Goal: Information Seeking & Learning: Learn about a topic

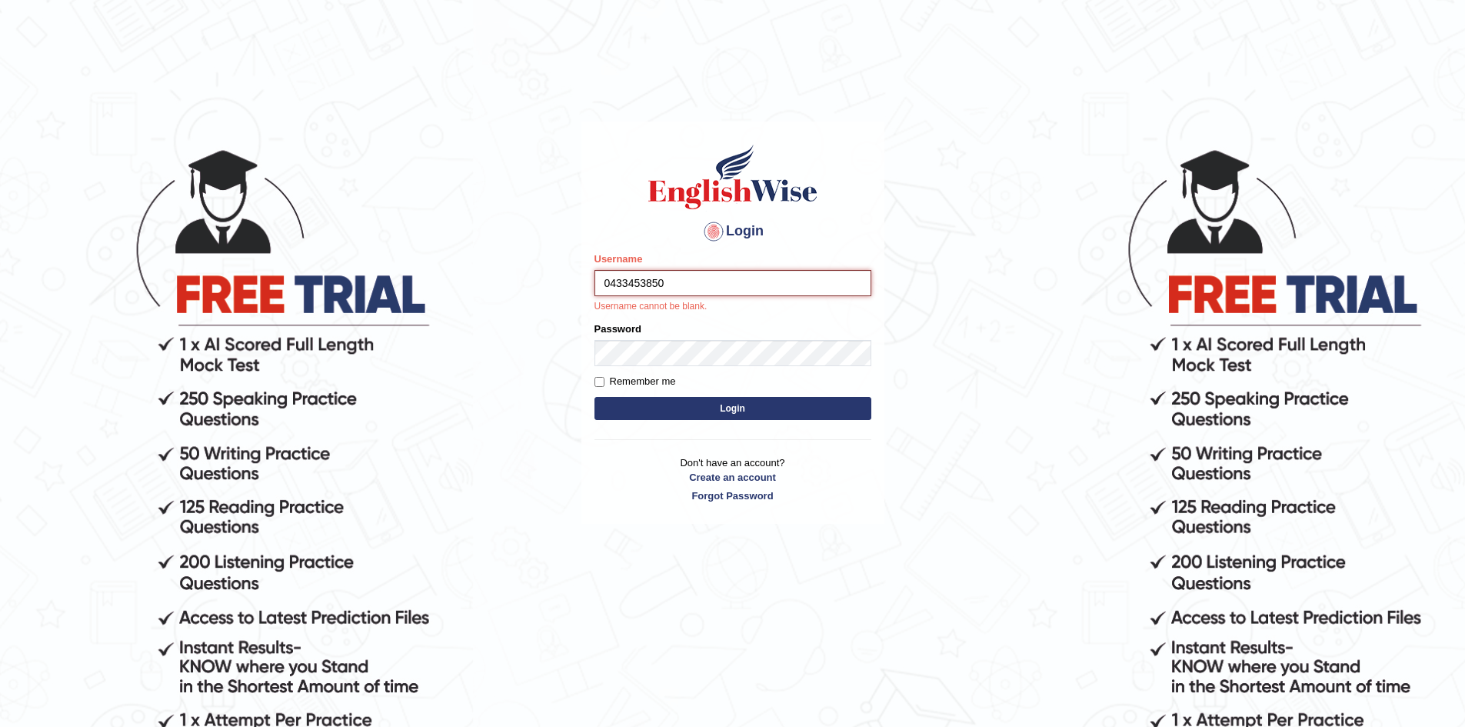
type input "0433453850"
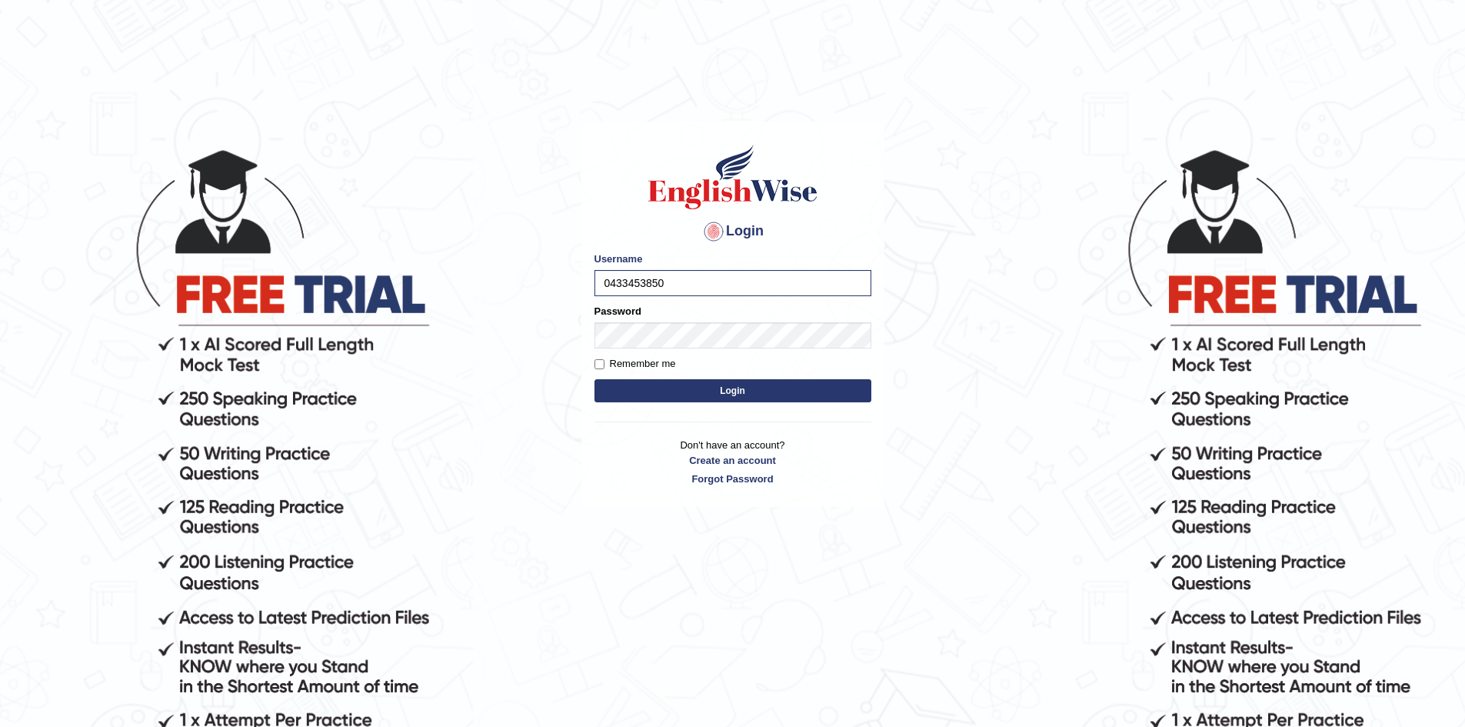
click at [727, 389] on button "Login" at bounding box center [733, 390] width 277 height 23
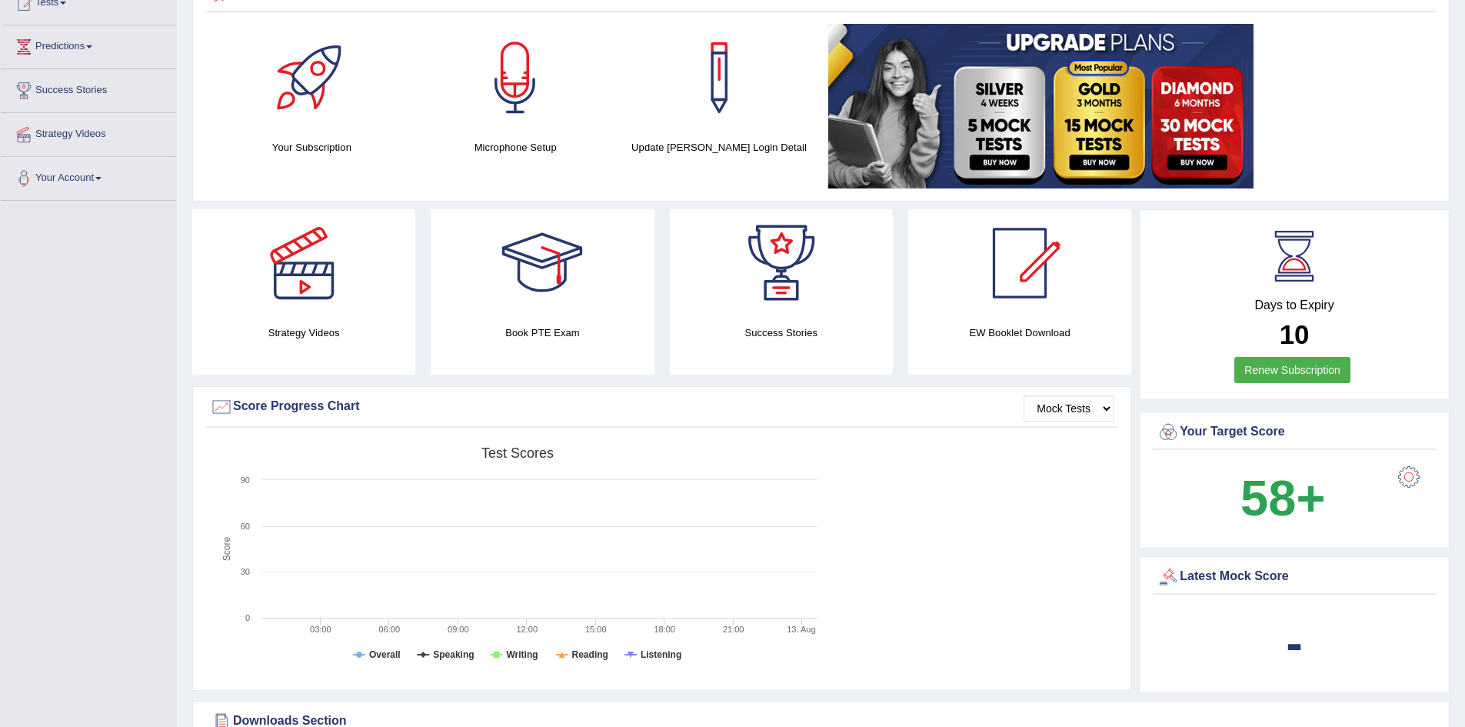
scroll to position [231, 0]
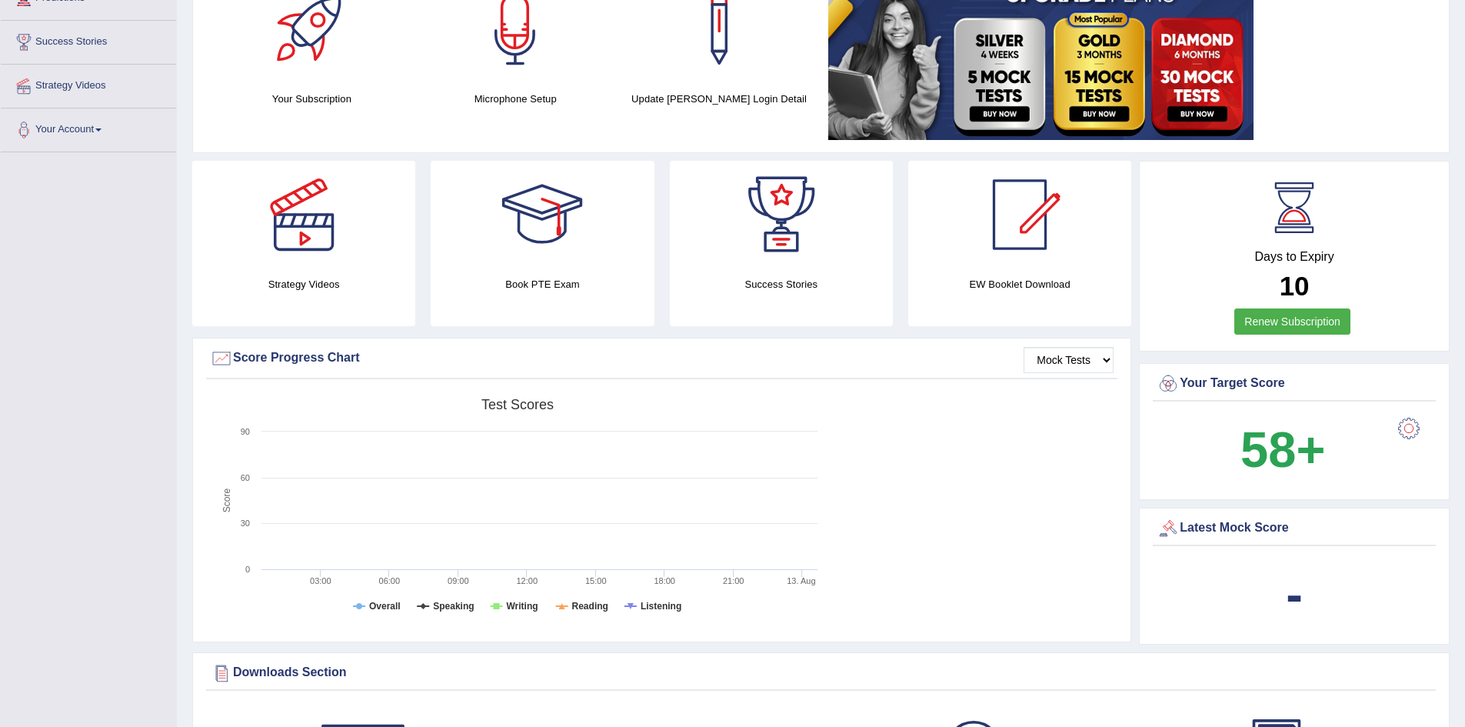
click at [1252, 524] on div "Latest Mock Score" at bounding box center [1294, 528] width 275 height 23
click at [1297, 598] on b "-" at bounding box center [1294, 594] width 17 height 56
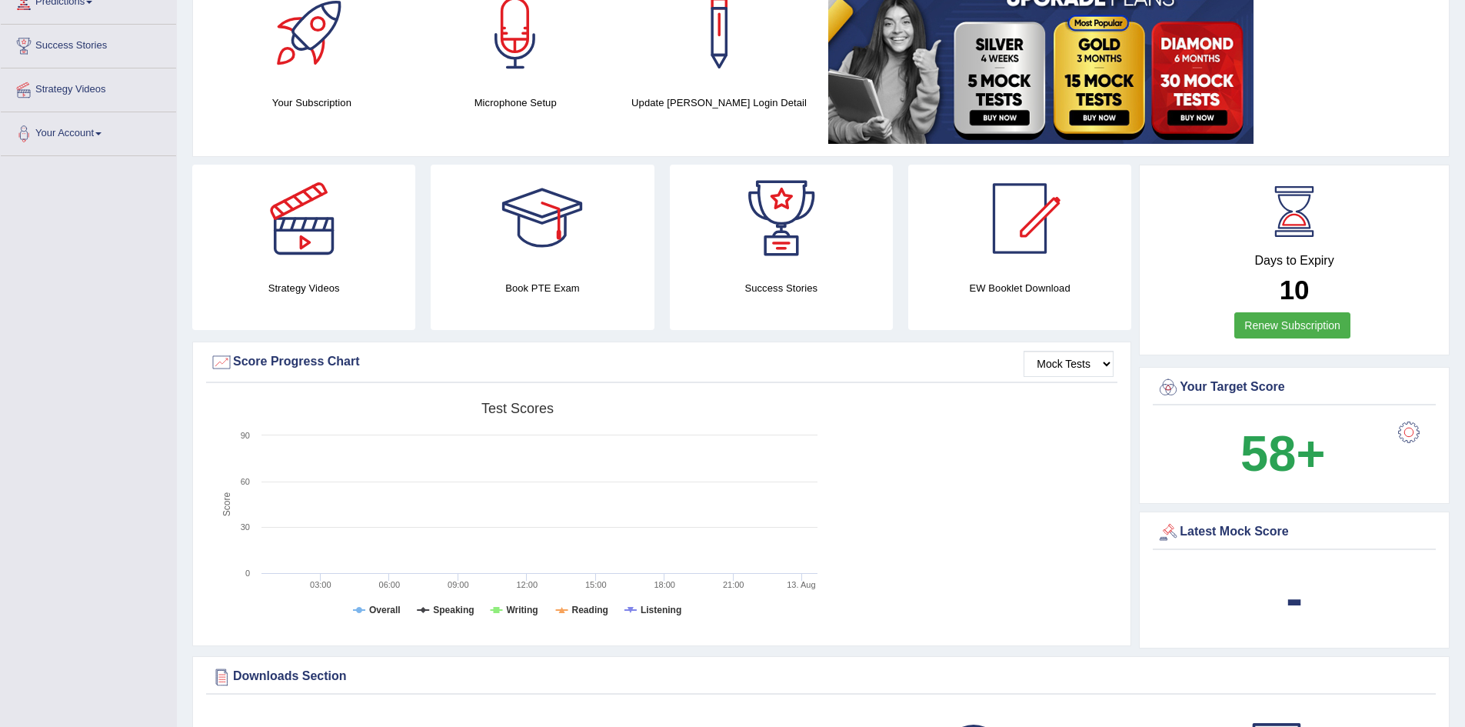
scroll to position [103, 0]
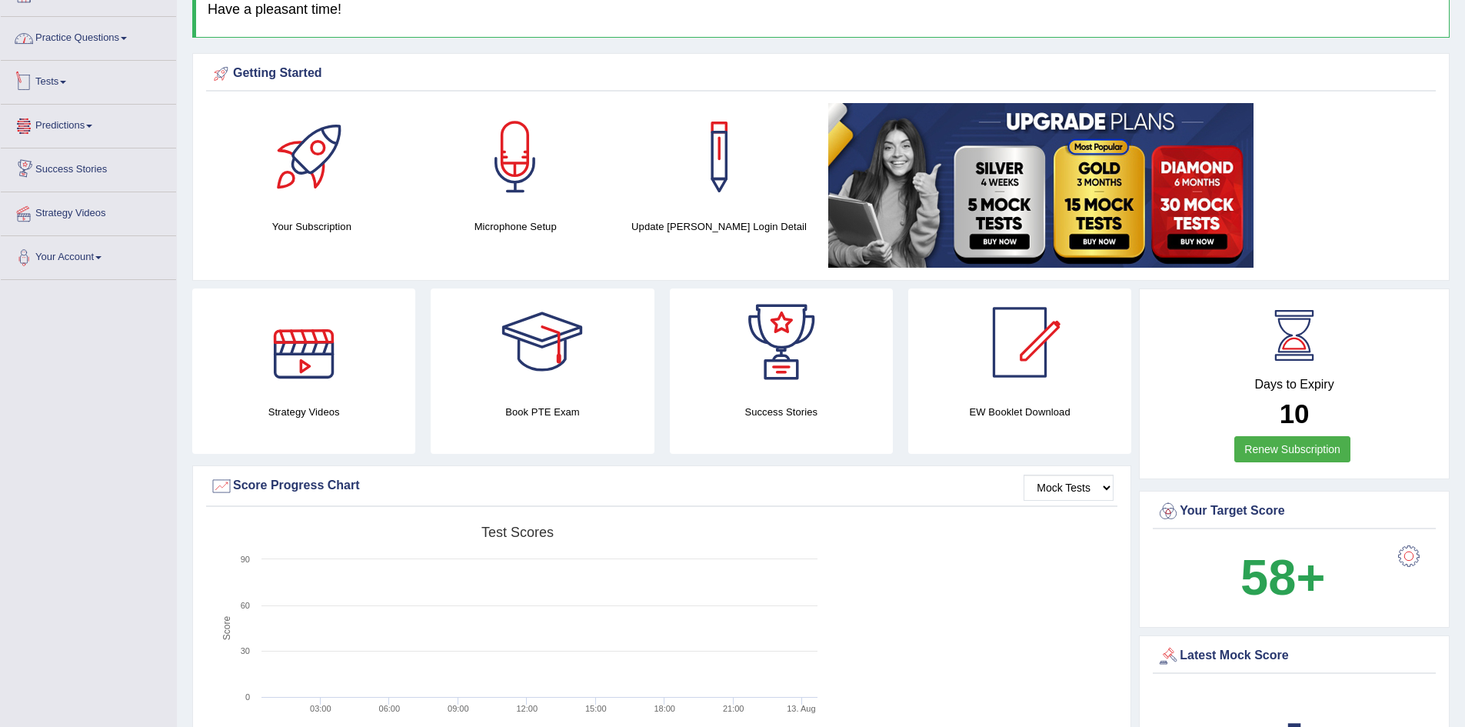
click at [65, 38] on link "Practice Questions" at bounding box center [88, 36] width 175 height 38
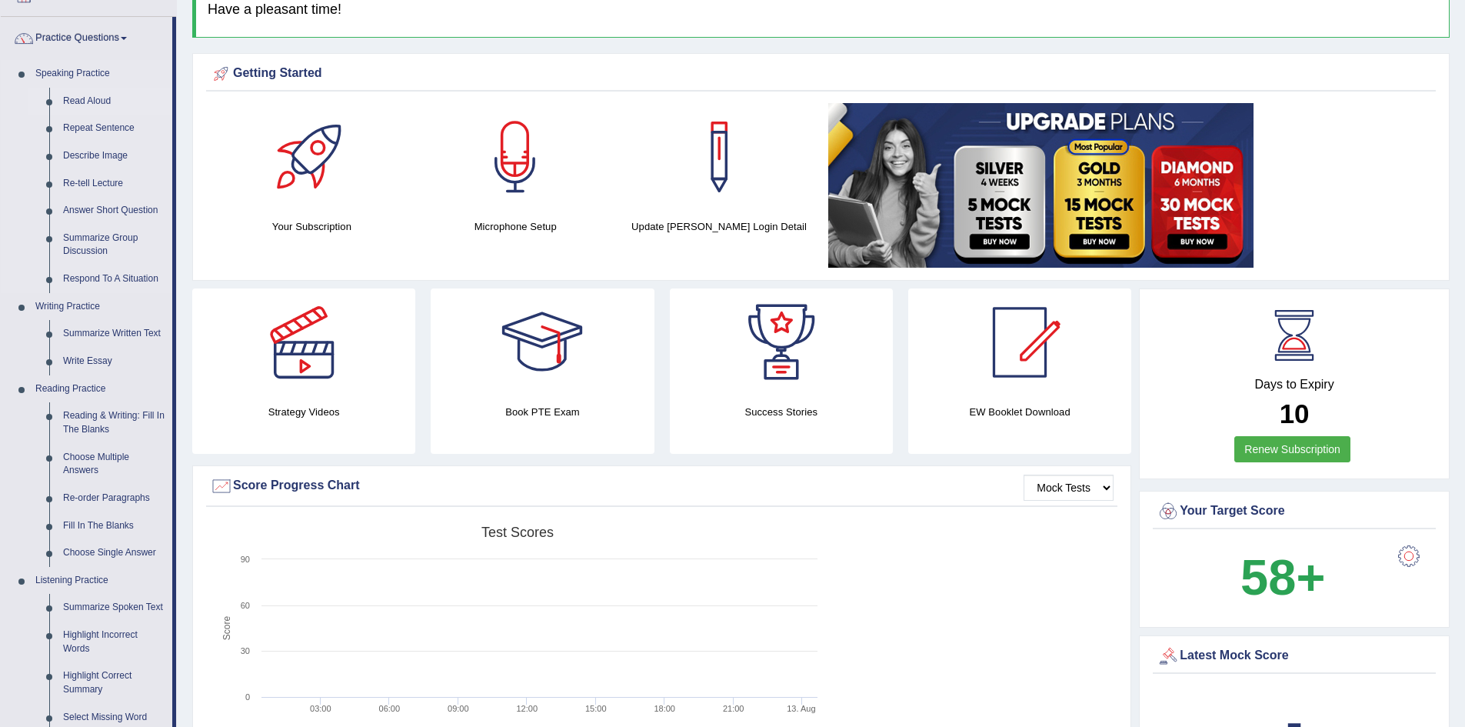
click at [80, 101] on link "Read Aloud" at bounding box center [114, 102] width 116 height 28
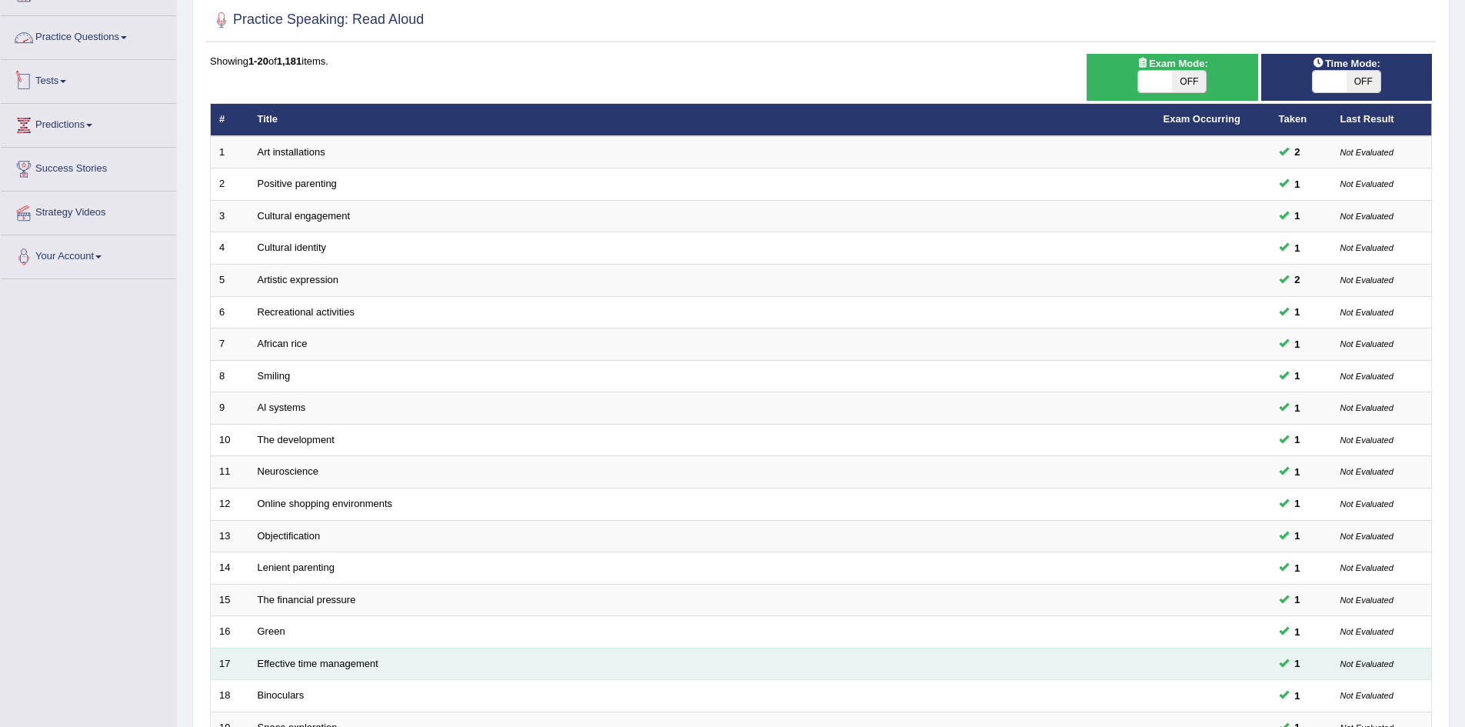
scroll to position [292, 0]
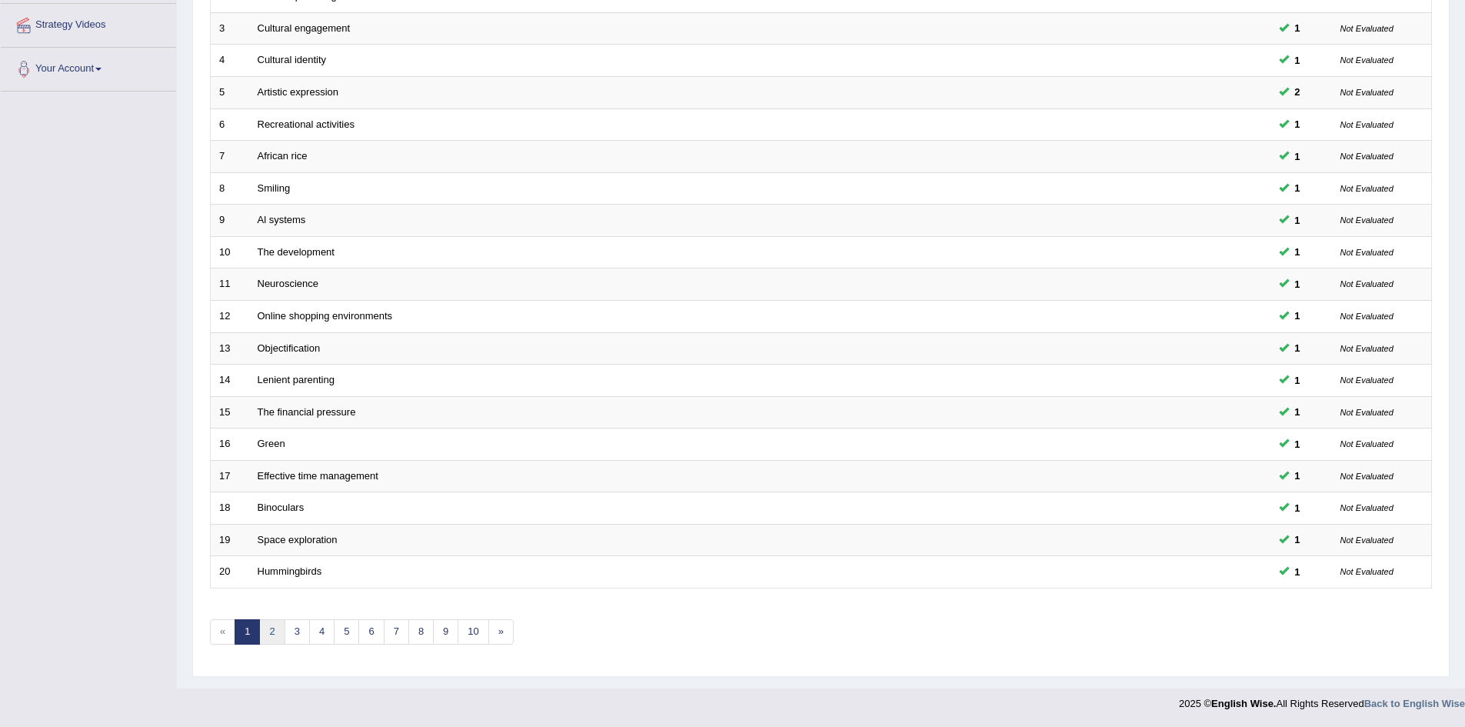
click at [271, 632] on link "2" at bounding box center [271, 631] width 25 height 25
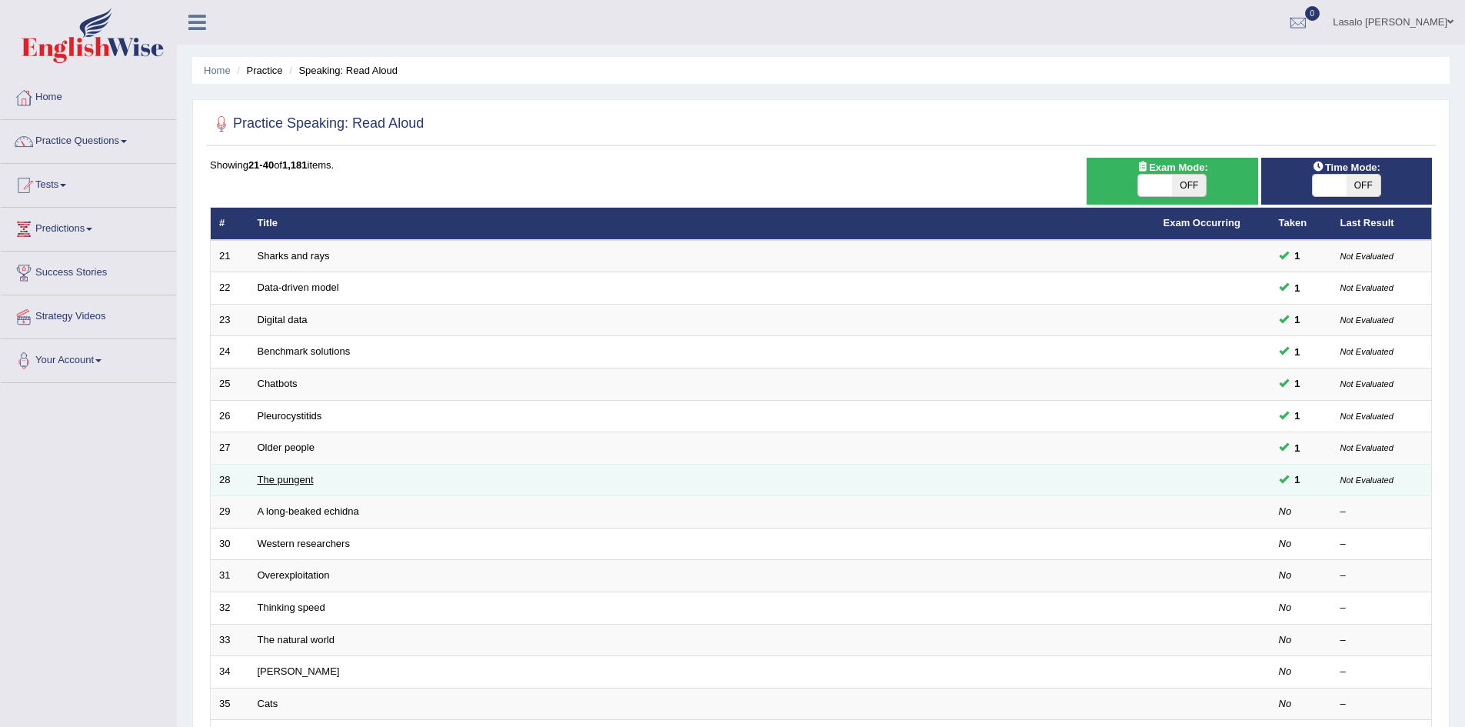
click at [290, 479] on link "The pungent" at bounding box center [286, 480] width 56 height 12
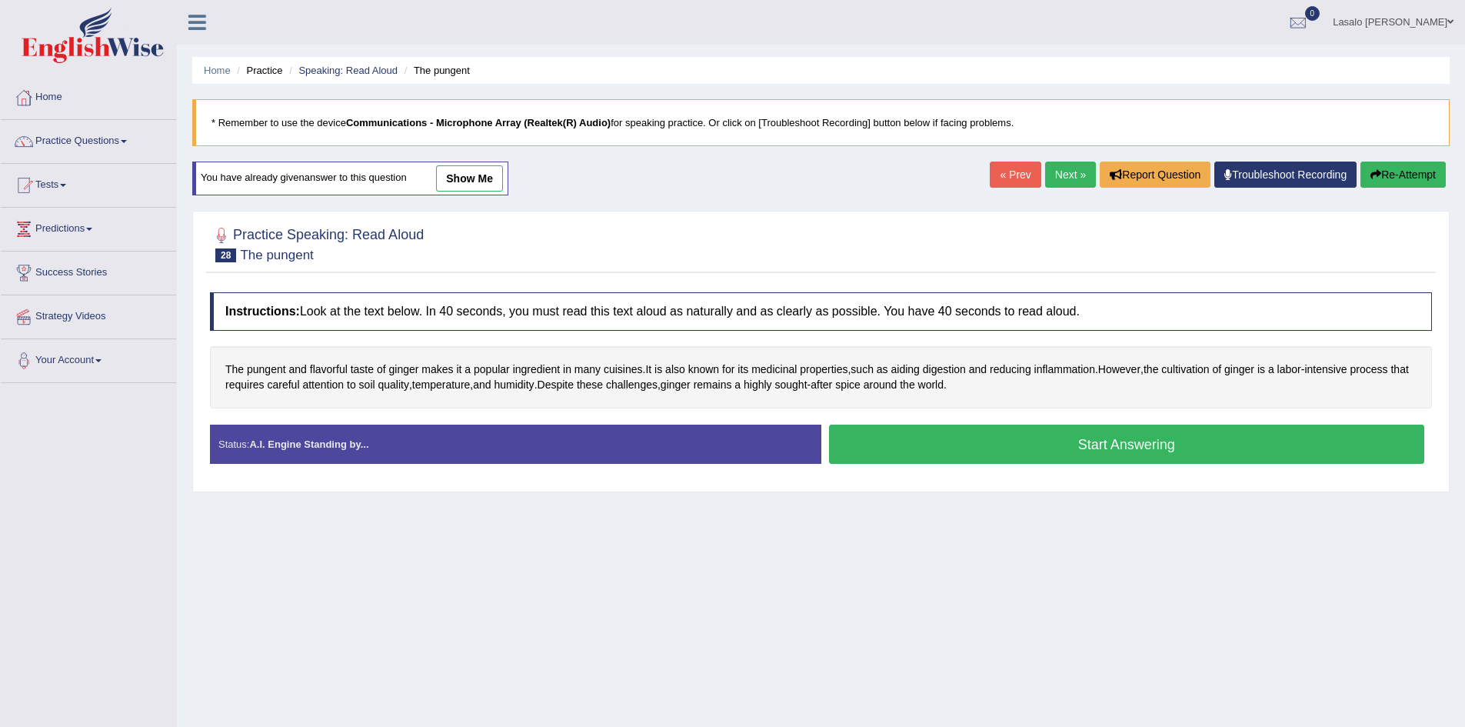
click at [1123, 445] on button "Start Answering" at bounding box center [1127, 444] width 596 height 39
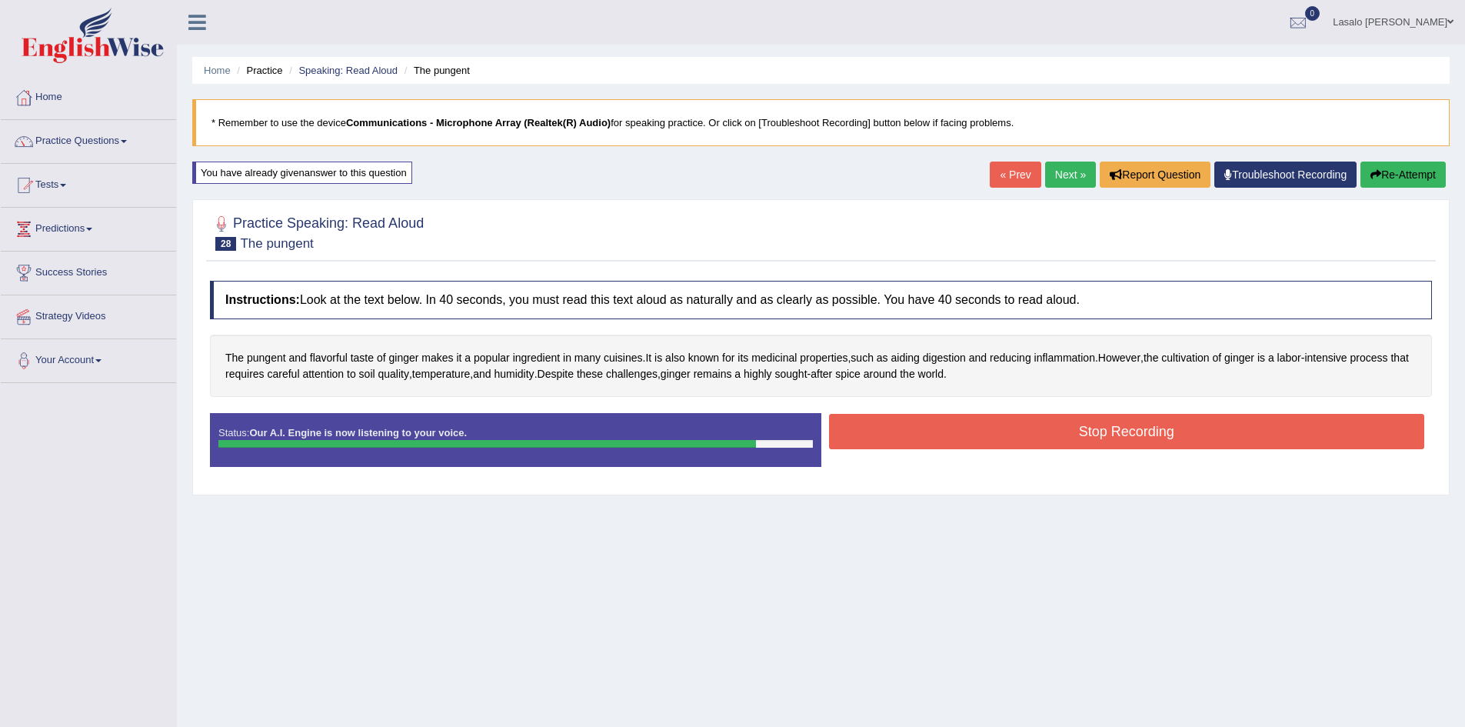
click at [1128, 436] on button "Stop Recording" at bounding box center [1127, 431] width 596 height 35
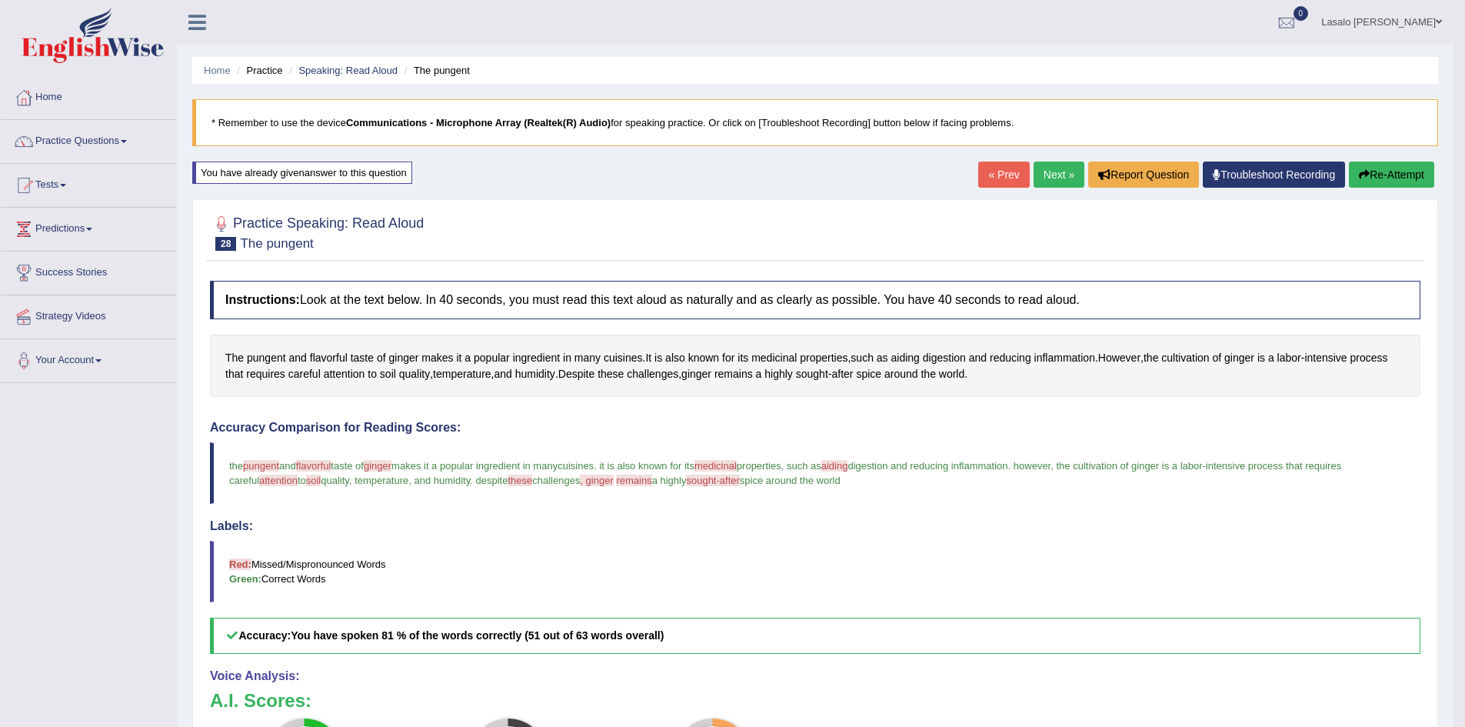
click at [1048, 176] on link "Next »" at bounding box center [1059, 175] width 51 height 26
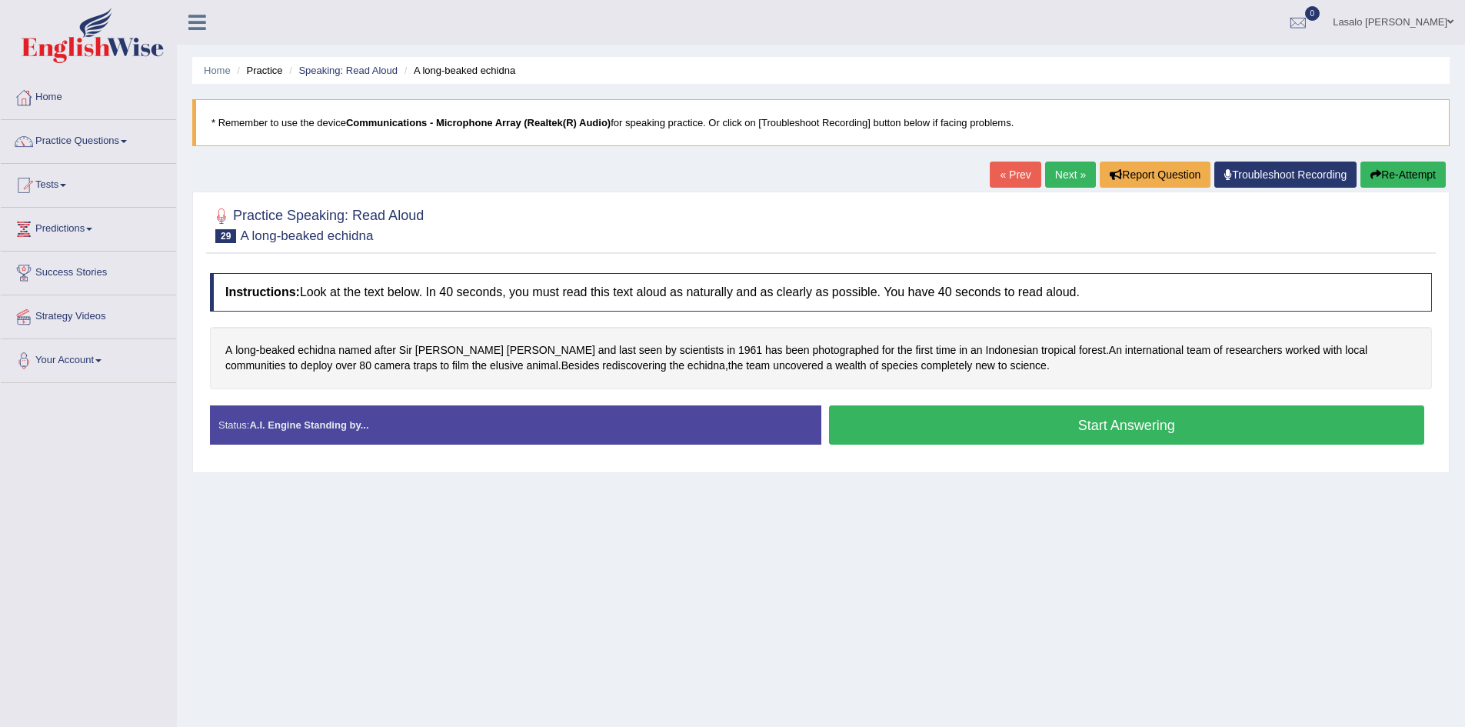
click at [1119, 420] on button "Start Answering" at bounding box center [1127, 424] width 596 height 39
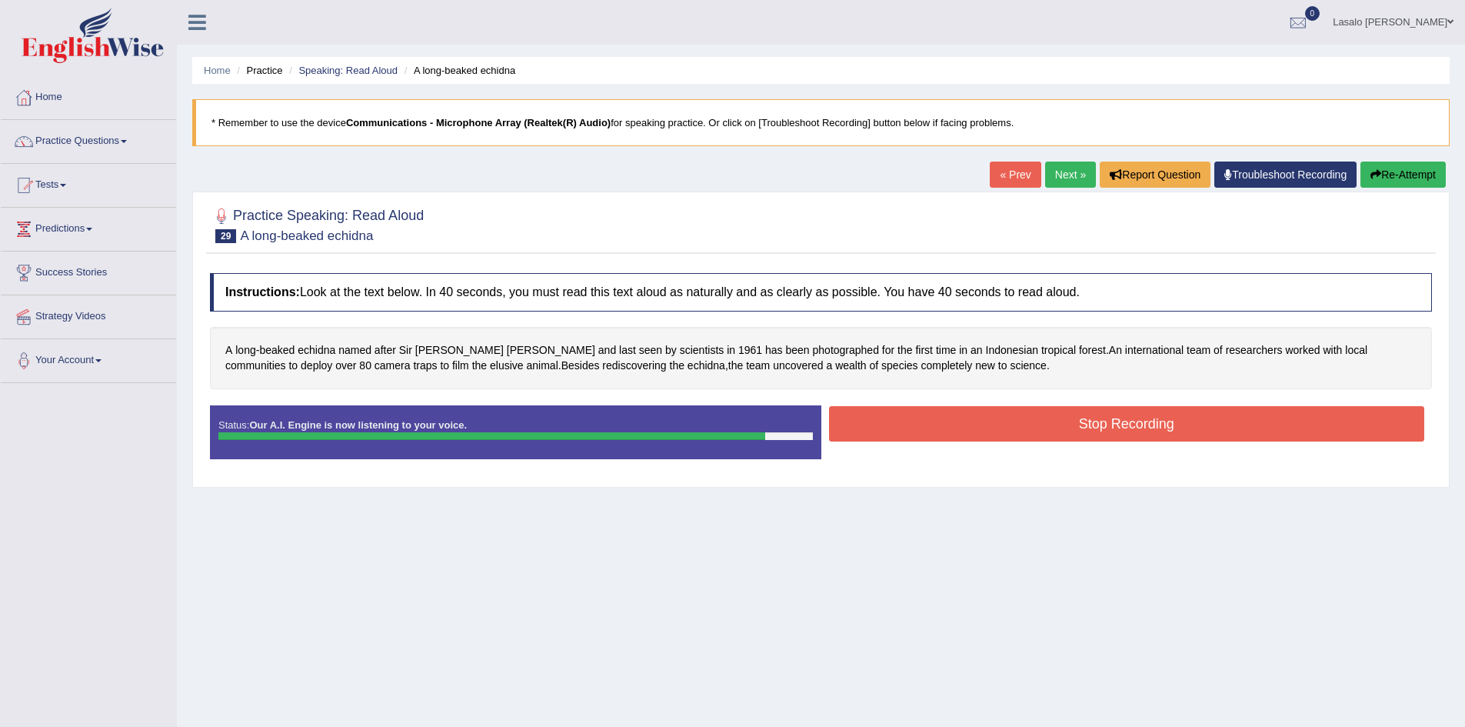
click at [1119, 420] on button "Stop Recording" at bounding box center [1127, 423] width 596 height 35
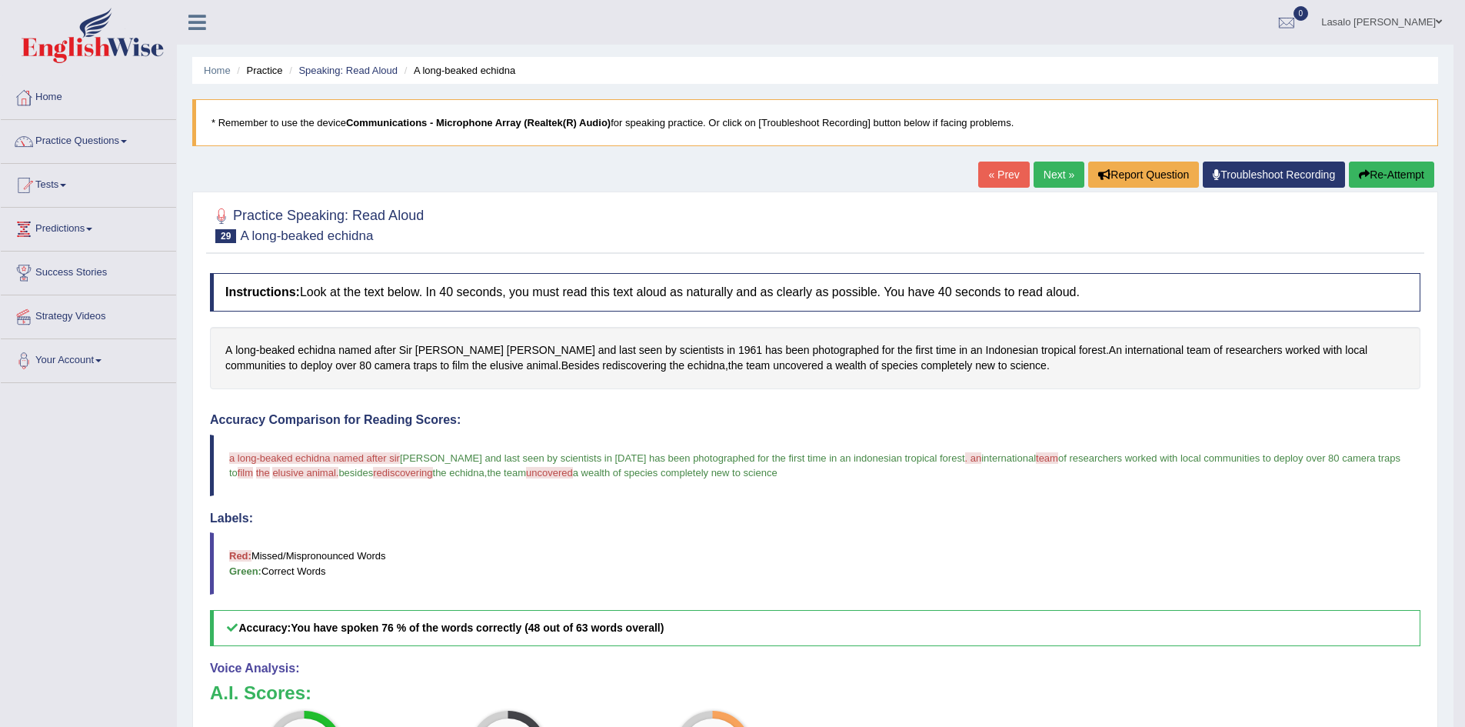
click at [1055, 172] on link "Next »" at bounding box center [1059, 175] width 51 height 26
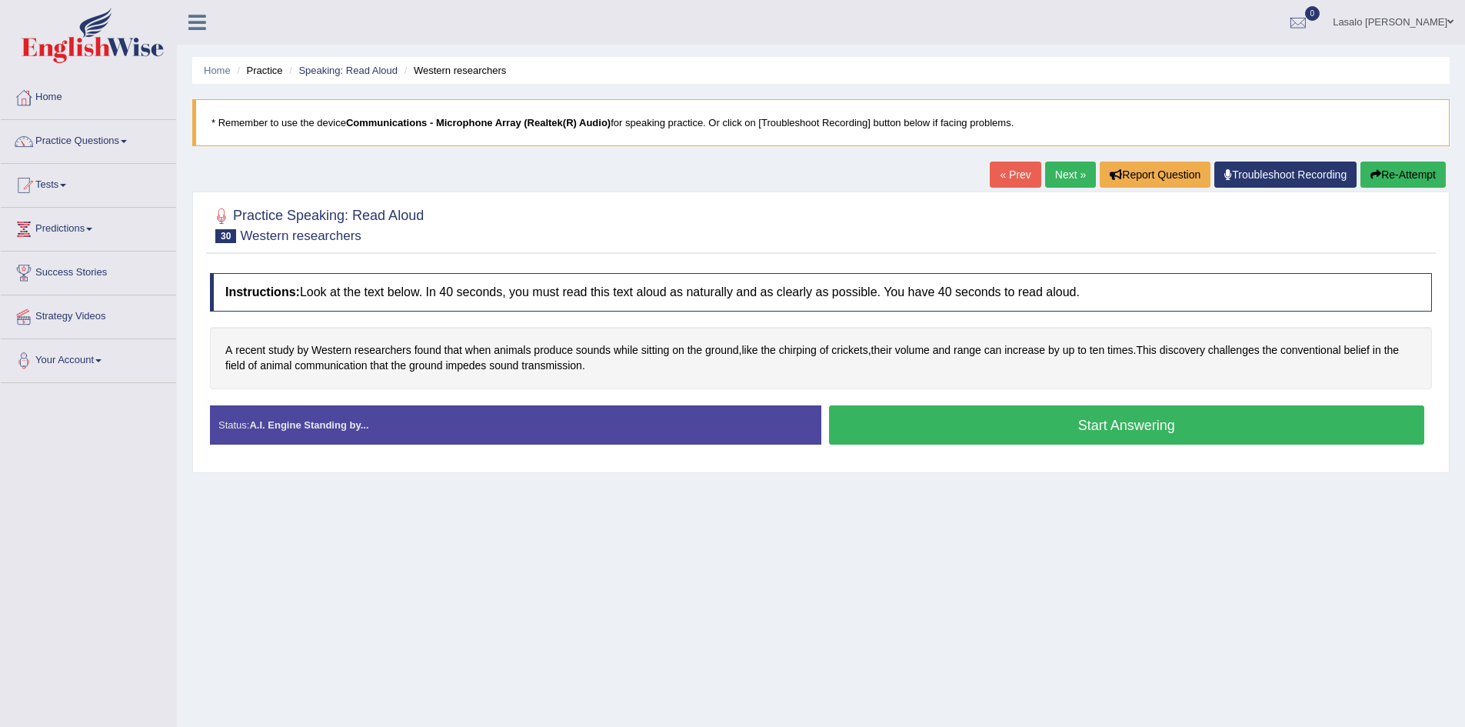
click at [1110, 420] on button "Start Answering" at bounding box center [1127, 424] width 596 height 39
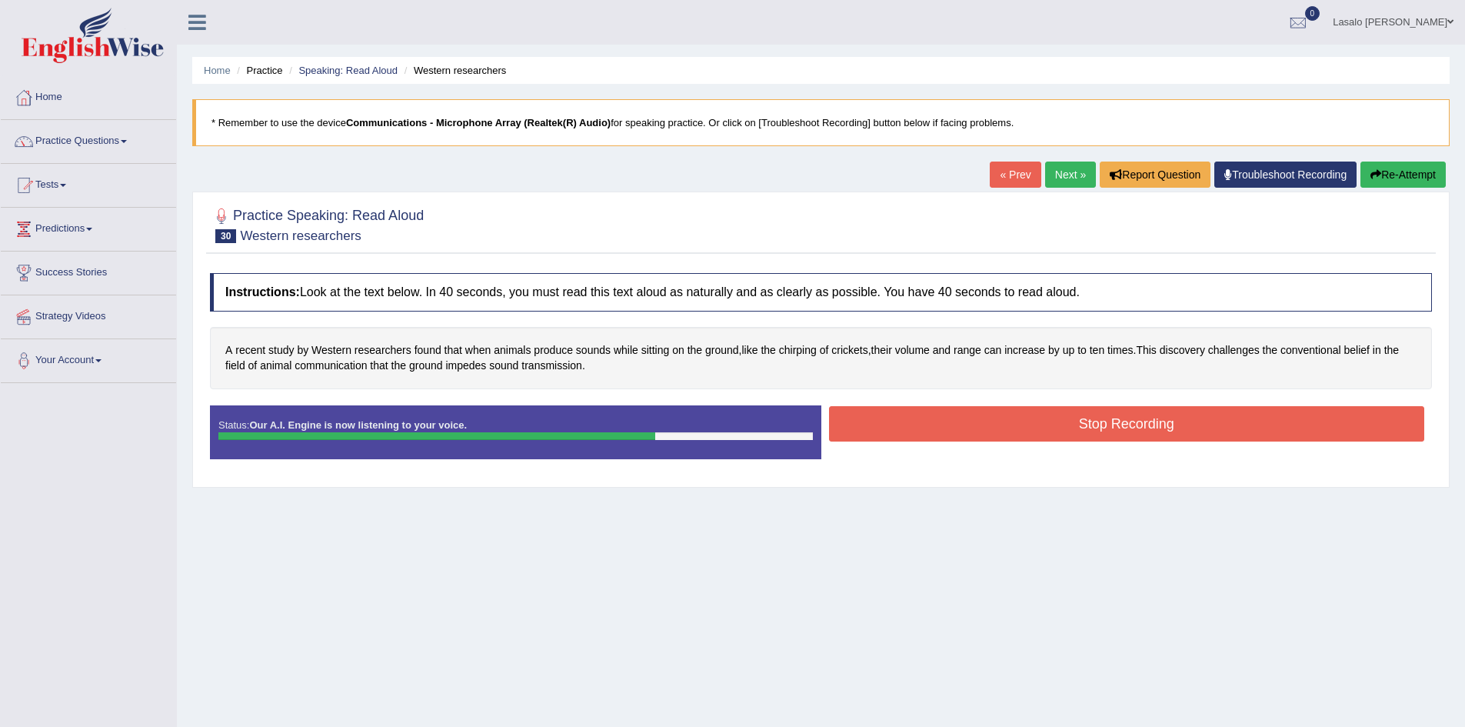
click at [1112, 420] on button "Stop Recording" at bounding box center [1127, 423] width 596 height 35
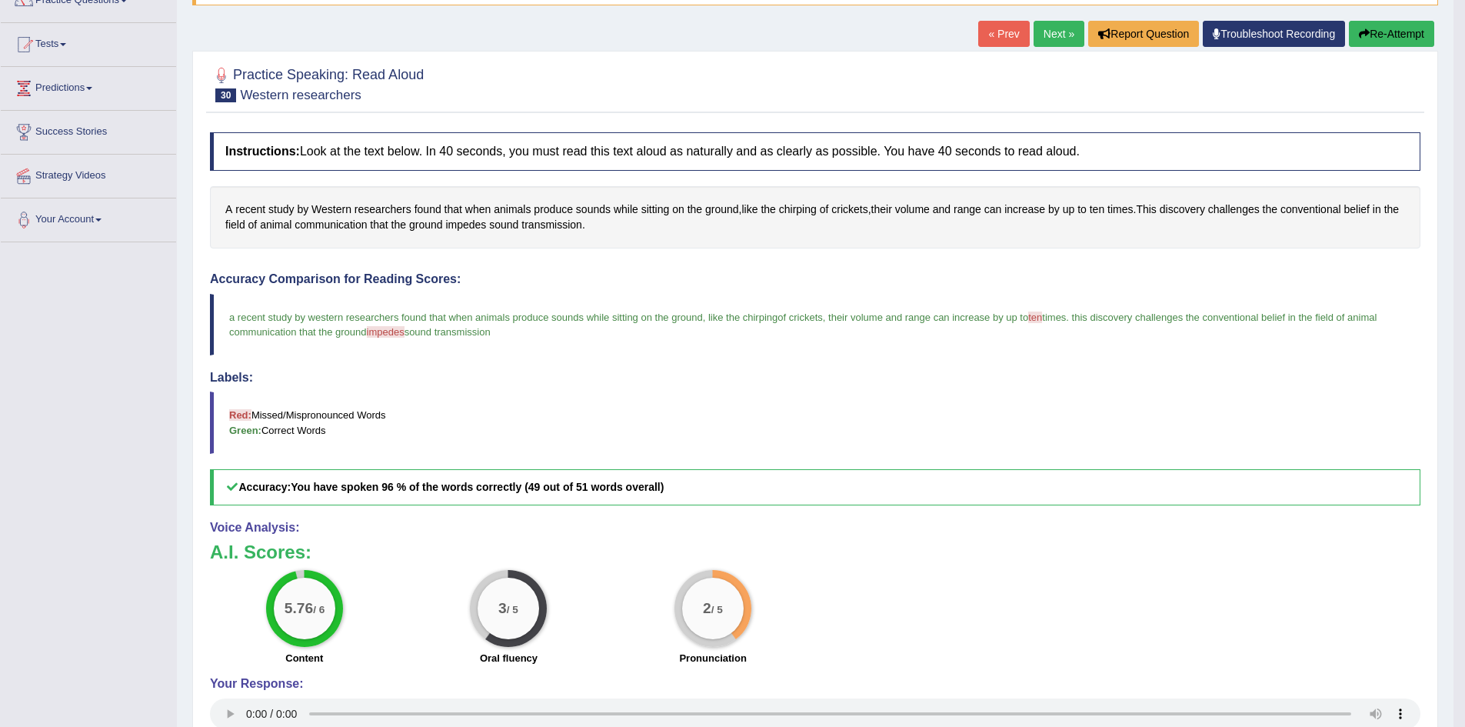
scroll to position [154, 0]
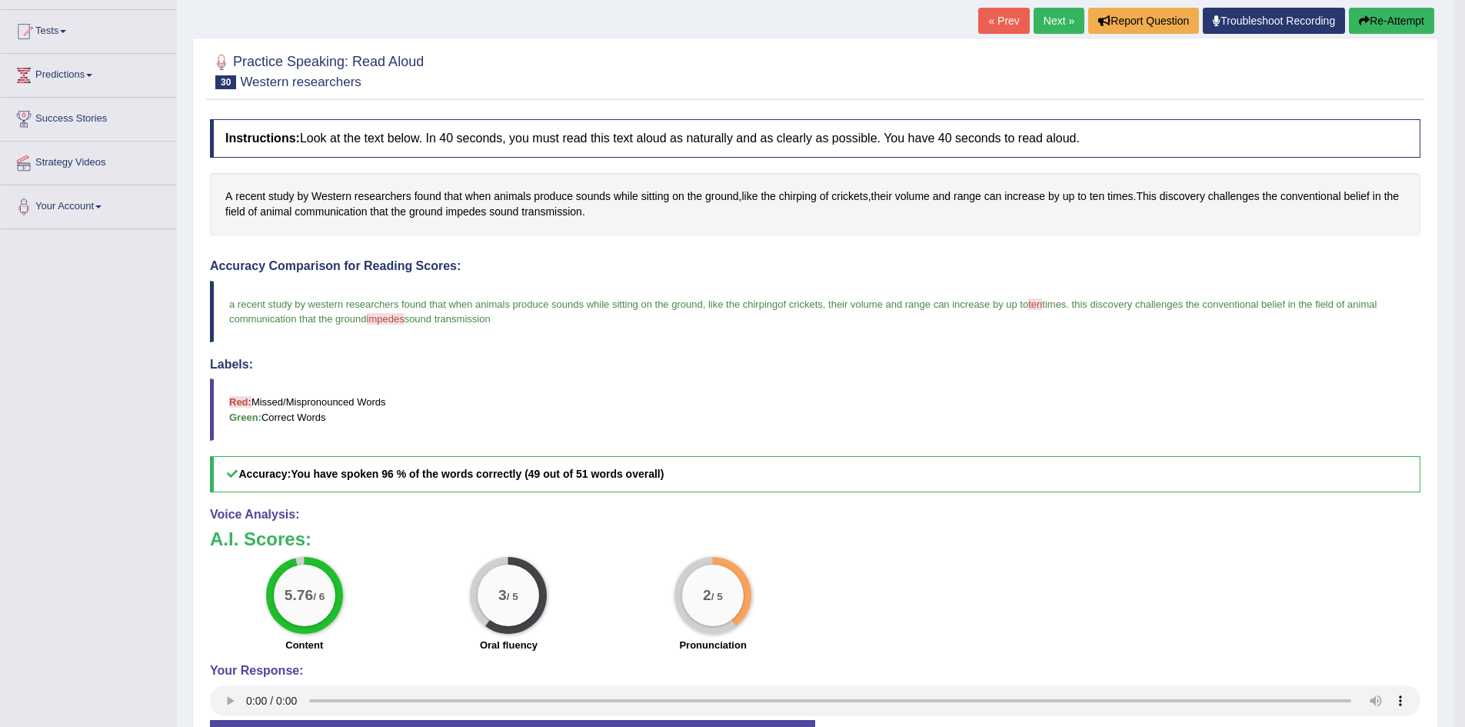
click at [1054, 20] on link "Next »" at bounding box center [1059, 21] width 51 height 26
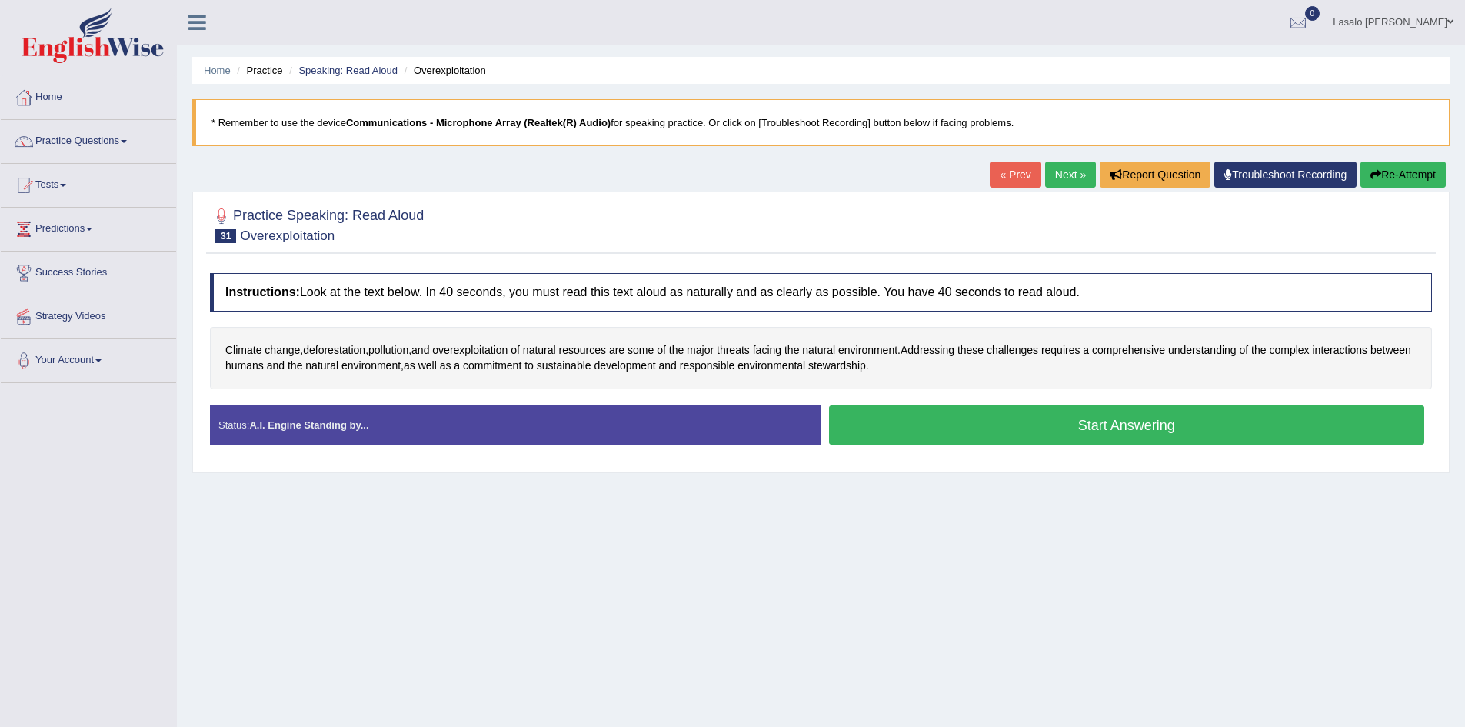
click at [1095, 423] on button "Start Answering" at bounding box center [1127, 424] width 596 height 39
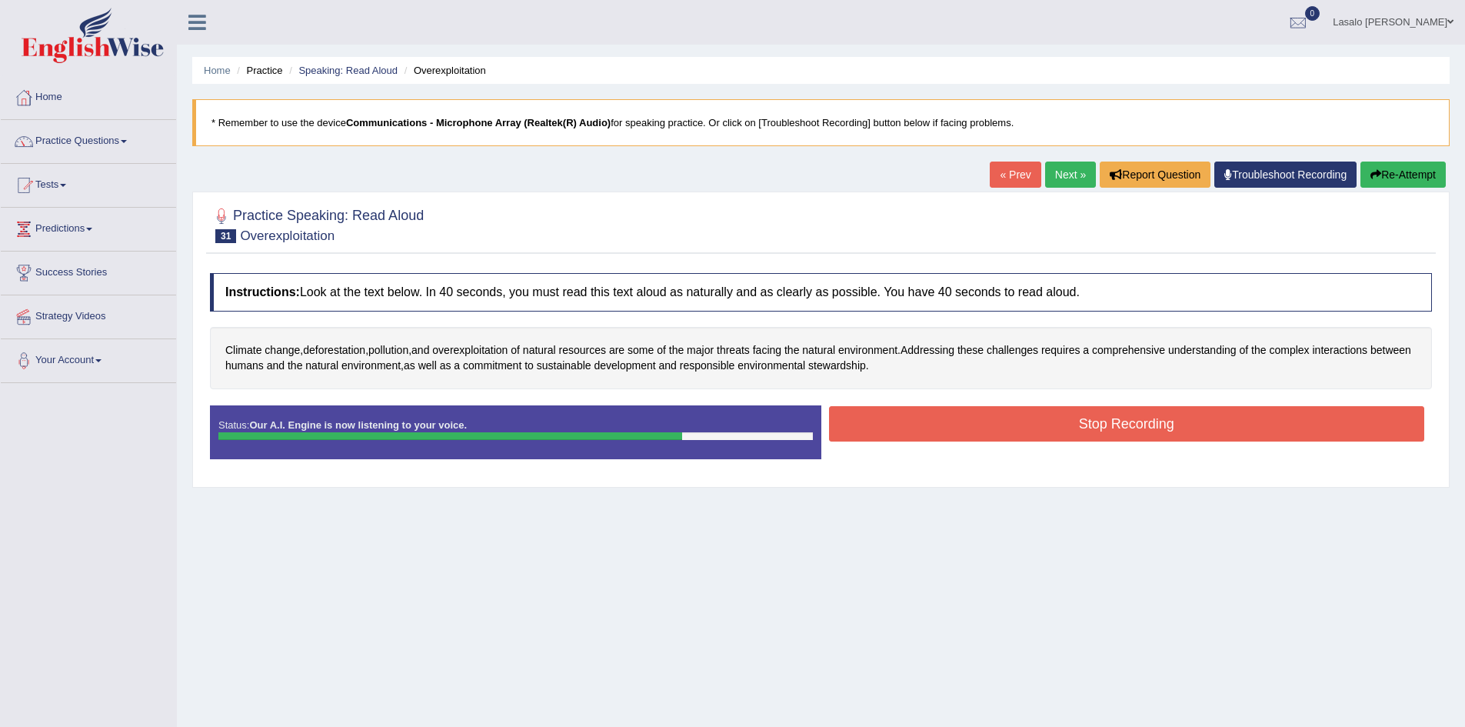
click at [1095, 423] on button "Stop Recording" at bounding box center [1127, 423] width 596 height 35
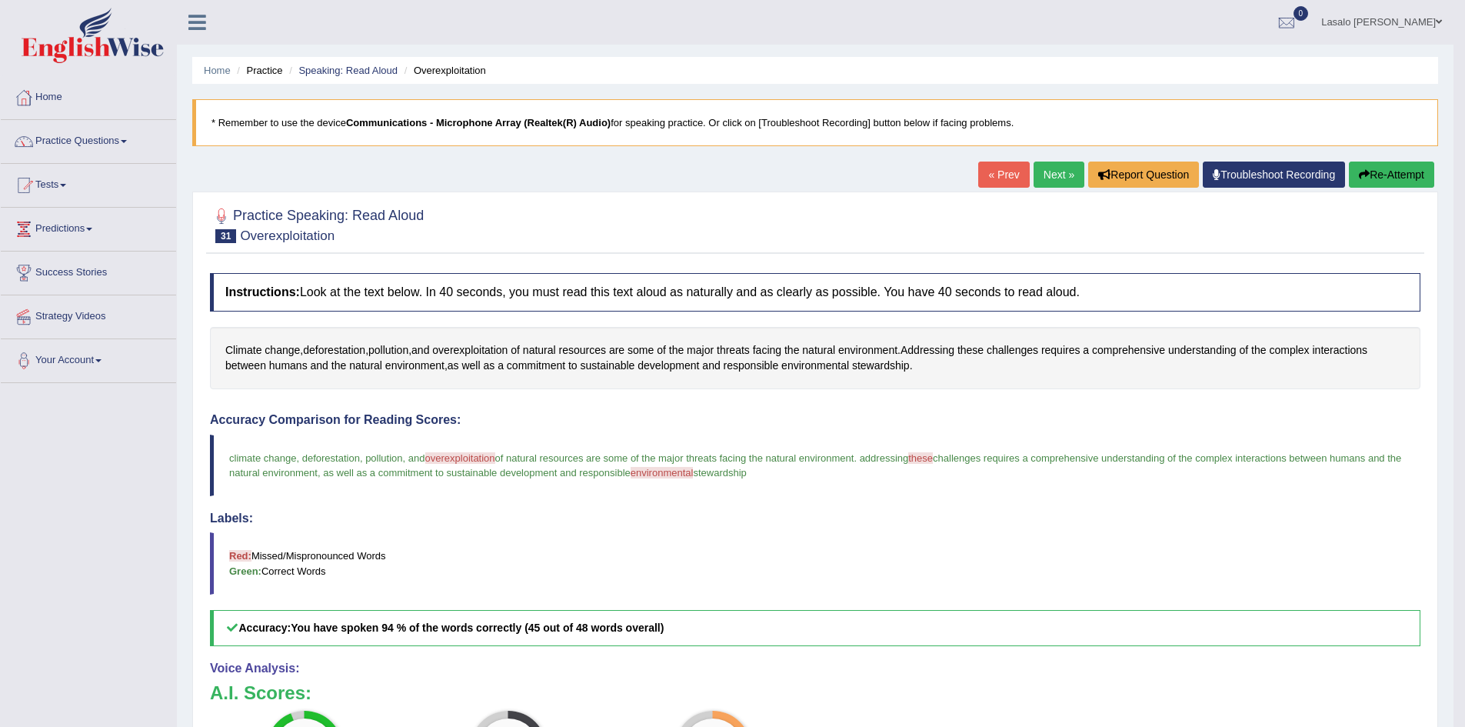
click at [1045, 177] on link "Next »" at bounding box center [1059, 175] width 51 height 26
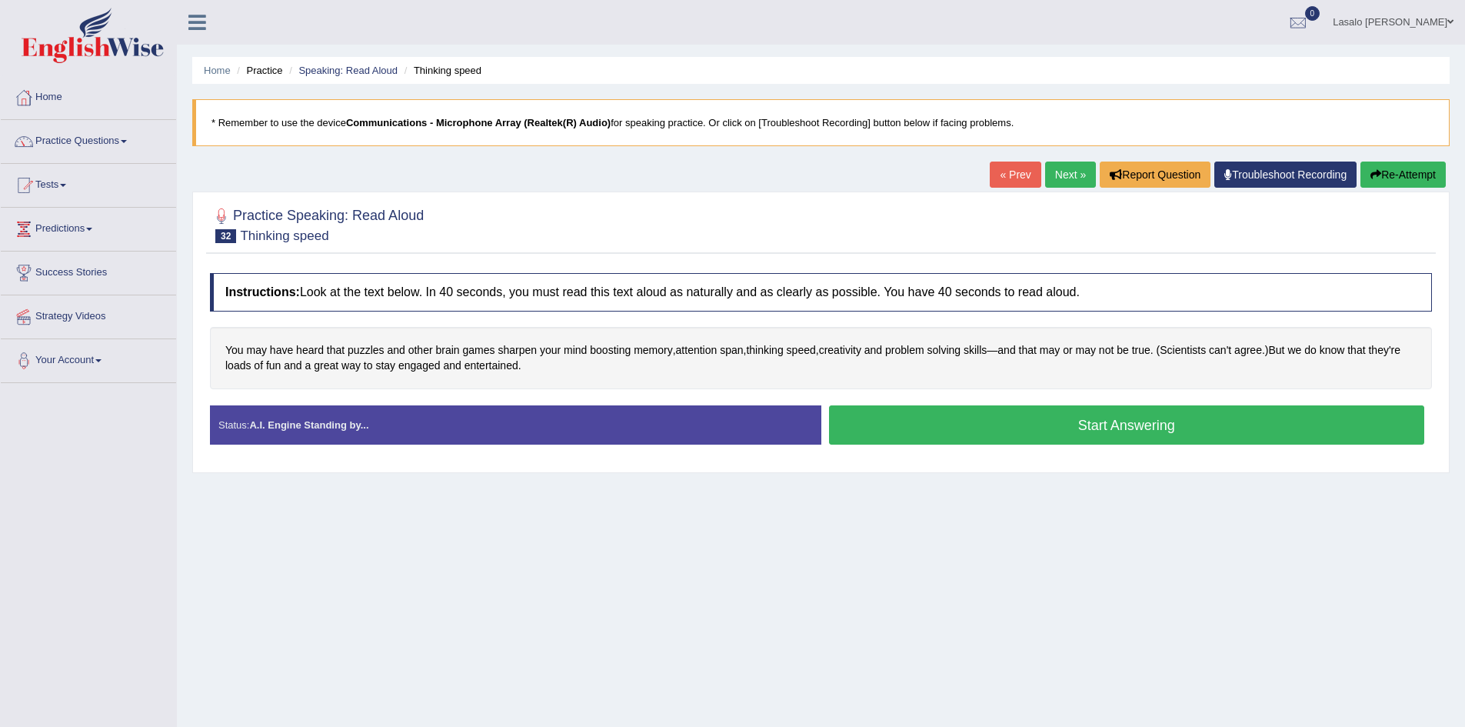
click at [1084, 425] on button "Start Answering" at bounding box center [1127, 424] width 596 height 39
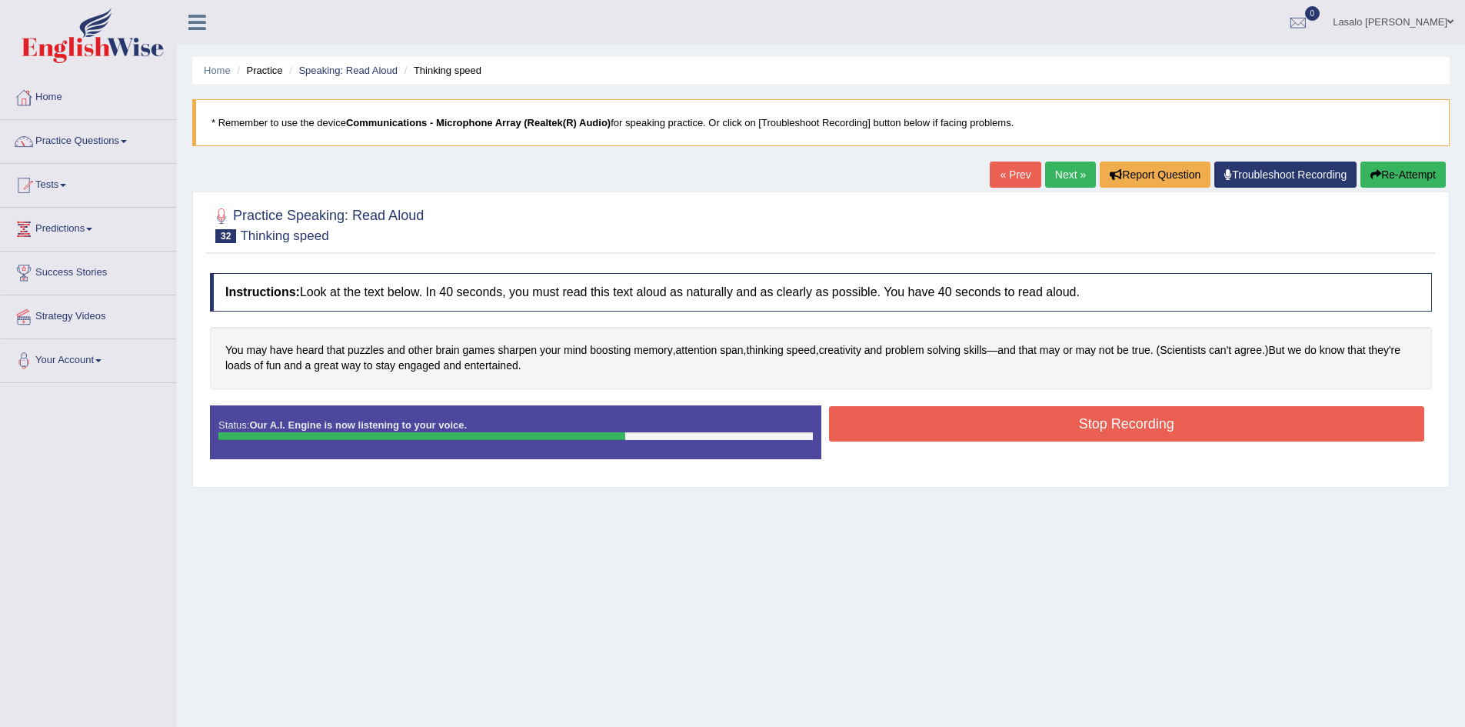
click at [1084, 425] on button "Stop Recording" at bounding box center [1127, 423] width 596 height 35
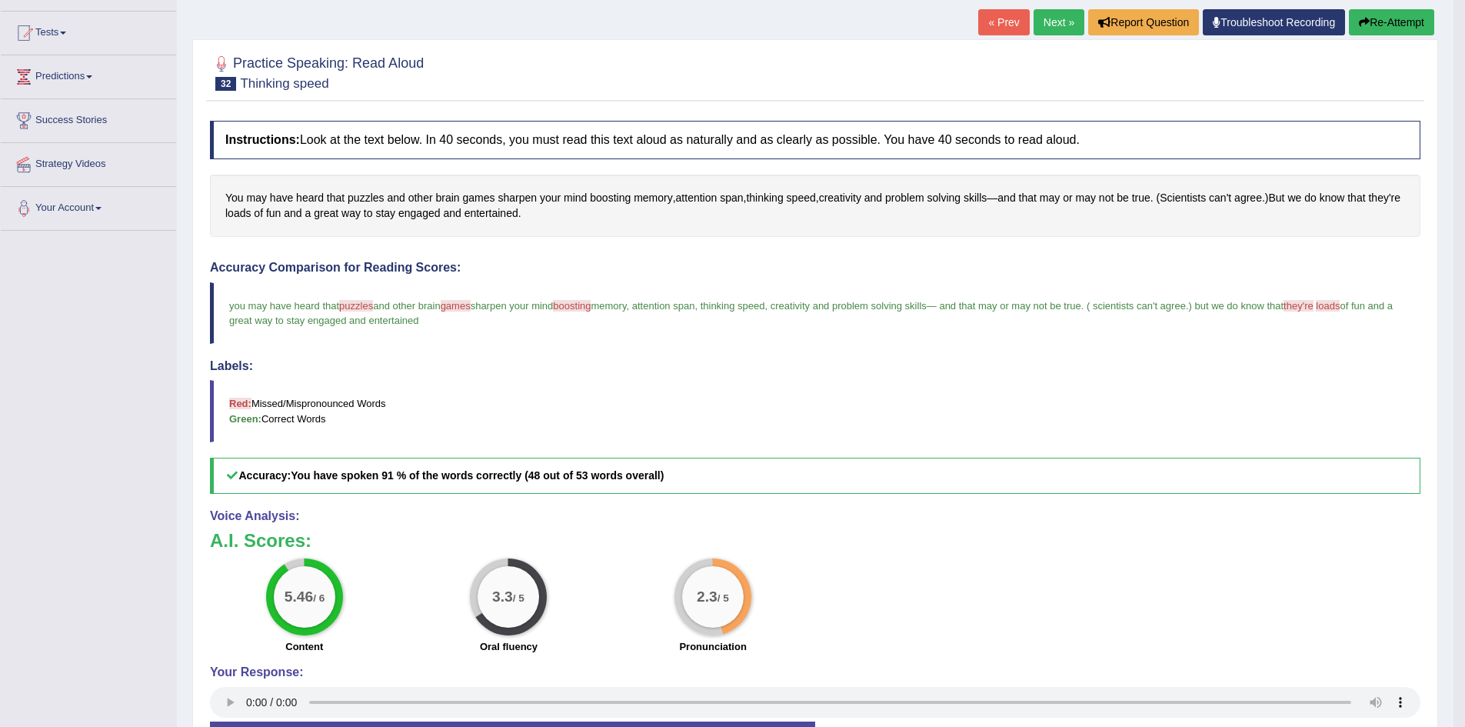
scroll to position [154, 0]
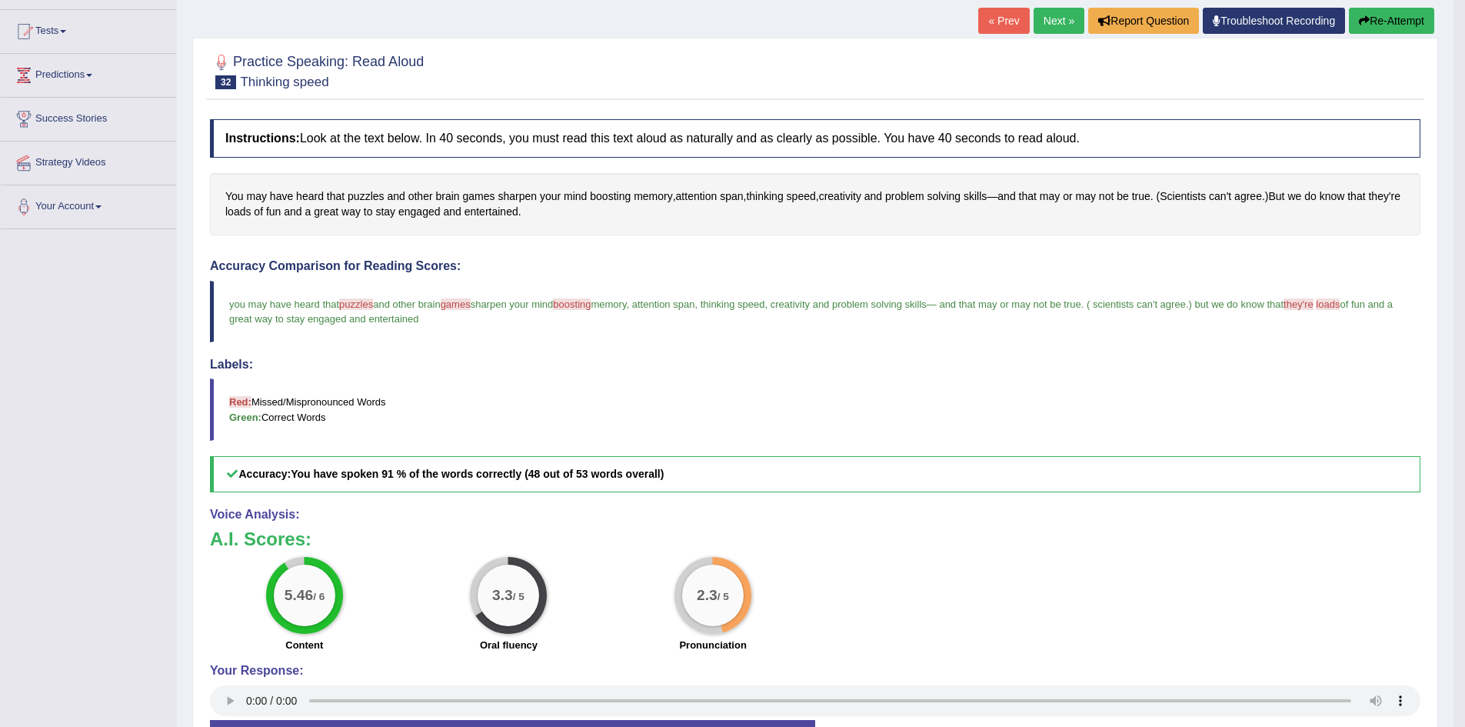
click at [1062, 21] on link "Next »" at bounding box center [1059, 21] width 51 height 26
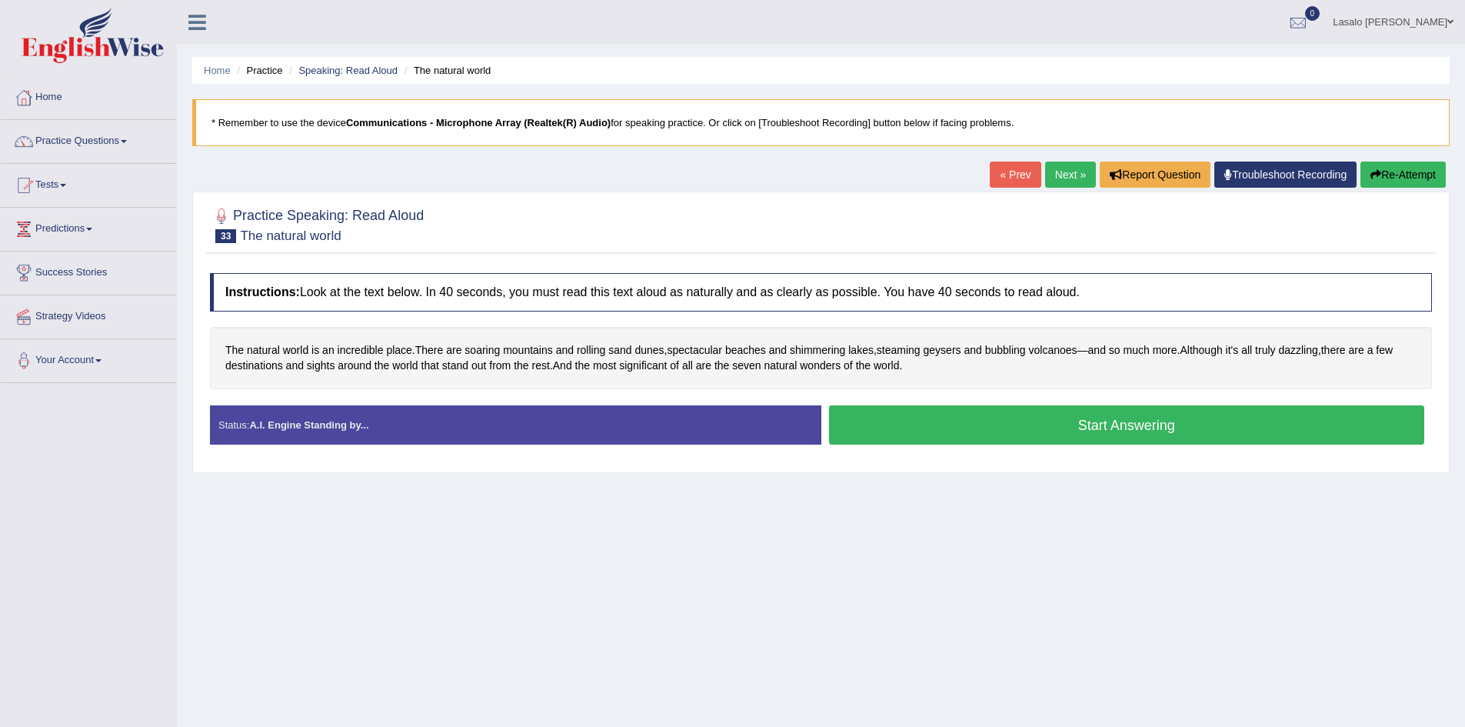
click at [1135, 425] on button "Start Answering" at bounding box center [1127, 424] width 596 height 39
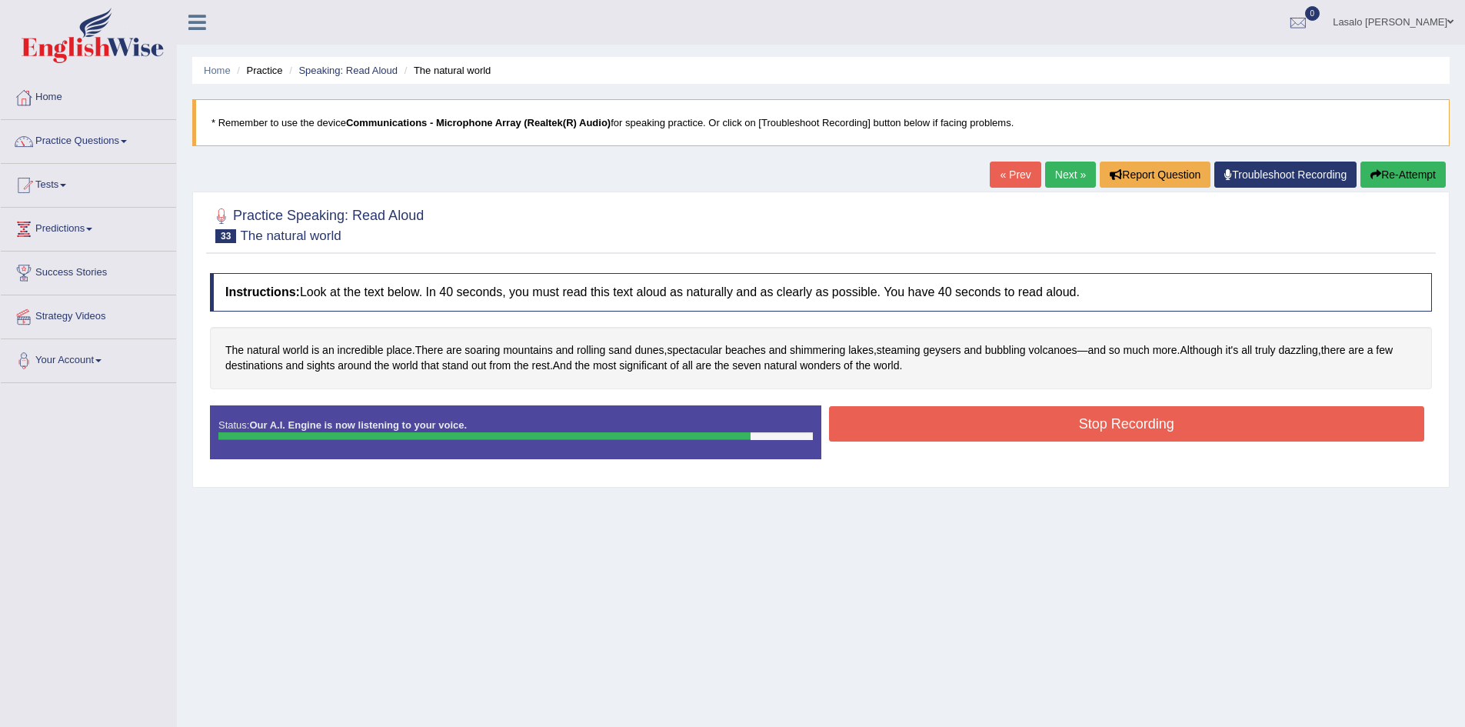
click at [1135, 425] on button "Stop Recording" at bounding box center [1127, 423] width 596 height 35
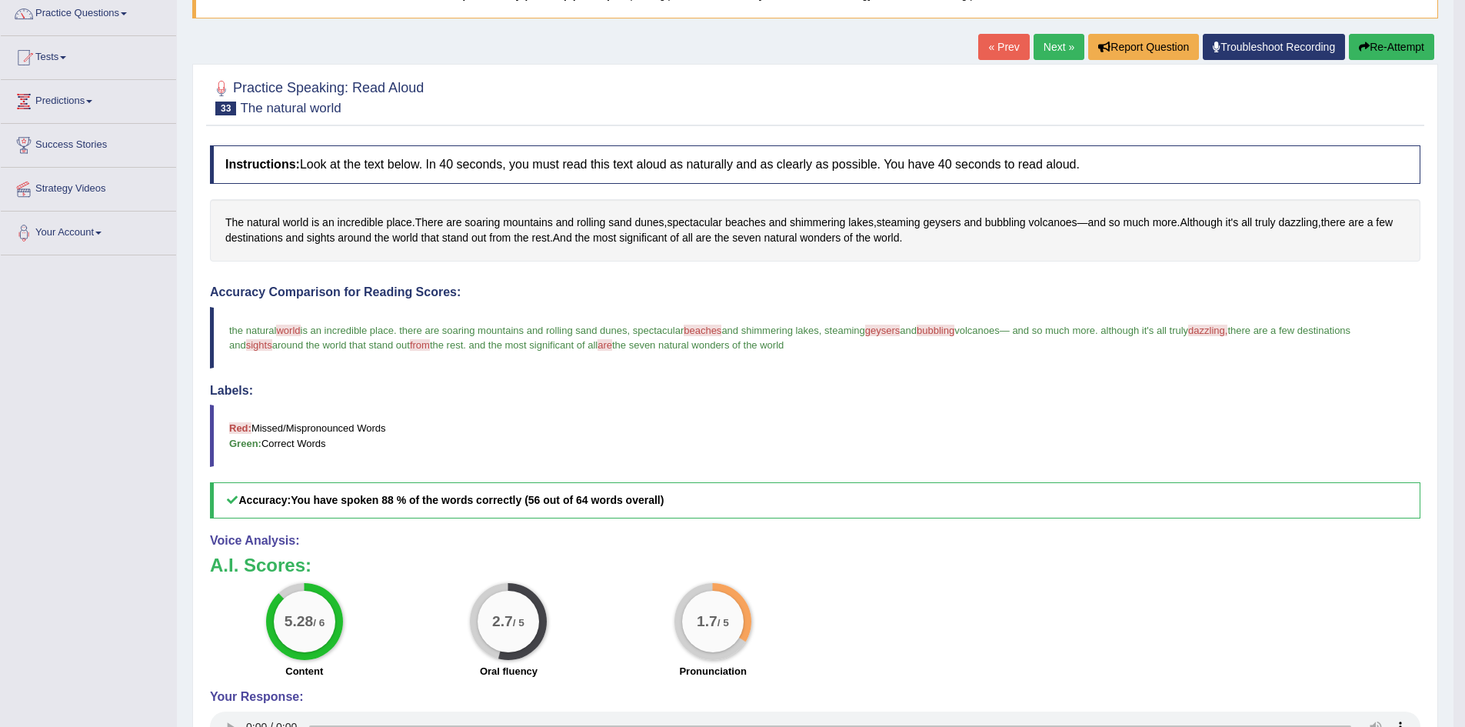
scroll to position [125, 0]
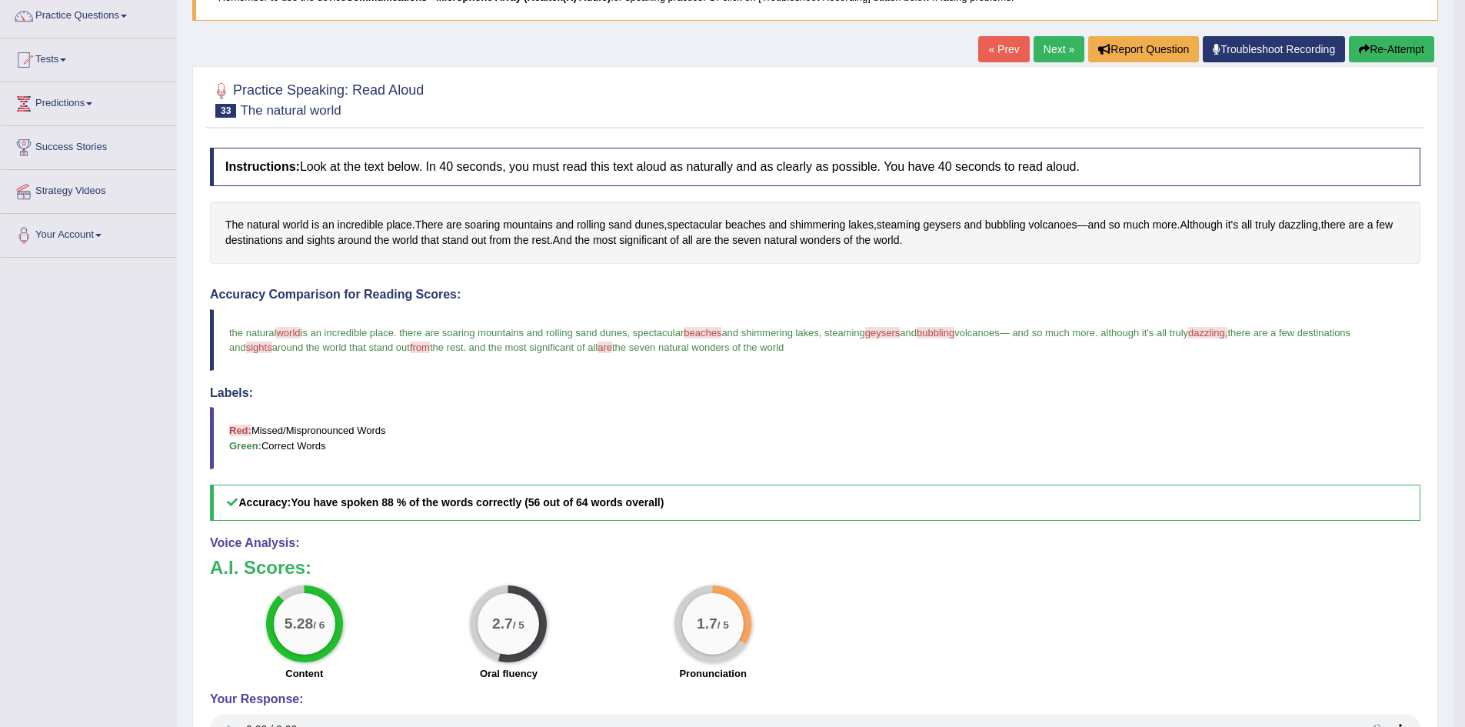
click at [1043, 52] on link "Next »" at bounding box center [1059, 49] width 51 height 26
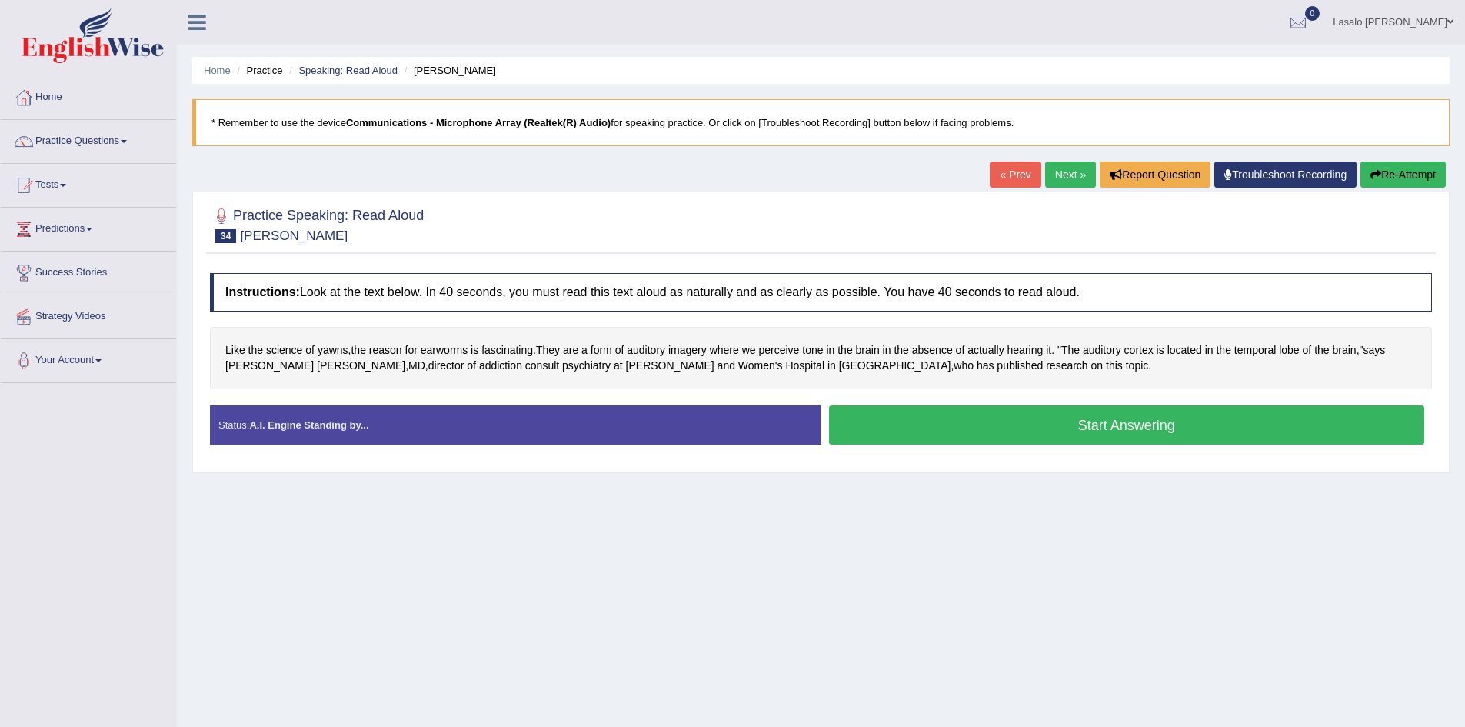
click at [1106, 425] on button "Start Answering" at bounding box center [1127, 424] width 596 height 39
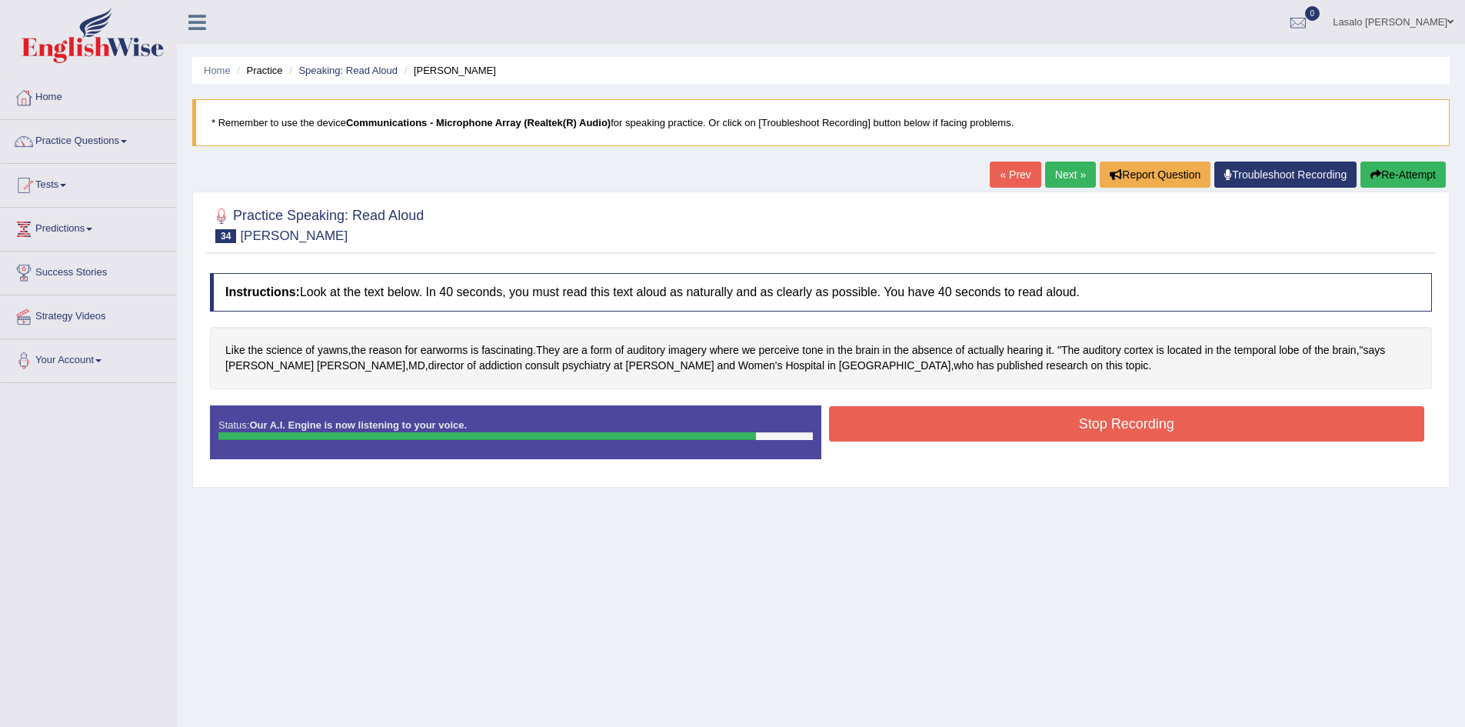
click at [1106, 425] on button "Stop Recording" at bounding box center [1127, 423] width 596 height 35
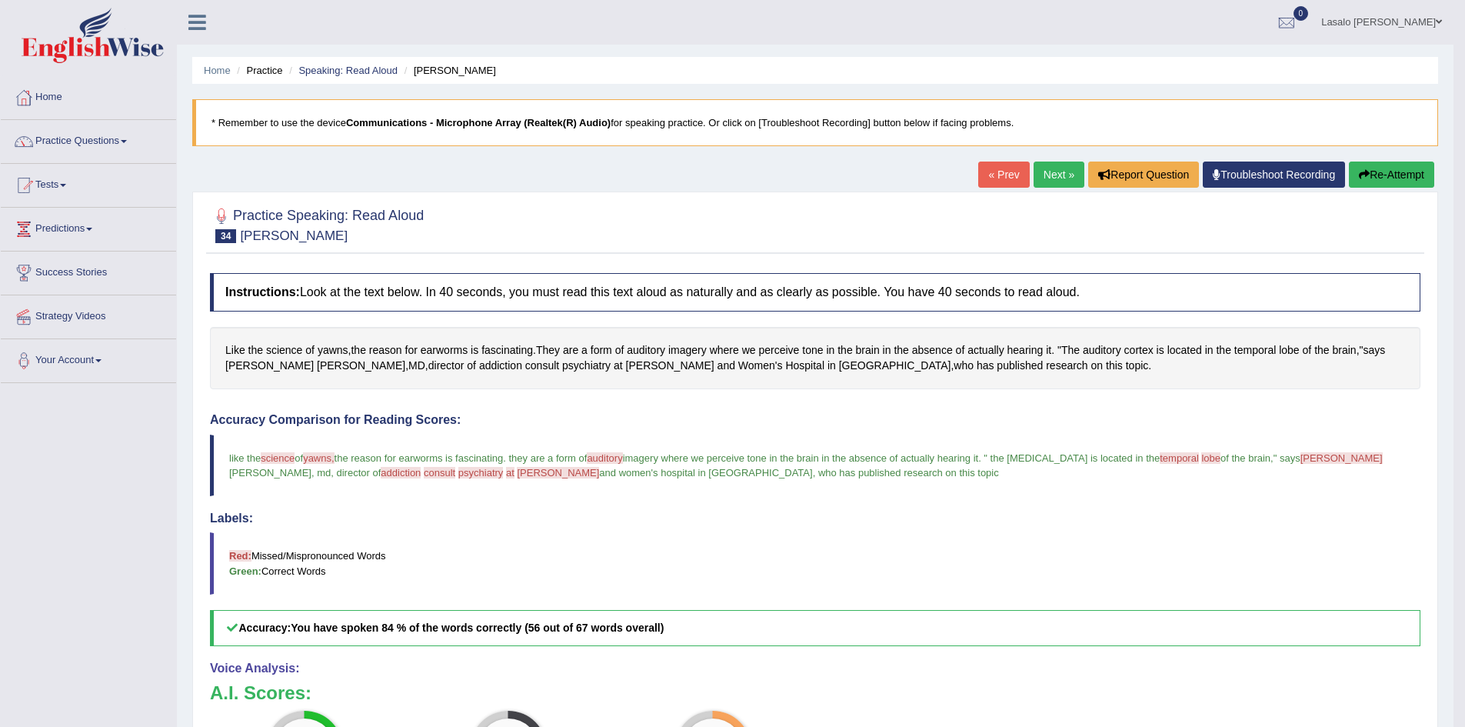
click at [1056, 172] on link "Next »" at bounding box center [1059, 175] width 51 height 26
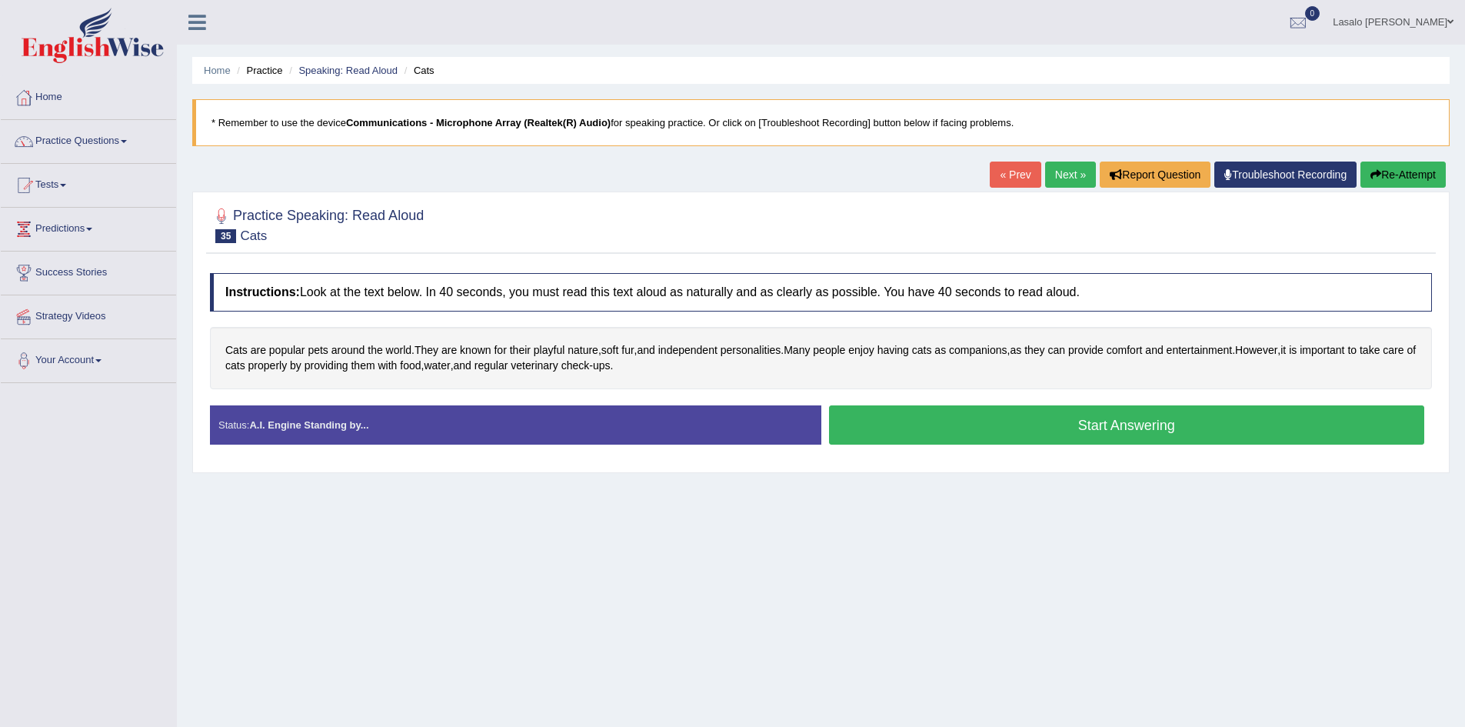
click at [1141, 424] on button "Start Answering" at bounding box center [1127, 424] width 596 height 39
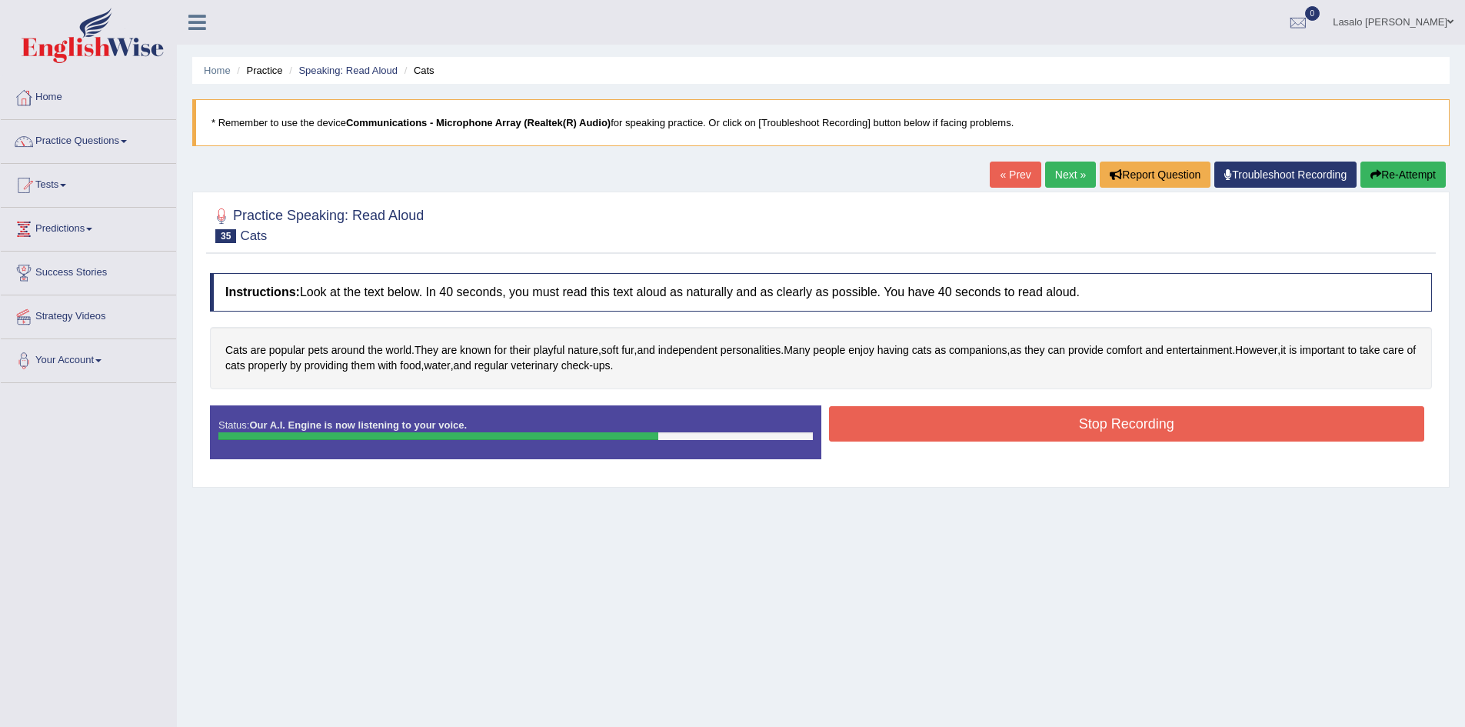
click at [1141, 424] on button "Stop Recording" at bounding box center [1127, 423] width 596 height 35
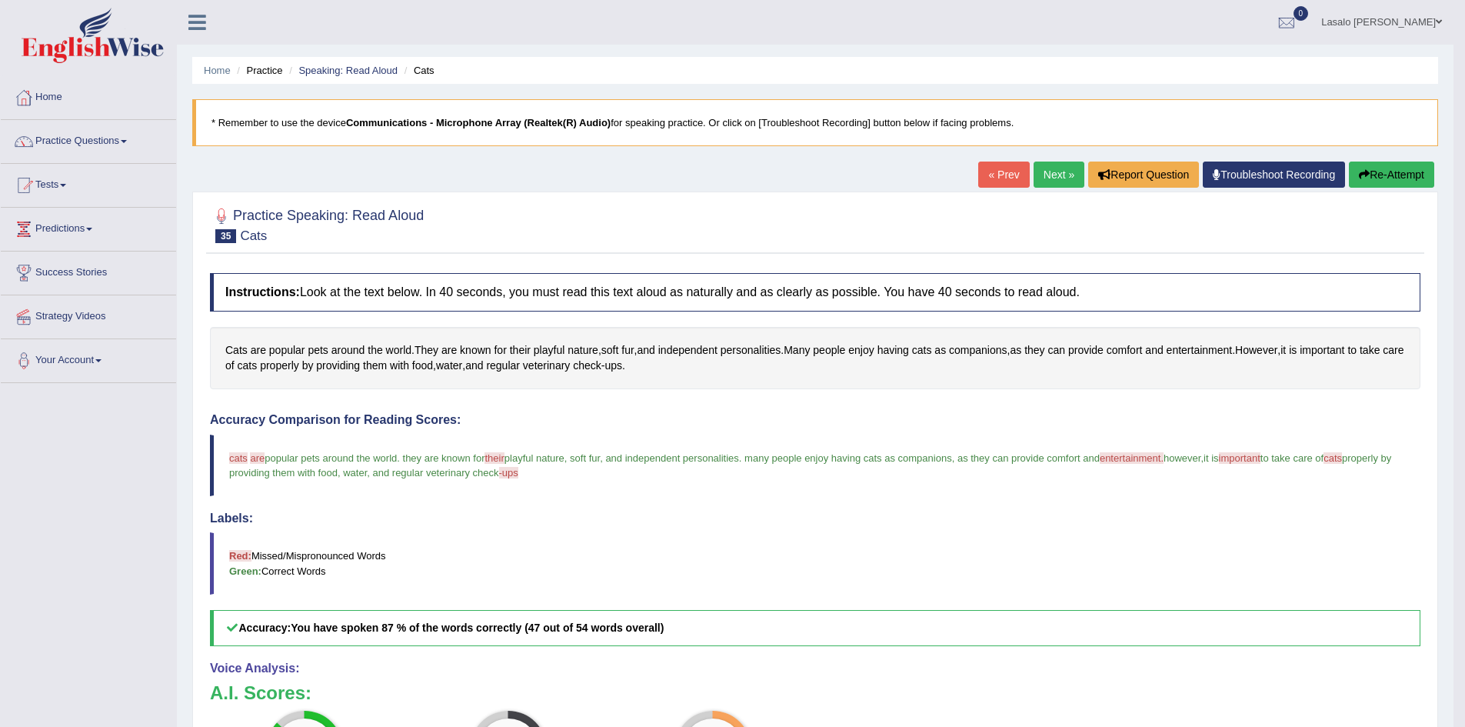
click at [1044, 175] on link "Next »" at bounding box center [1059, 175] width 51 height 26
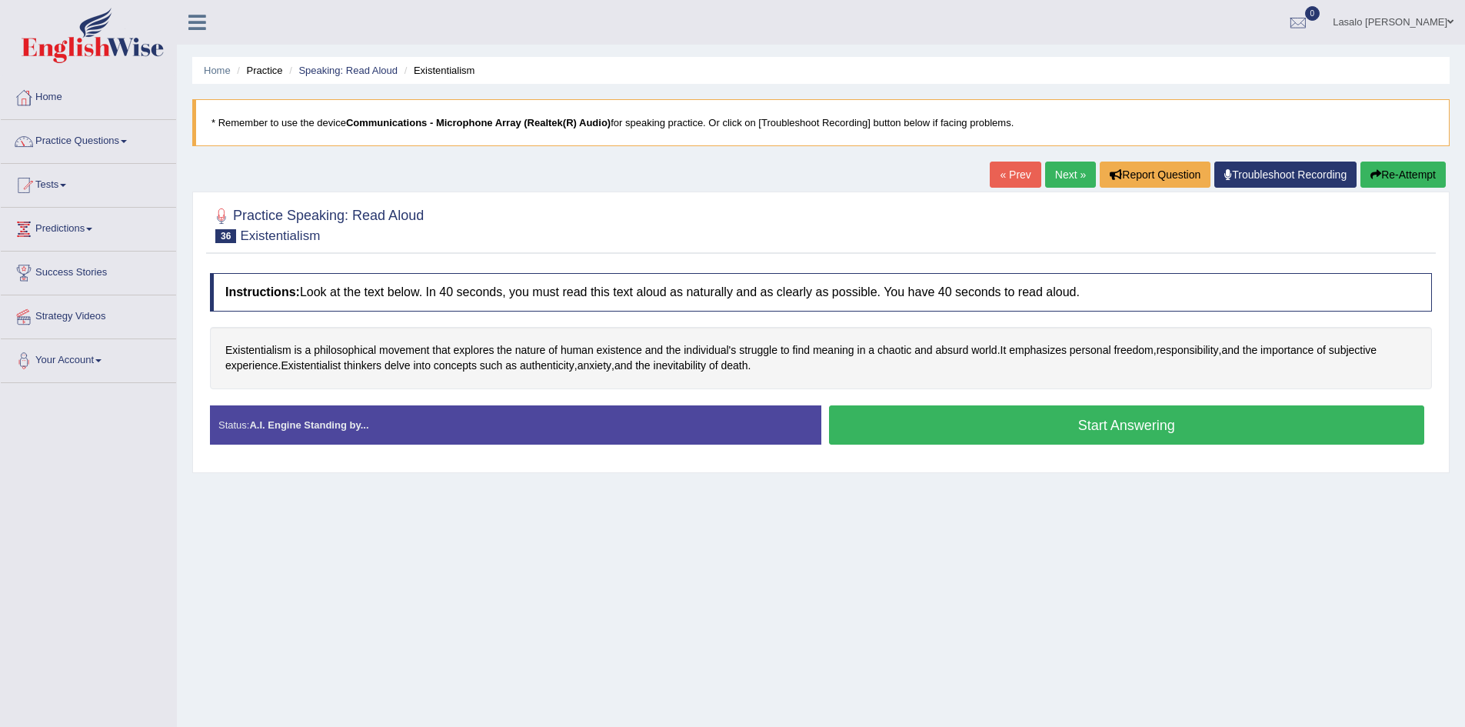
click at [1128, 420] on button "Start Answering" at bounding box center [1127, 424] width 596 height 39
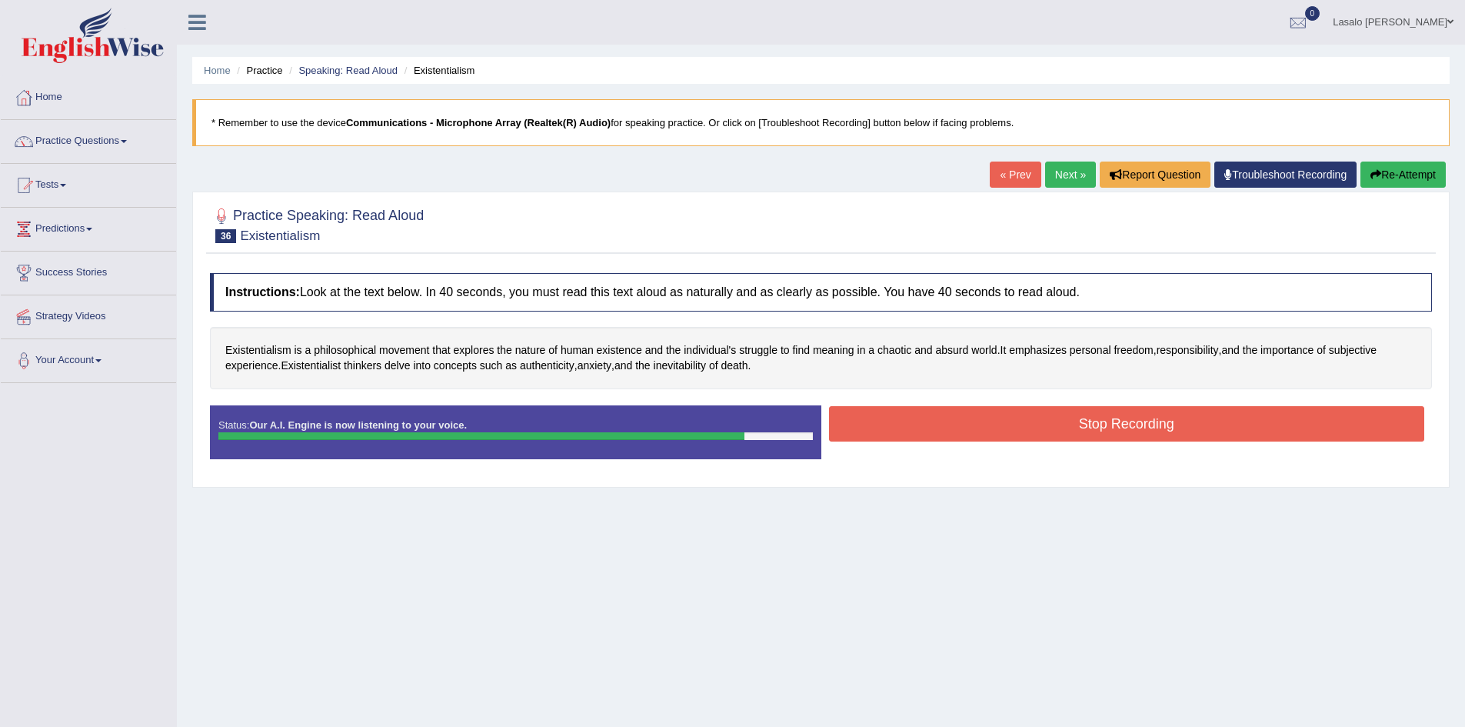
click at [1129, 420] on button "Stop Recording" at bounding box center [1127, 423] width 596 height 35
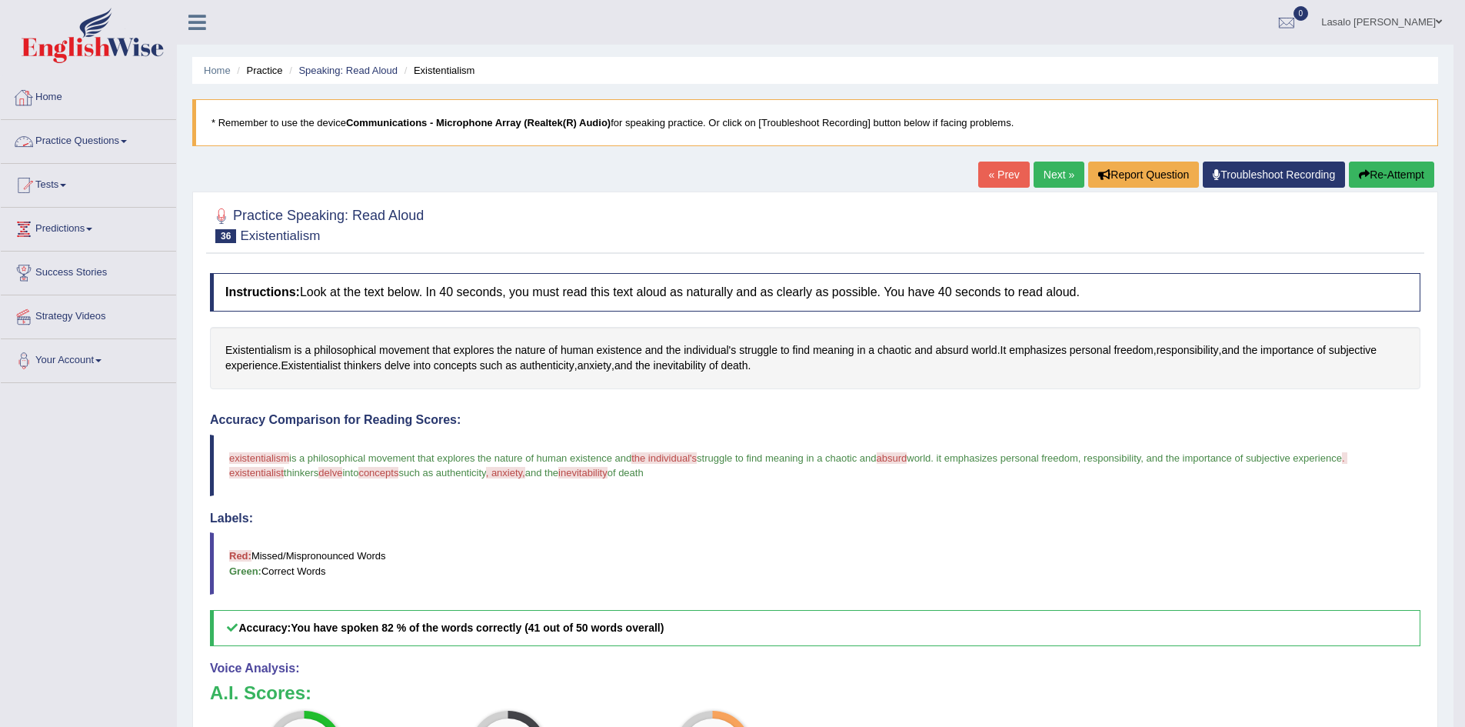
click at [75, 138] on link "Practice Questions" at bounding box center [88, 139] width 175 height 38
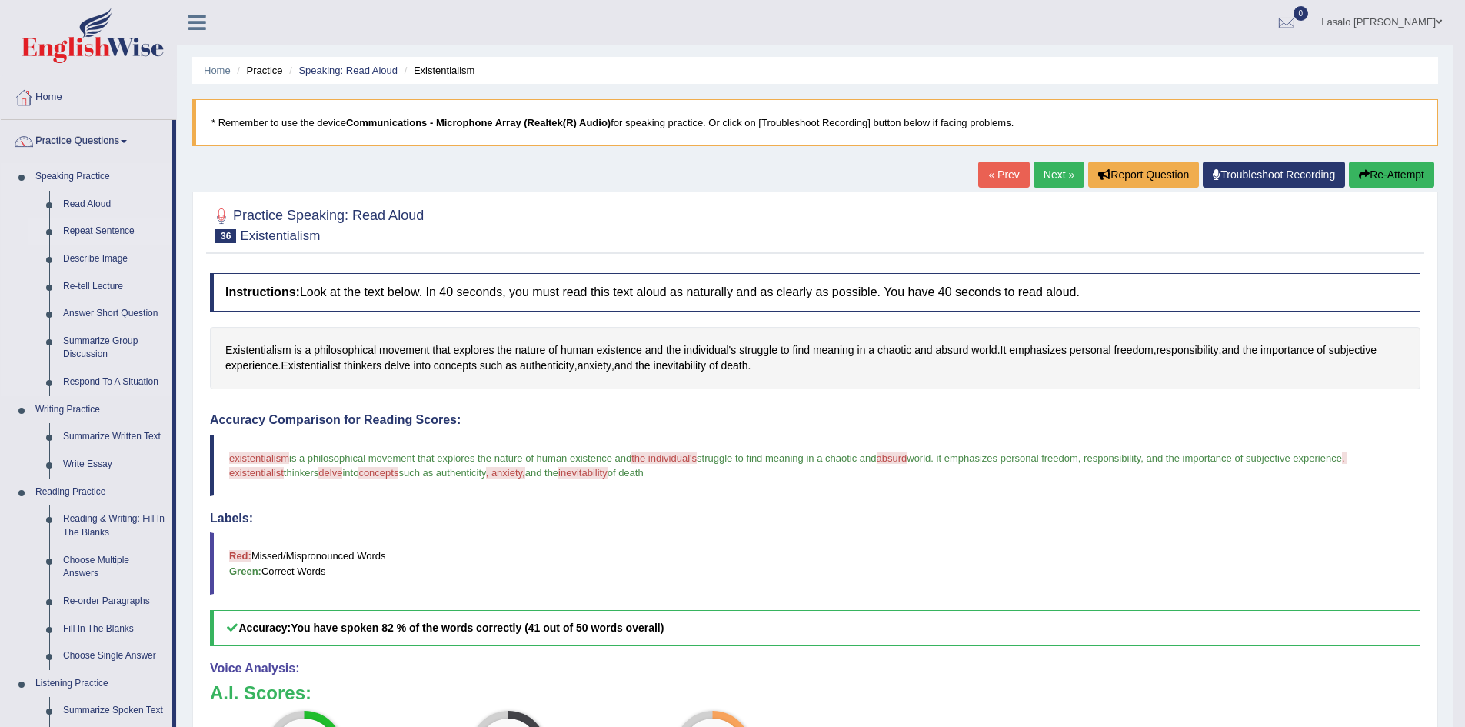
click at [87, 233] on link "Repeat Sentence" at bounding box center [114, 232] width 116 height 28
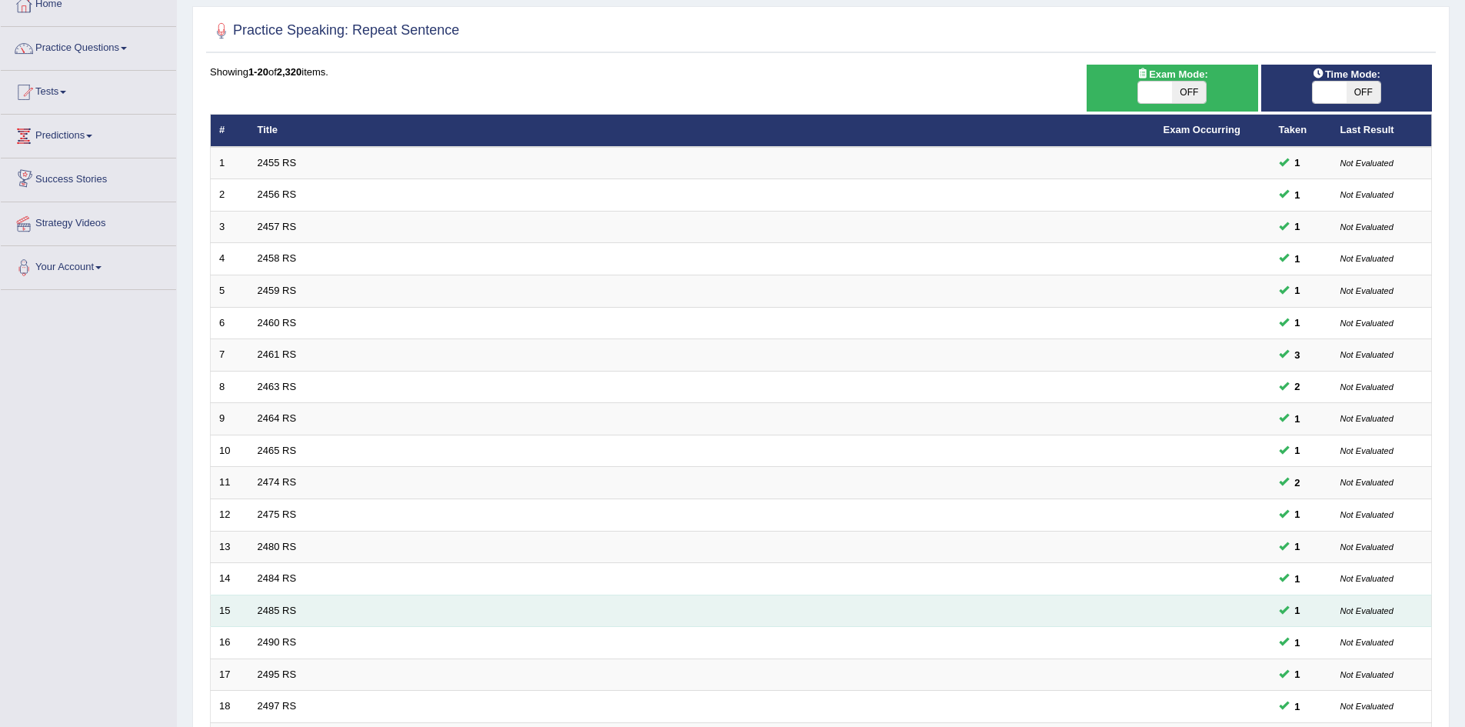
scroll to position [292, 0]
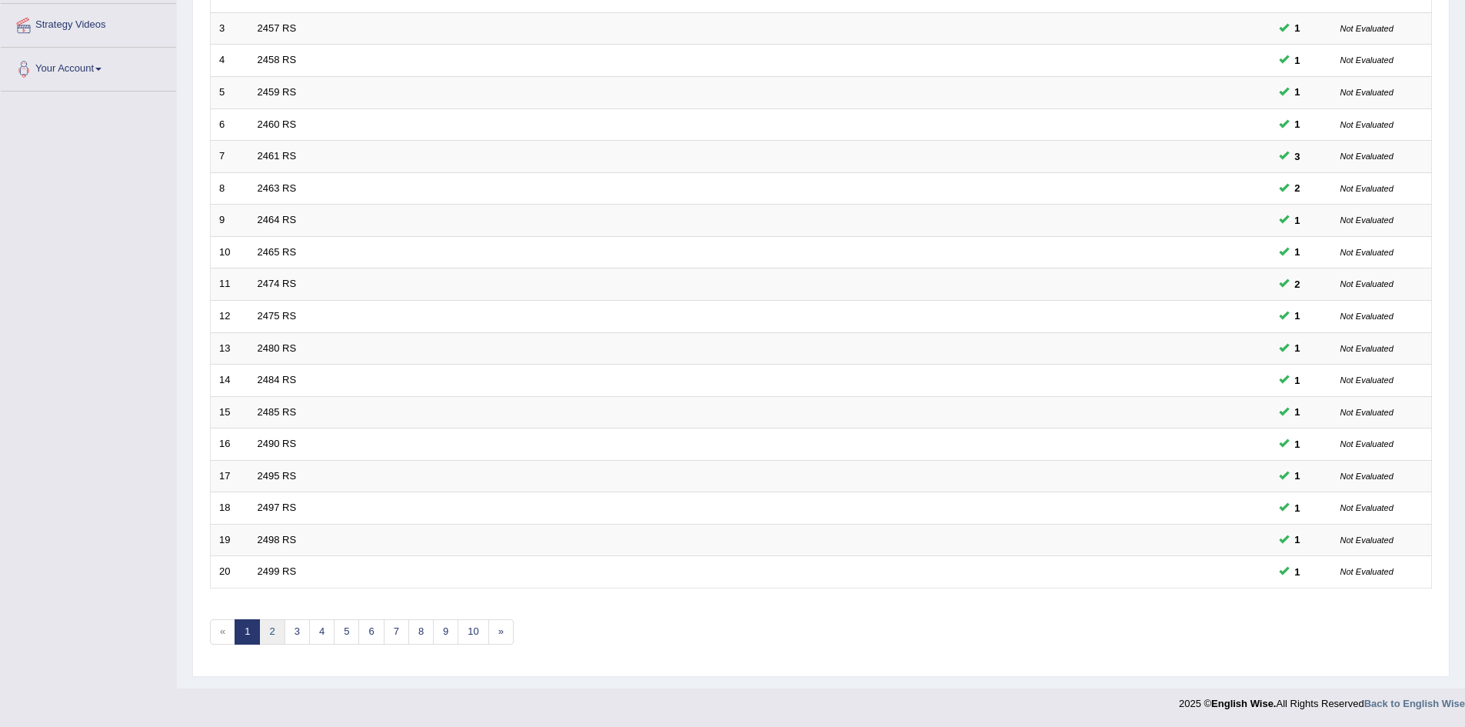
click at [272, 626] on link "2" at bounding box center [271, 631] width 25 height 25
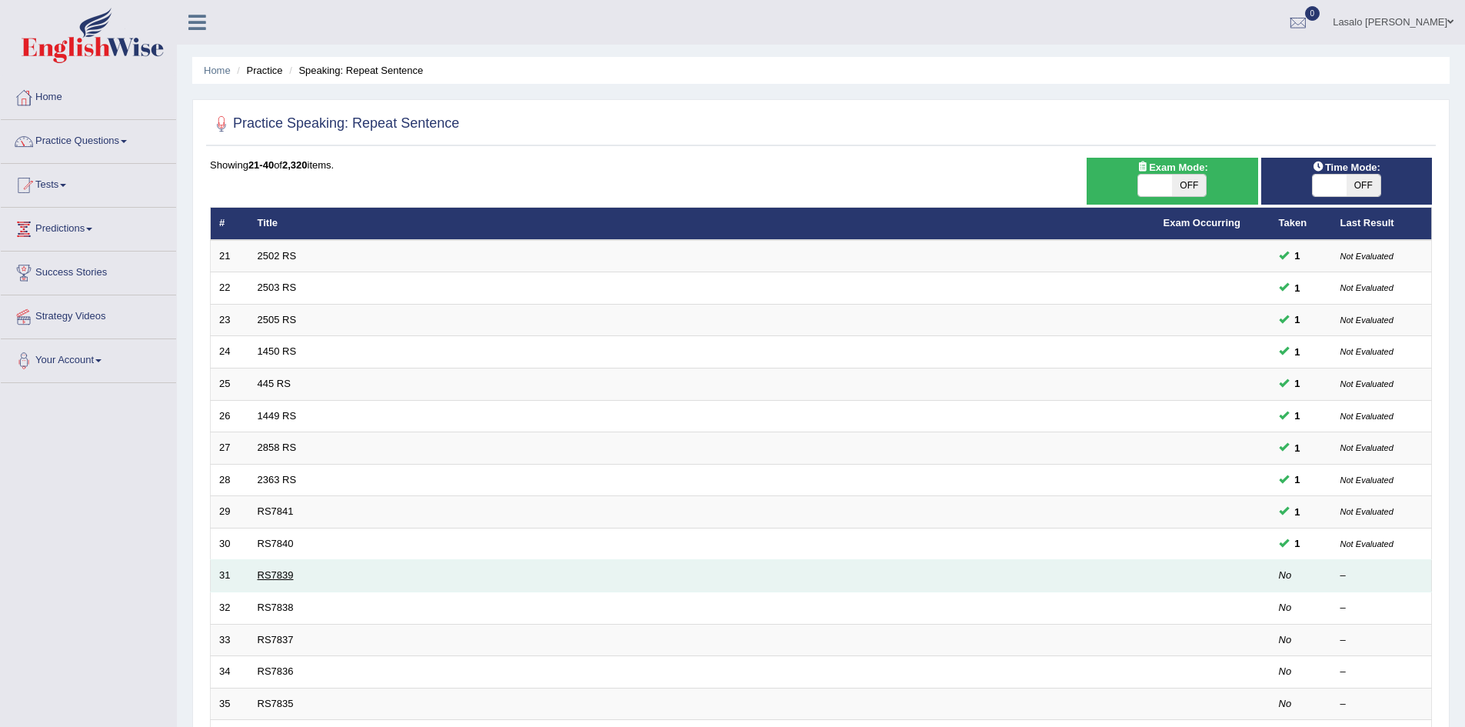
click at [282, 578] on link "RS7839" at bounding box center [276, 575] width 36 height 12
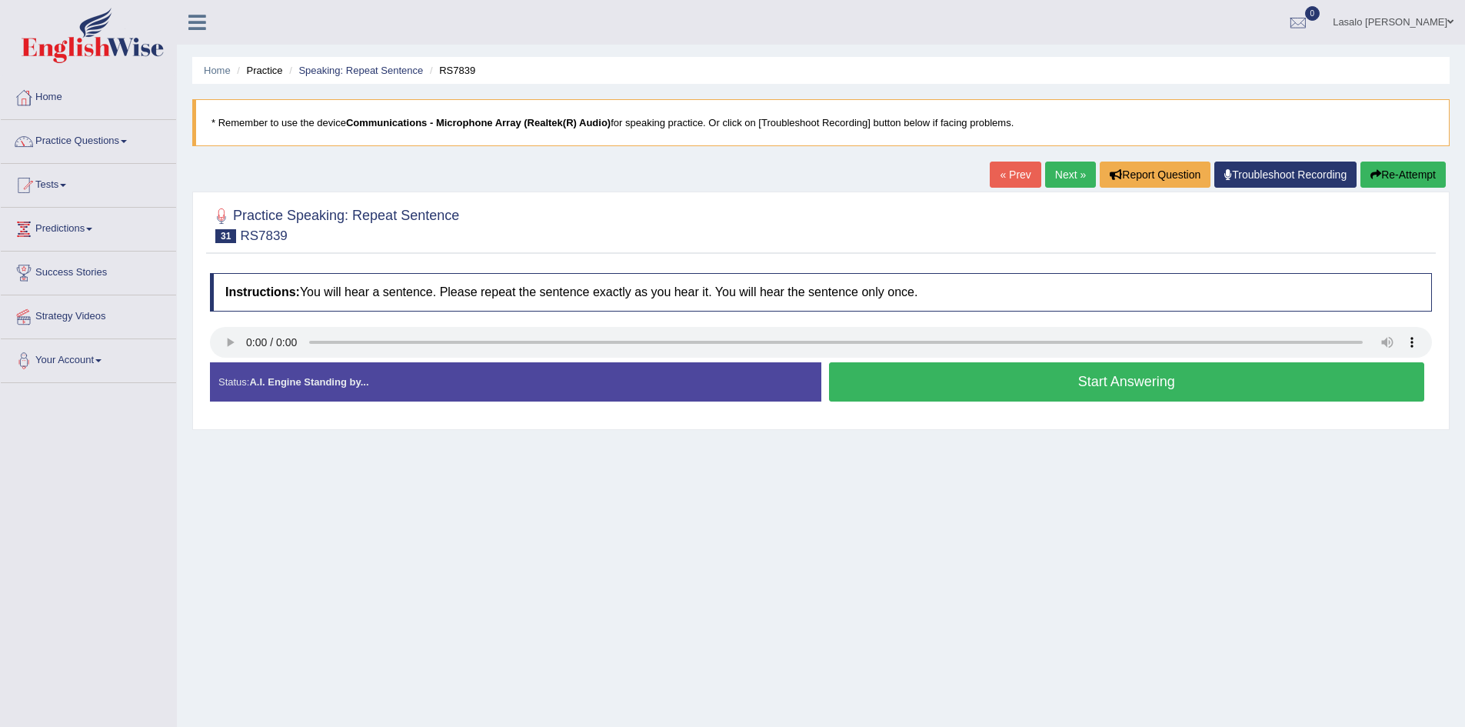
click at [1125, 383] on button "Start Answering" at bounding box center [1127, 381] width 596 height 39
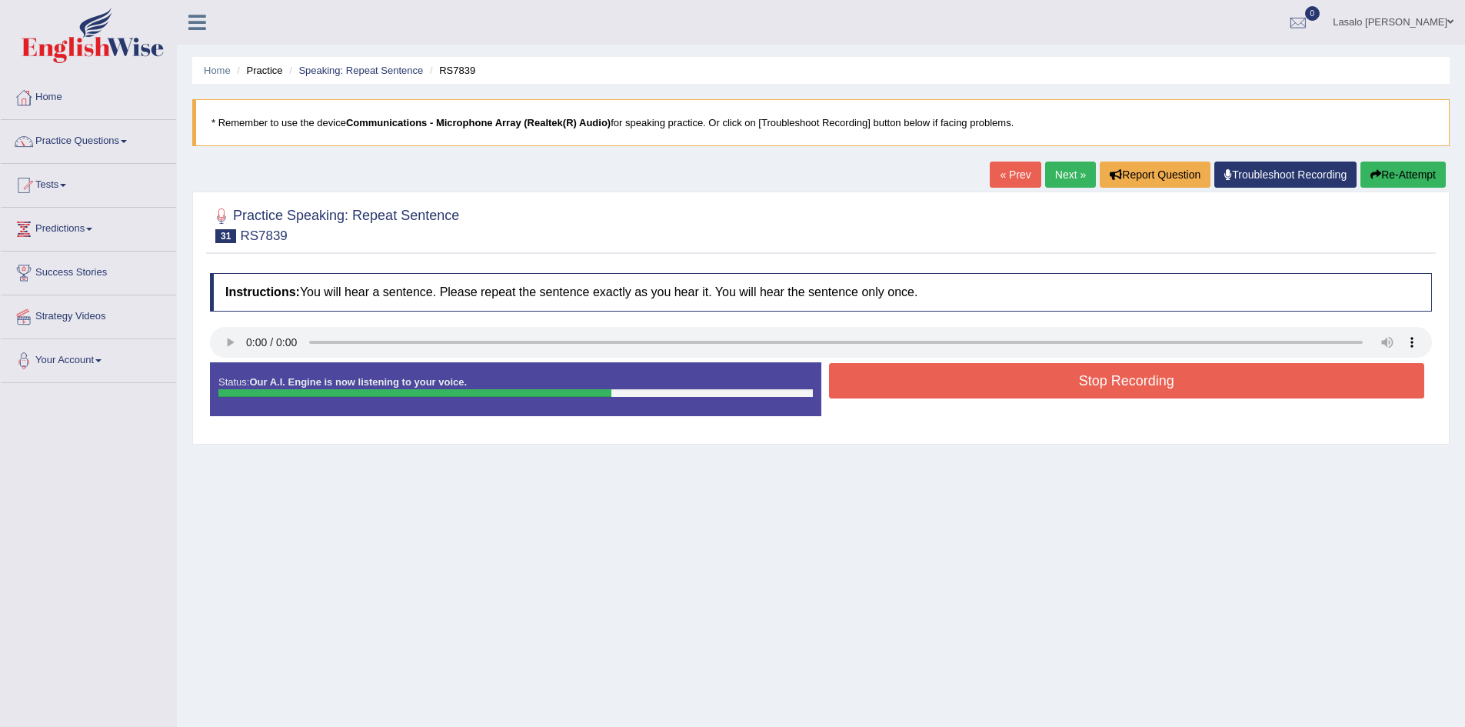
click at [1125, 383] on button "Stop Recording" at bounding box center [1127, 380] width 596 height 35
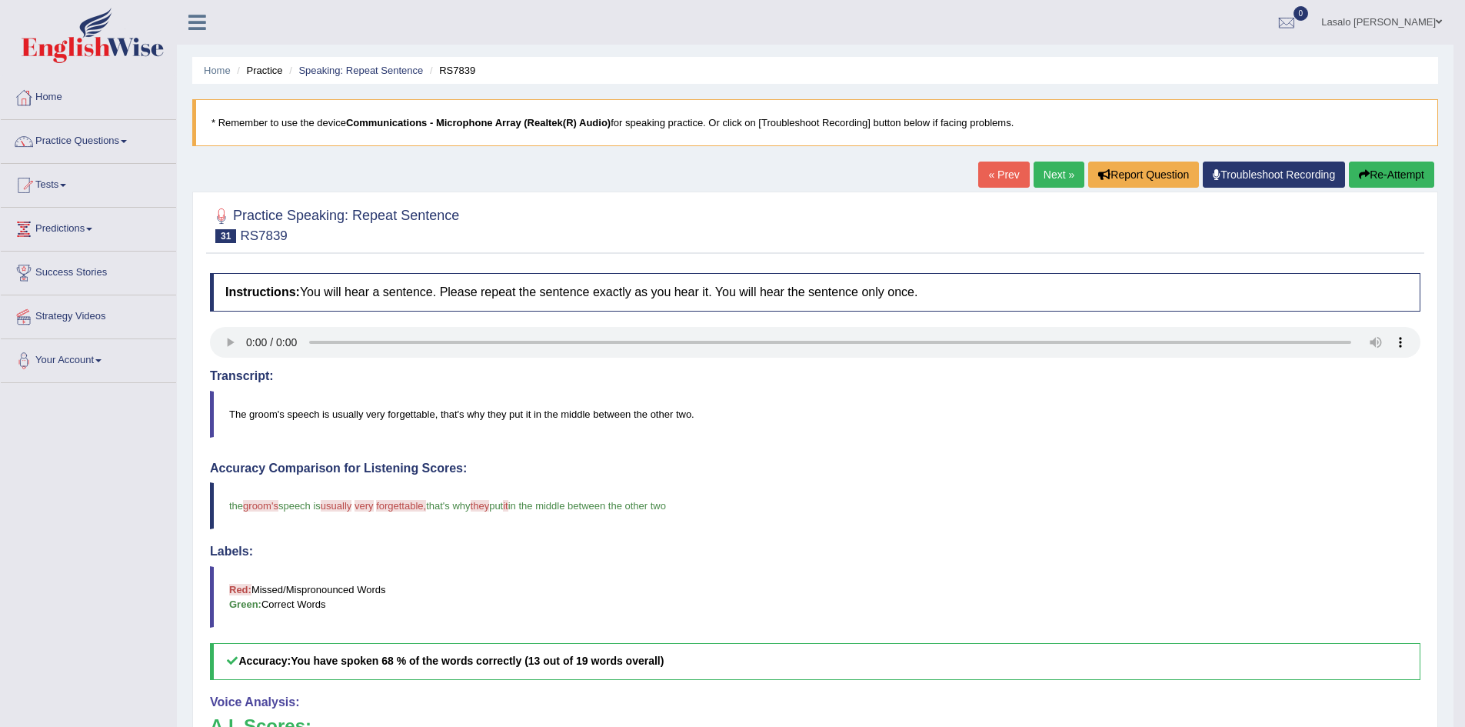
click at [1057, 173] on link "Next »" at bounding box center [1059, 175] width 51 height 26
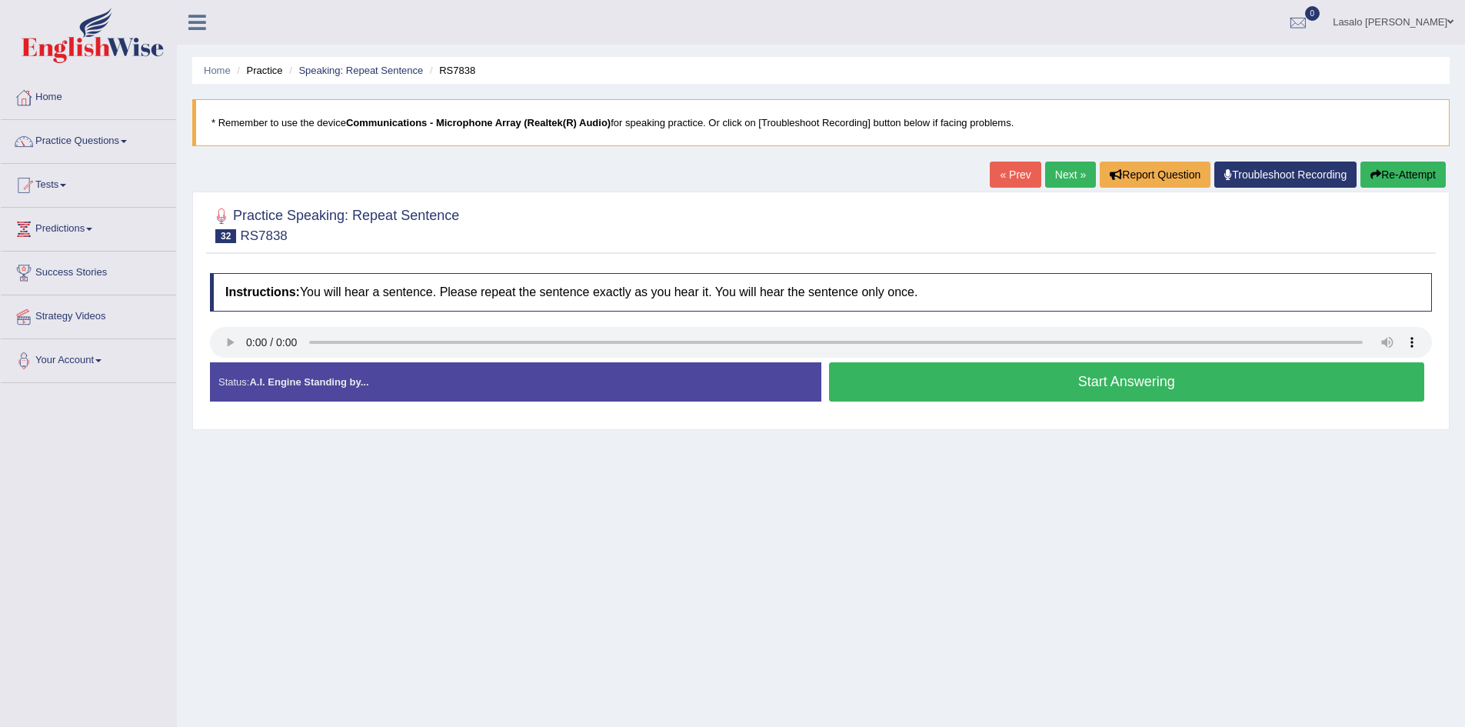
click at [1102, 387] on button "Start Answering" at bounding box center [1127, 381] width 596 height 39
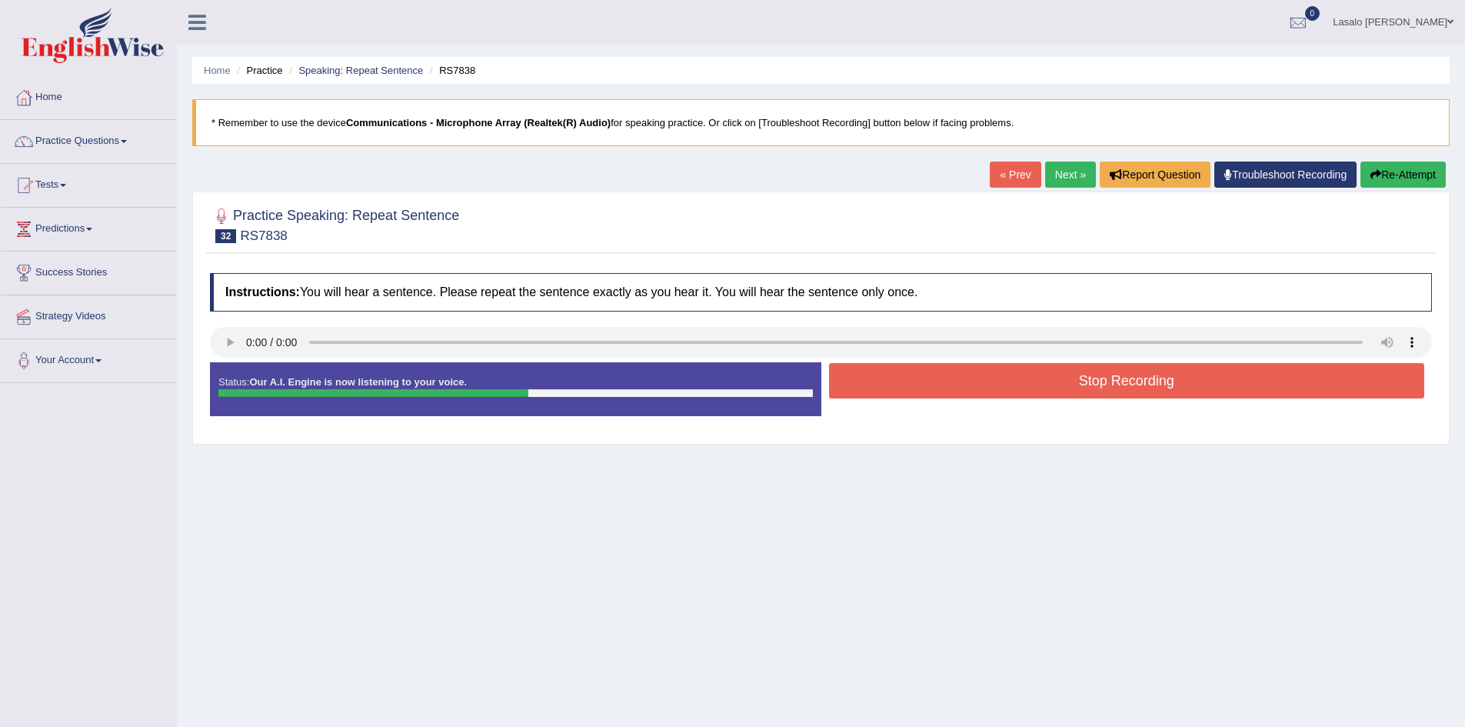
click at [1119, 387] on button "Stop Recording" at bounding box center [1127, 380] width 596 height 35
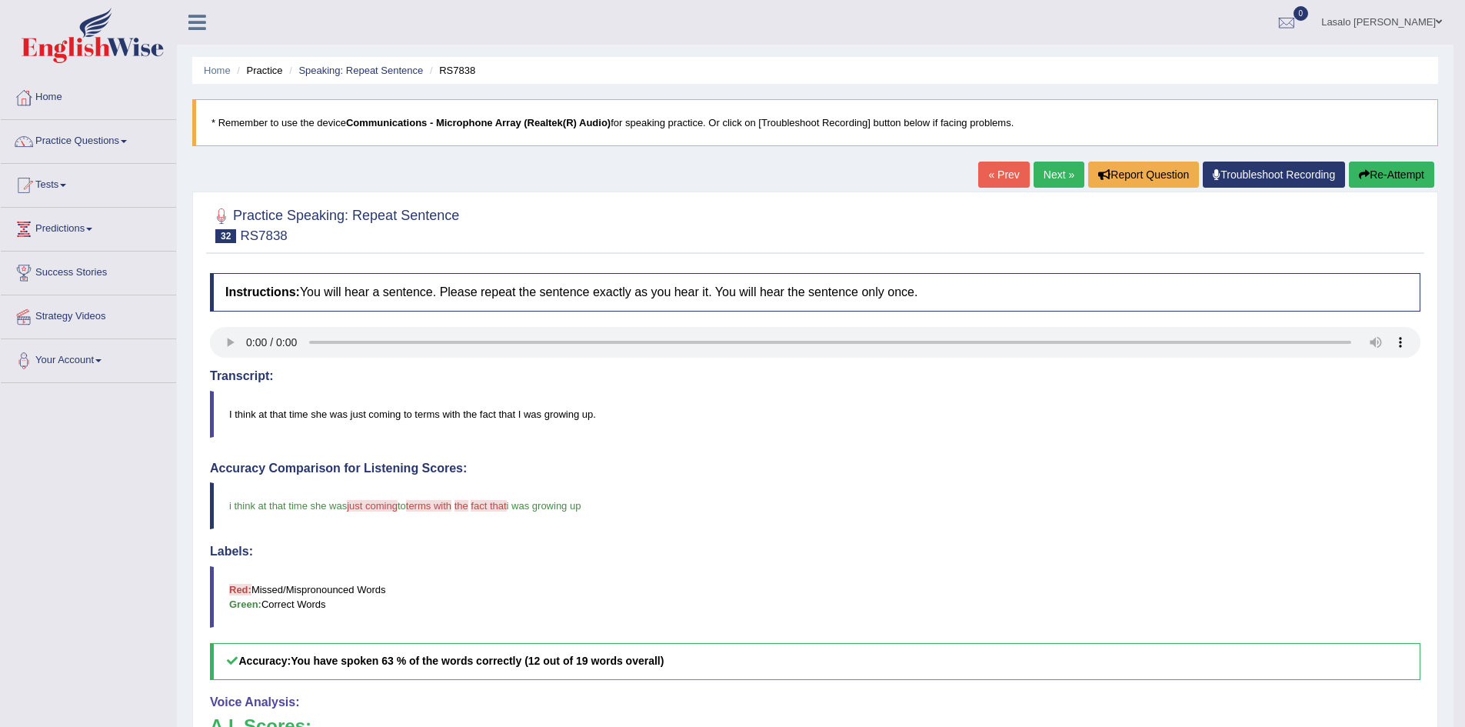
click at [1067, 177] on link "Next »" at bounding box center [1059, 175] width 51 height 26
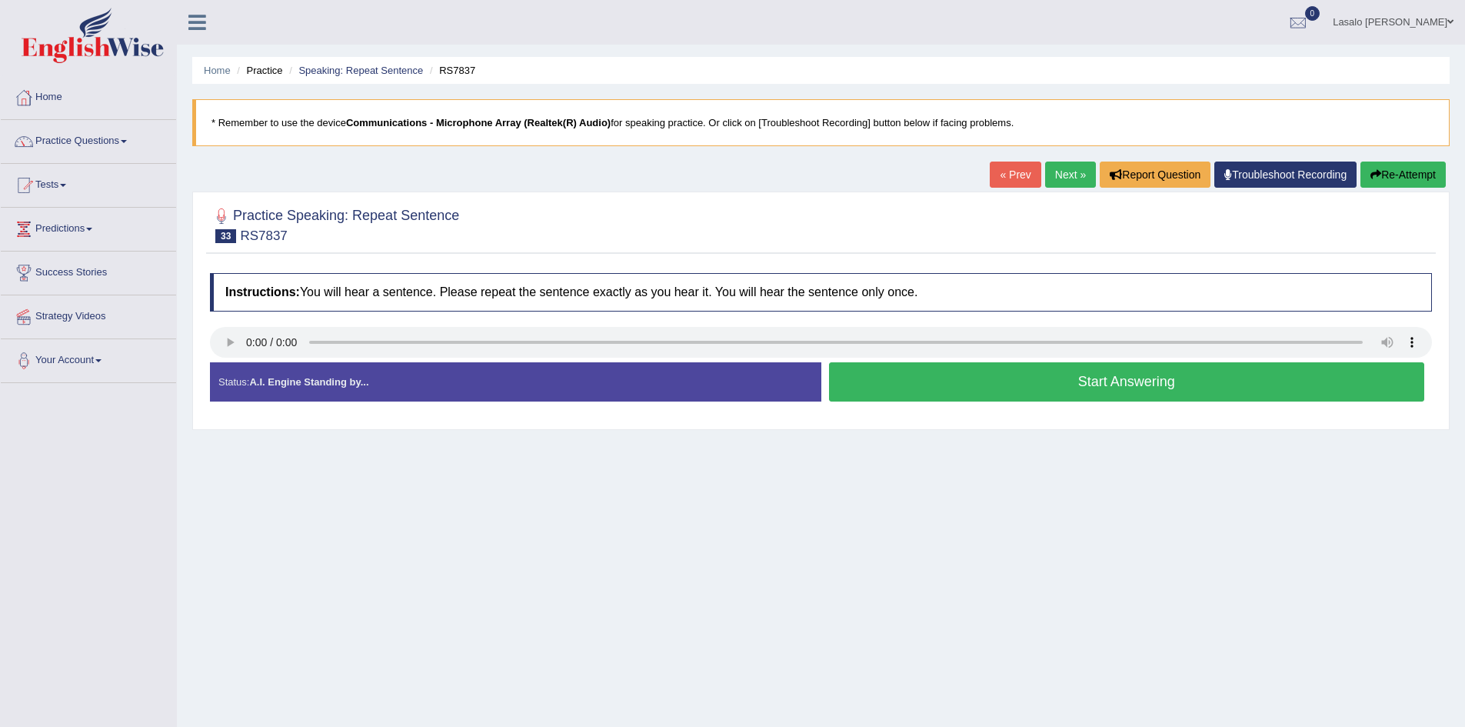
click at [1104, 379] on button "Start Answering" at bounding box center [1127, 381] width 596 height 39
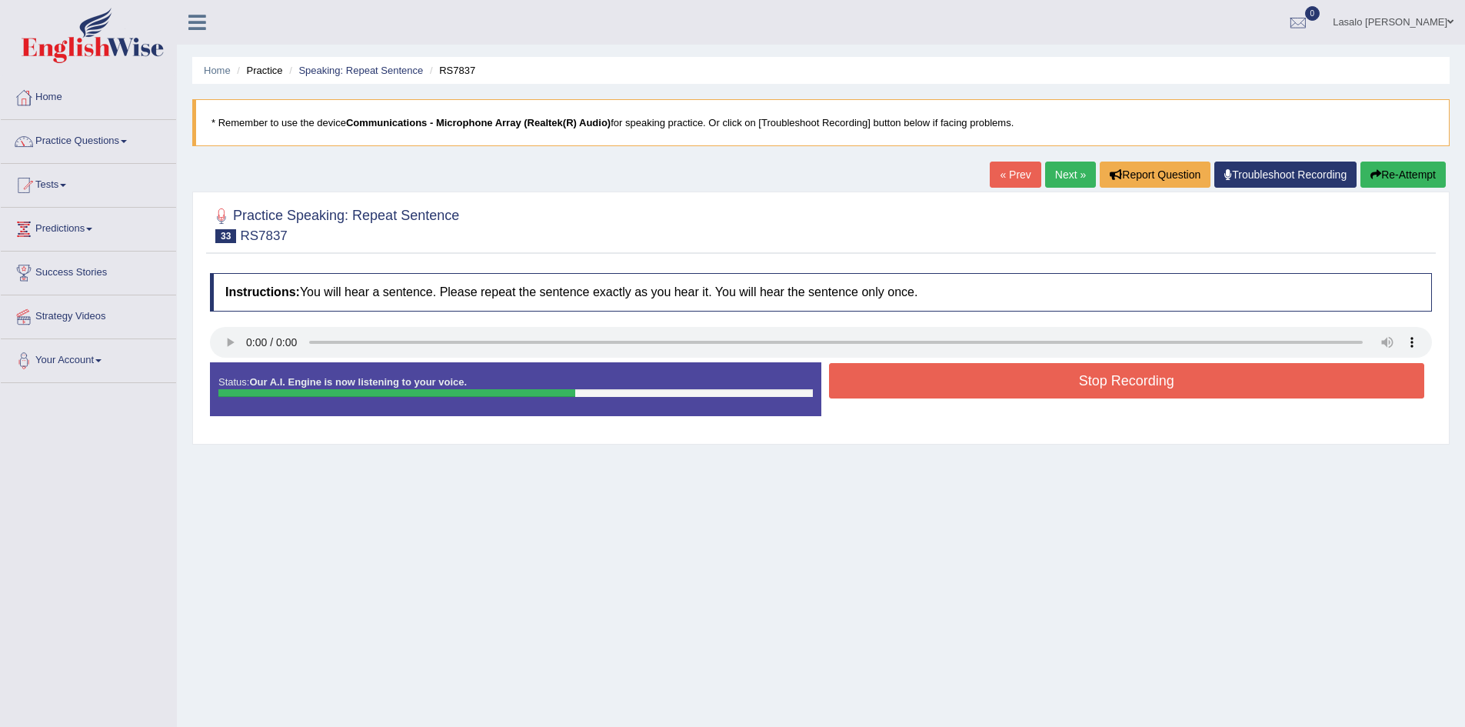
click at [1104, 379] on button "Stop Recording" at bounding box center [1127, 380] width 596 height 35
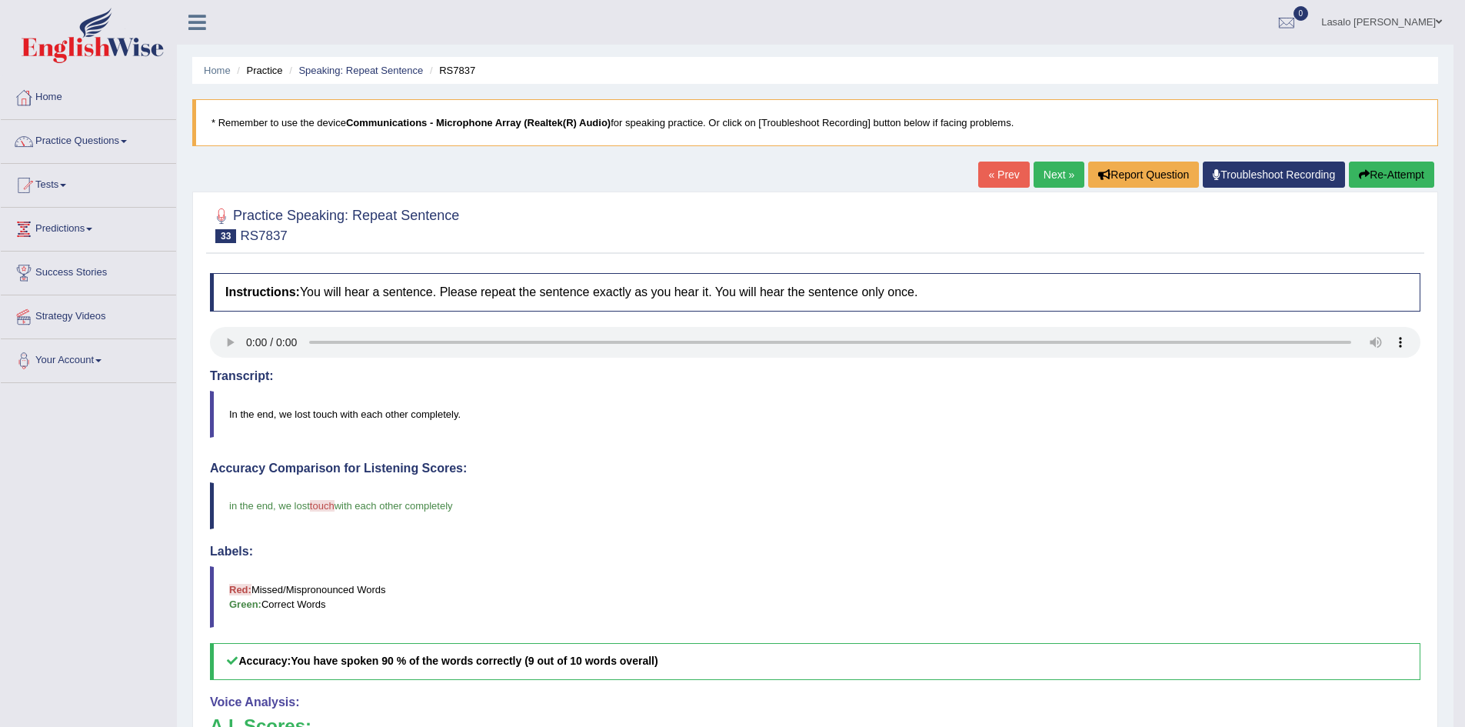
click at [1052, 173] on link "Next »" at bounding box center [1059, 175] width 51 height 26
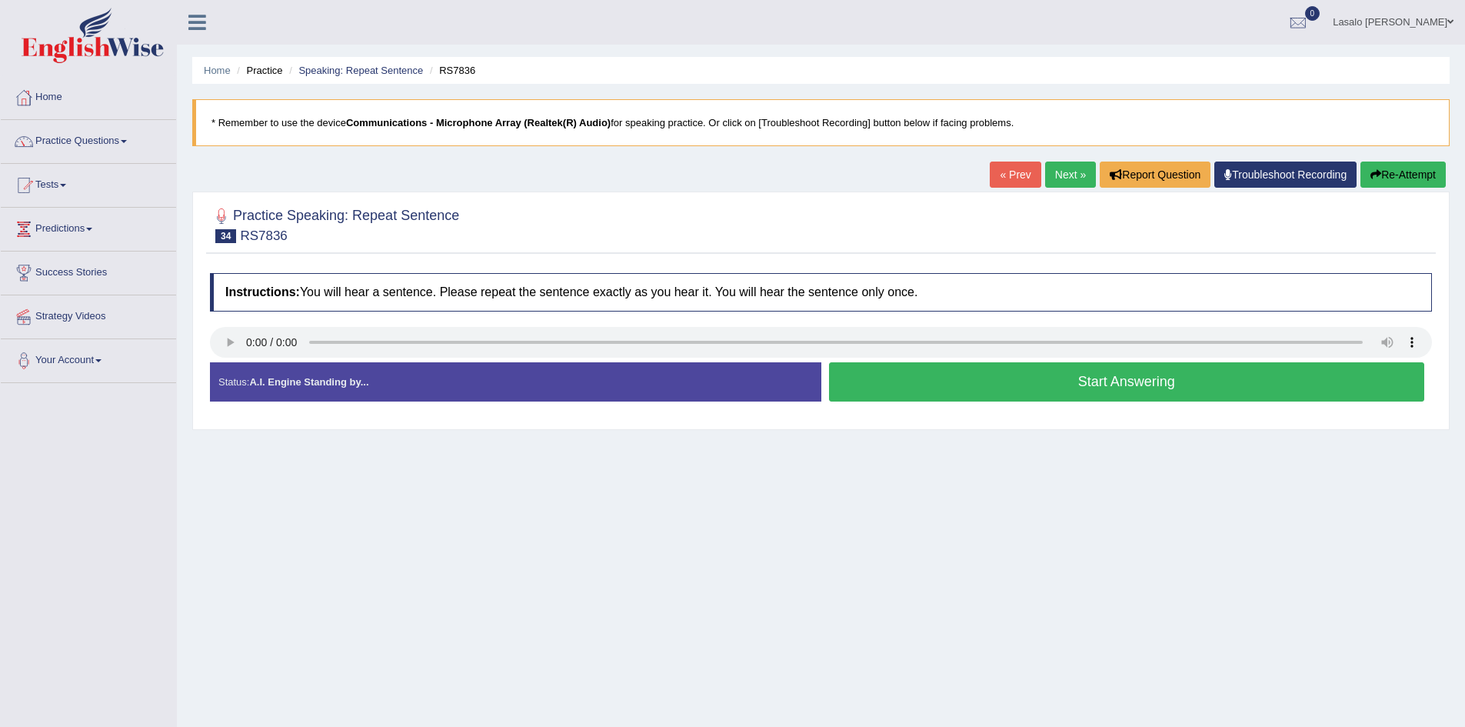
click at [1102, 382] on button "Start Answering" at bounding box center [1127, 381] width 596 height 39
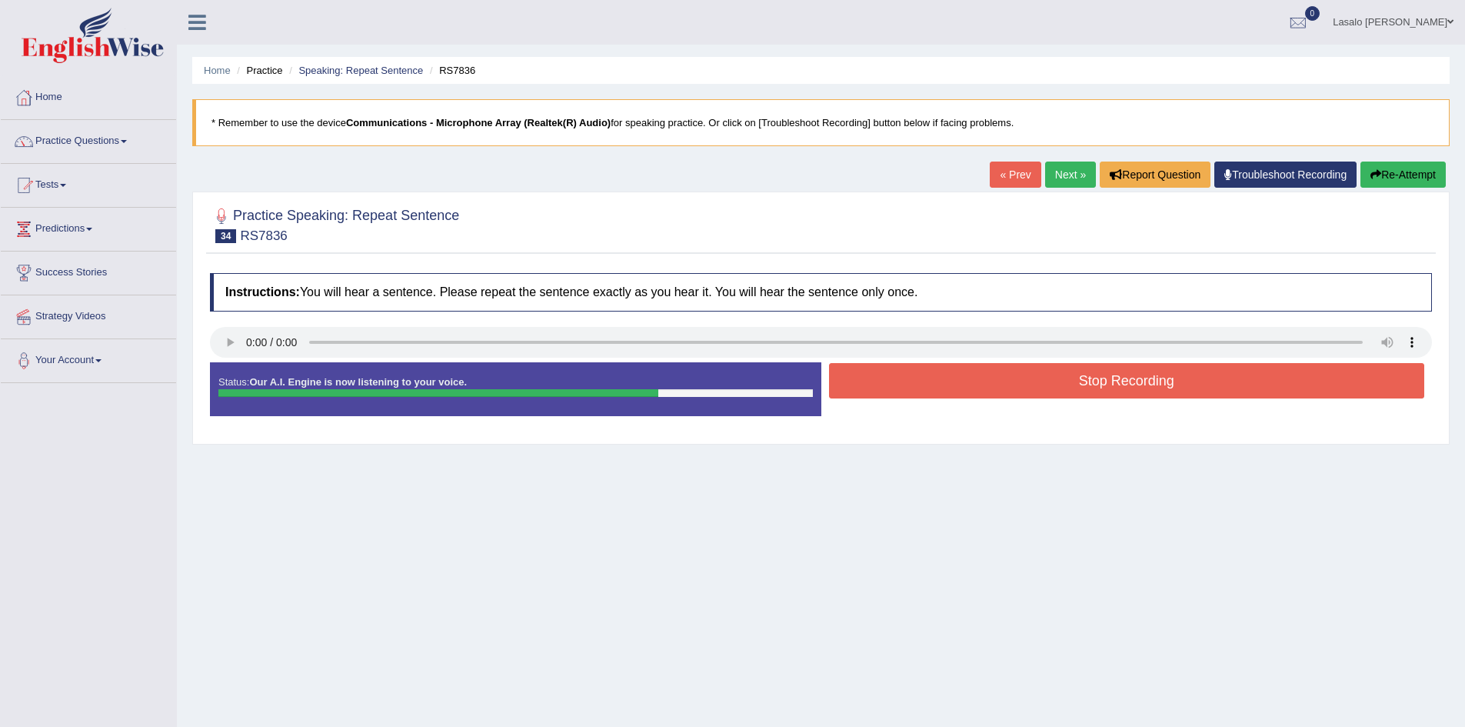
click at [1105, 384] on button "Stop Recording" at bounding box center [1127, 380] width 596 height 35
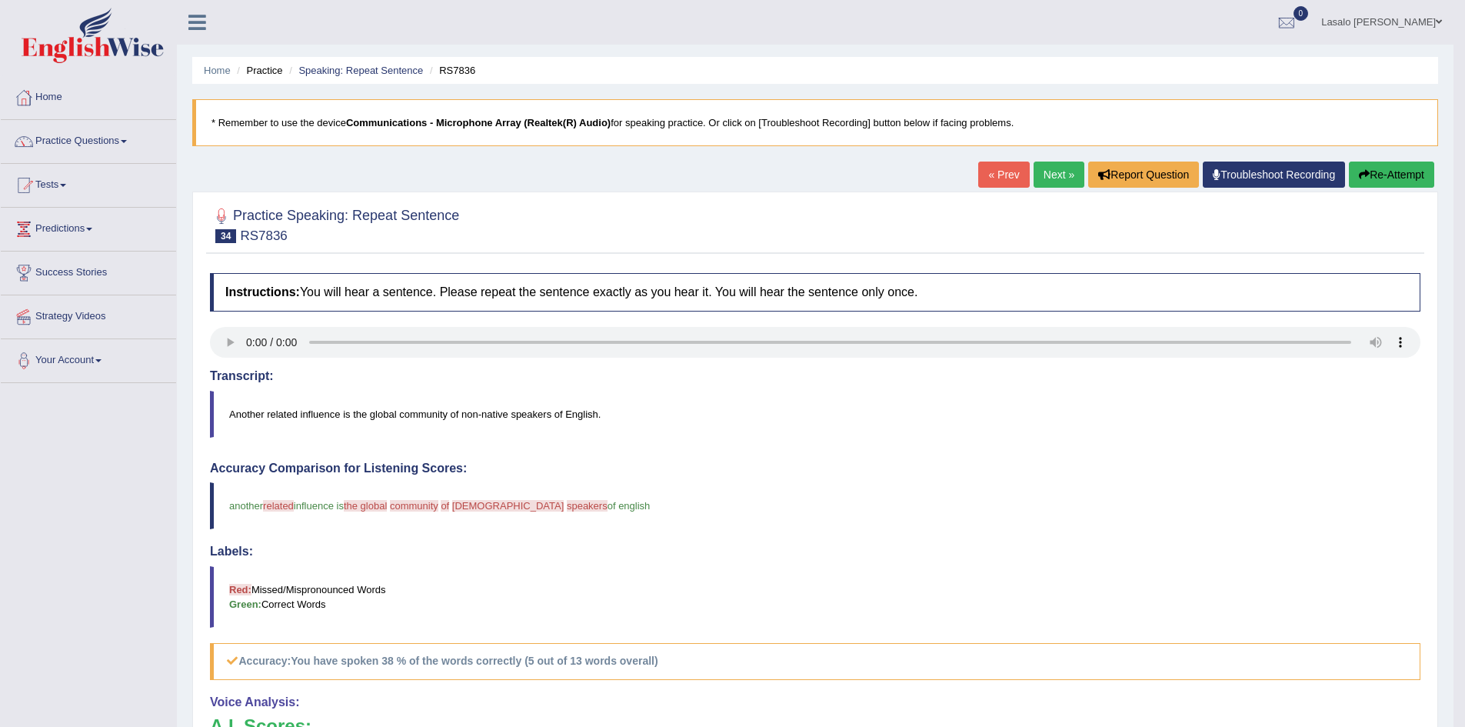
click at [1054, 178] on link "Next »" at bounding box center [1059, 175] width 51 height 26
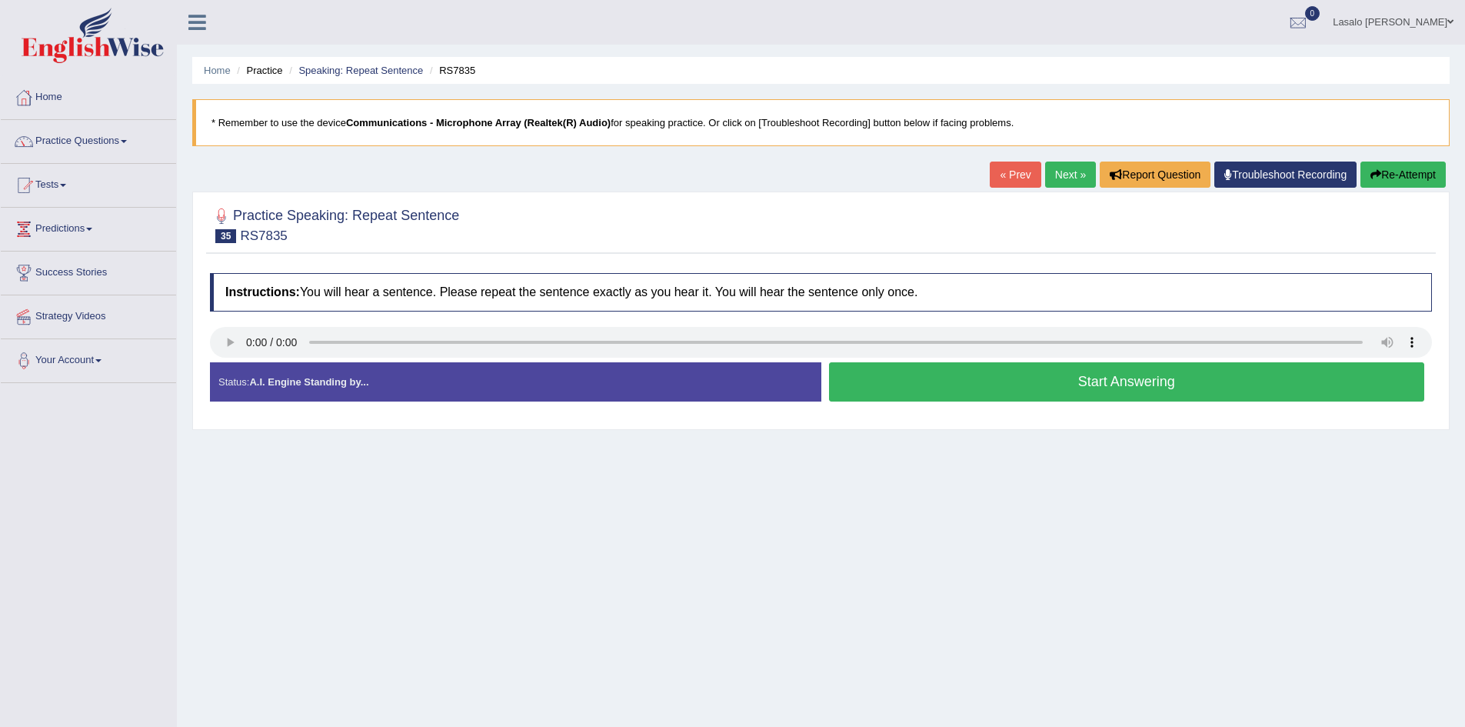
click at [1138, 389] on button "Start Answering" at bounding box center [1127, 381] width 596 height 39
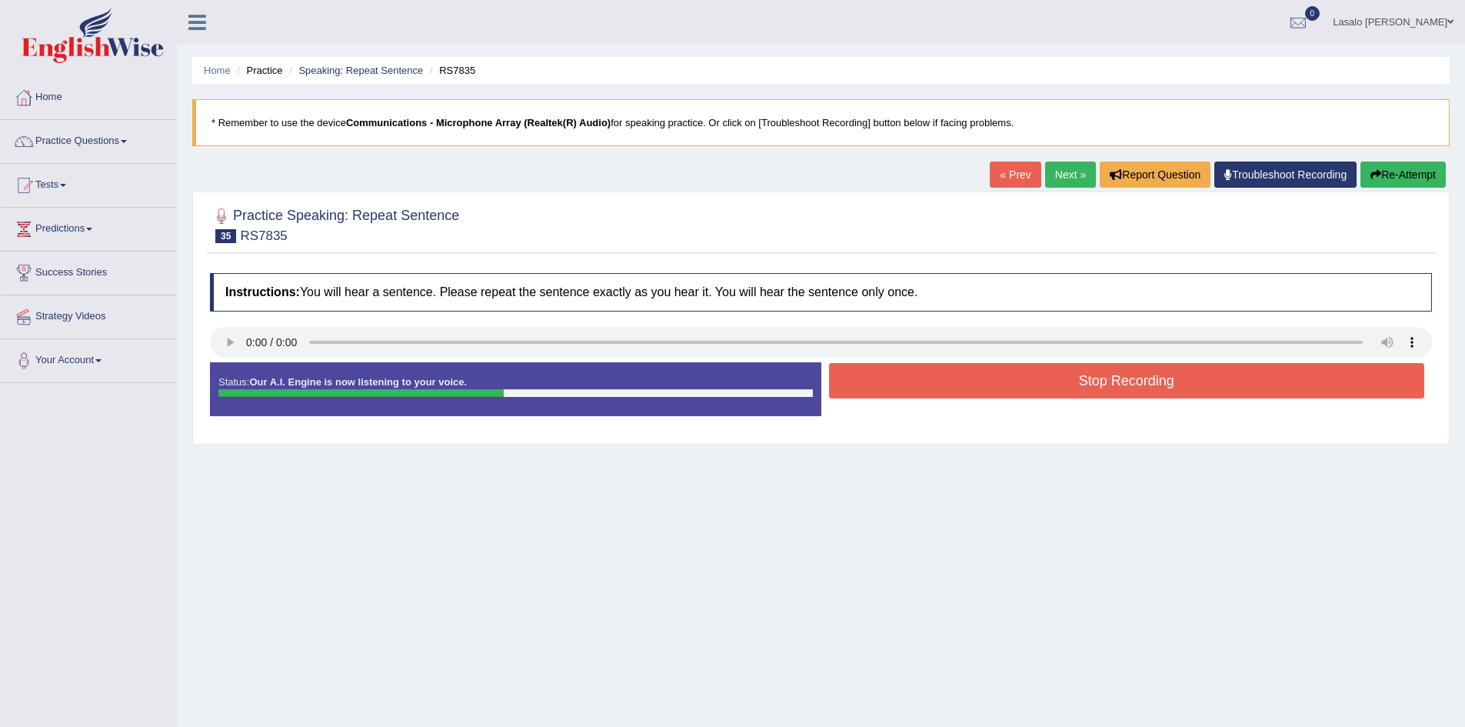
click at [1117, 376] on button "Stop Recording" at bounding box center [1127, 380] width 596 height 35
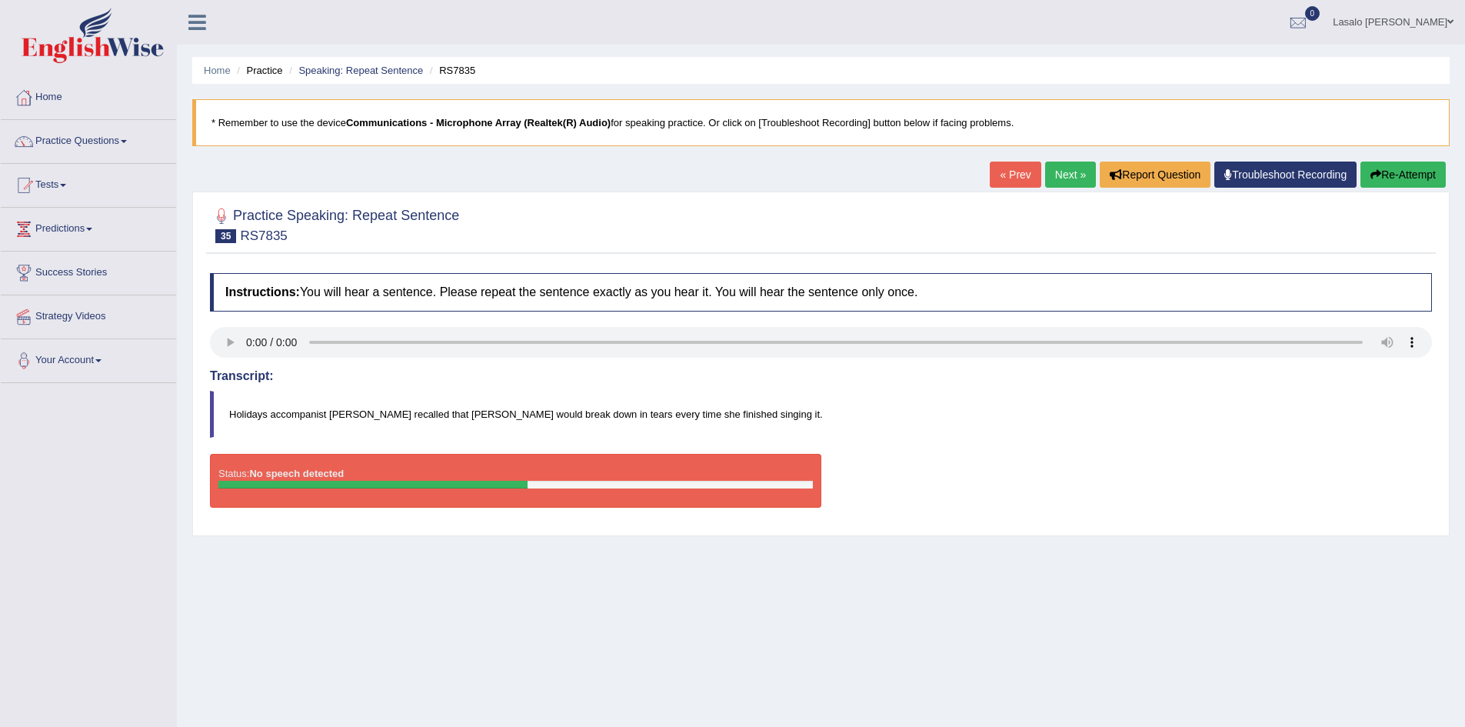
click at [1067, 179] on link "Next »" at bounding box center [1070, 175] width 51 height 26
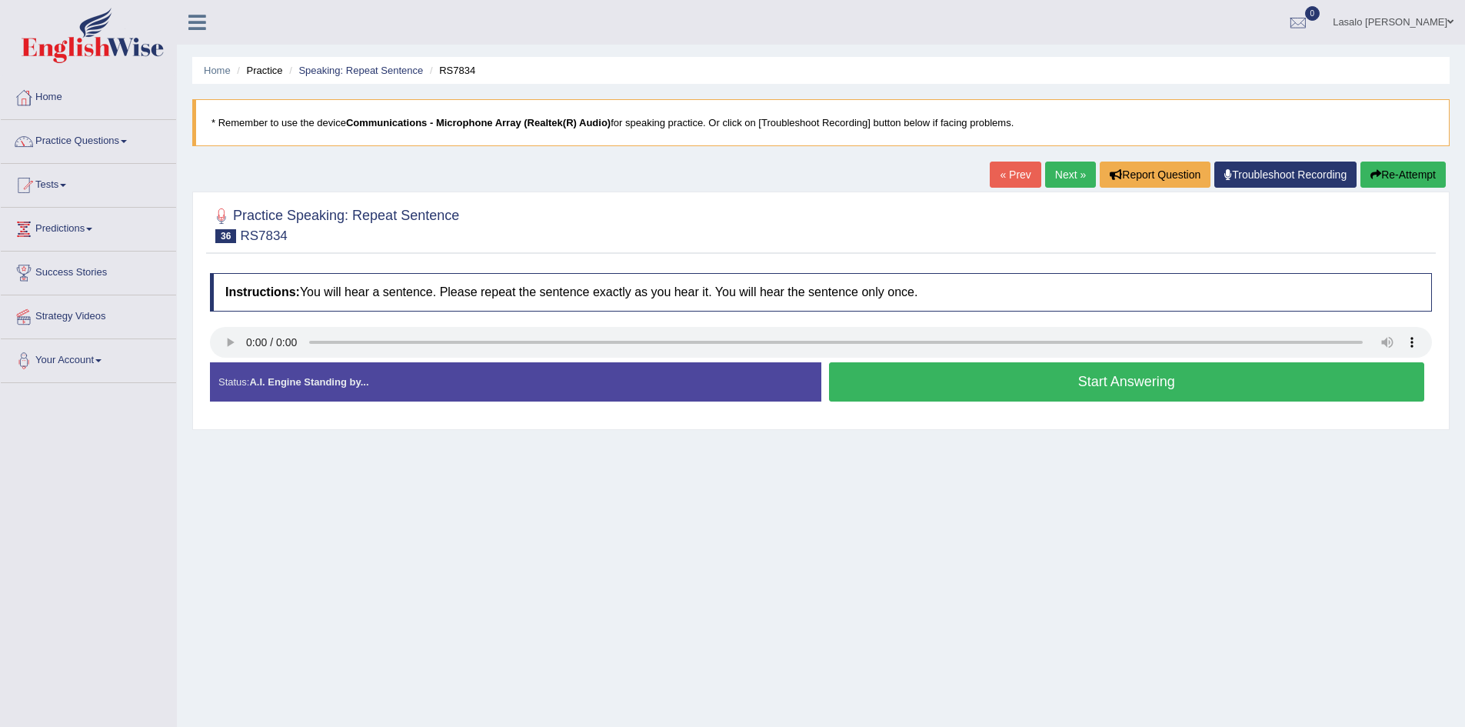
click at [1117, 391] on button "Start Answering" at bounding box center [1127, 381] width 596 height 39
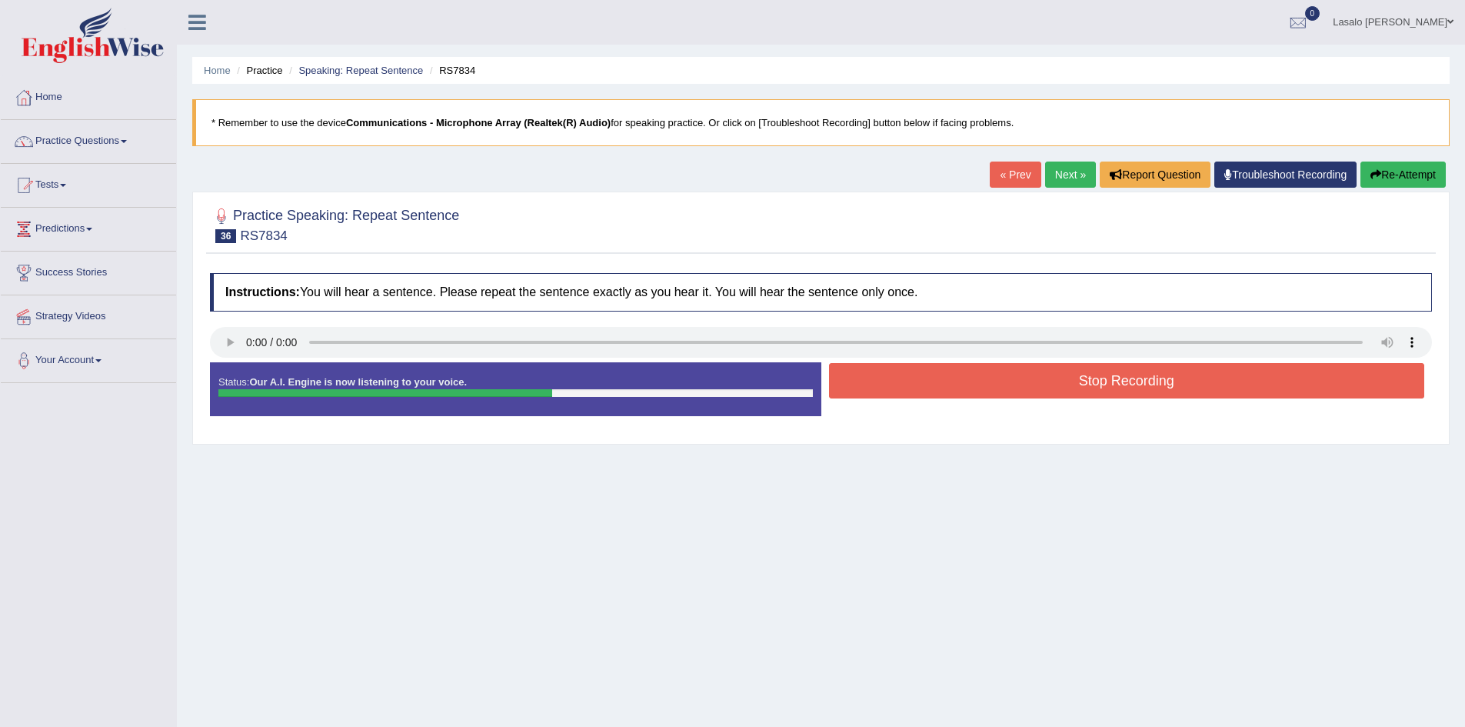
click at [1122, 391] on button "Stop Recording" at bounding box center [1127, 380] width 596 height 35
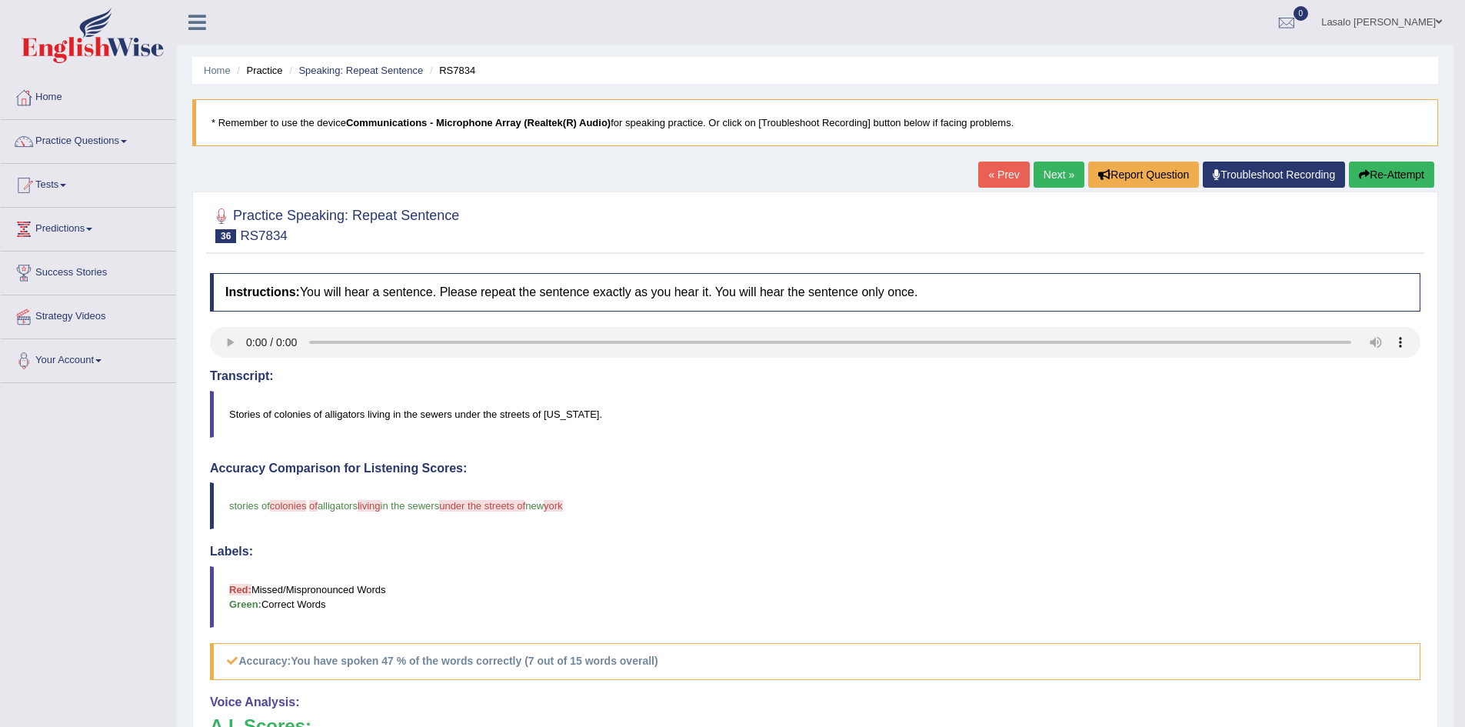
click at [1048, 172] on link "Next »" at bounding box center [1059, 175] width 51 height 26
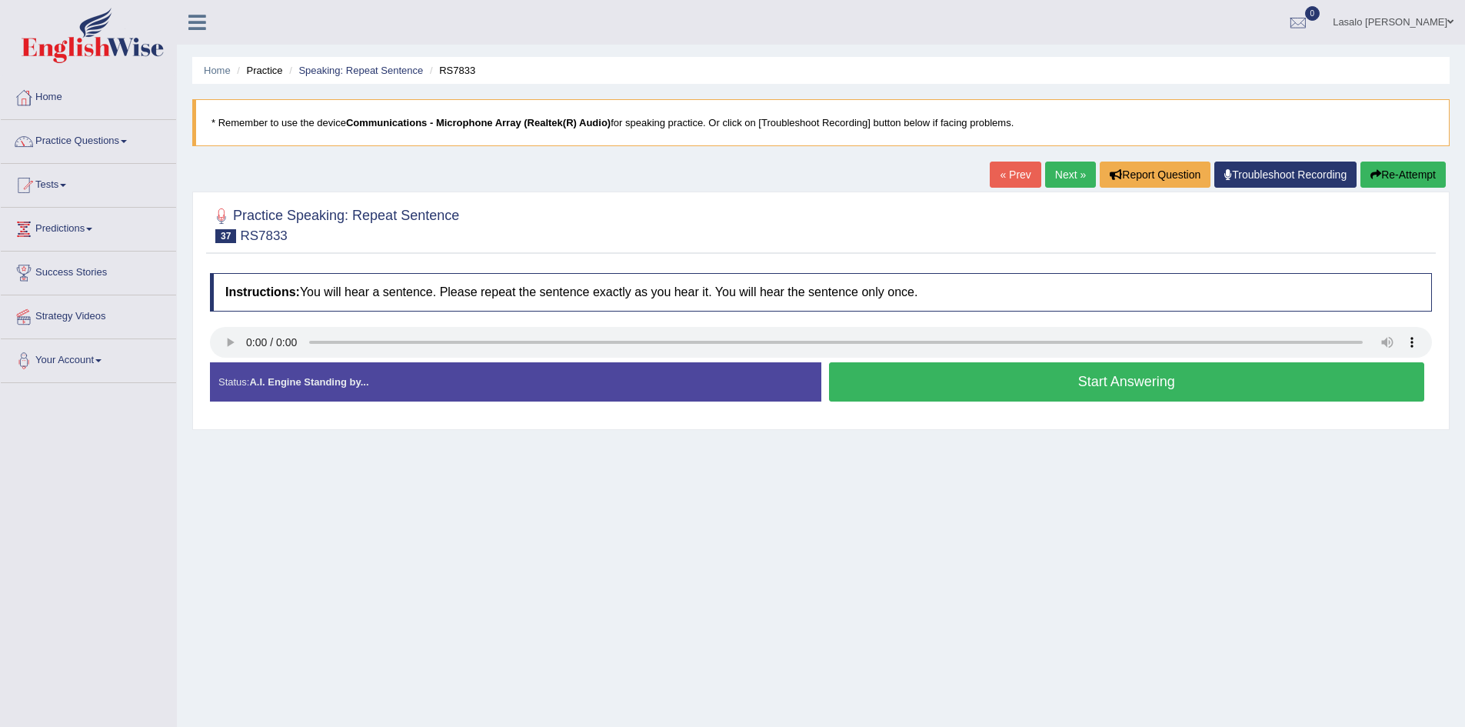
click at [1078, 382] on button "Start Answering" at bounding box center [1127, 381] width 596 height 39
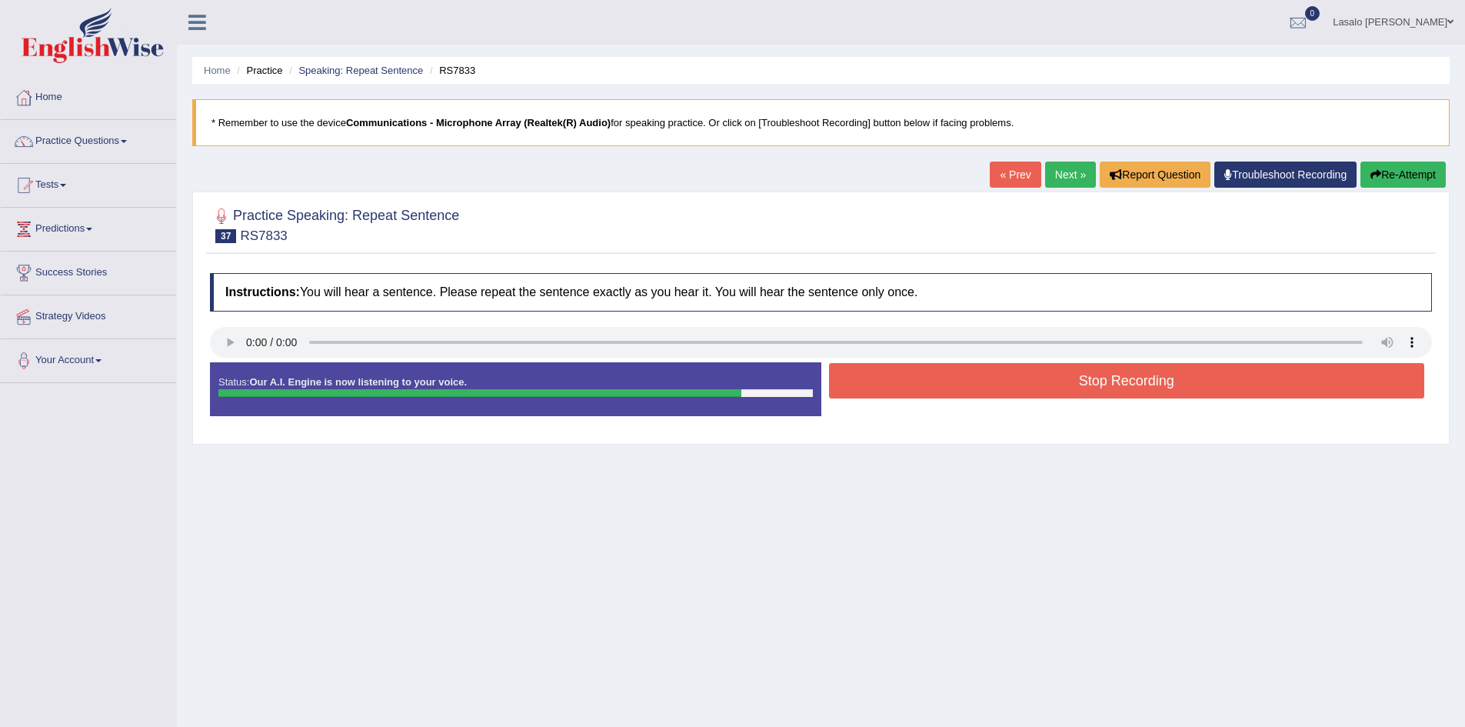
click at [1078, 382] on button "Stop Recording" at bounding box center [1127, 380] width 596 height 35
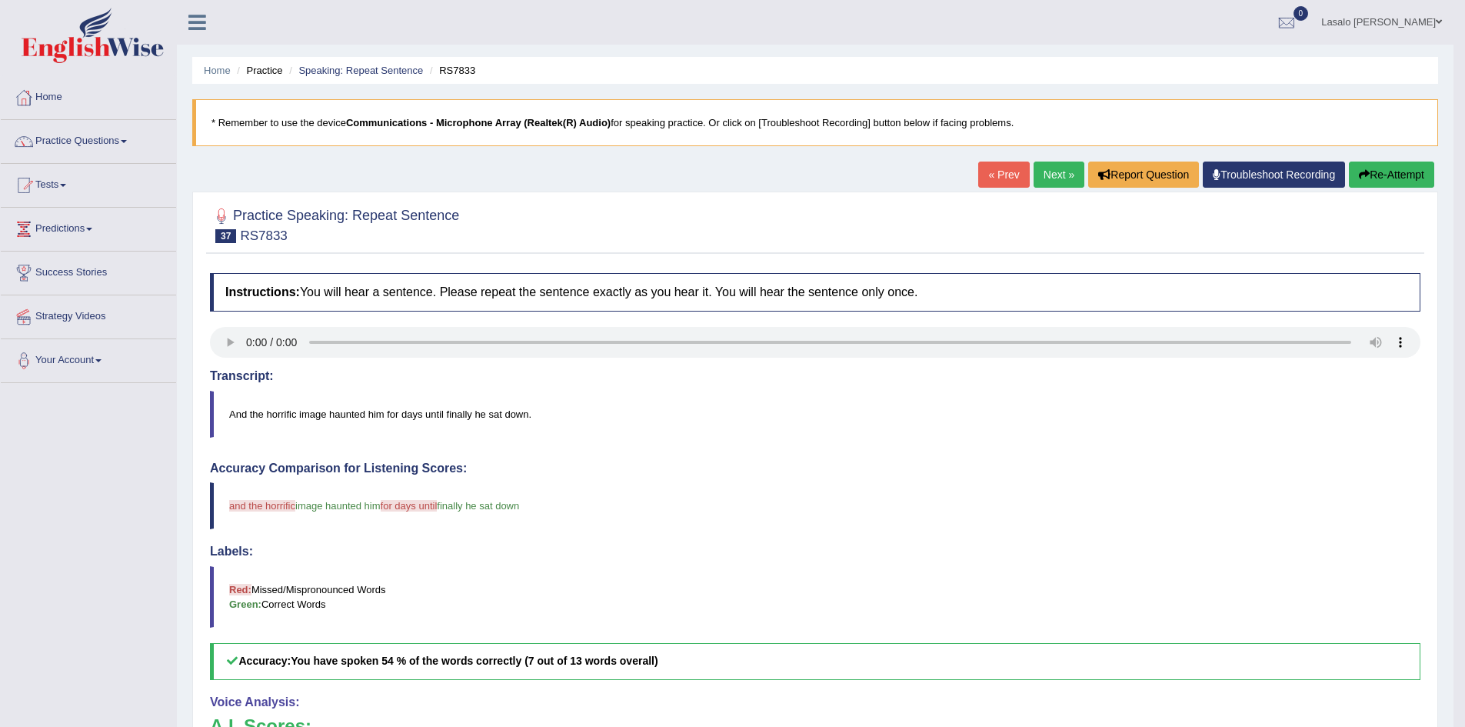
drag, startPoint x: 1046, startPoint y: 174, endPoint x: 1014, endPoint y: 178, distance: 32.5
click at [1045, 174] on link "Next »" at bounding box center [1059, 175] width 51 height 26
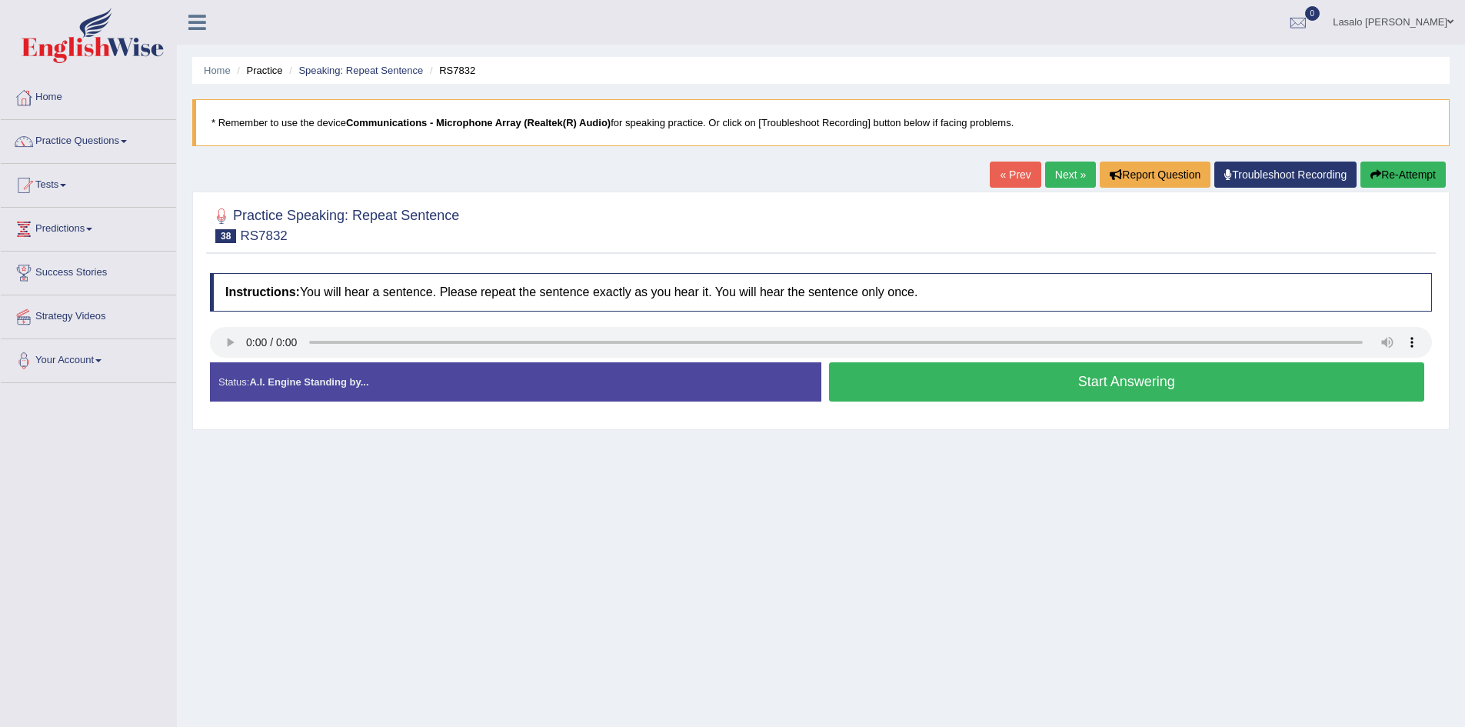
click at [1093, 388] on button "Start Answering" at bounding box center [1127, 381] width 596 height 39
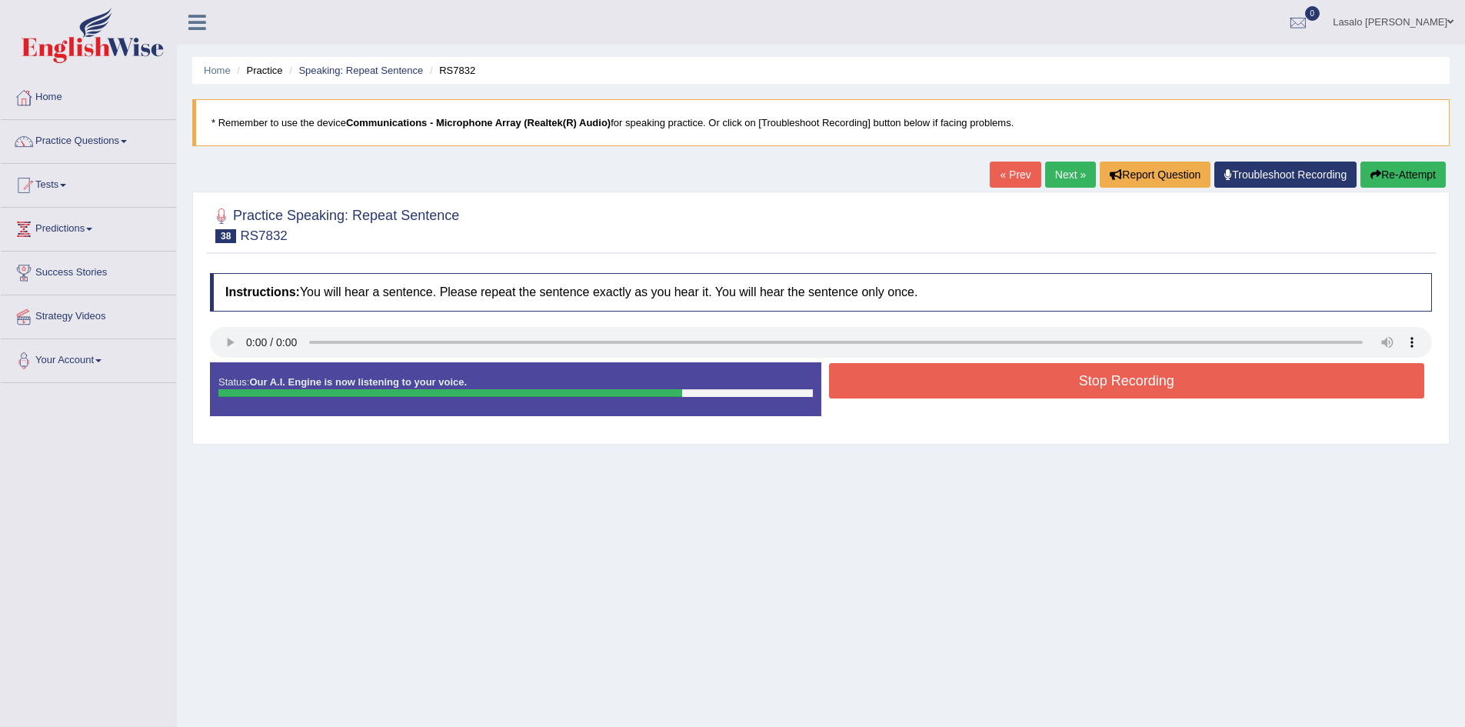
click at [1110, 387] on button "Stop Recording" at bounding box center [1127, 380] width 596 height 35
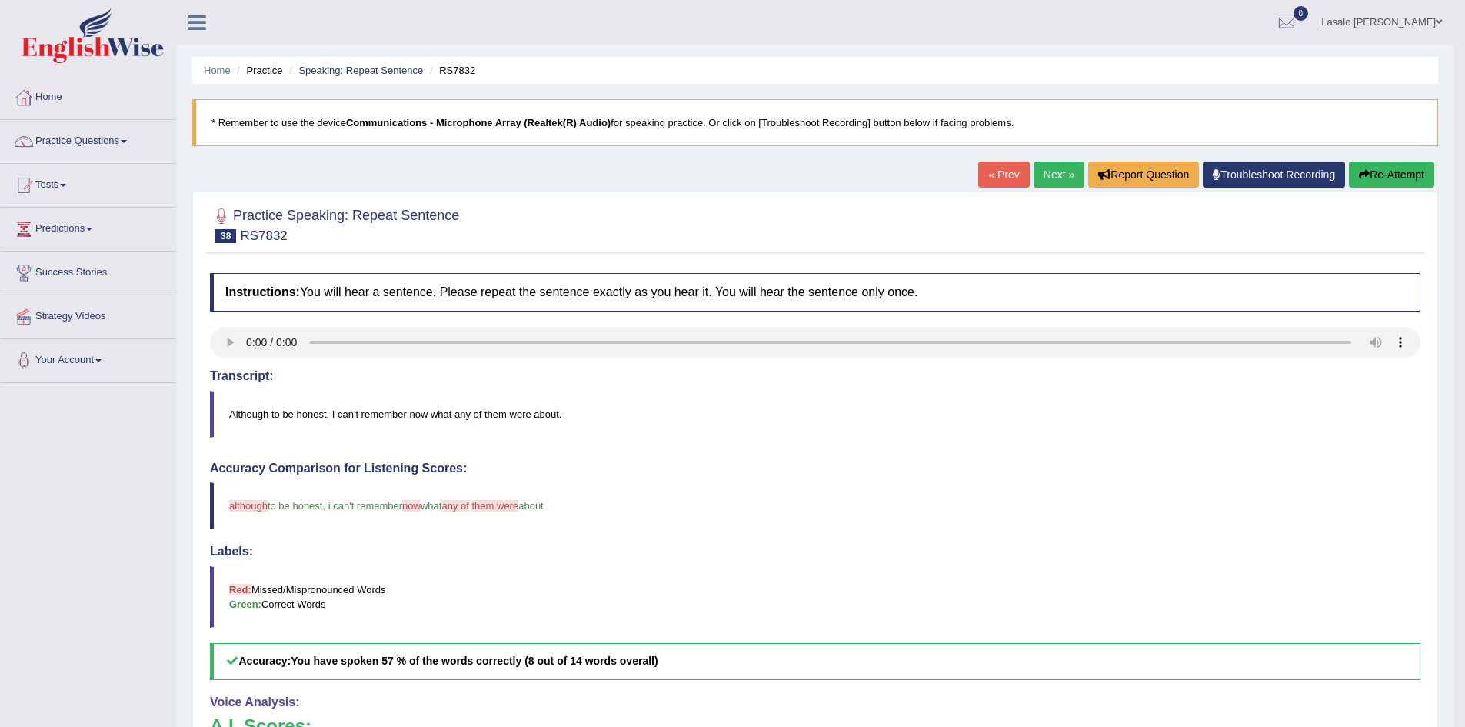
click at [1061, 178] on link "Next »" at bounding box center [1059, 175] width 51 height 26
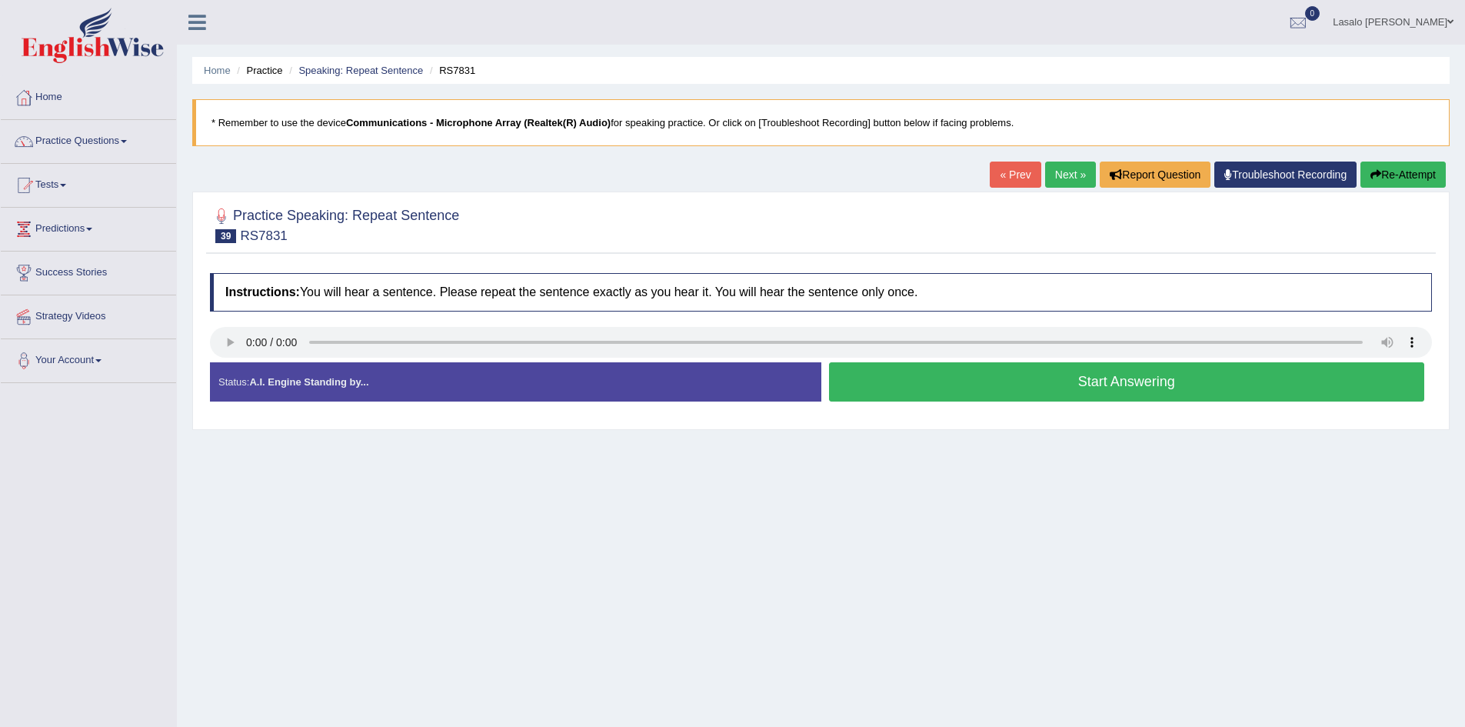
click at [1125, 388] on button "Start Answering" at bounding box center [1127, 381] width 596 height 39
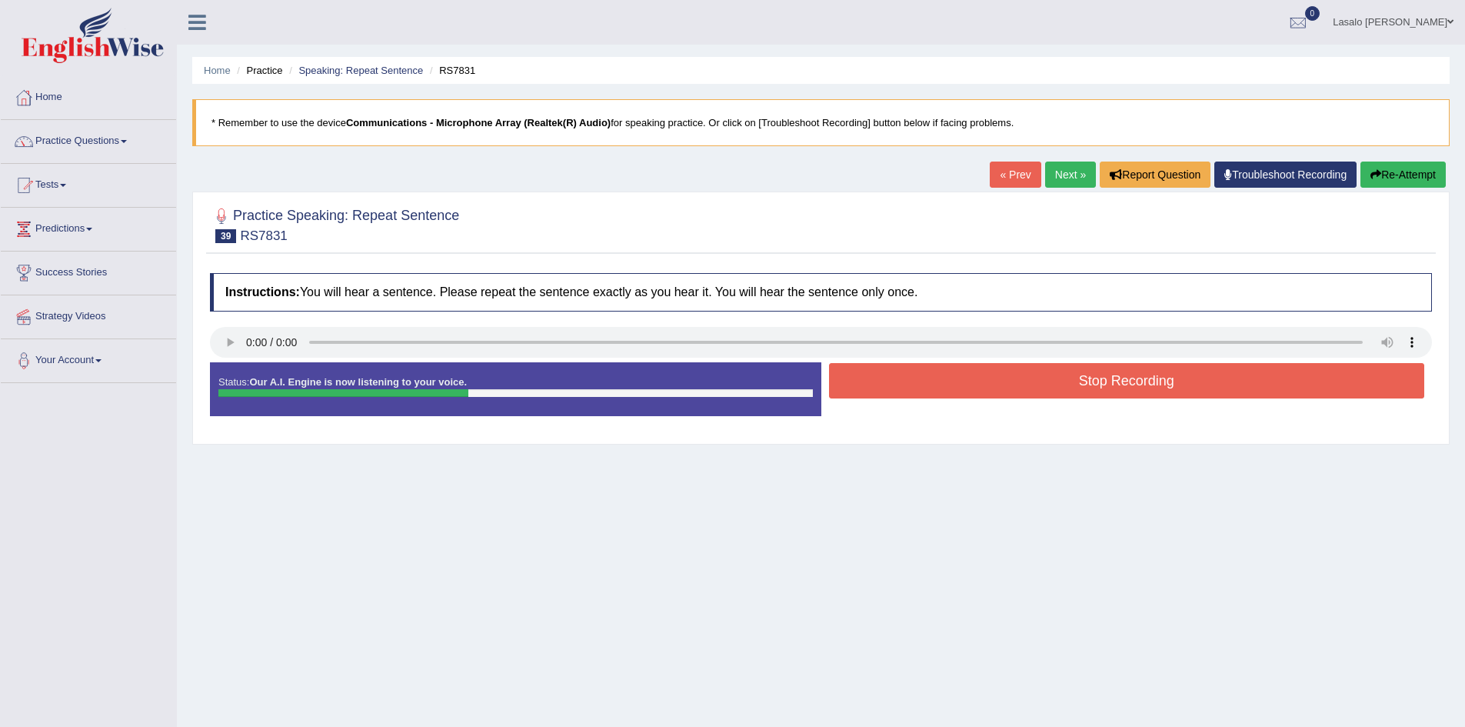
click at [1132, 388] on button "Stop Recording" at bounding box center [1127, 380] width 596 height 35
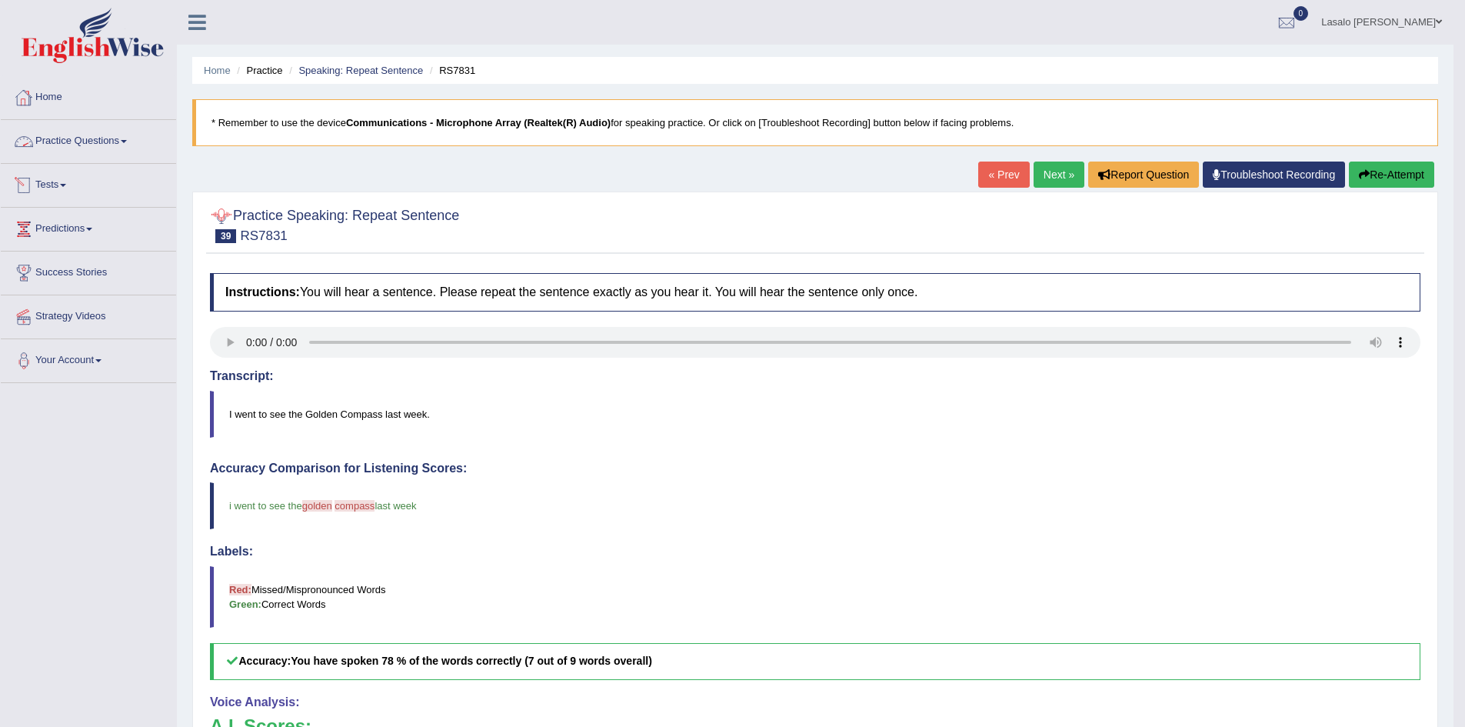
click at [87, 144] on link "Practice Questions" at bounding box center [88, 139] width 175 height 38
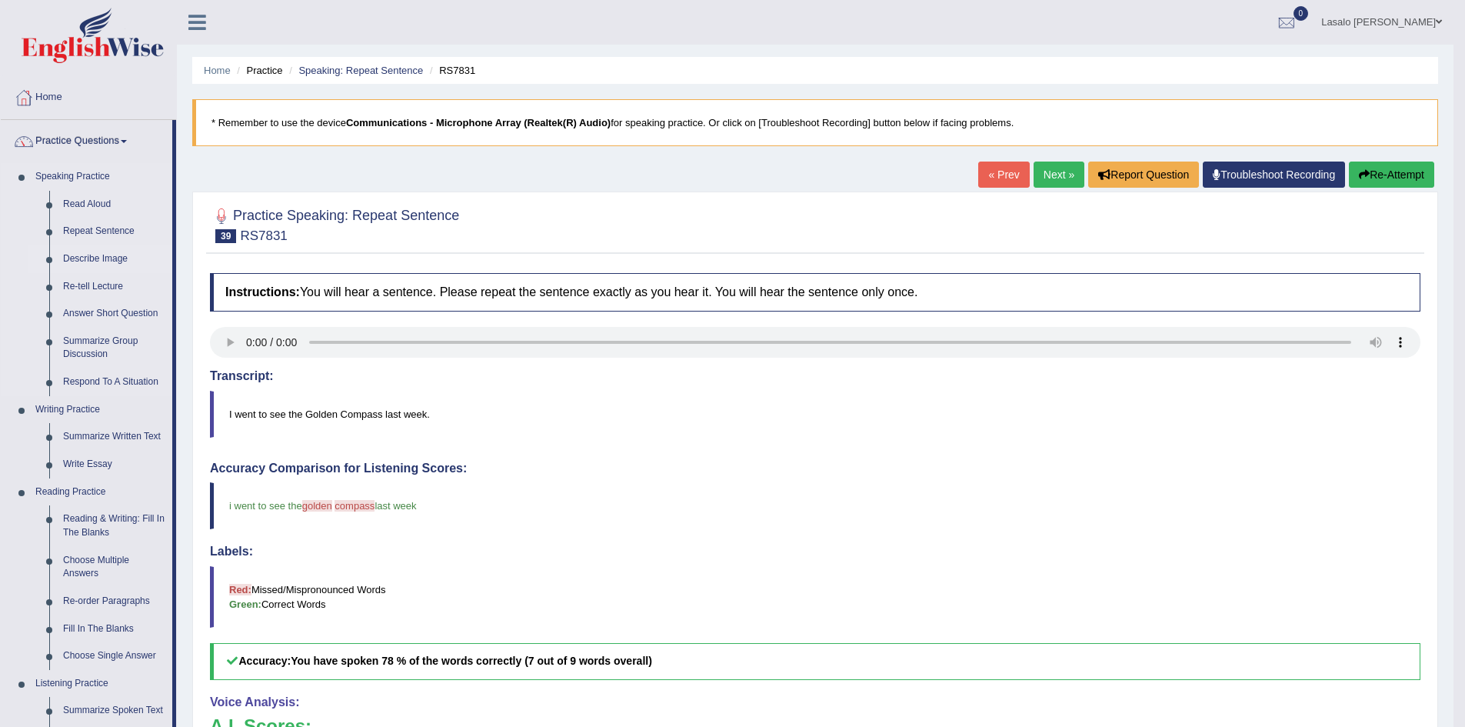
click at [97, 260] on link "Describe Image" at bounding box center [114, 259] width 116 height 28
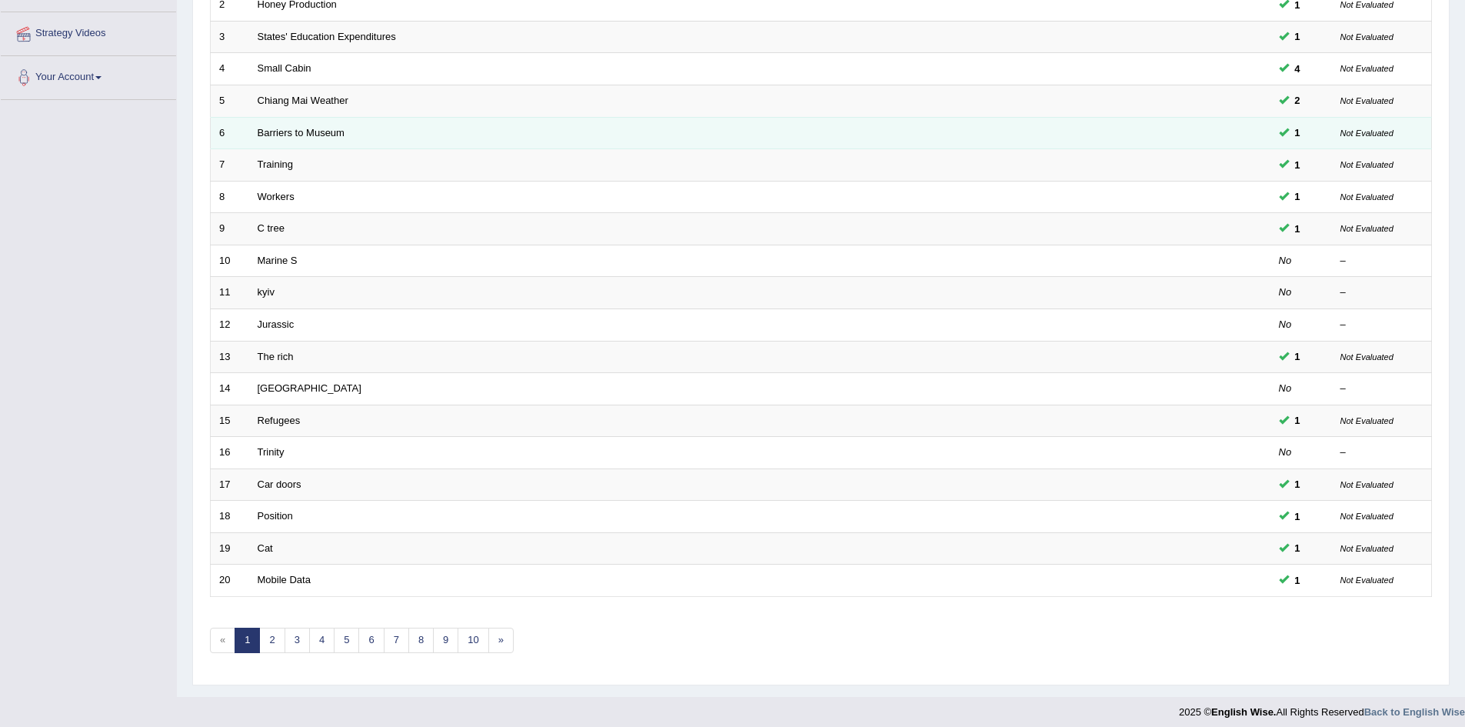
scroll to position [292, 0]
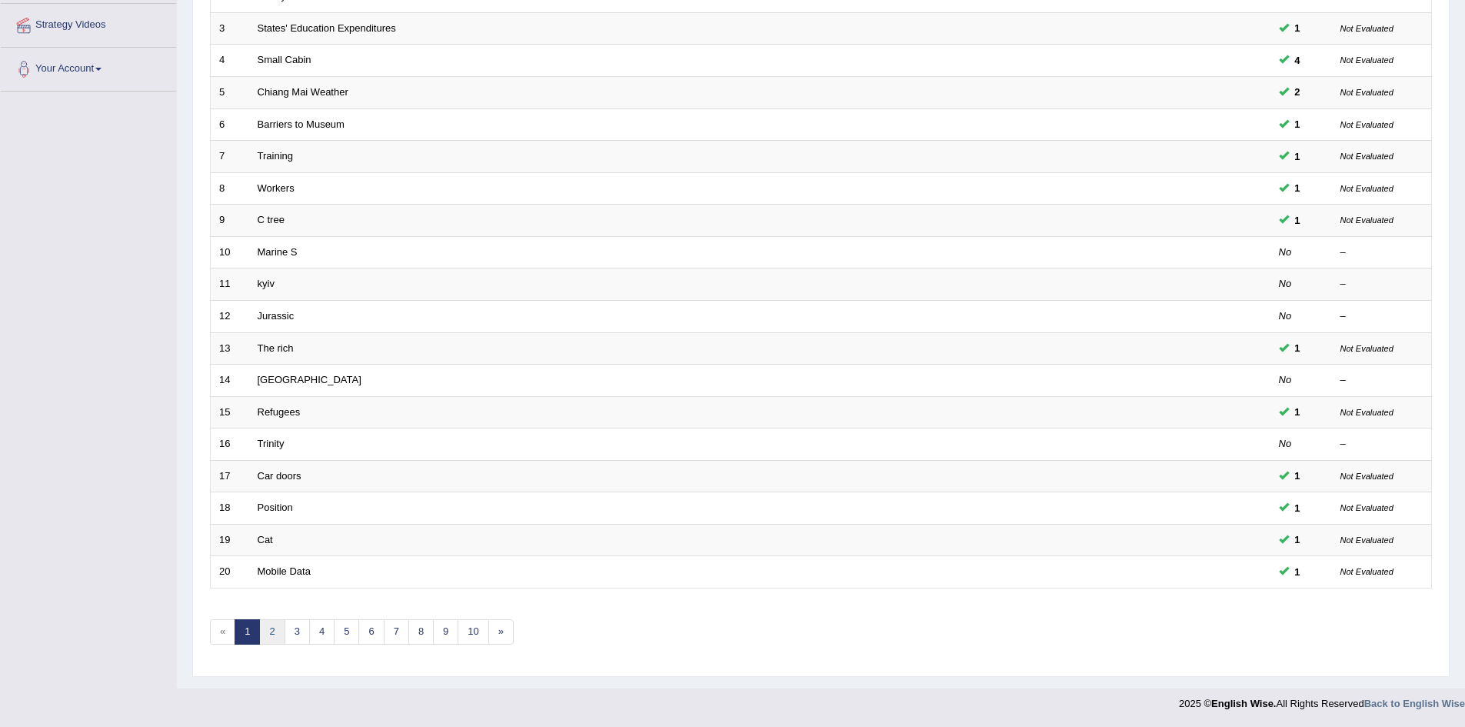
click at [281, 631] on link "2" at bounding box center [271, 631] width 25 height 25
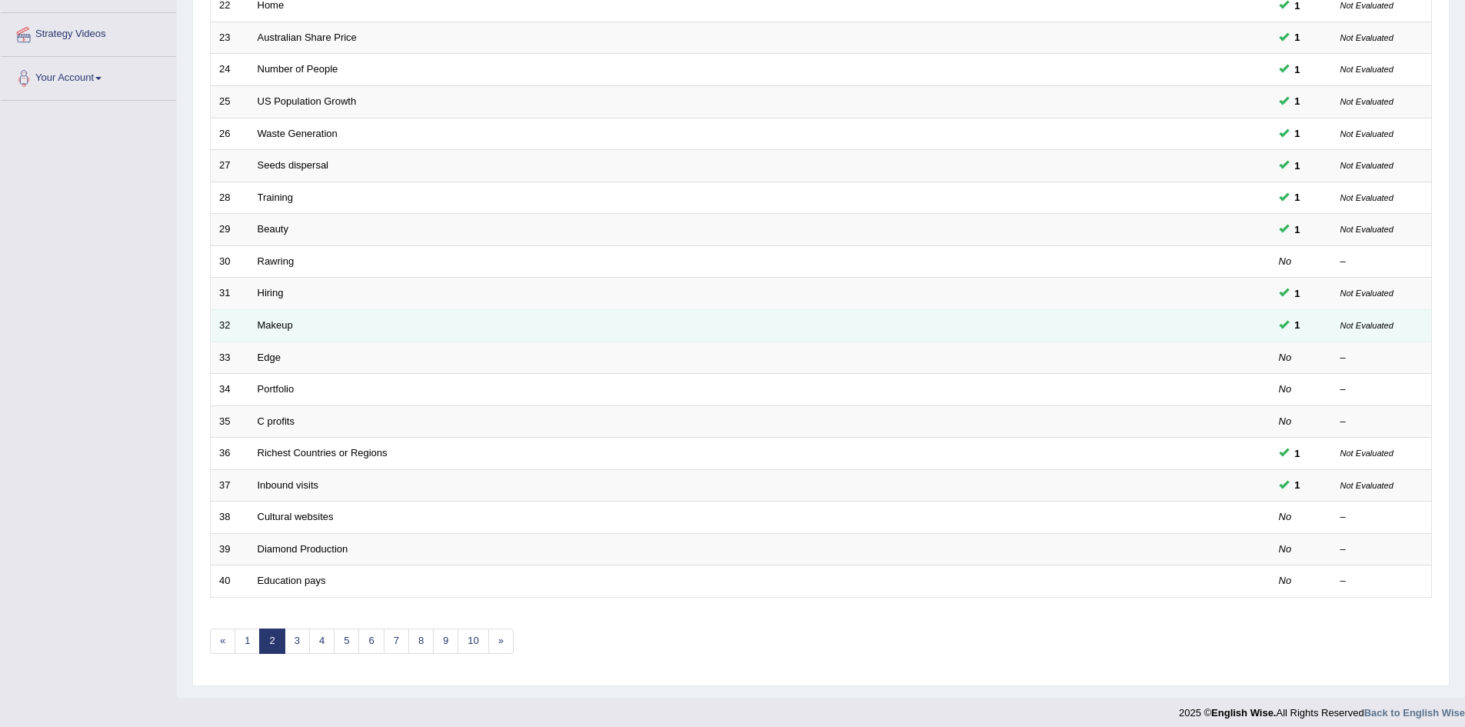
scroll to position [292, 0]
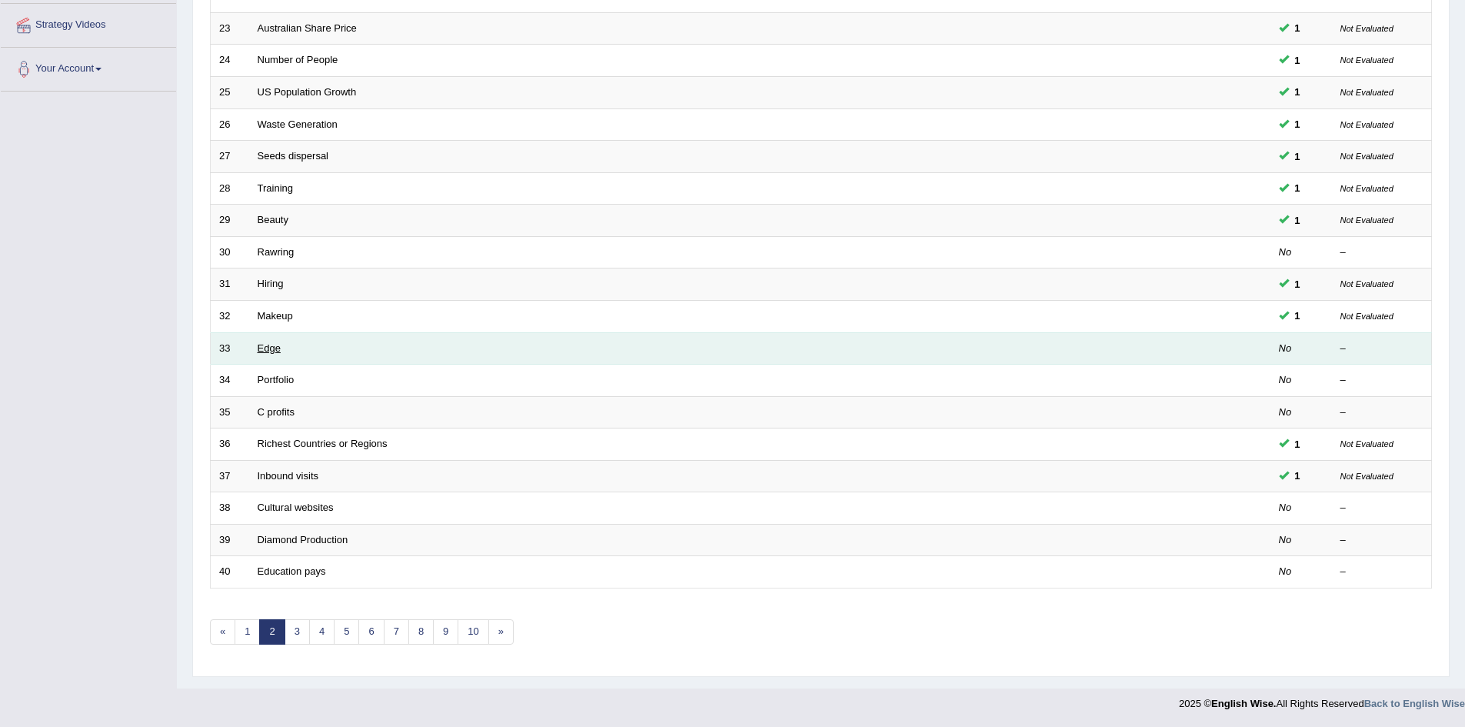
click at [275, 352] on link "Edge" at bounding box center [269, 348] width 23 height 12
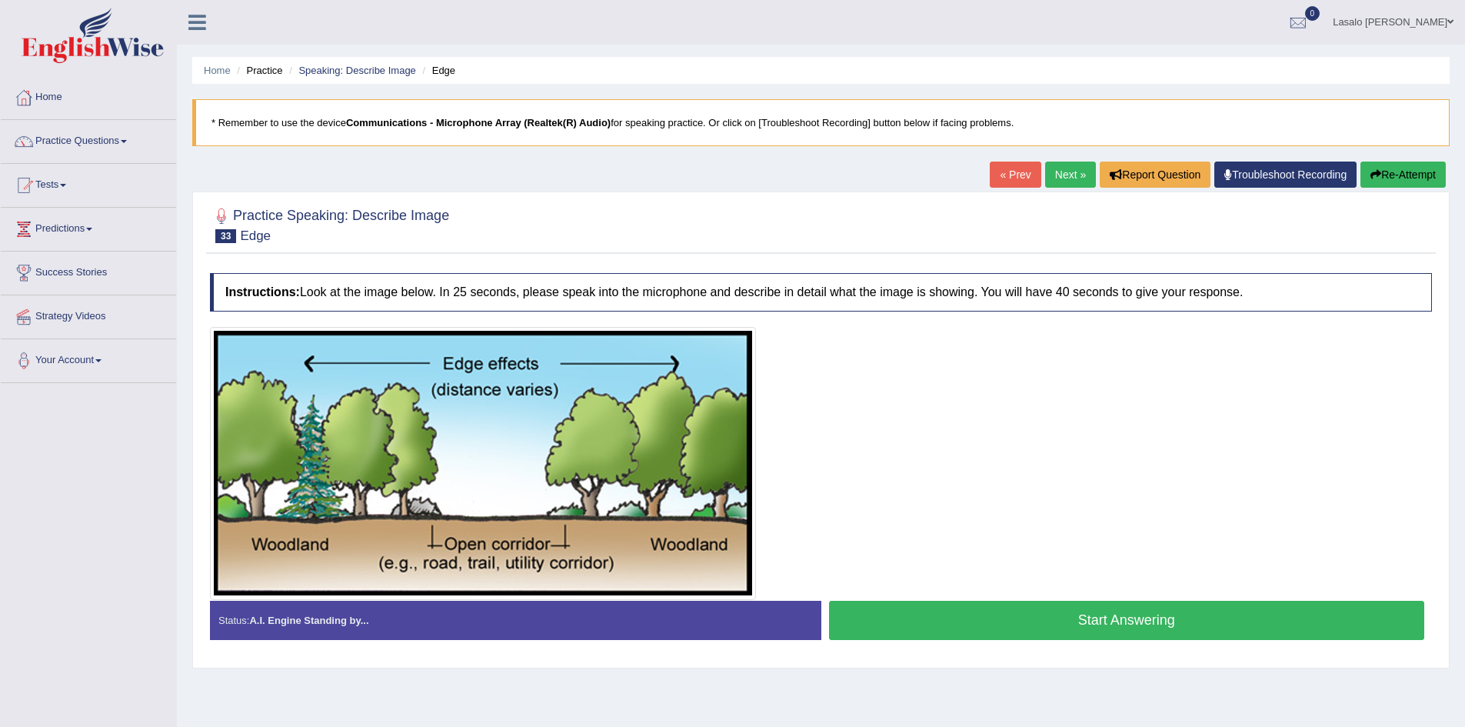
click at [1121, 623] on button "Start Answering" at bounding box center [1127, 620] width 596 height 39
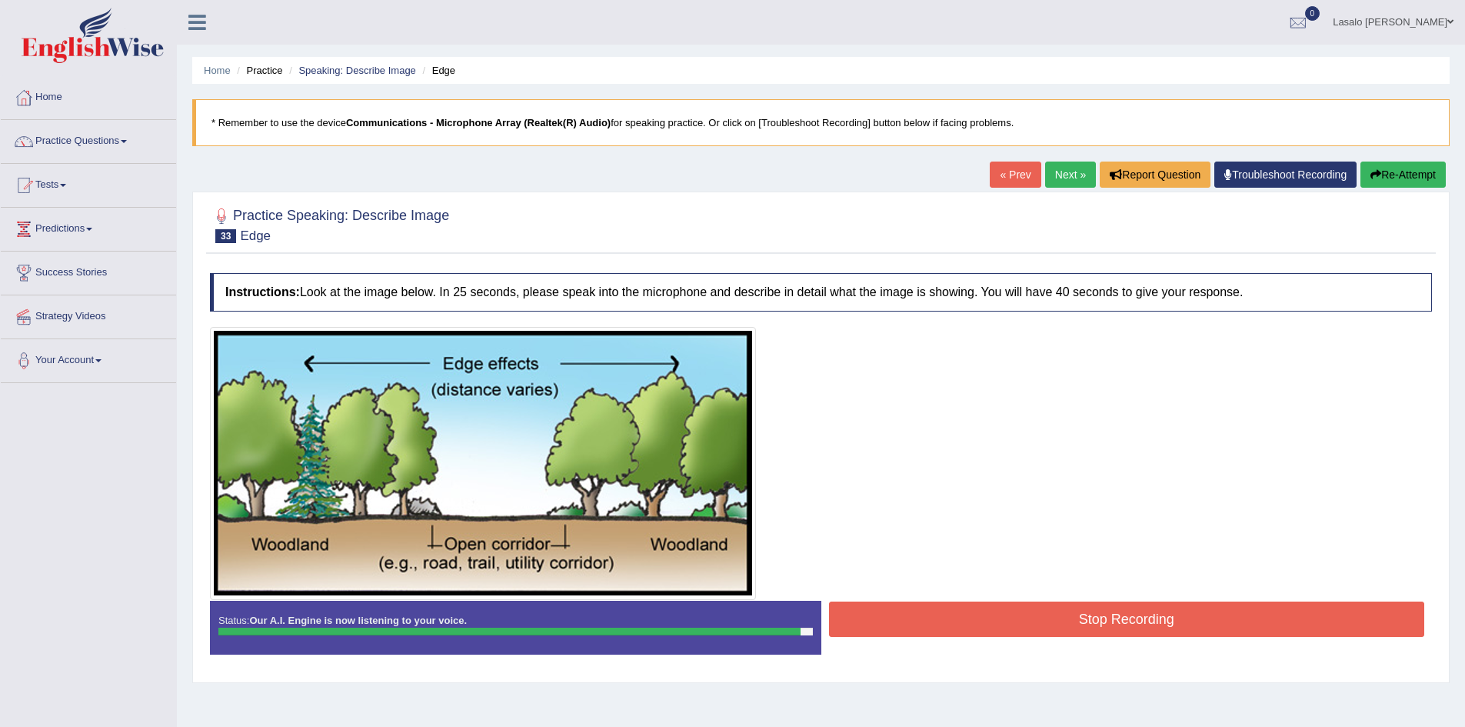
click at [1260, 615] on button "Stop Recording" at bounding box center [1127, 619] width 596 height 35
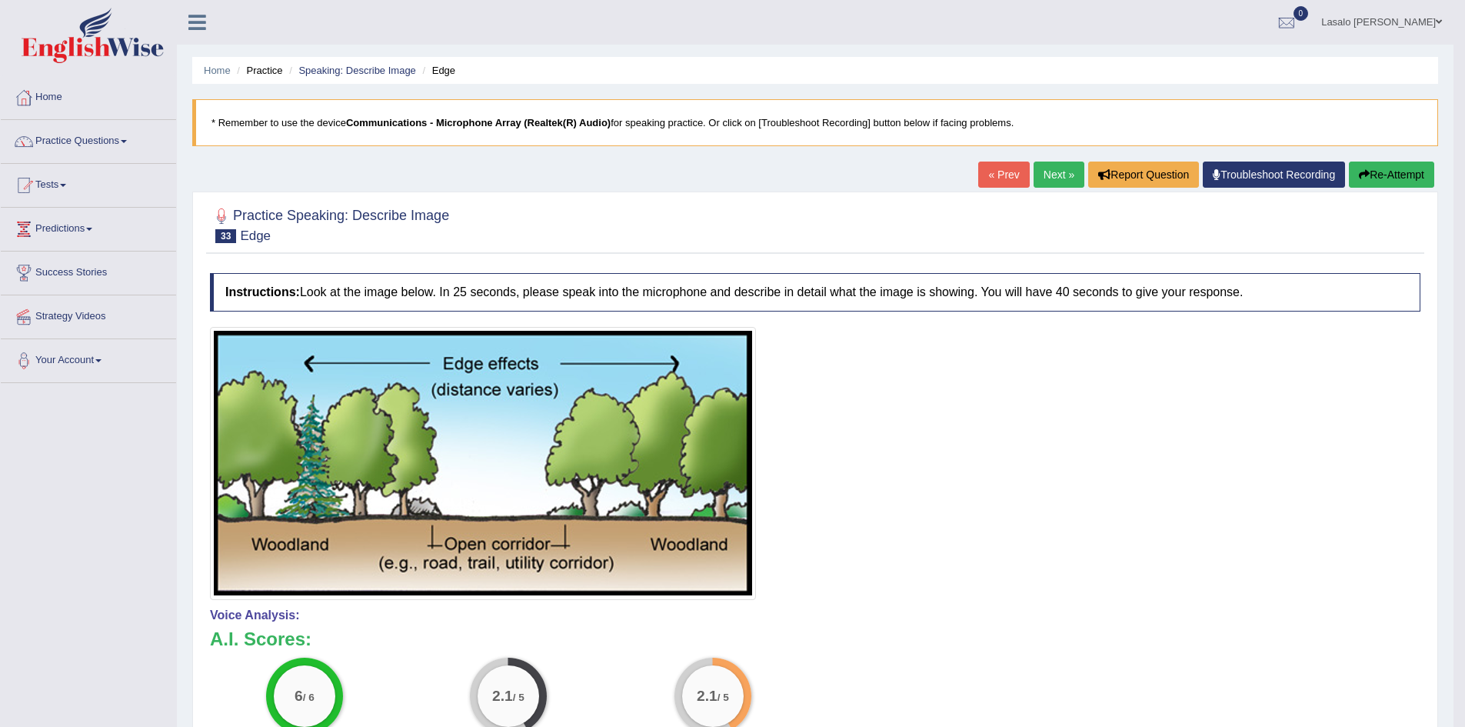
click at [1054, 175] on link "Next »" at bounding box center [1059, 175] width 51 height 26
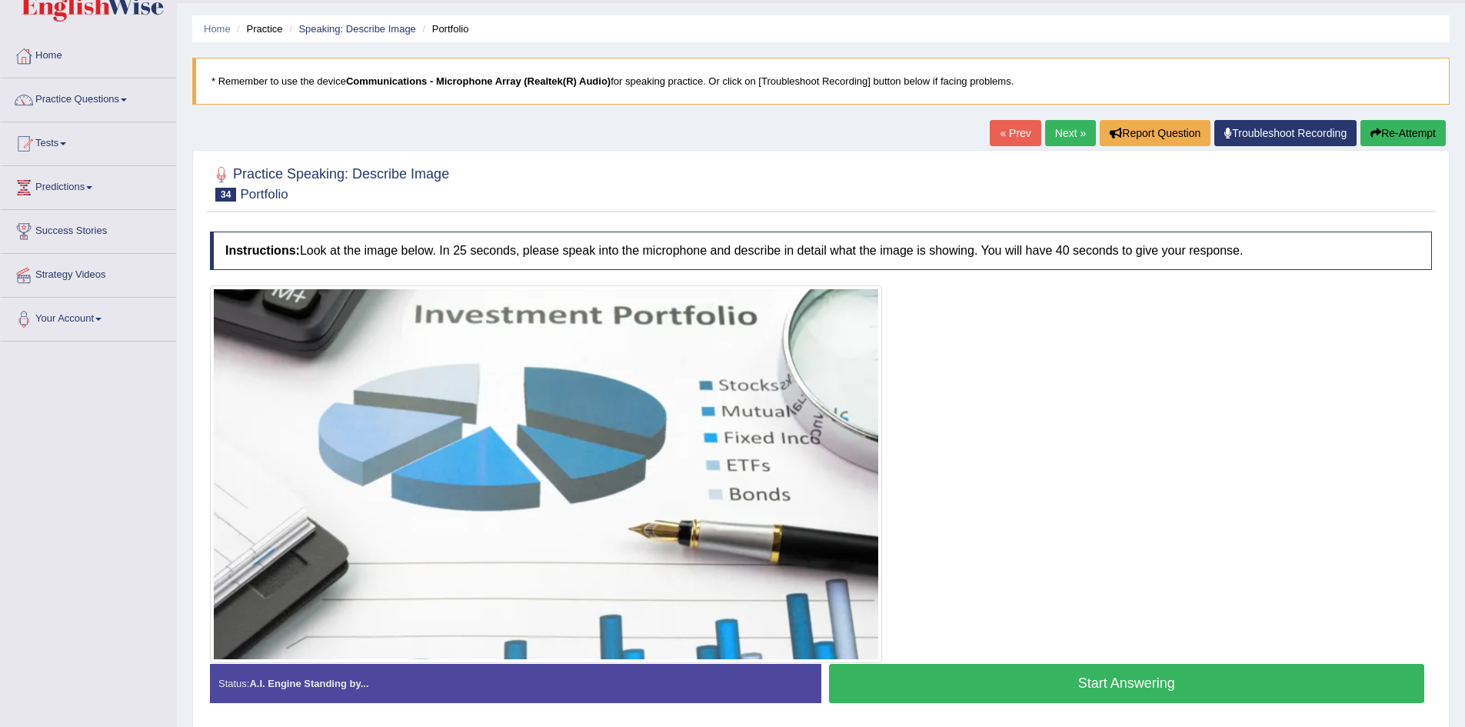
scroll to position [77, 0]
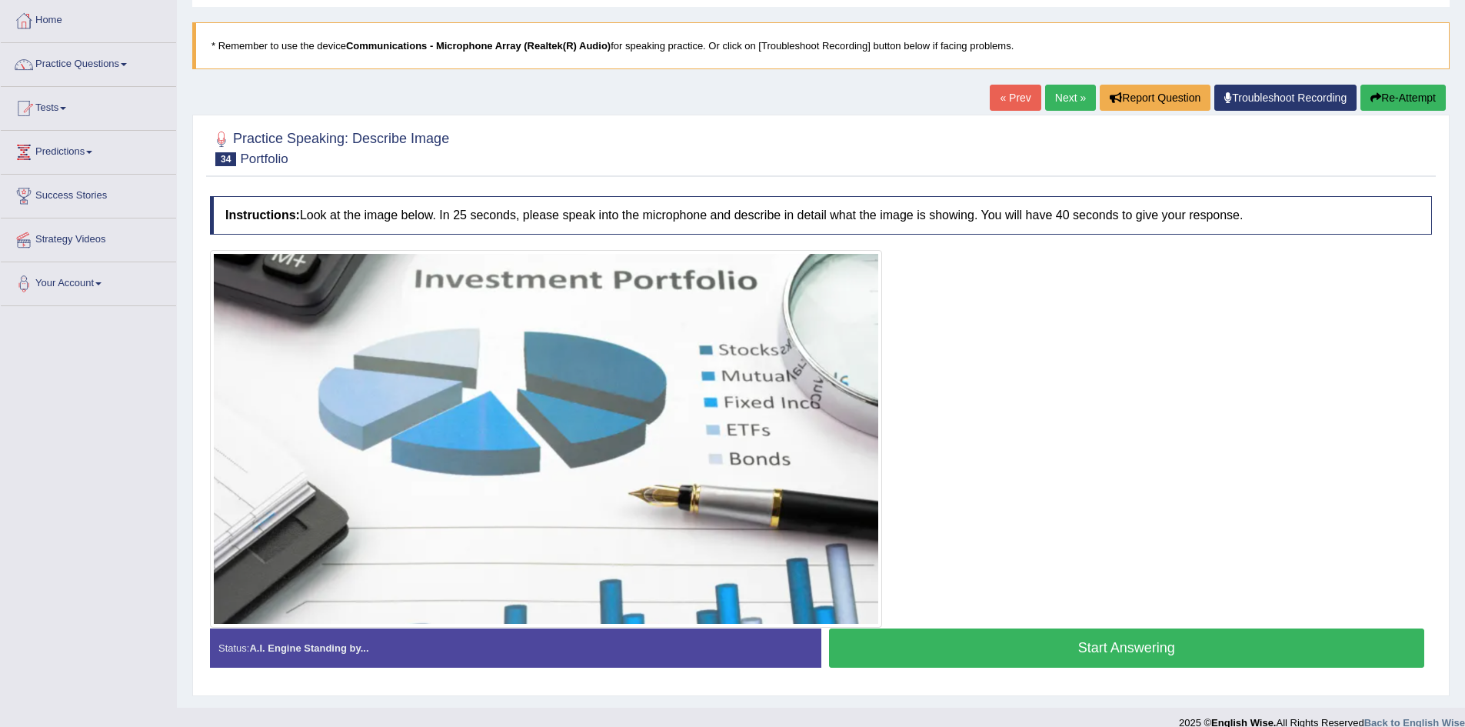
click at [1132, 645] on button "Start Answering" at bounding box center [1127, 647] width 596 height 39
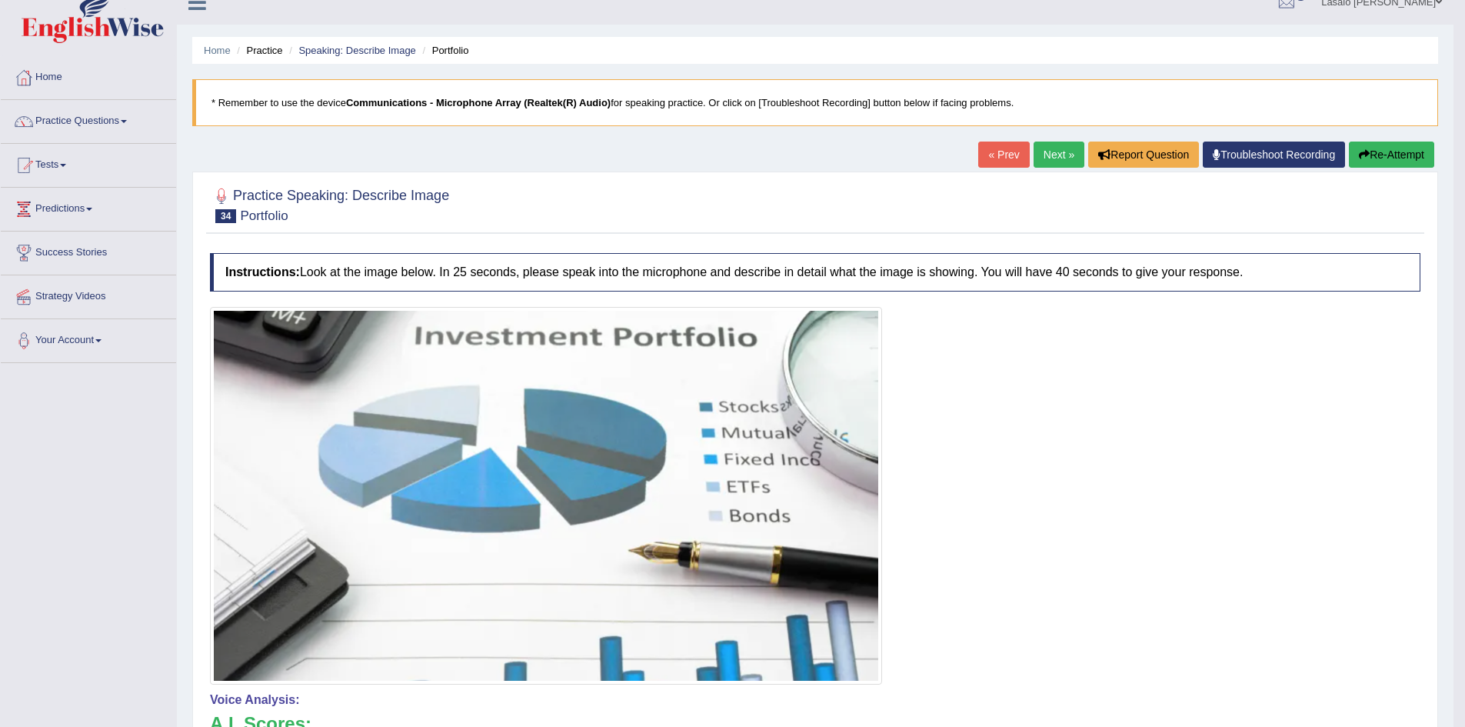
scroll to position [0, 0]
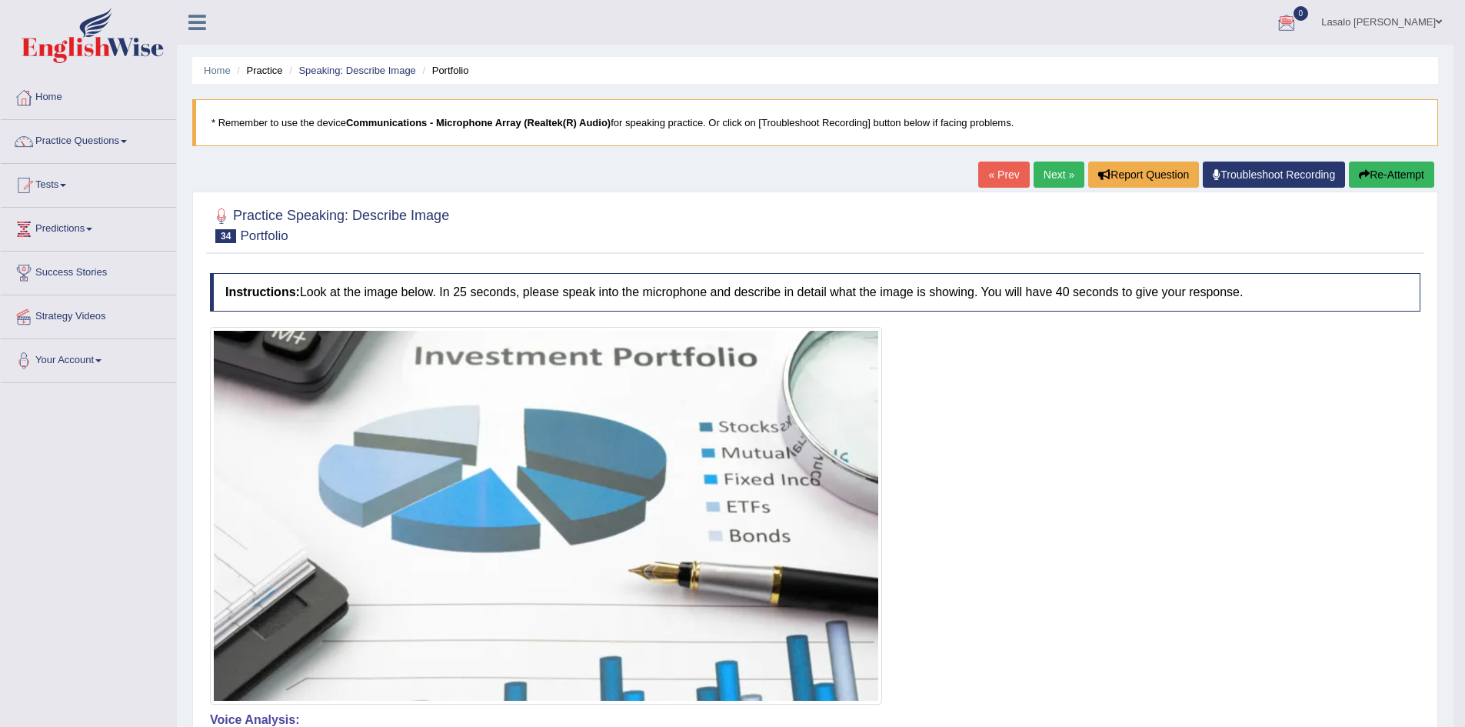
click at [1048, 175] on link "Next »" at bounding box center [1059, 175] width 51 height 26
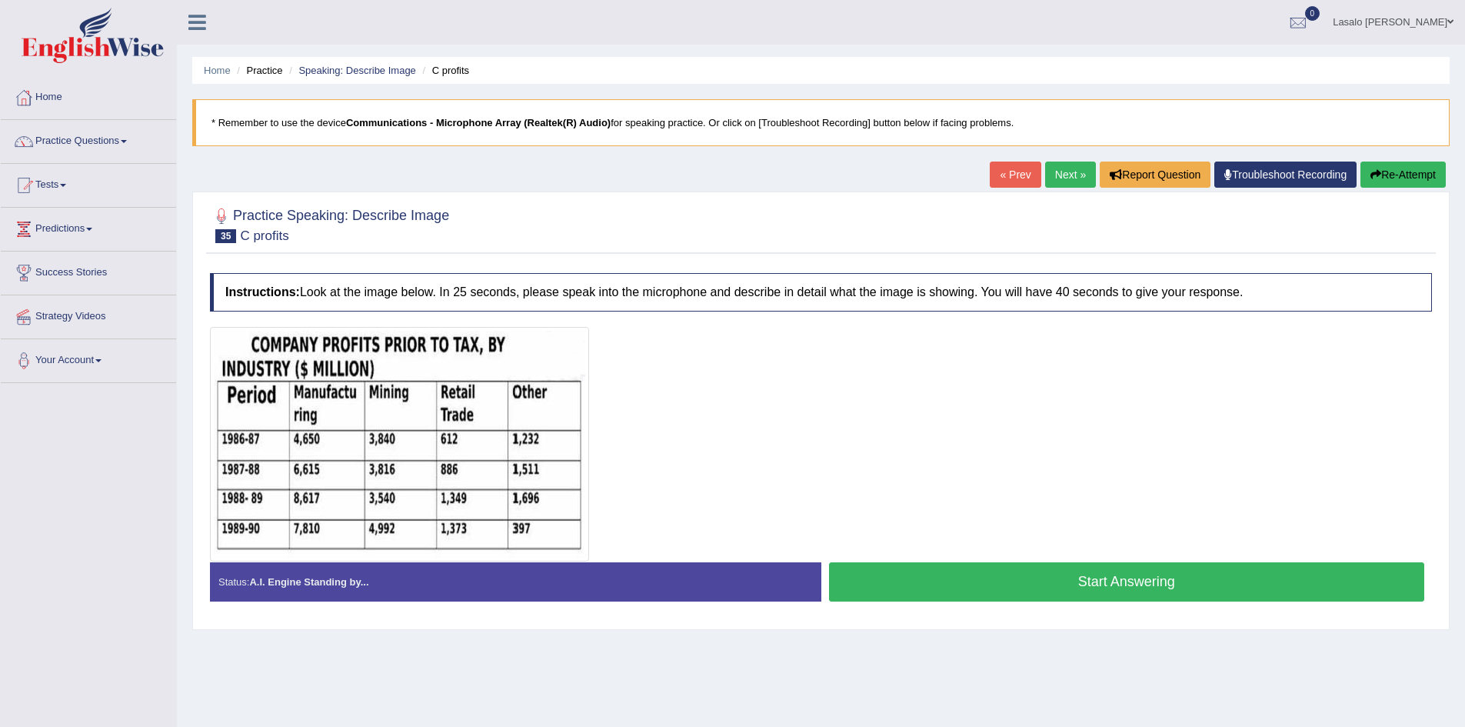
click at [1137, 585] on button "Start Answering" at bounding box center [1127, 581] width 596 height 39
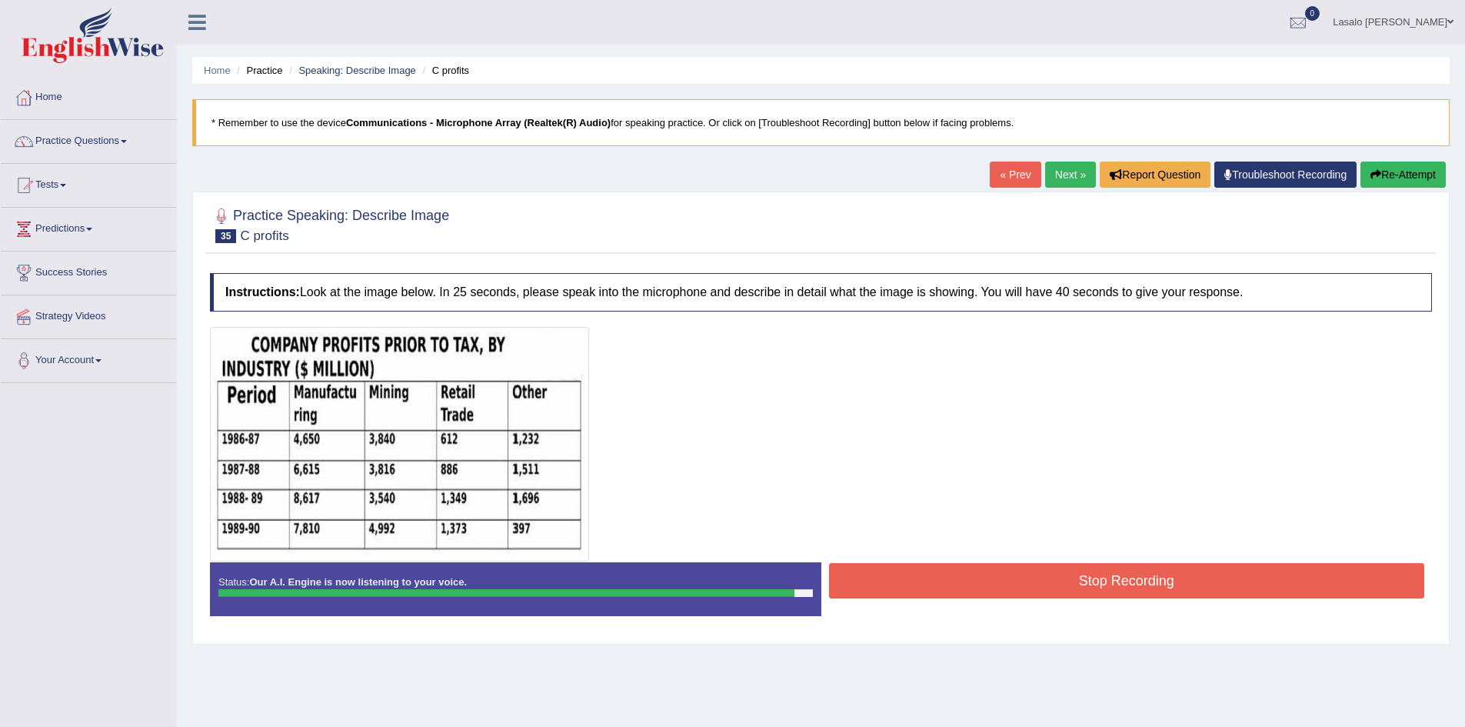
click at [1234, 583] on button "Stop Recording" at bounding box center [1127, 580] width 596 height 35
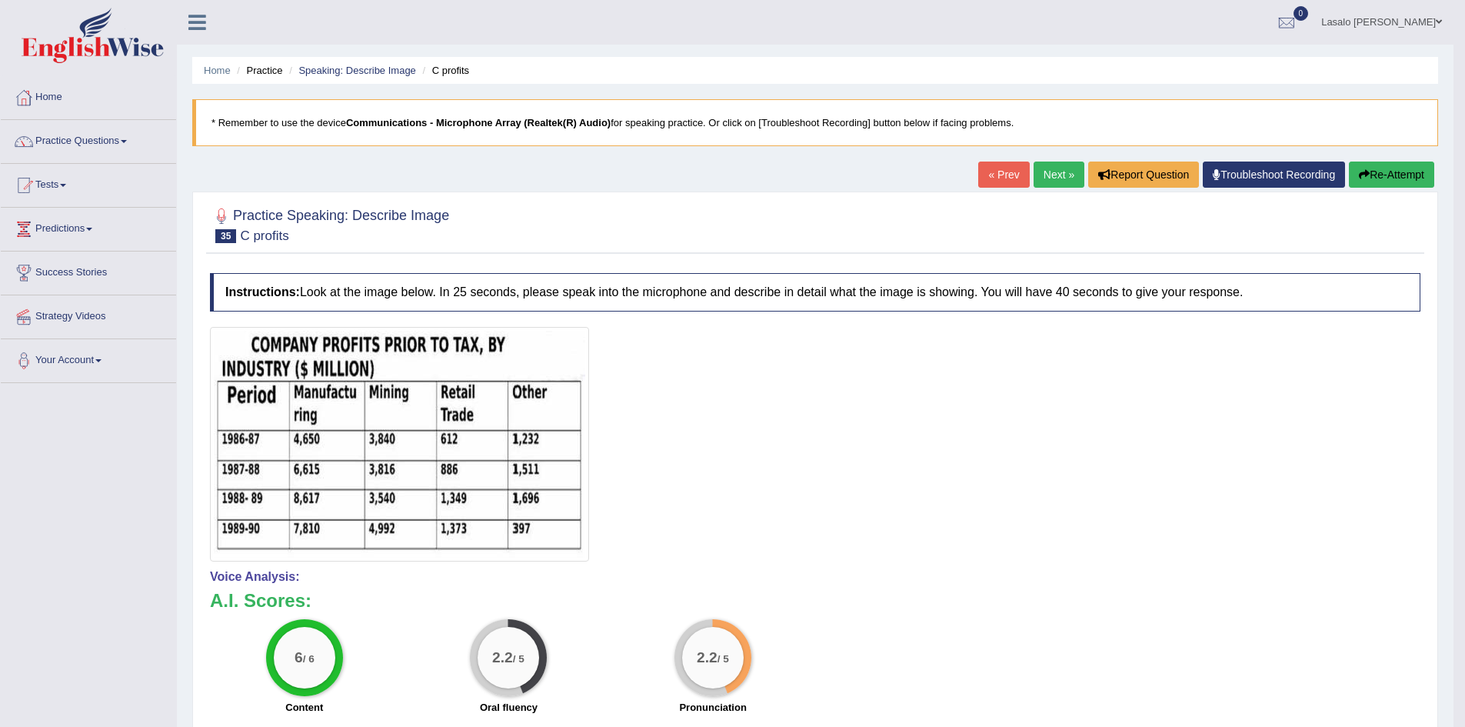
click at [1045, 175] on link "Next »" at bounding box center [1059, 175] width 51 height 26
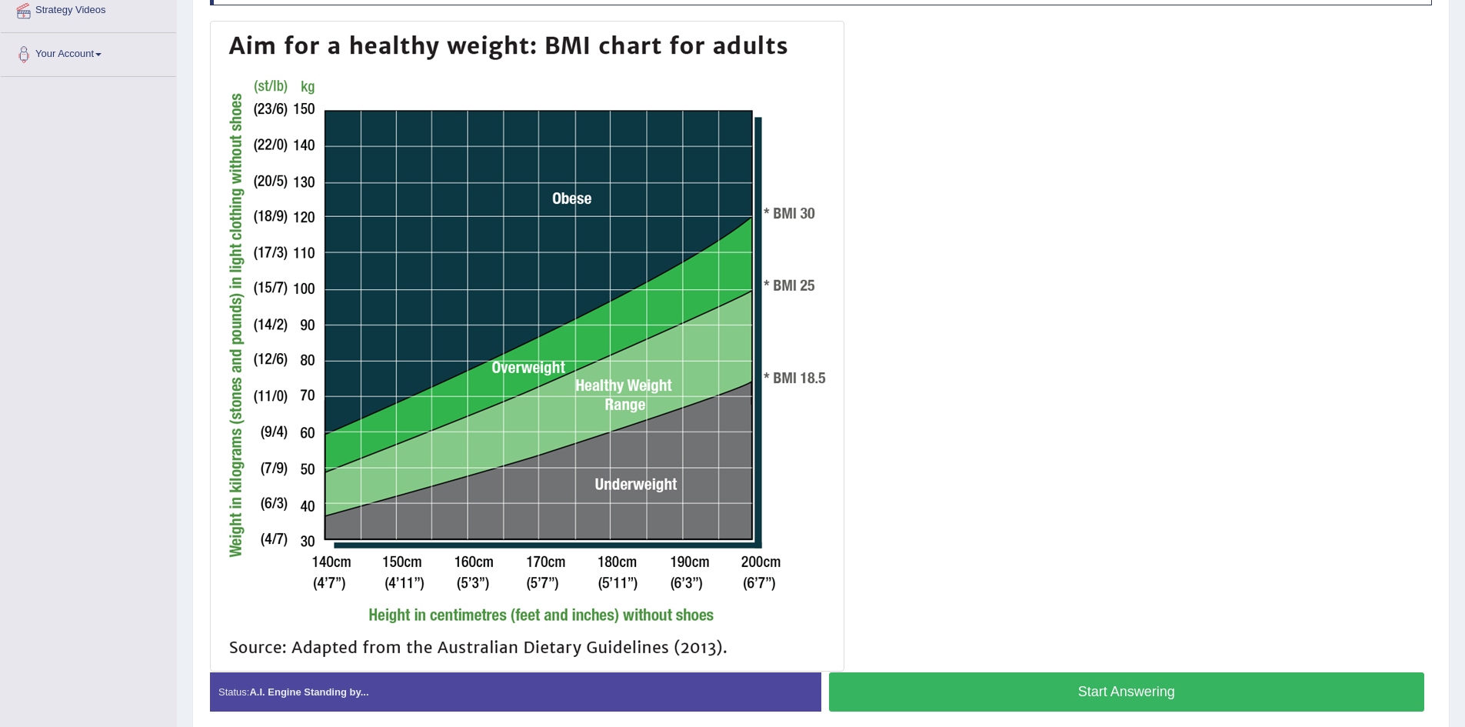
scroll to position [308, 0]
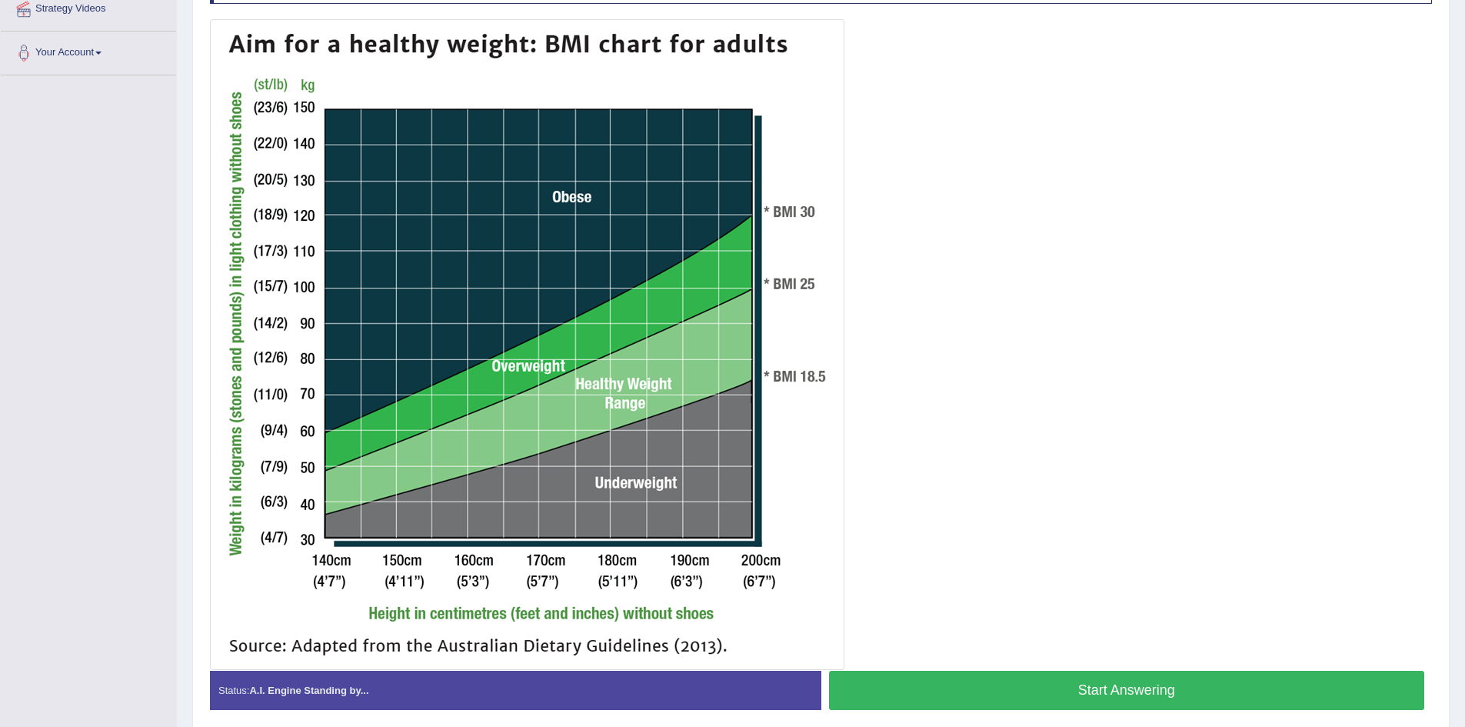
click at [1116, 692] on button "Start Answering" at bounding box center [1127, 690] width 596 height 39
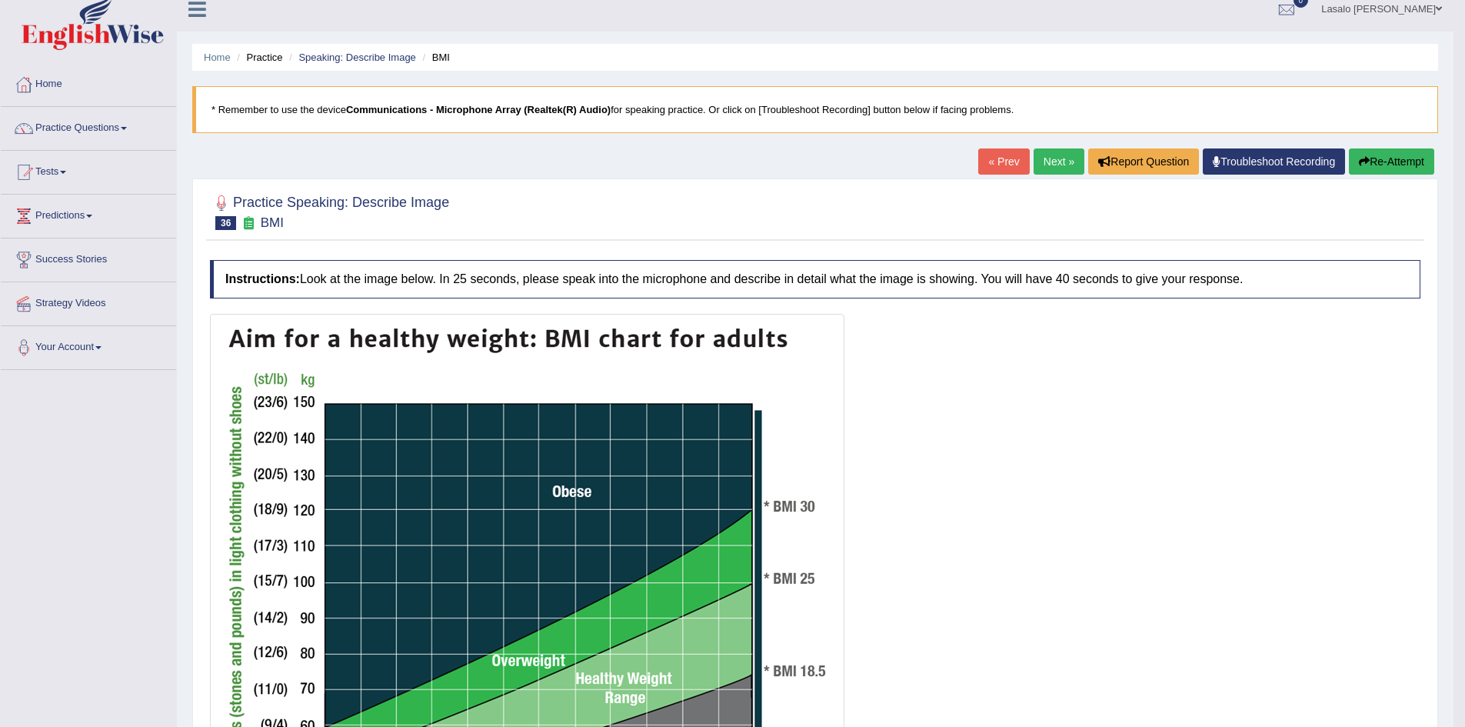
scroll to position [0, 0]
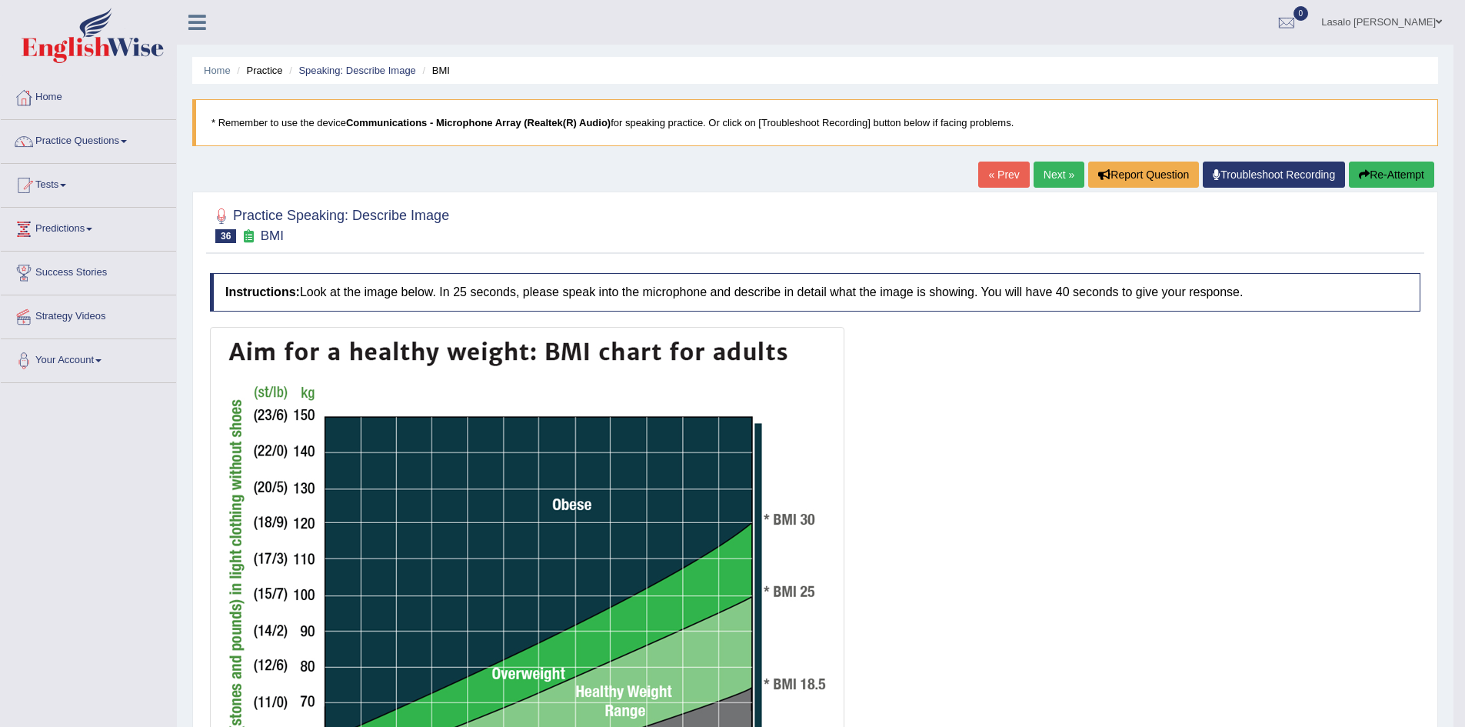
click at [1055, 168] on link "Next »" at bounding box center [1059, 175] width 51 height 26
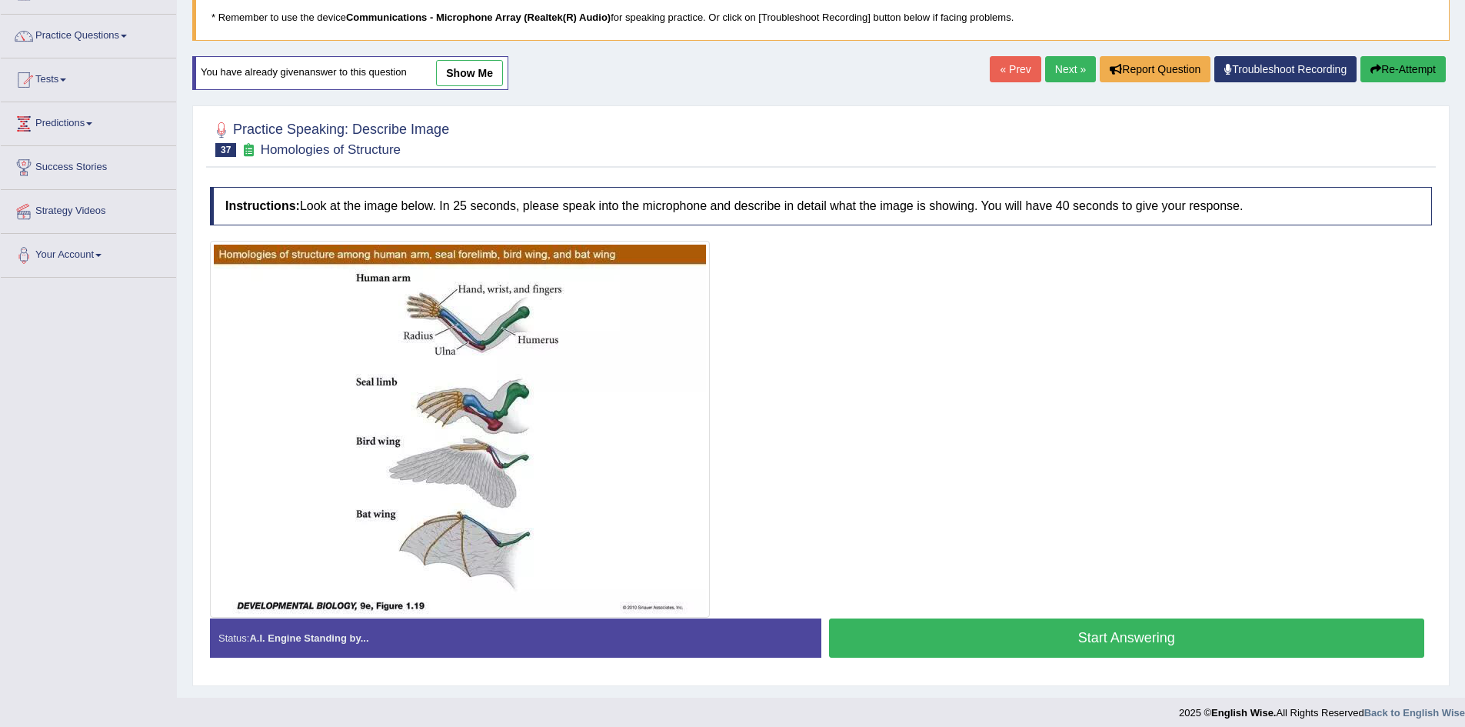
scroll to position [115, 0]
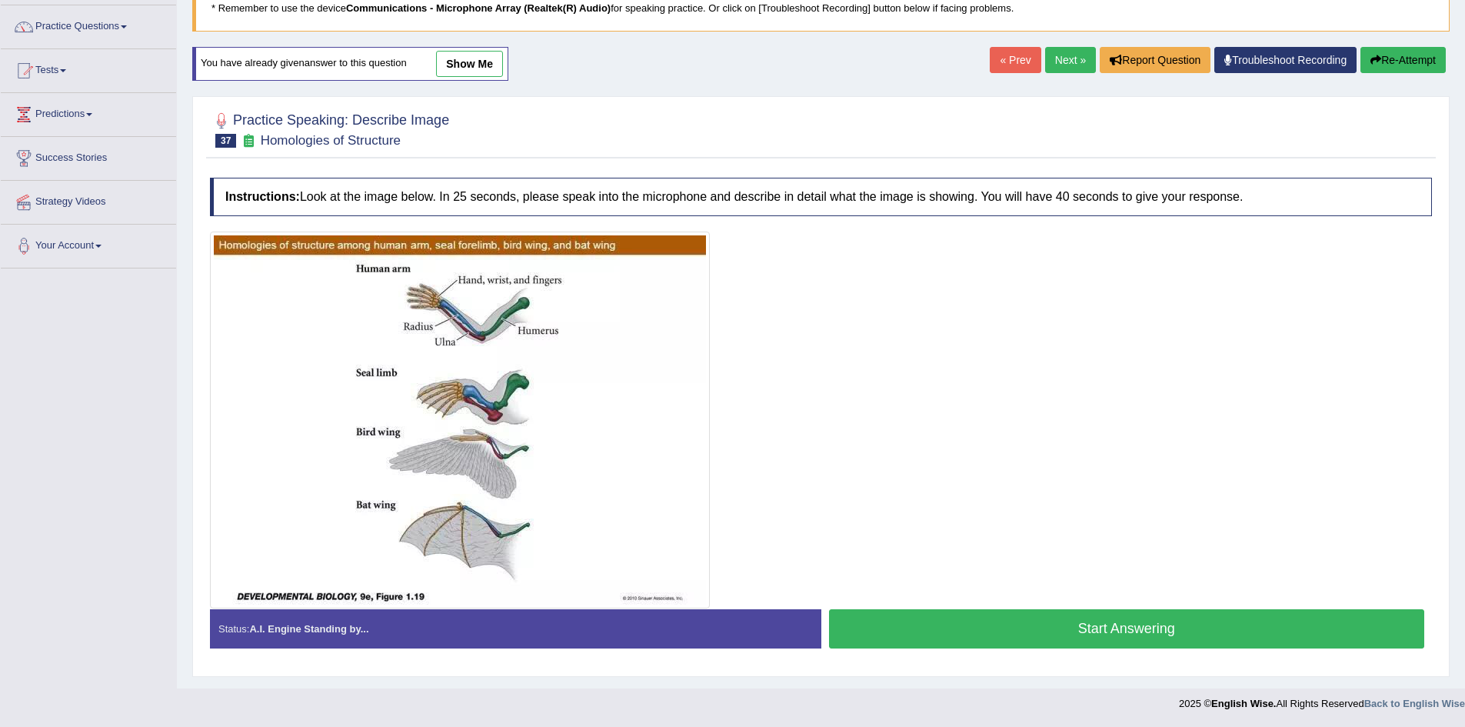
click at [1066, 70] on link "Next »" at bounding box center [1070, 60] width 51 height 26
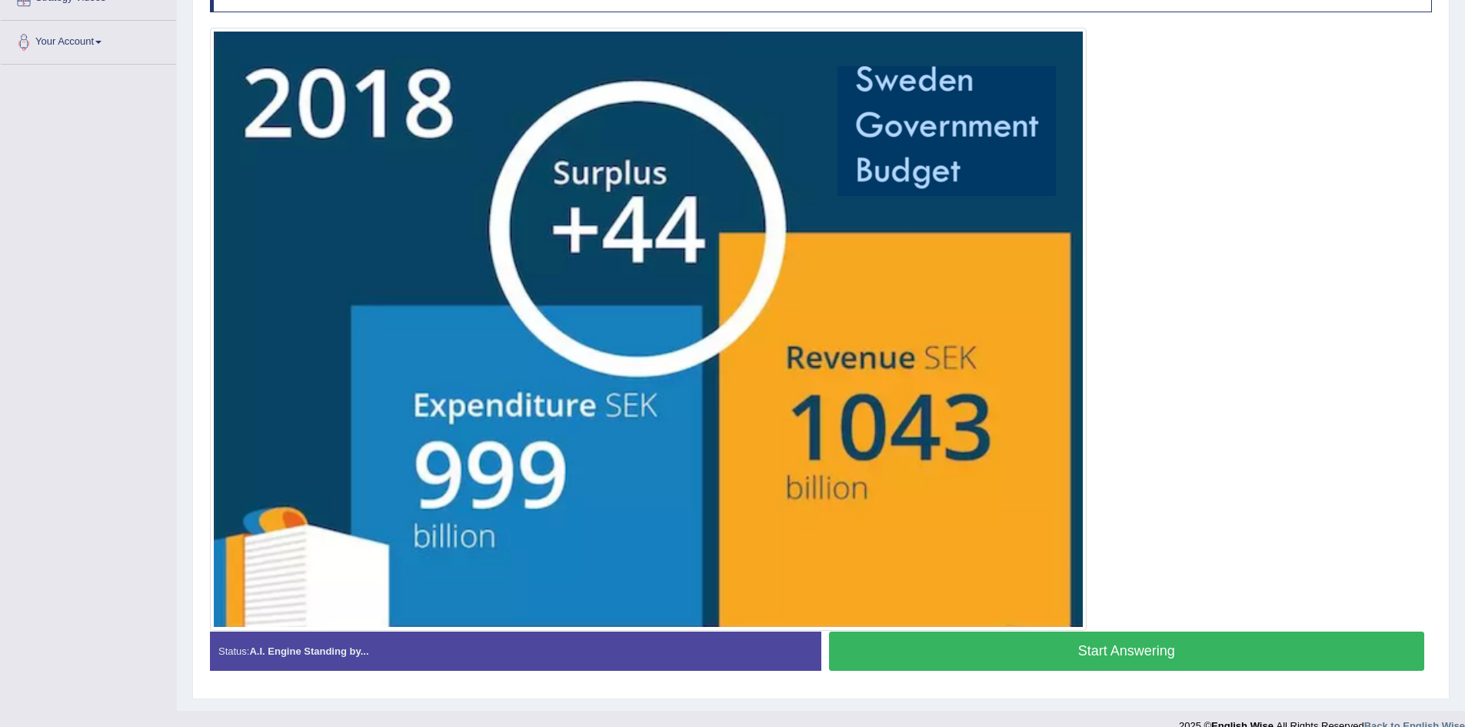
scroll to position [341, 0]
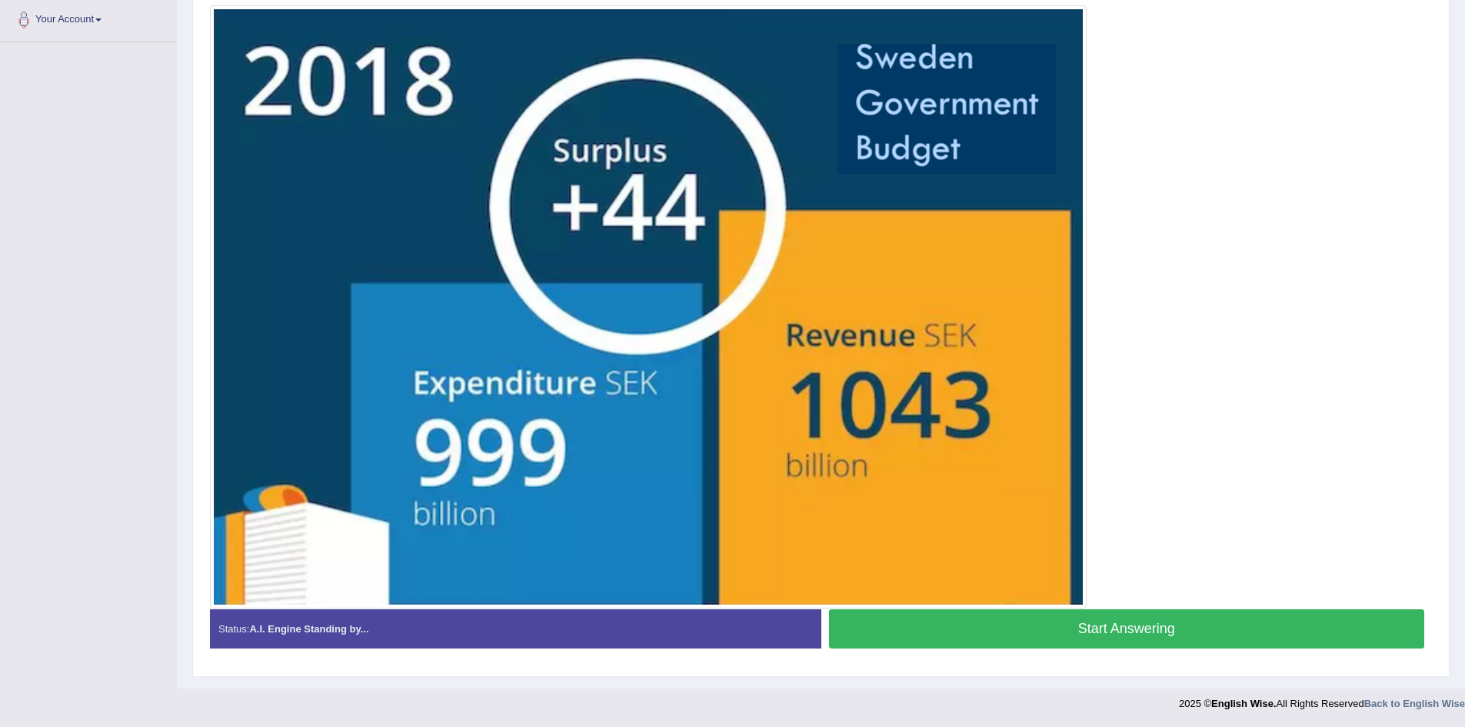
click at [1120, 625] on button "Start Answering" at bounding box center [1127, 628] width 596 height 39
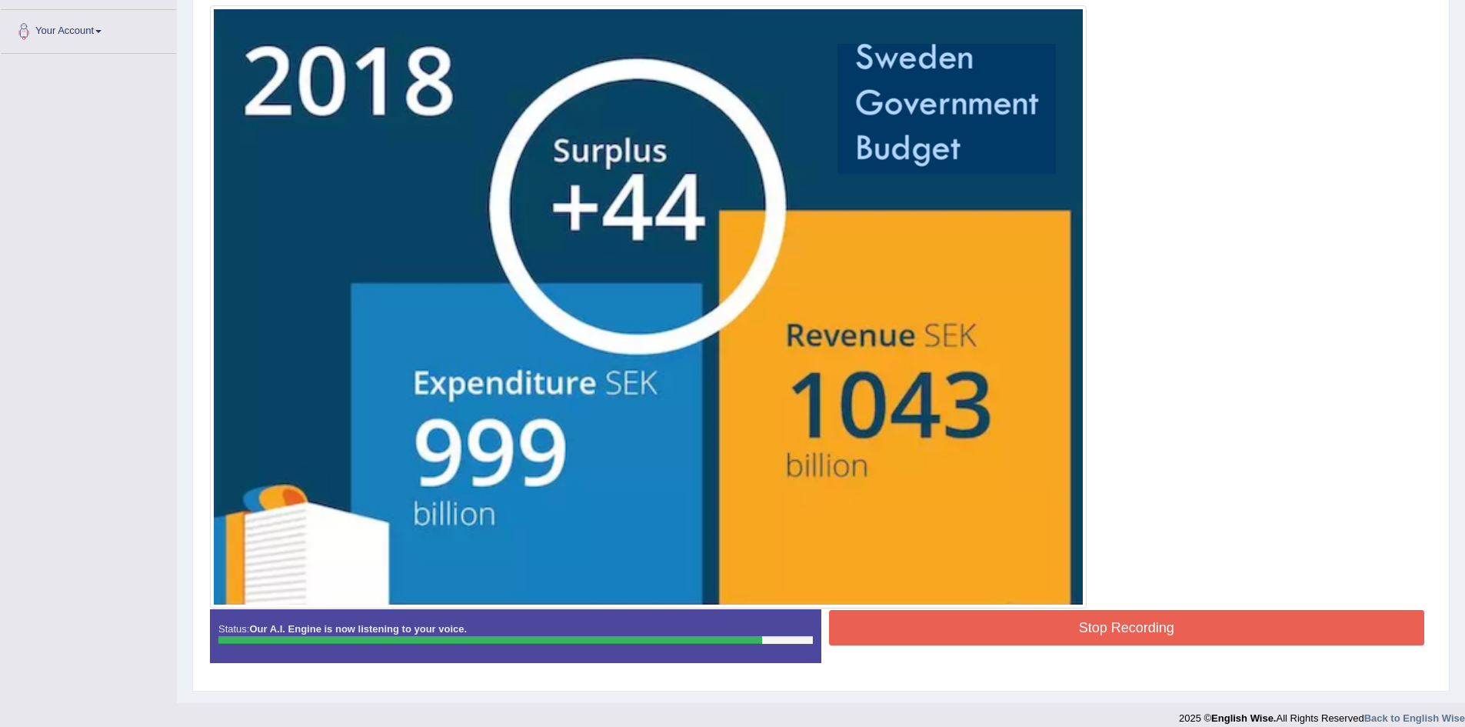
click at [1142, 623] on button "Stop Recording" at bounding box center [1127, 627] width 596 height 35
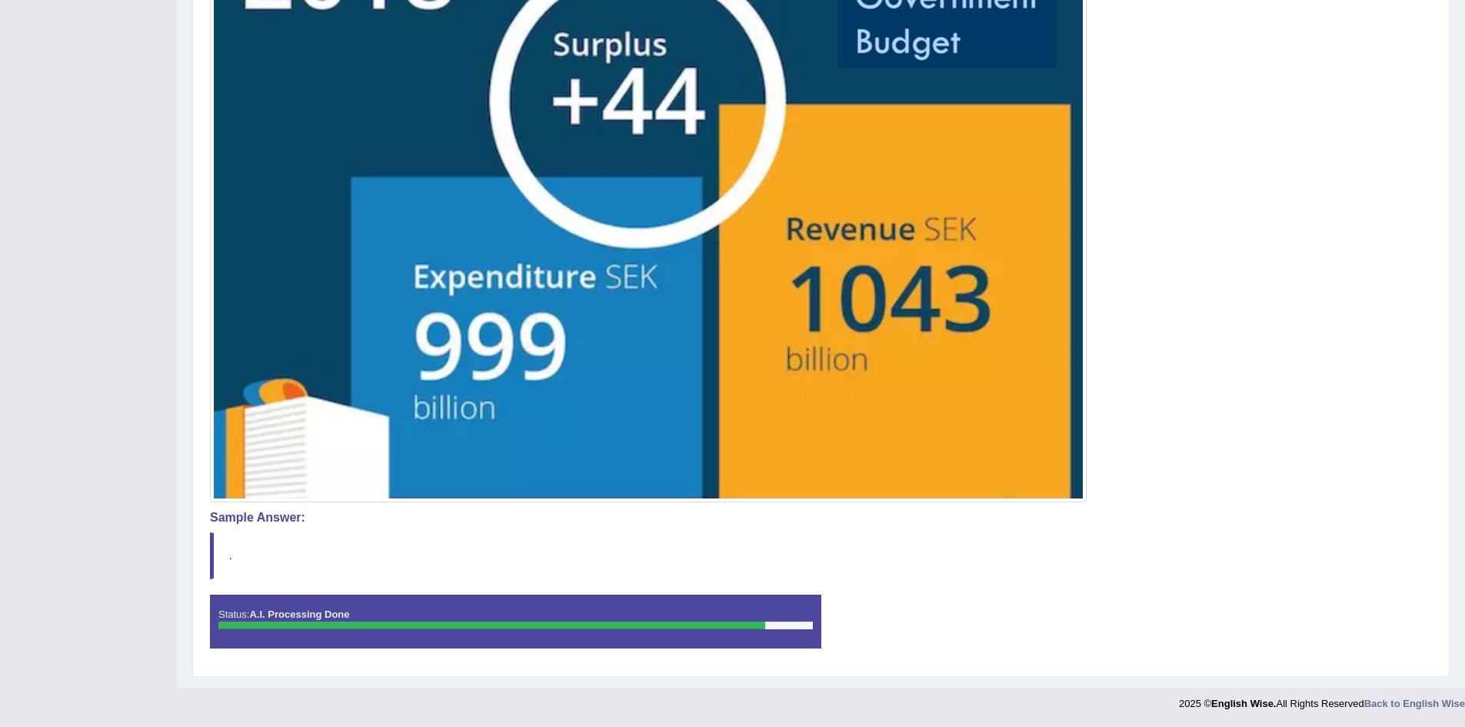
scroll to position [0, 0]
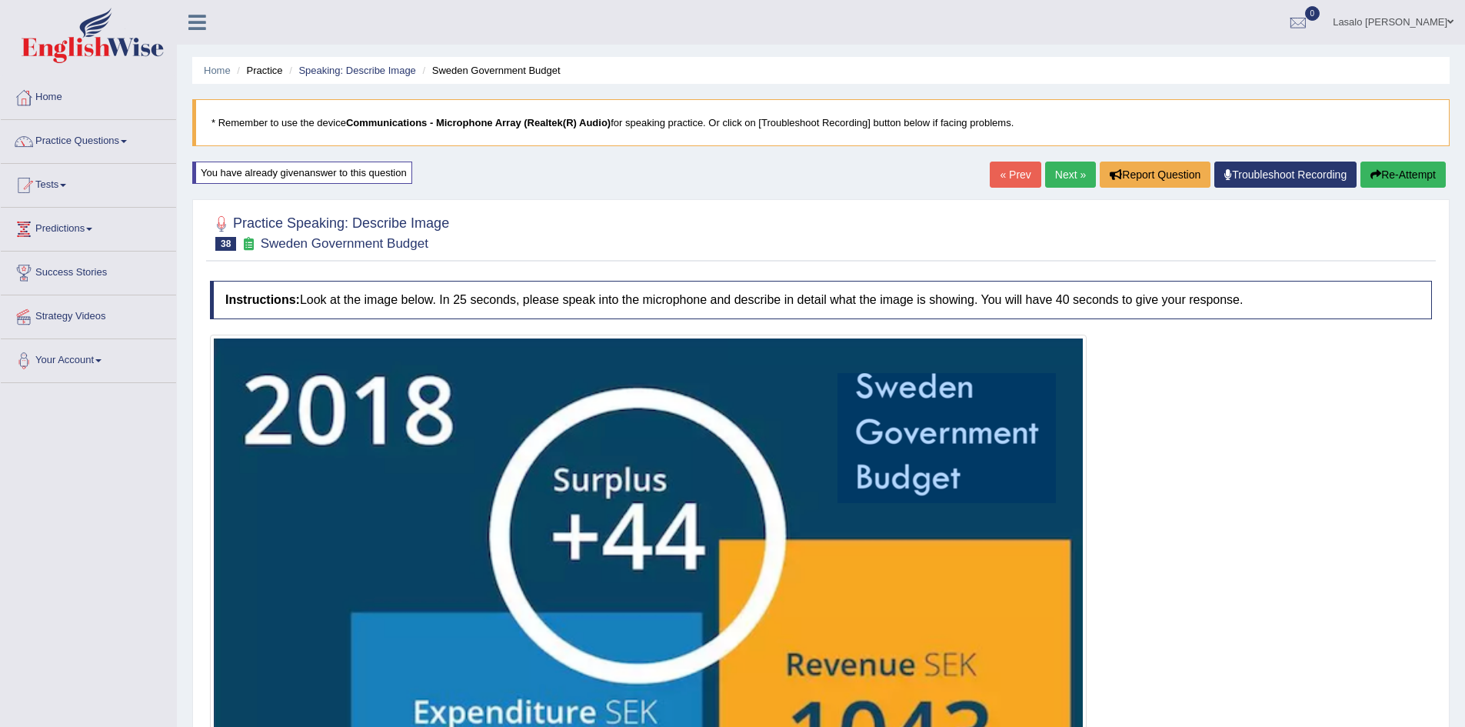
click at [1018, 175] on link "« Prev" at bounding box center [1015, 175] width 51 height 26
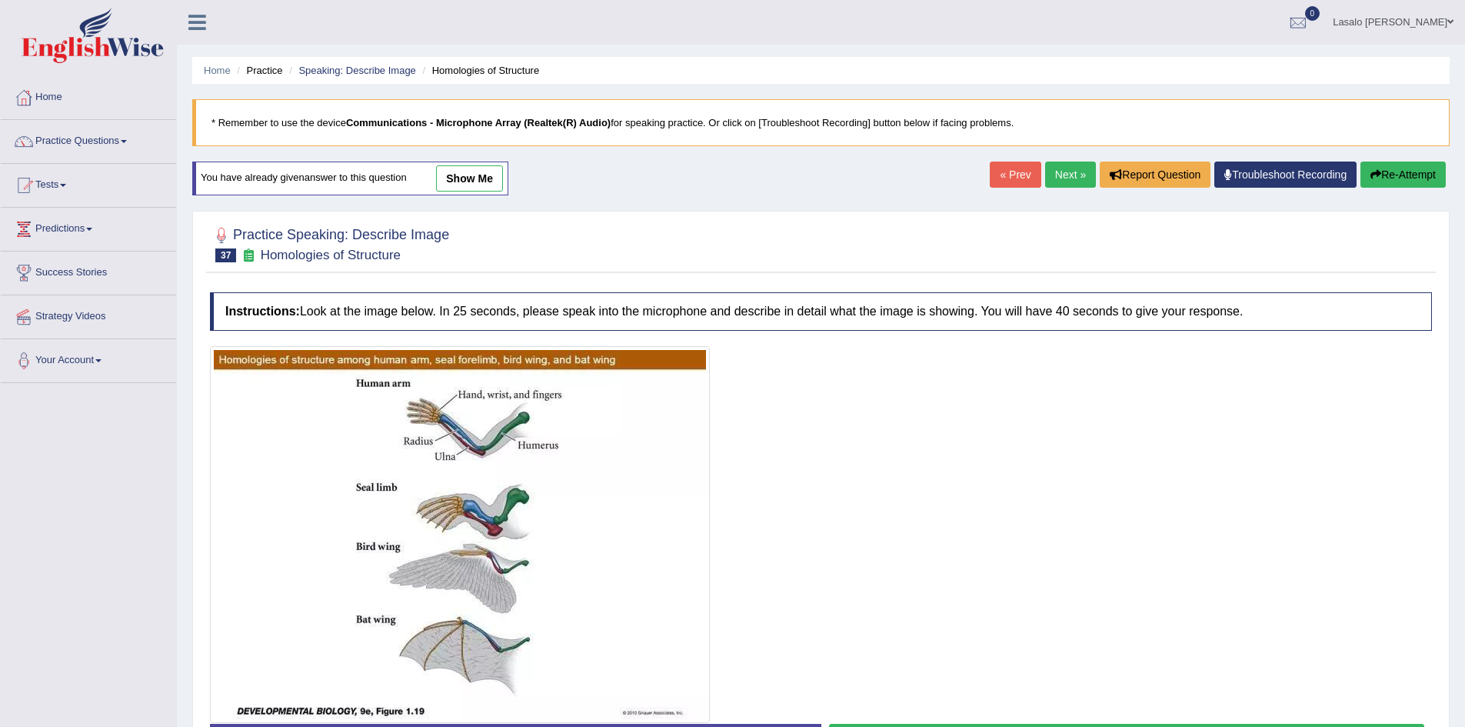
click at [1065, 172] on link "Next »" at bounding box center [1070, 175] width 51 height 26
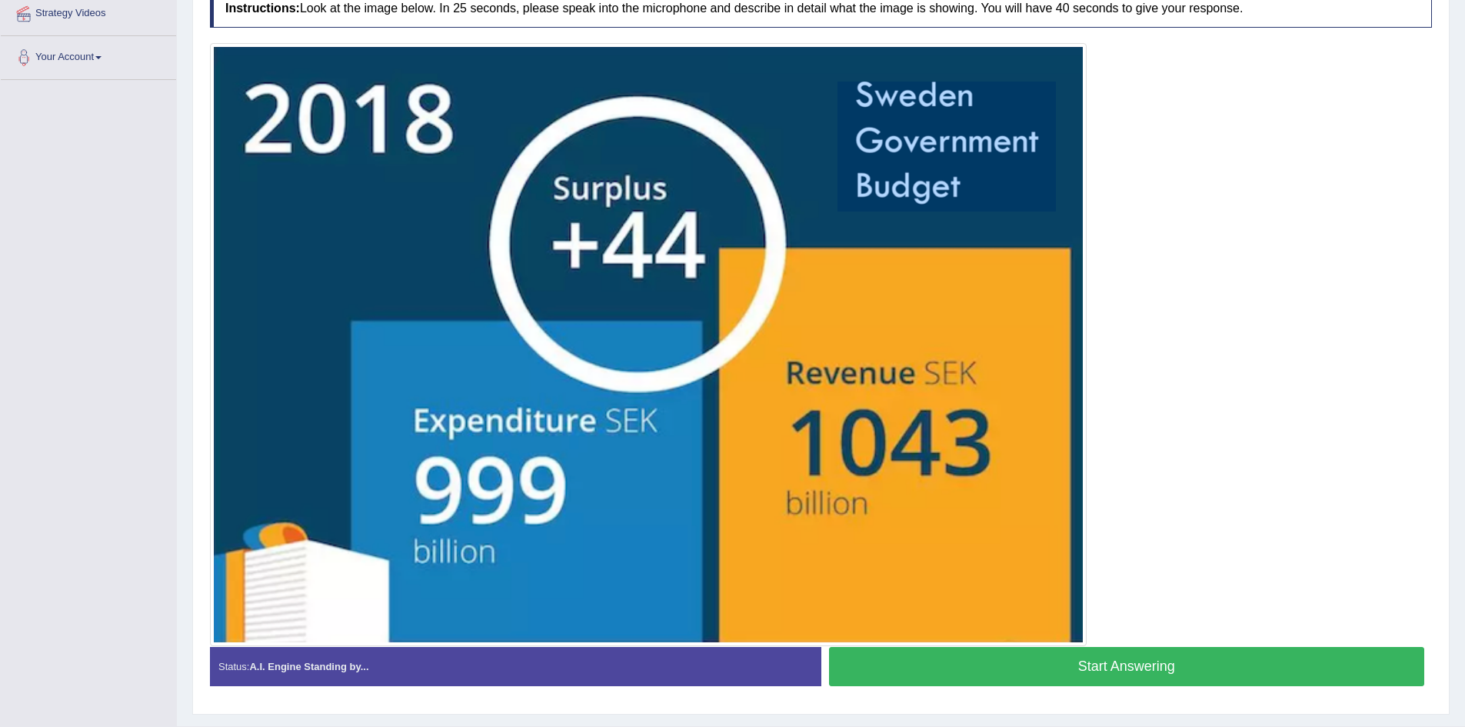
scroll to position [341, 0]
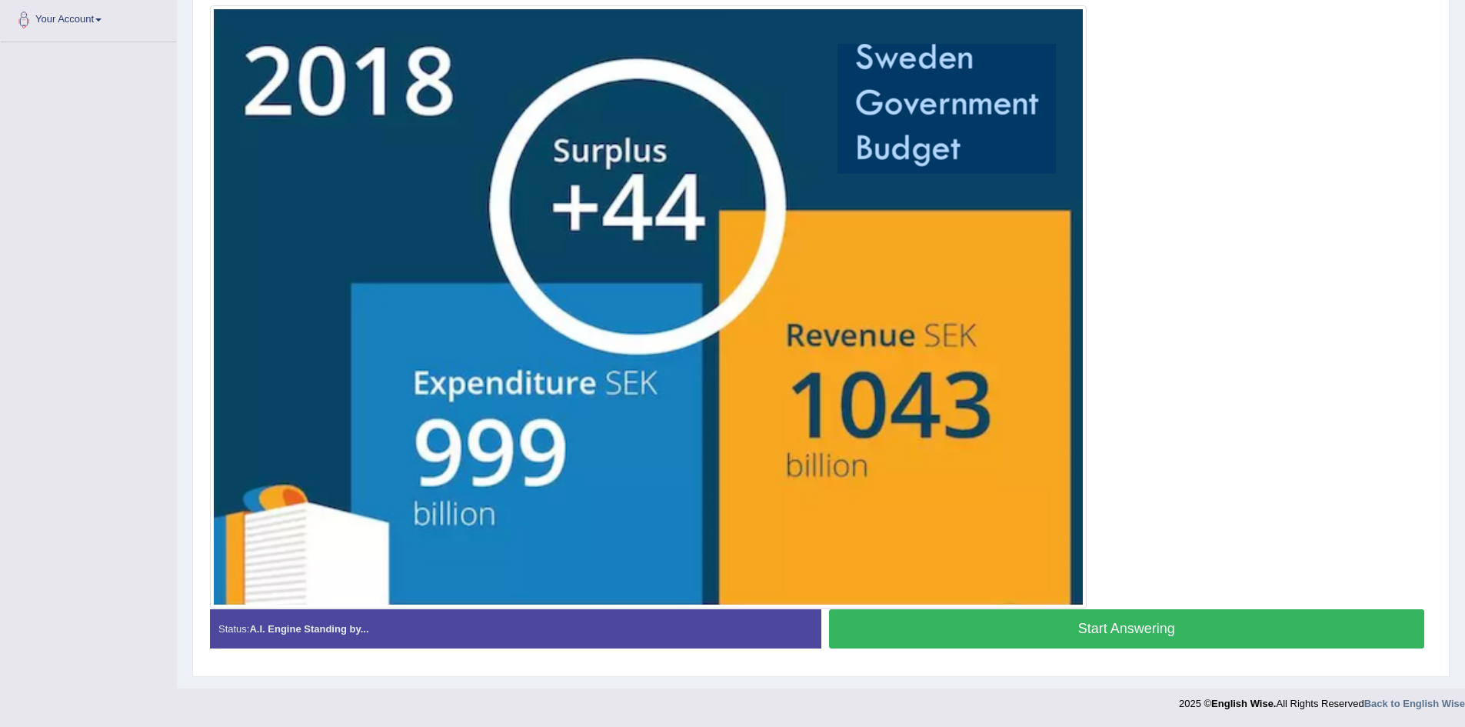
click at [1112, 628] on button "Start Answering" at bounding box center [1127, 628] width 596 height 39
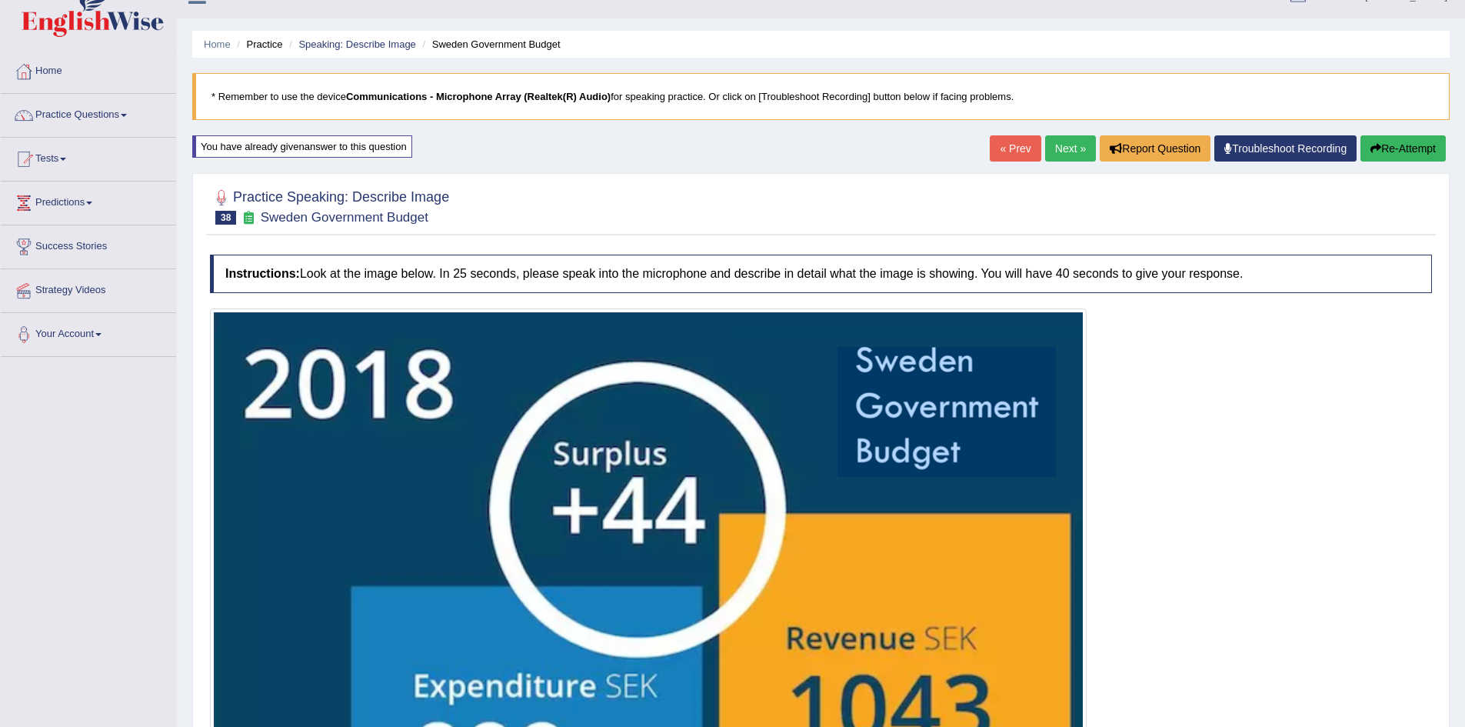
scroll to position [0, 0]
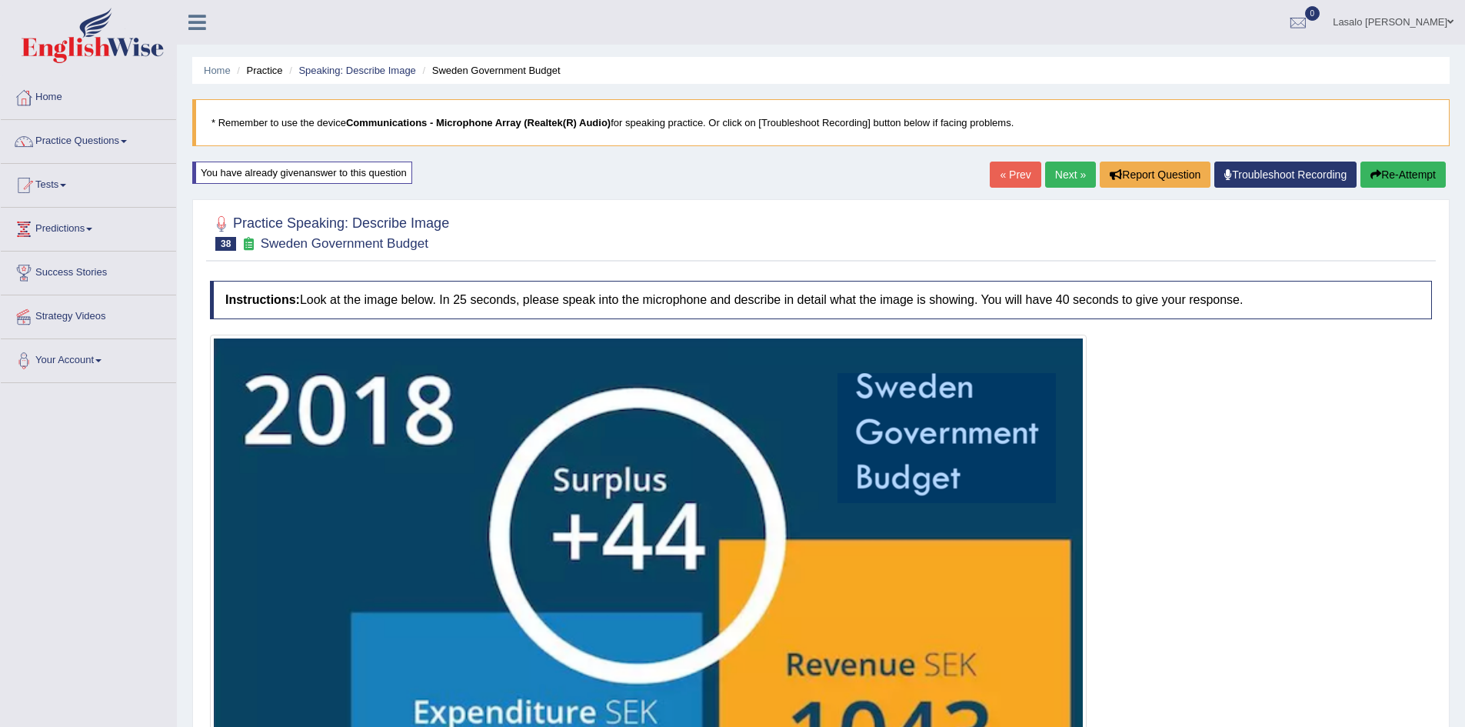
click at [1068, 175] on link "Next »" at bounding box center [1070, 175] width 51 height 26
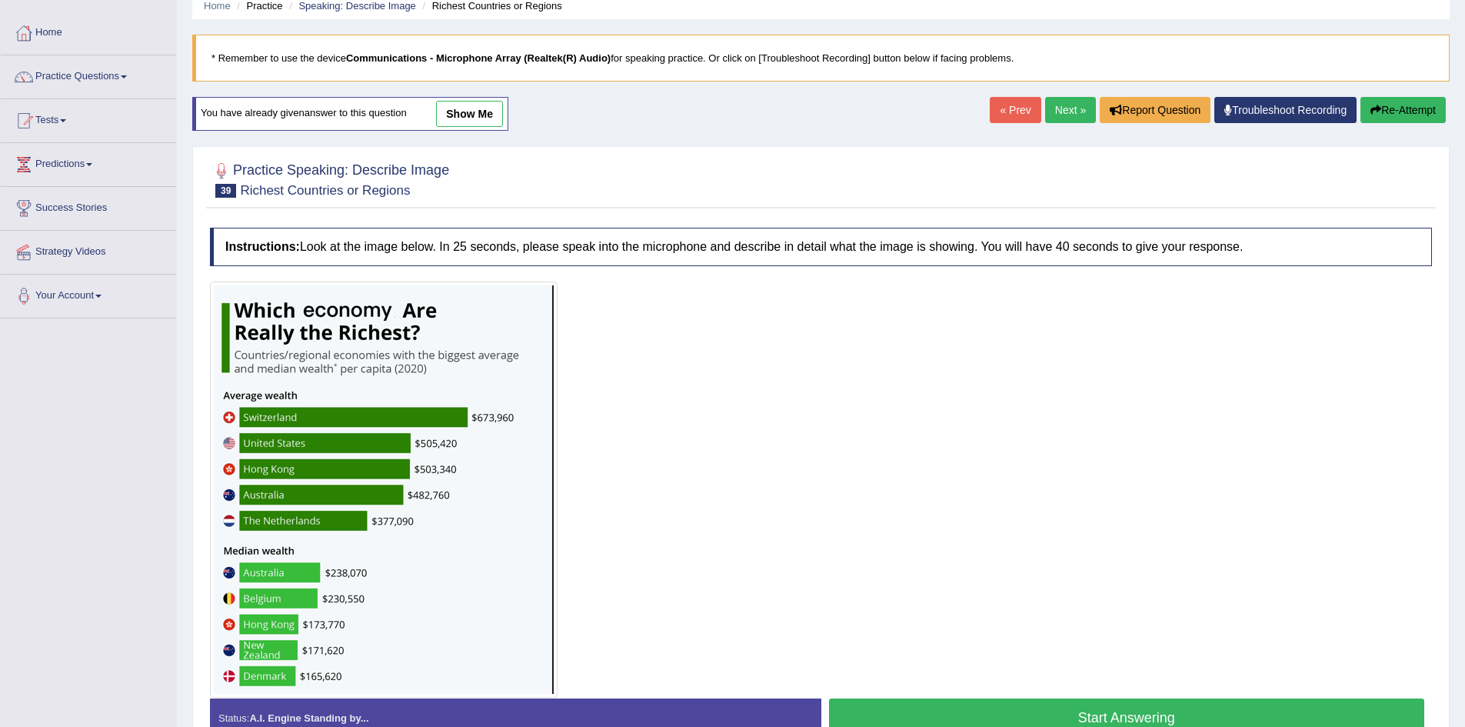
scroll to position [154, 0]
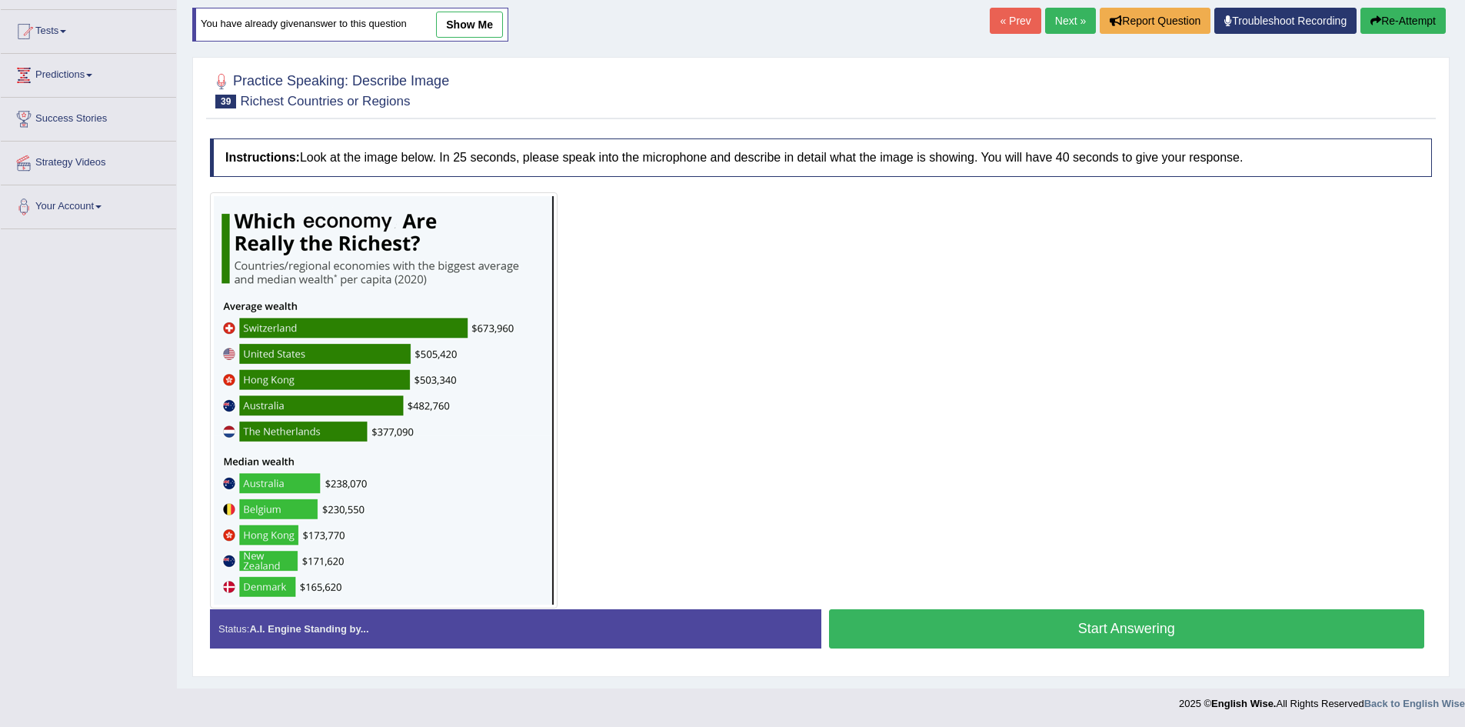
click at [1138, 626] on button "Start Answering" at bounding box center [1127, 628] width 596 height 39
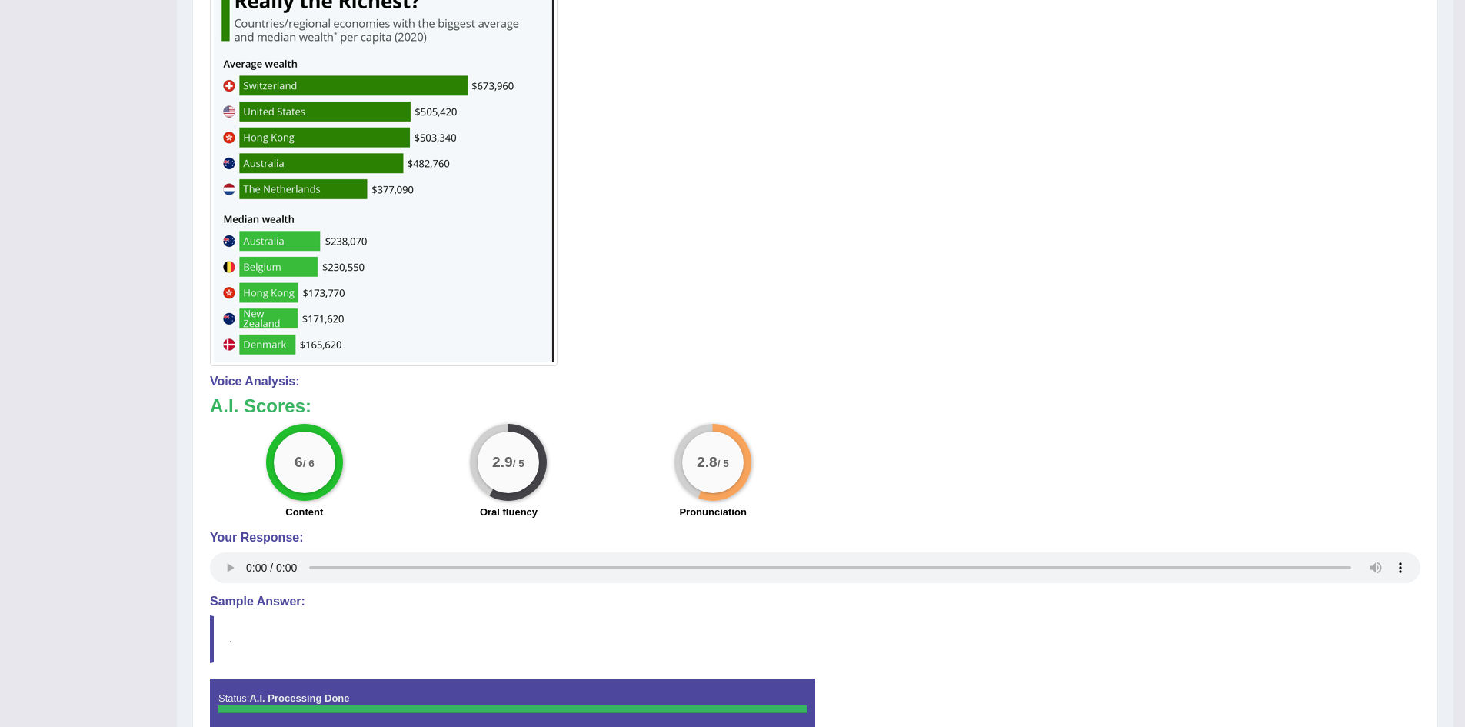
scroll to position [0, 0]
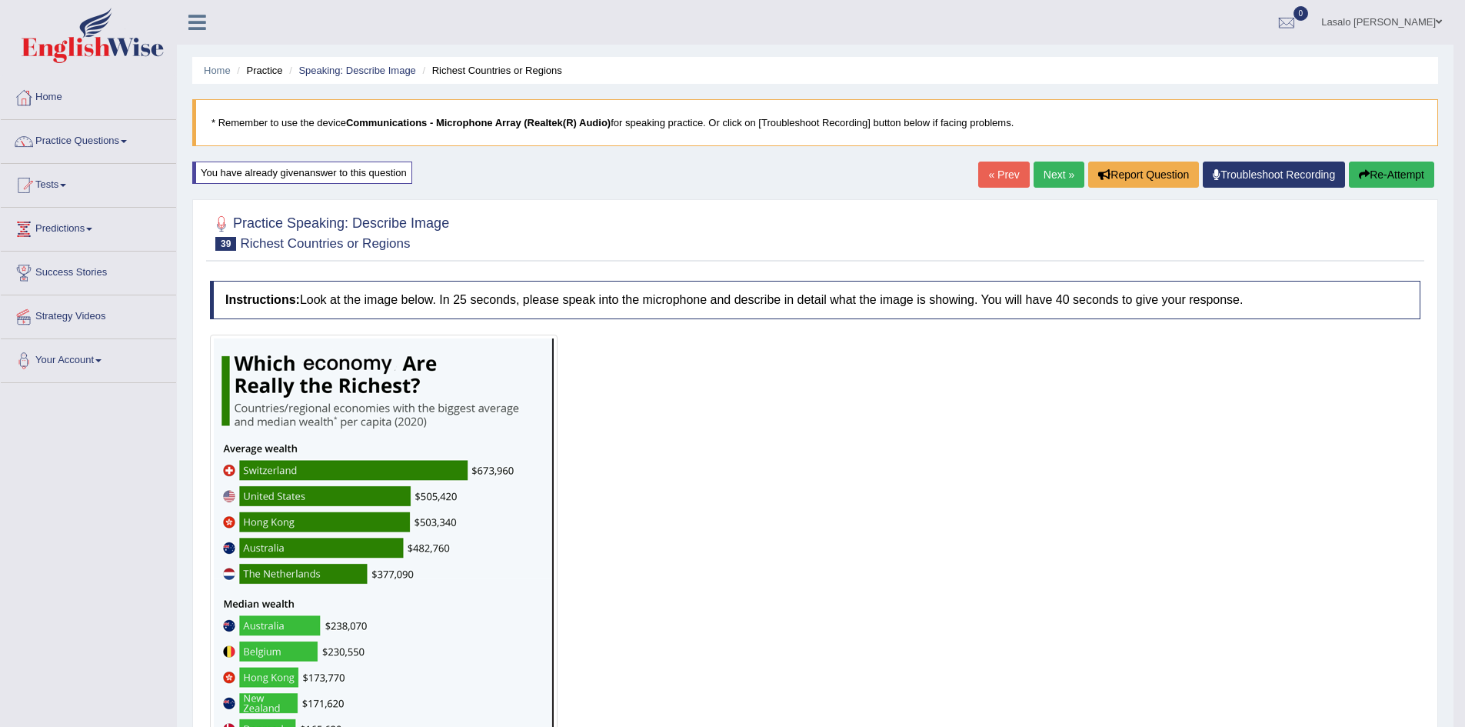
click at [1060, 175] on link "Next »" at bounding box center [1059, 175] width 51 height 26
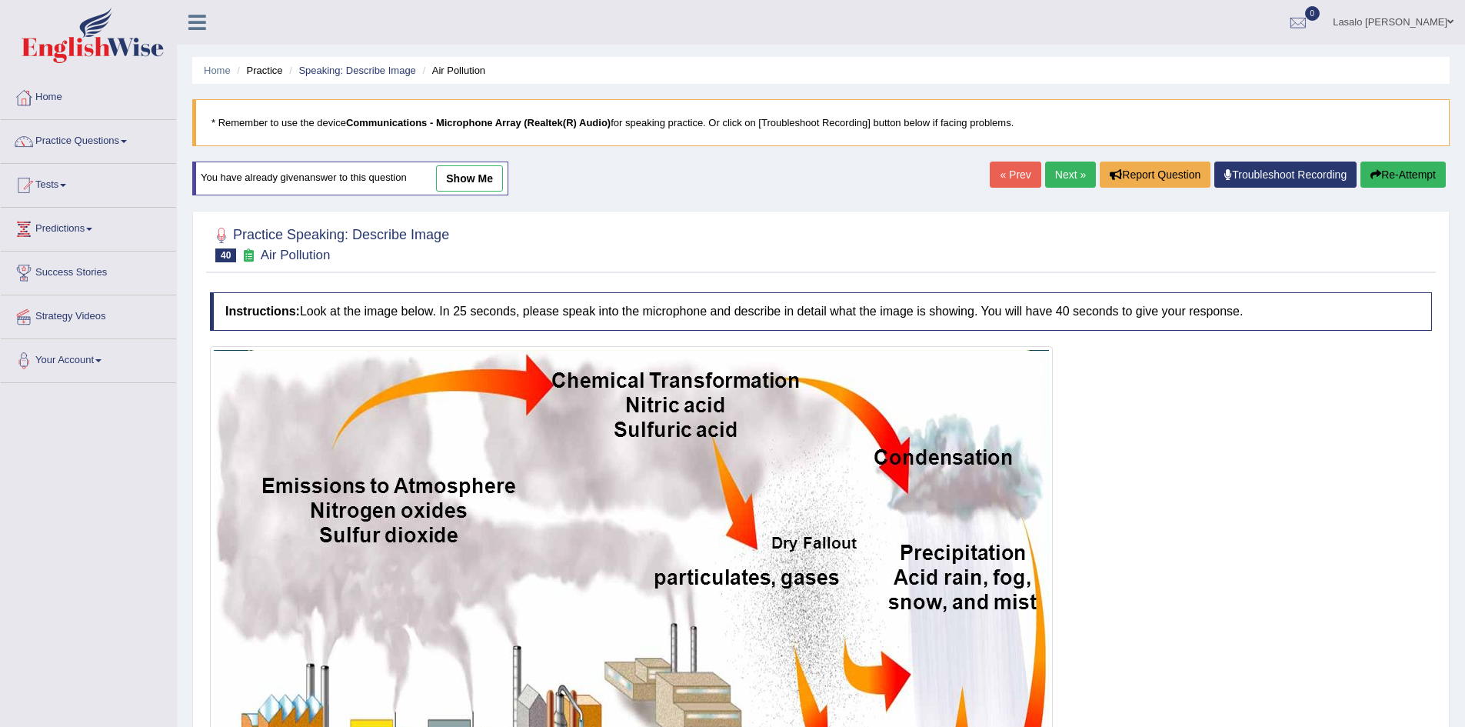
click at [1068, 173] on link "Next »" at bounding box center [1070, 175] width 51 height 26
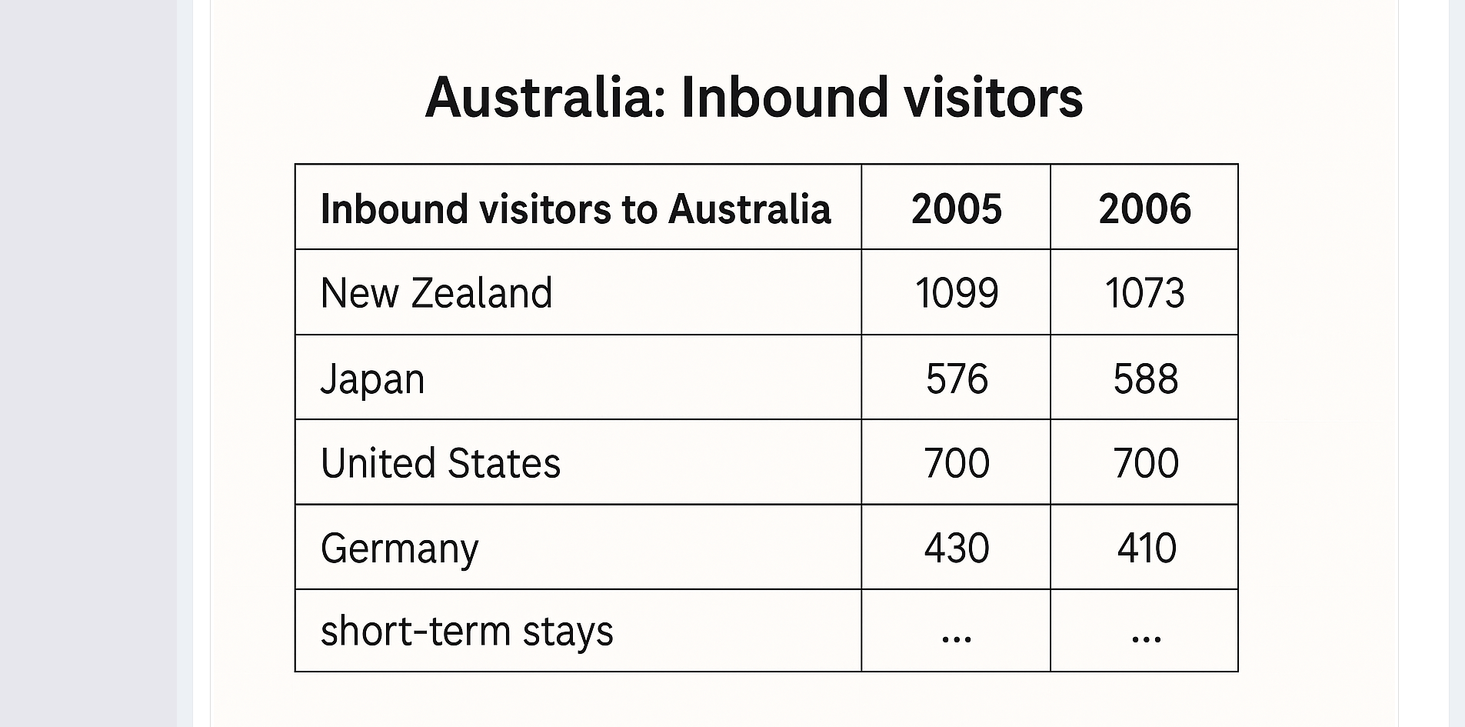
scroll to position [462, 0]
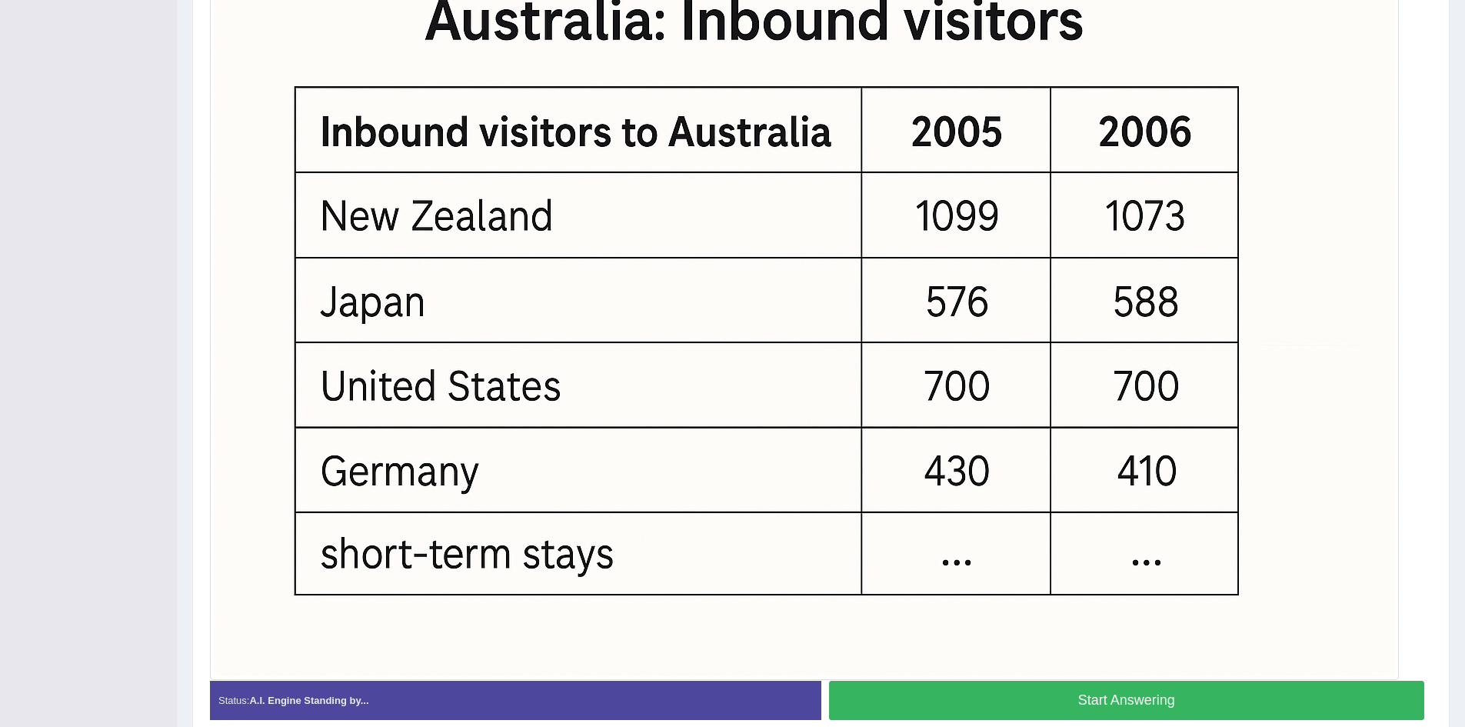
click at [1112, 704] on button "Start Answering" at bounding box center [1127, 700] width 596 height 39
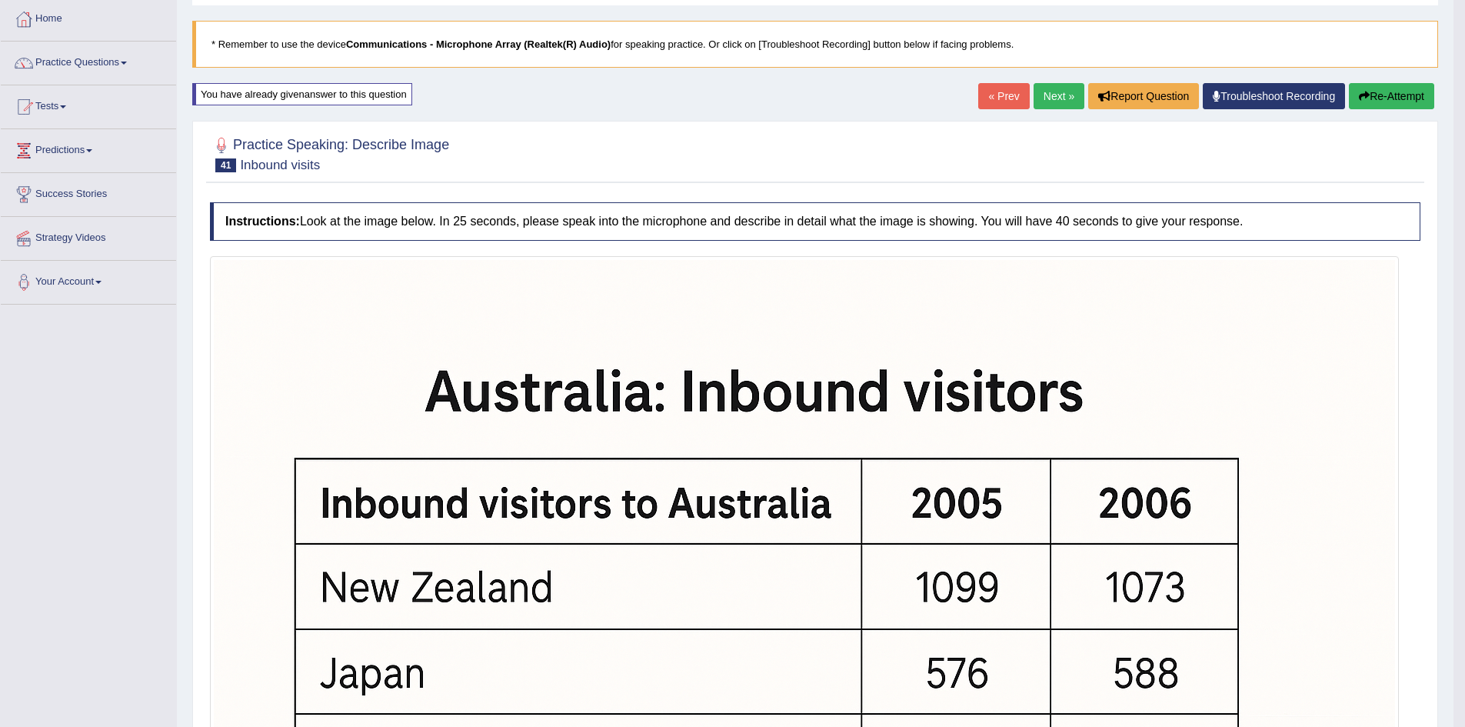
scroll to position [65, 0]
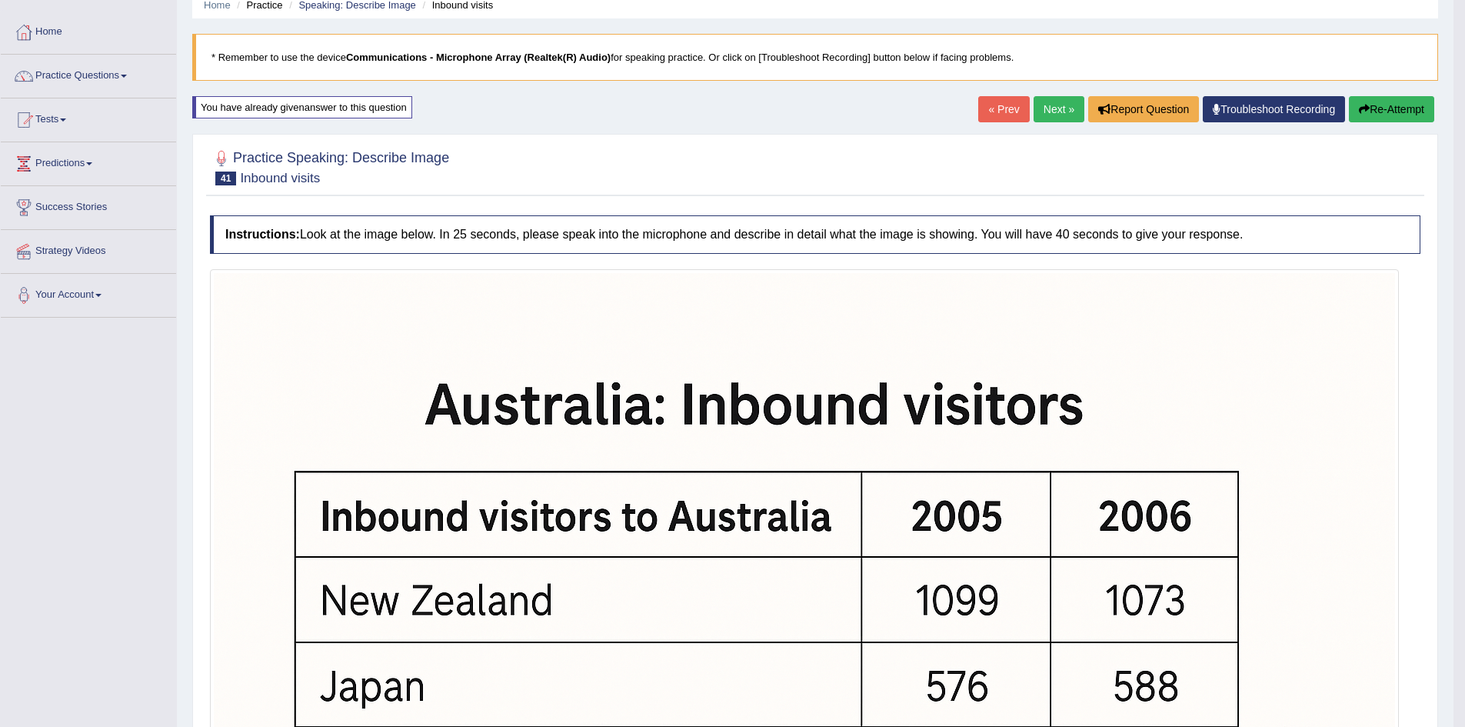
click at [1056, 104] on link "Next »" at bounding box center [1059, 109] width 51 height 26
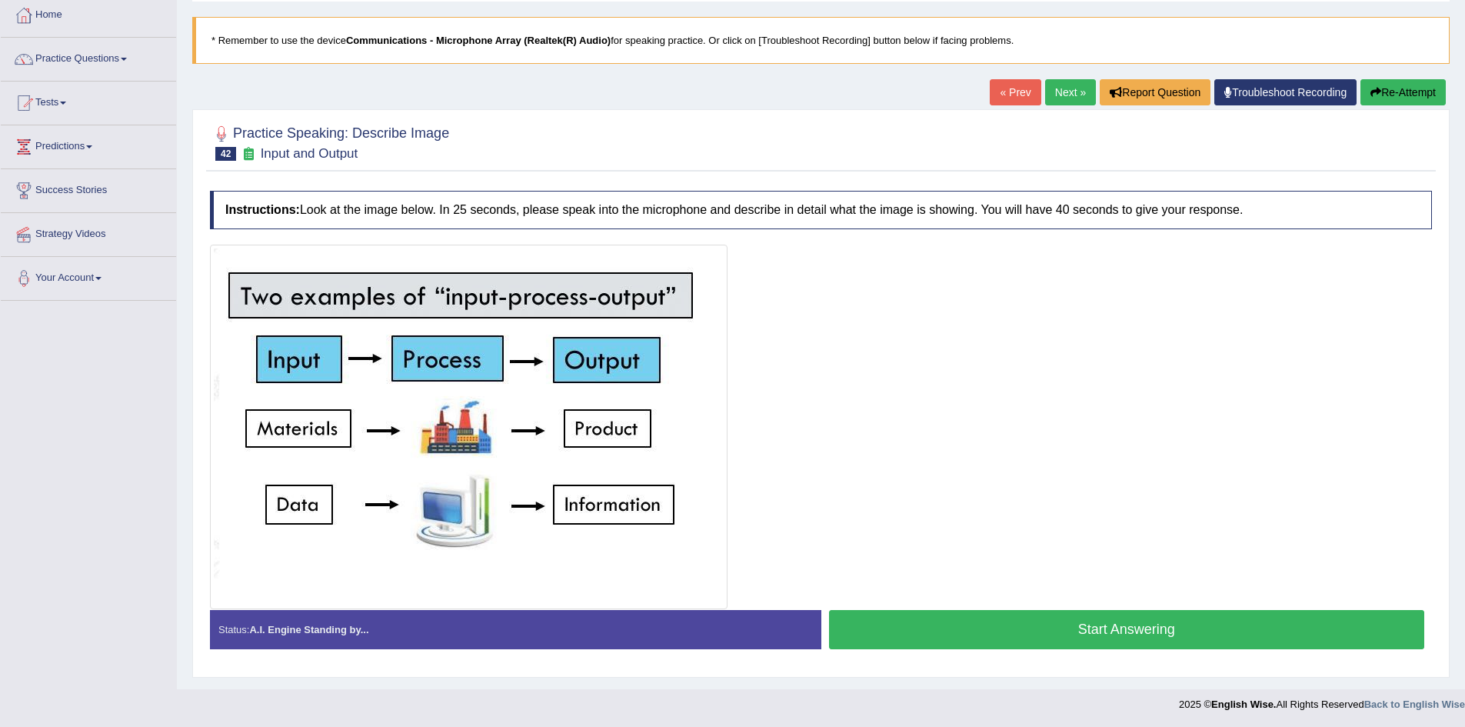
scroll to position [83, 0]
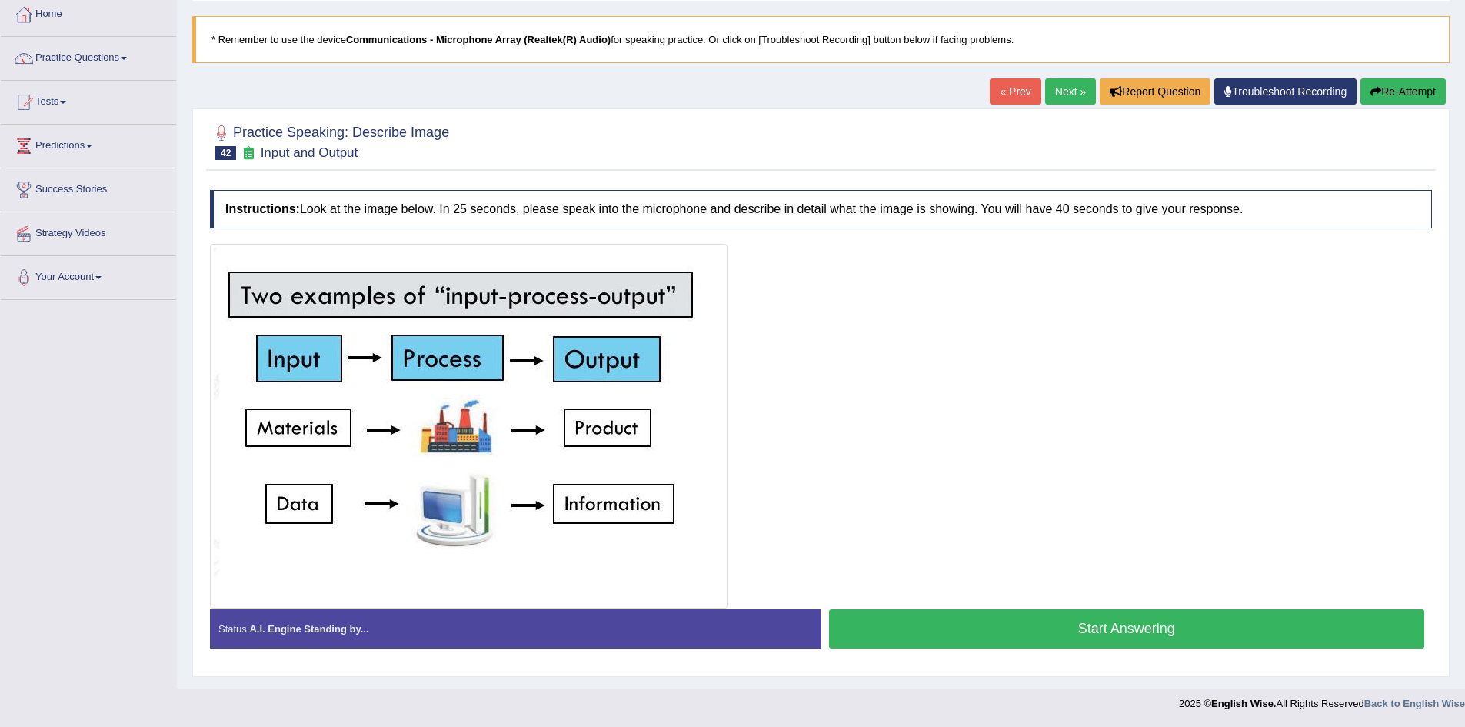
click at [1118, 629] on button "Start Answering" at bounding box center [1127, 628] width 596 height 39
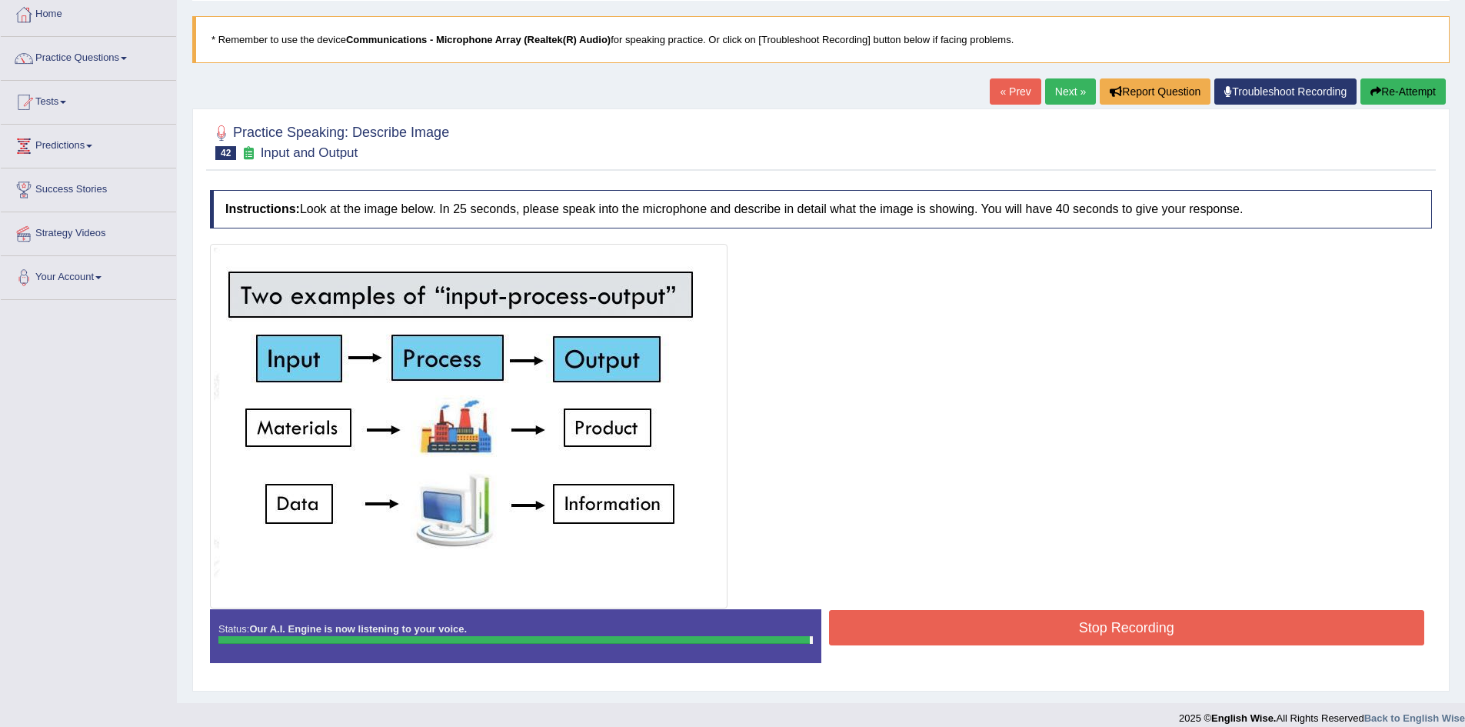
click at [1122, 628] on div "Instructions: Look at the image below. In 25 seconds, please speak into the mic…" at bounding box center [821, 432] width 1230 height 501
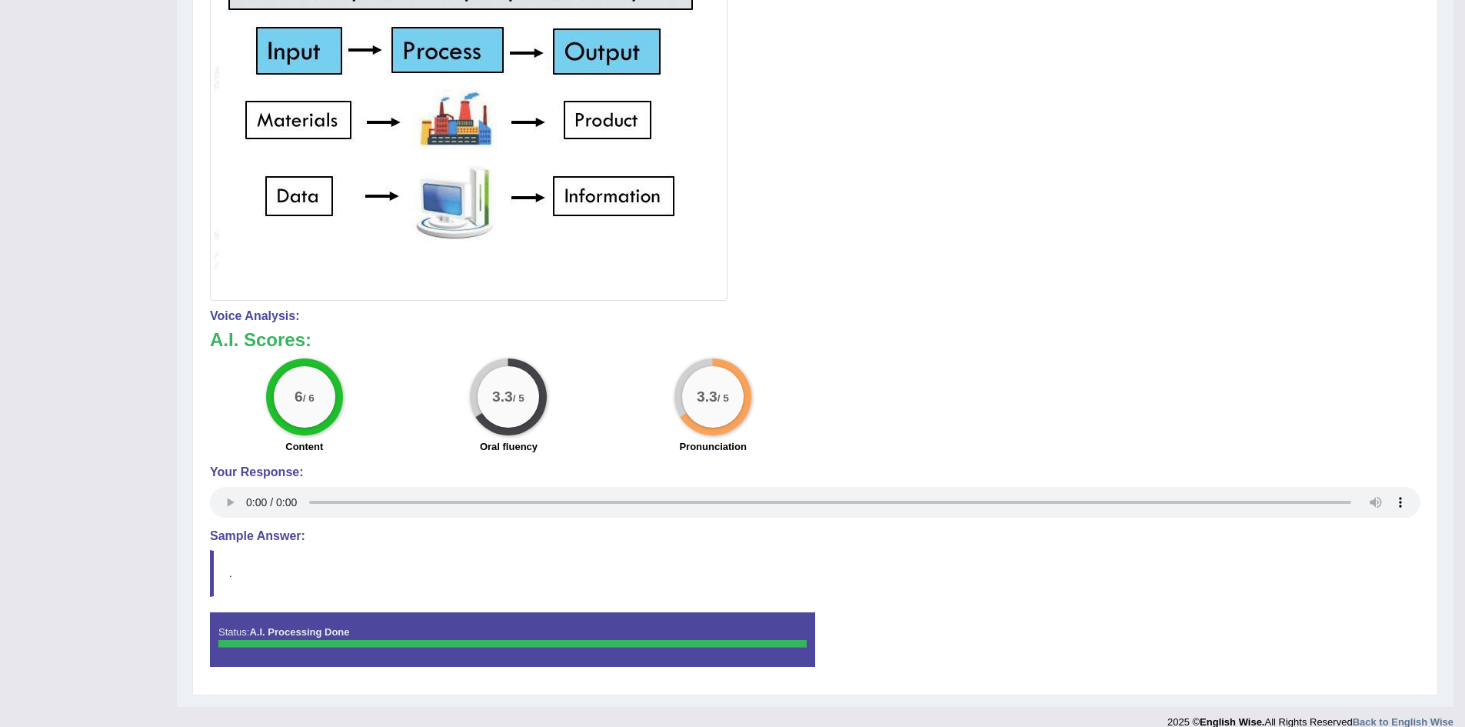
scroll to position [314, 0]
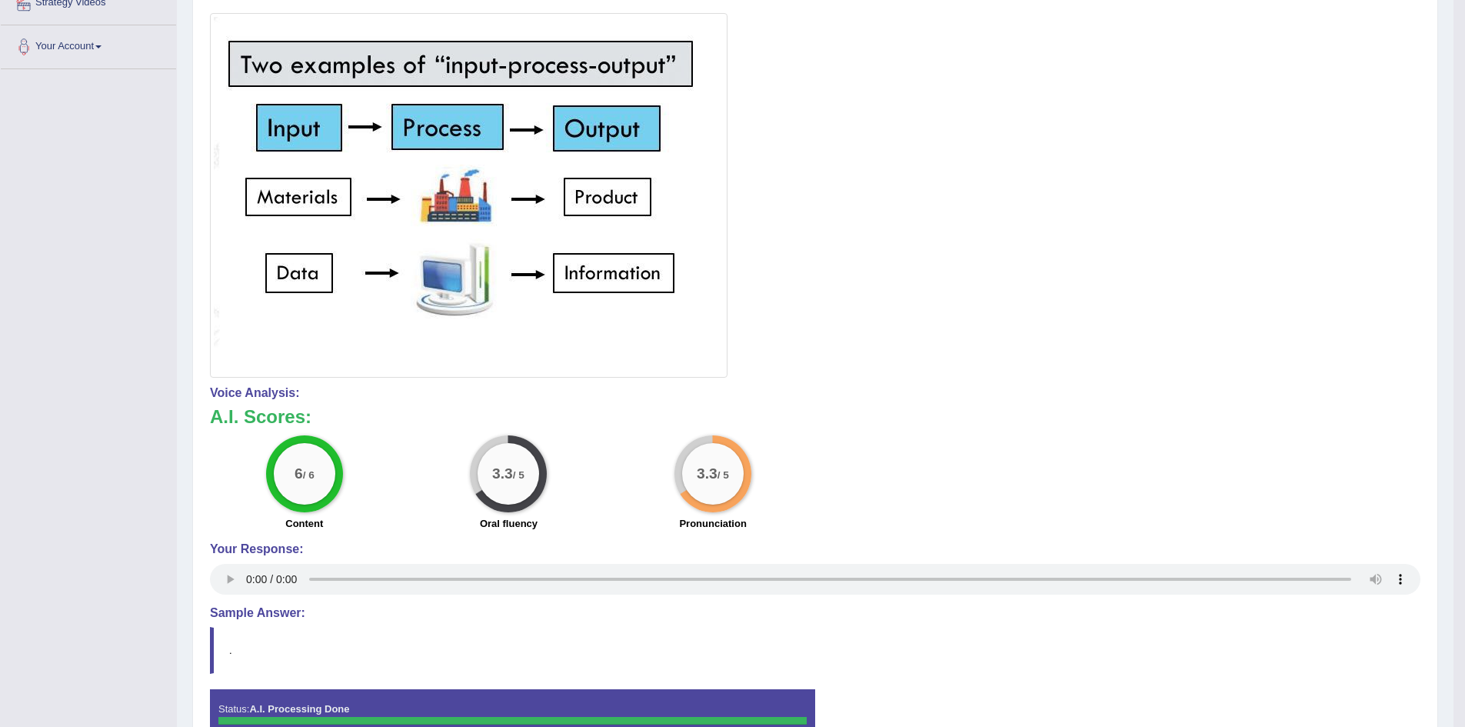
click at [1073, 288] on div at bounding box center [815, 195] width 1211 height 365
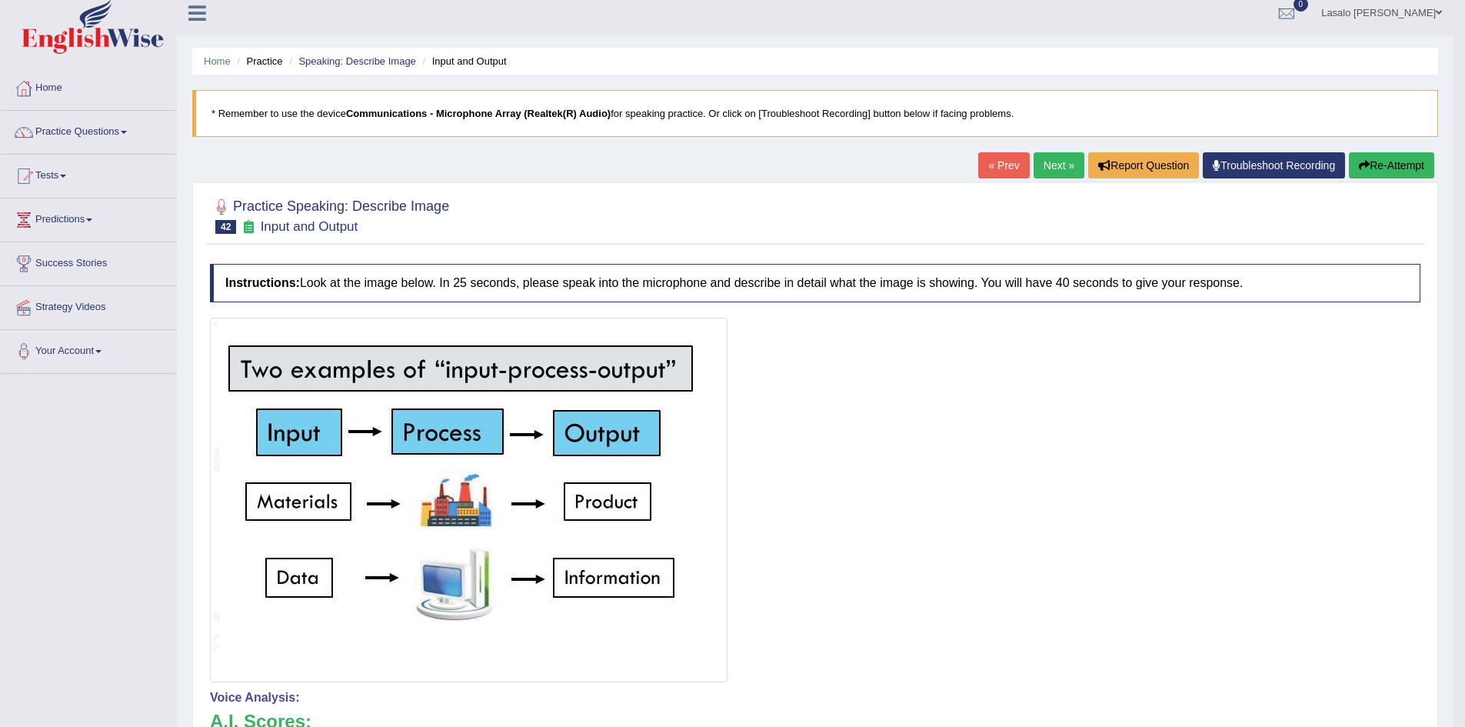
scroll to position [0, 0]
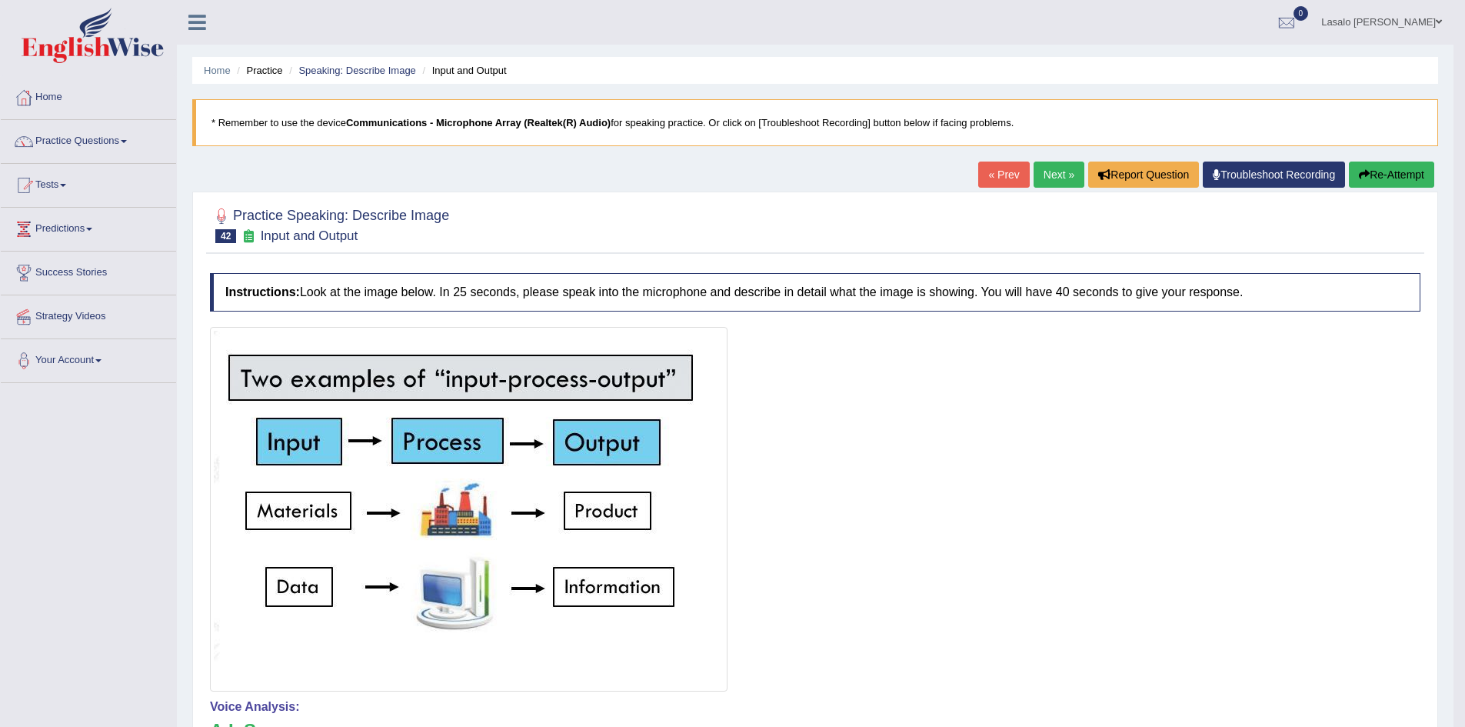
click at [1067, 173] on link "Next »" at bounding box center [1059, 175] width 51 height 26
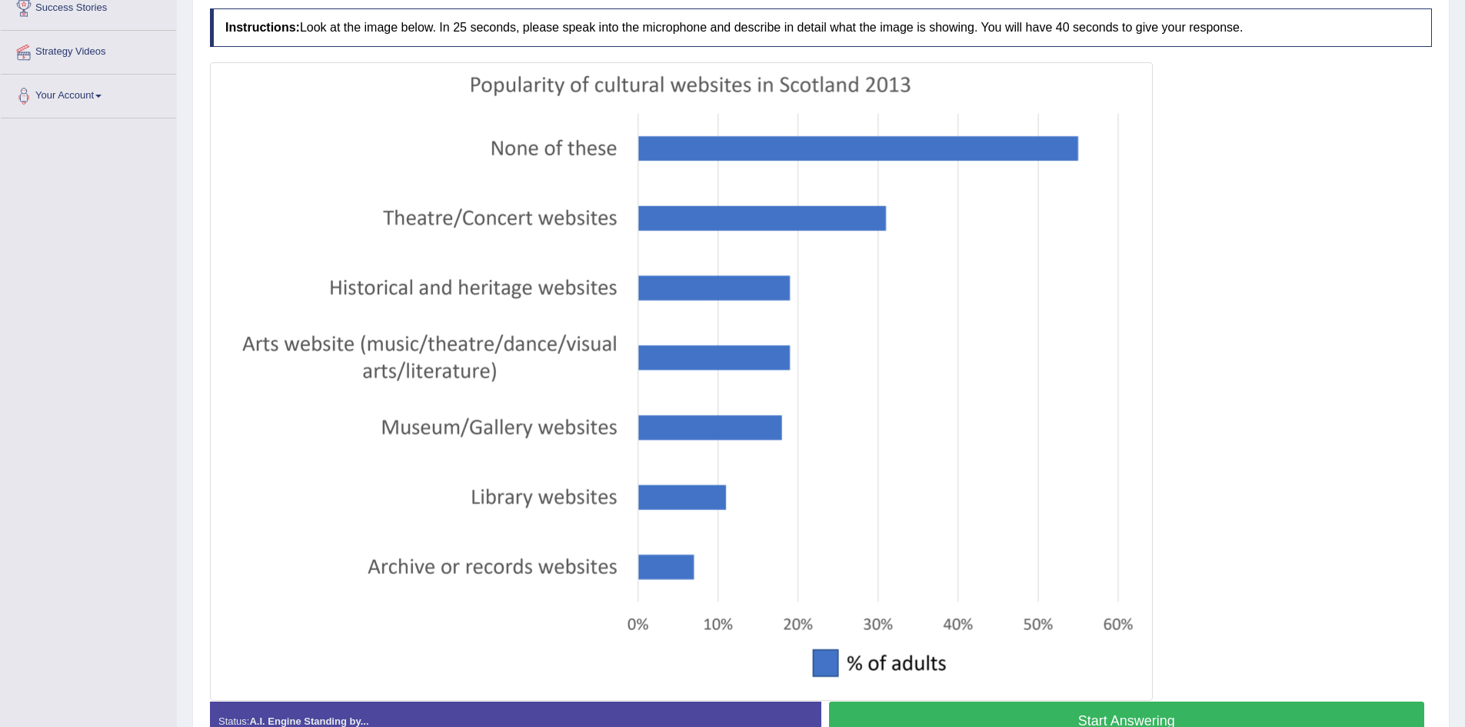
scroll to position [280, 0]
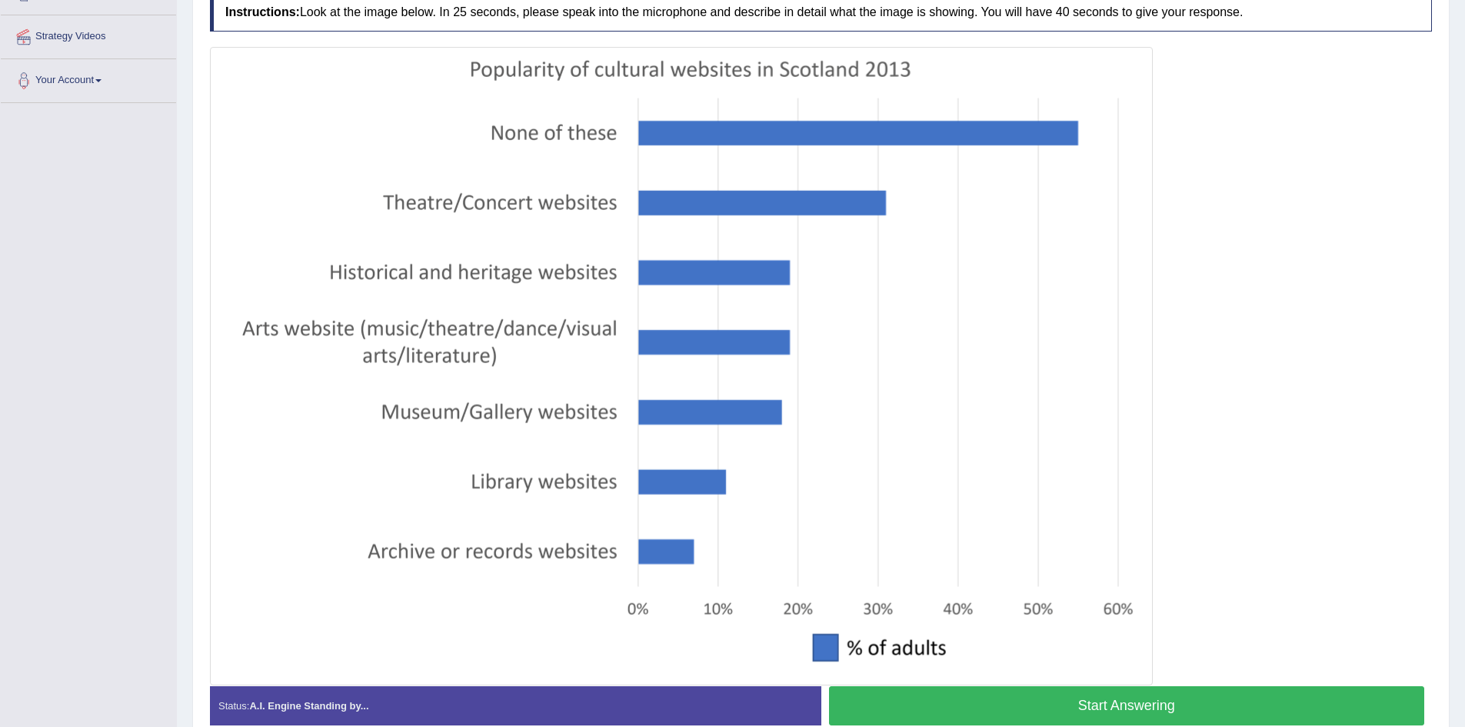
click at [1132, 711] on button "Start Answering" at bounding box center [1127, 705] width 596 height 39
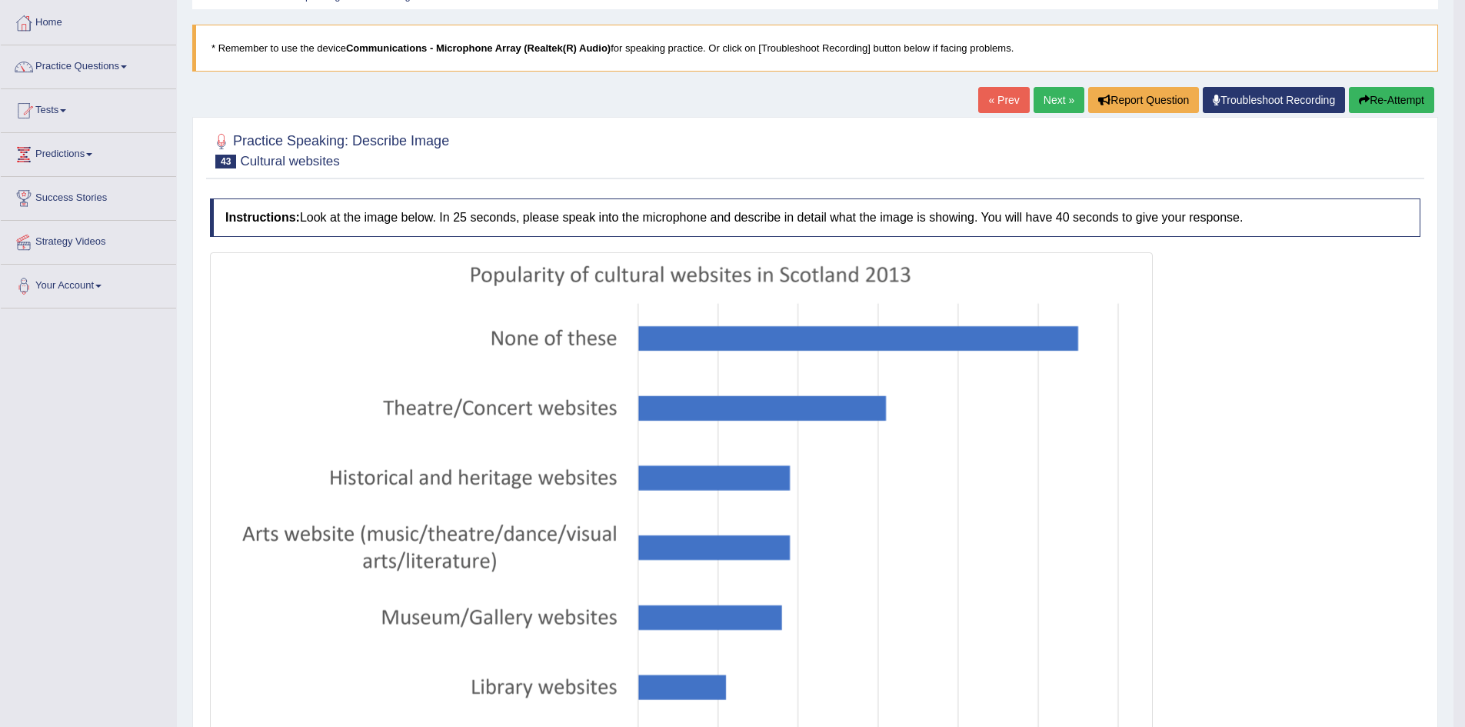
scroll to position [49, 0]
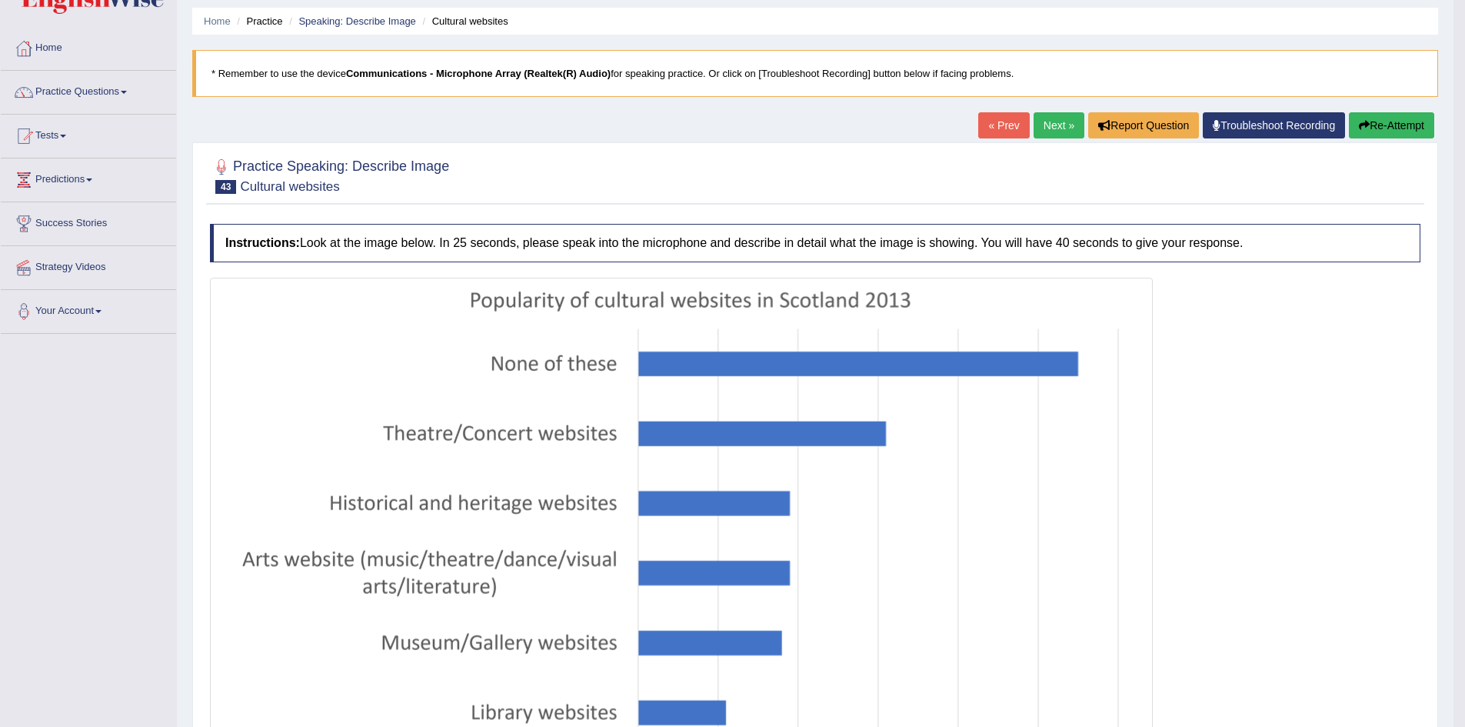
click at [1051, 123] on link "Next »" at bounding box center [1059, 125] width 51 height 26
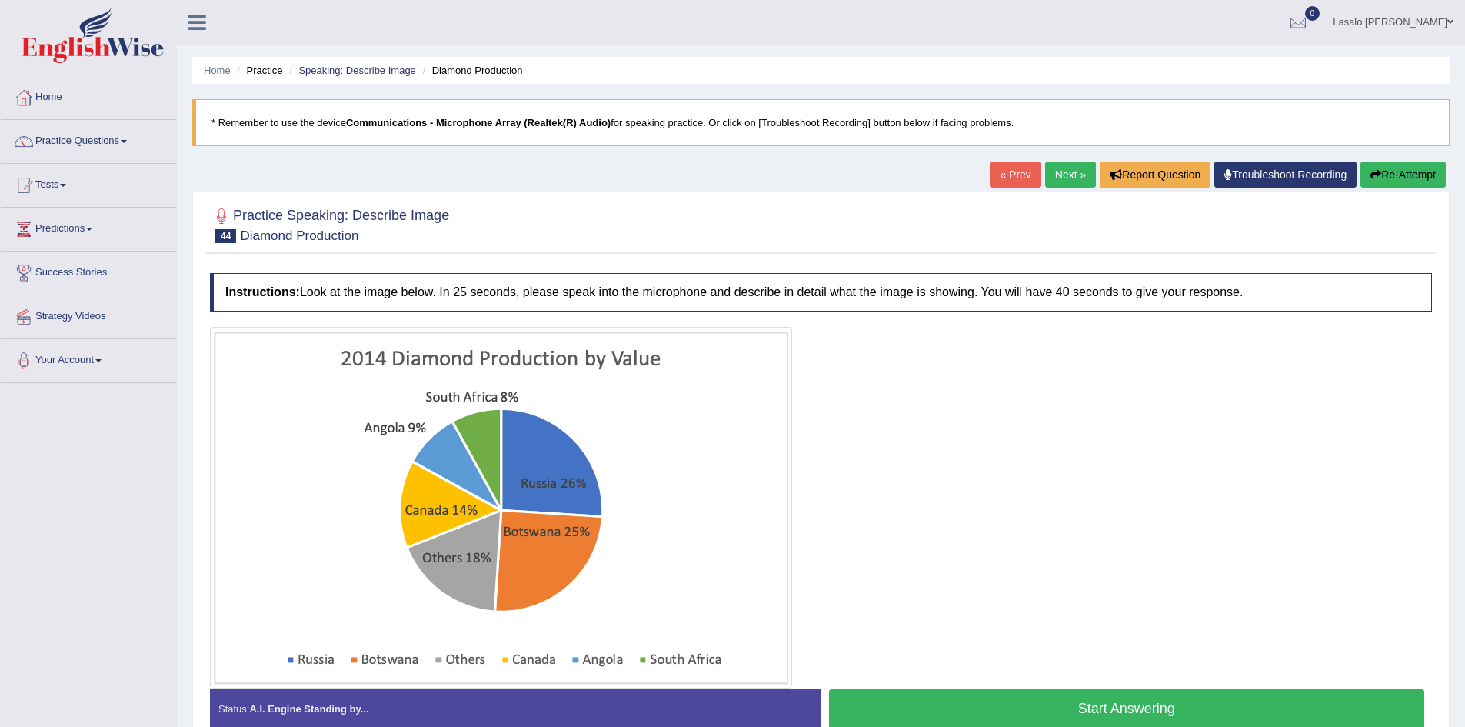
scroll to position [77, 0]
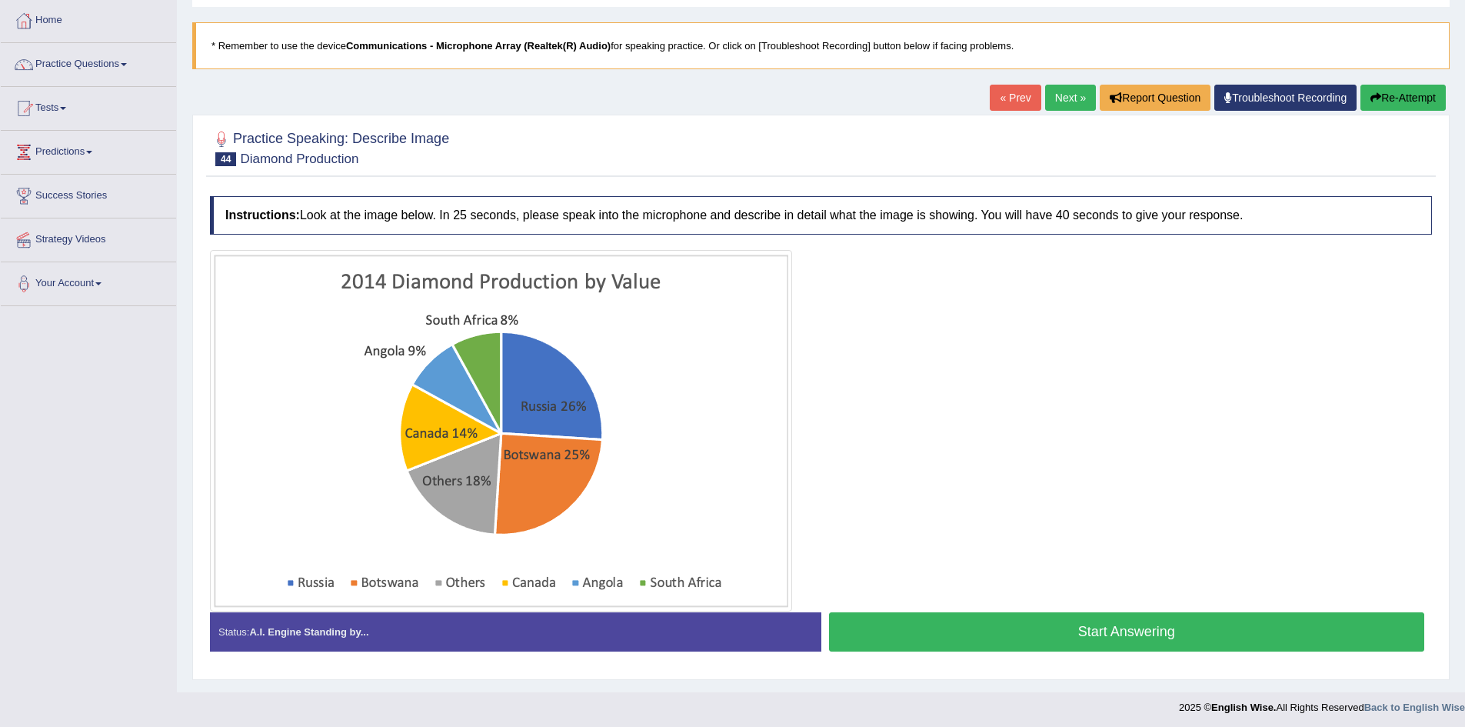
click at [1093, 628] on button "Start Answering" at bounding box center [1127, 631] width 596 height 39
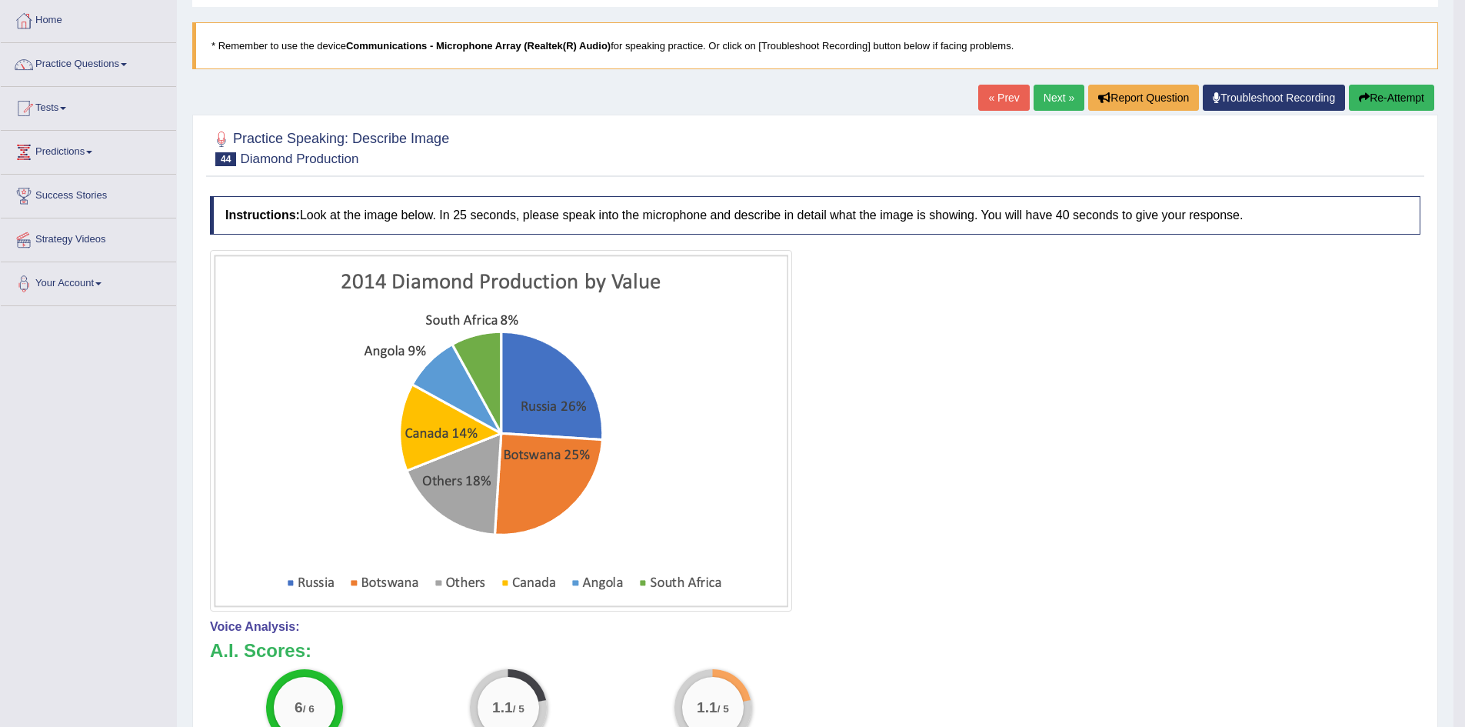
click at [1002, 98] on link "« Prev" at bounding box center [1003, 98] width 51 height 26
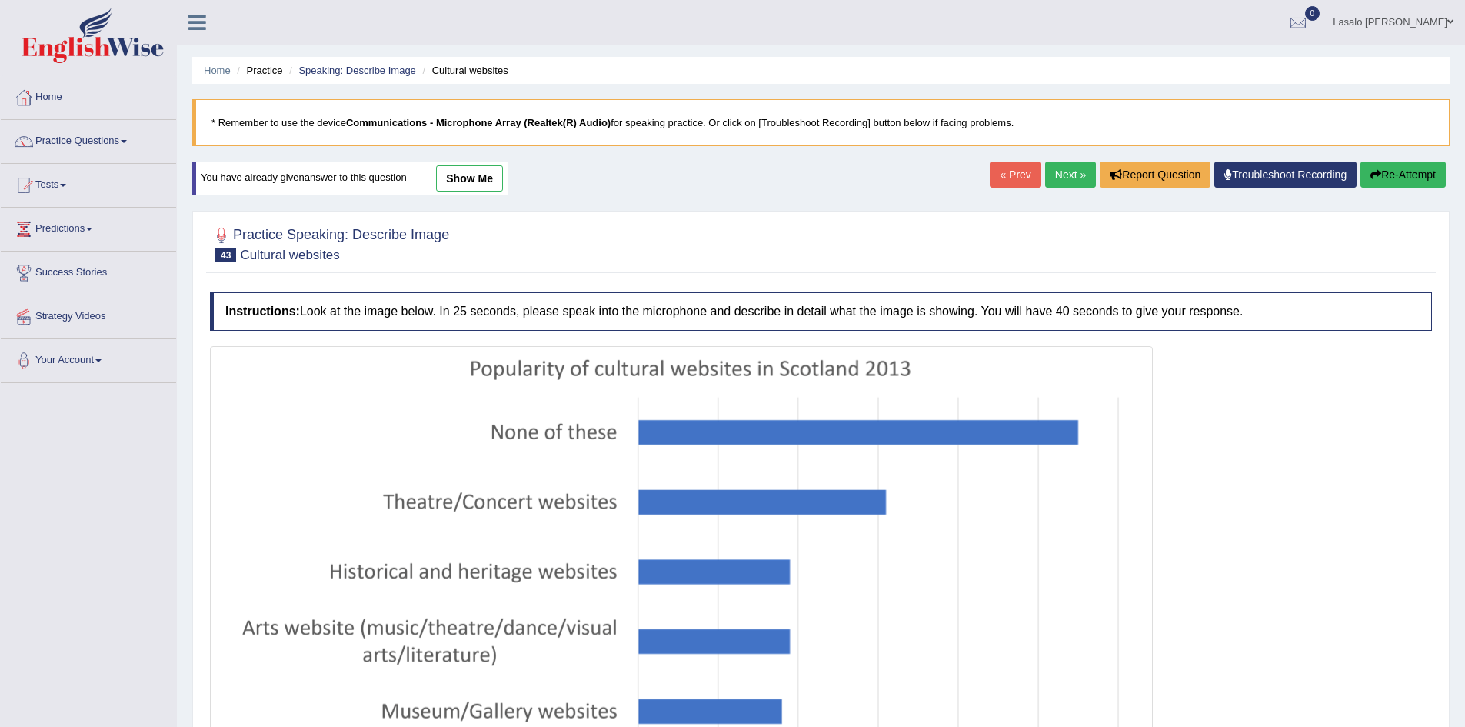
click at [1068, 179] on link "Next »" at bounding box center [1070, 175] width 51 height 26
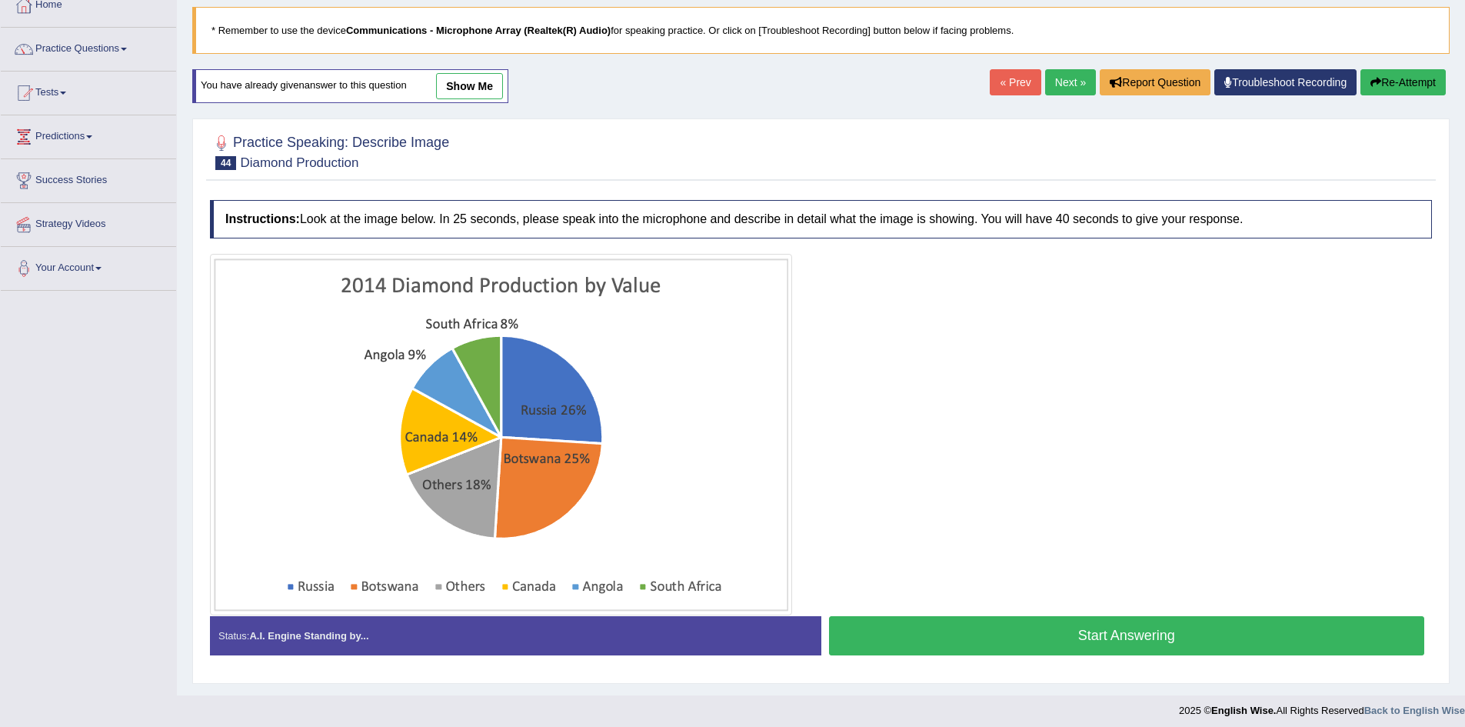
scroll to position [99, 0]
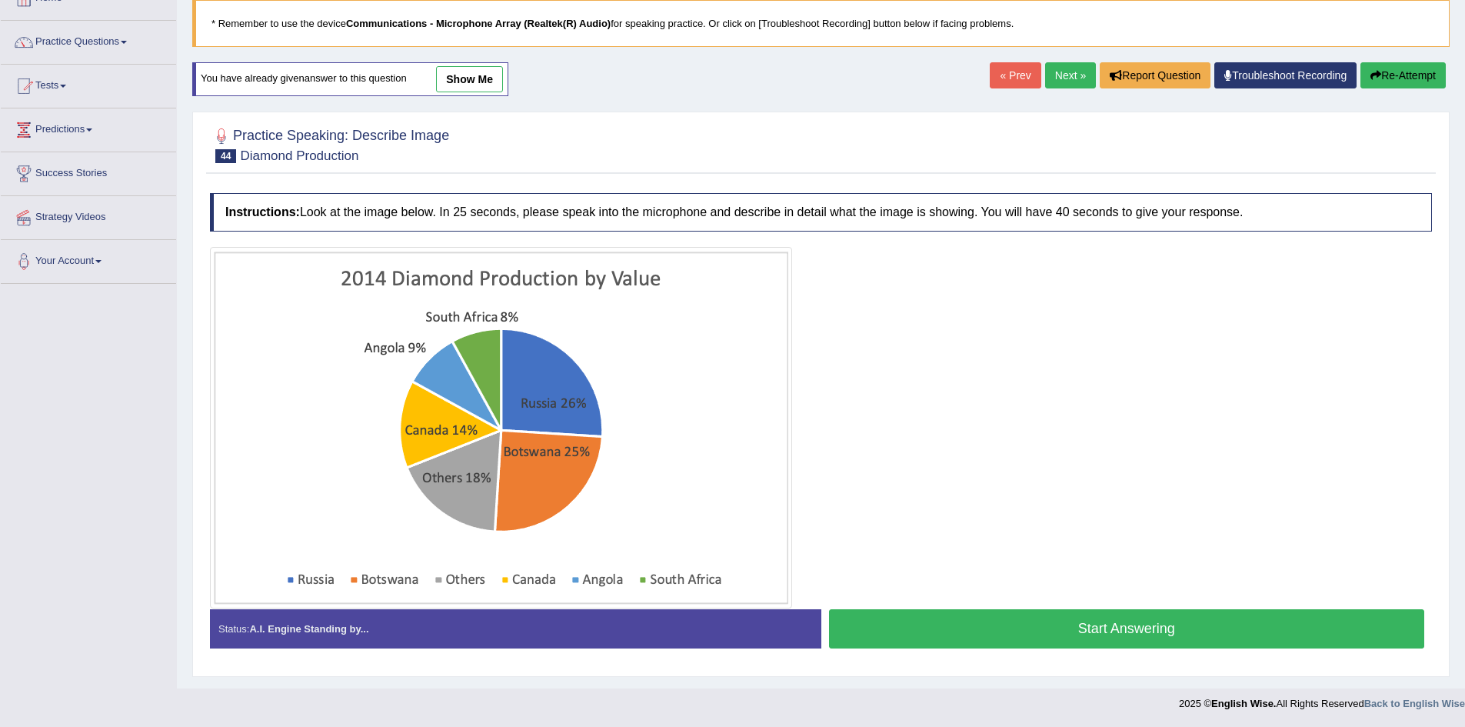
click at [1153, 632] on button "Start Answering" at bounding box center [1127, 628] width 596 height 39
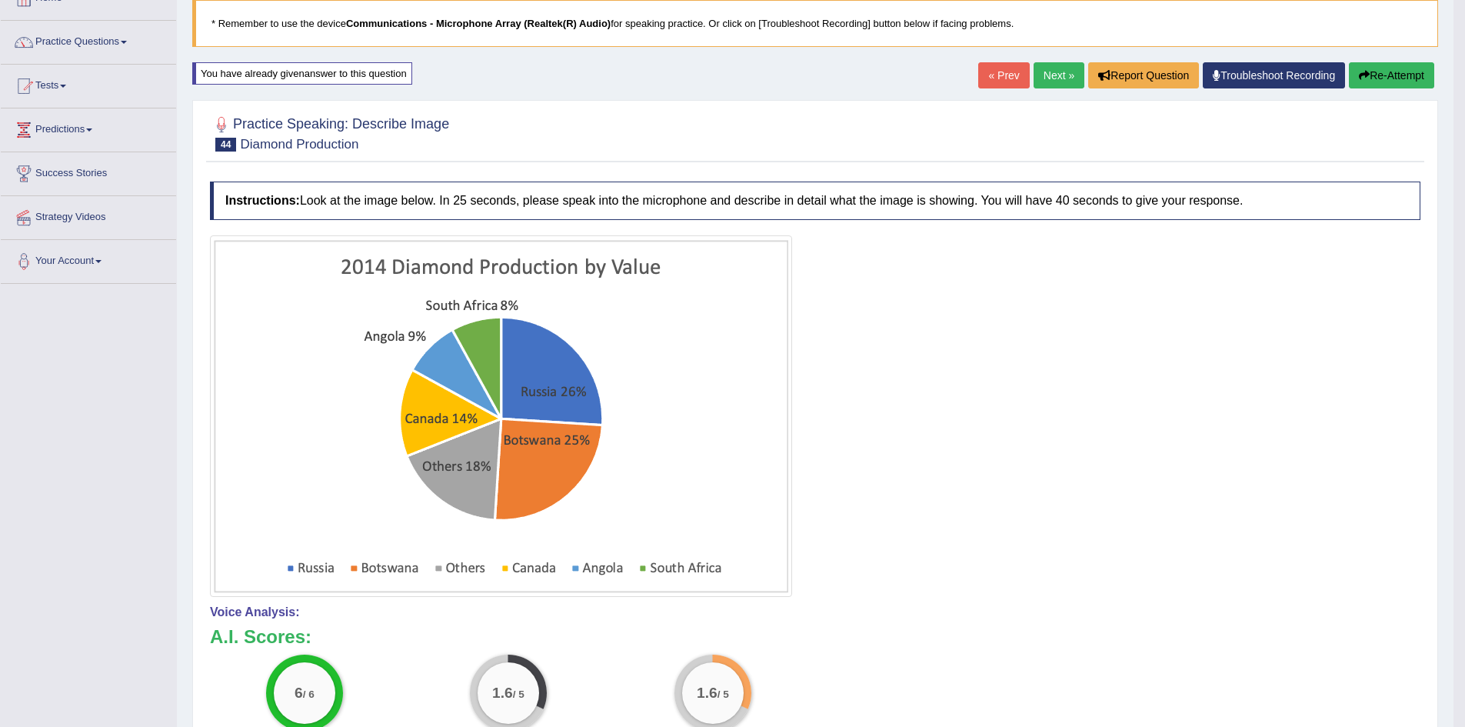
click at [1062, 74] on link "Next »" at bounding box center [1059, 75] width 51 height 26
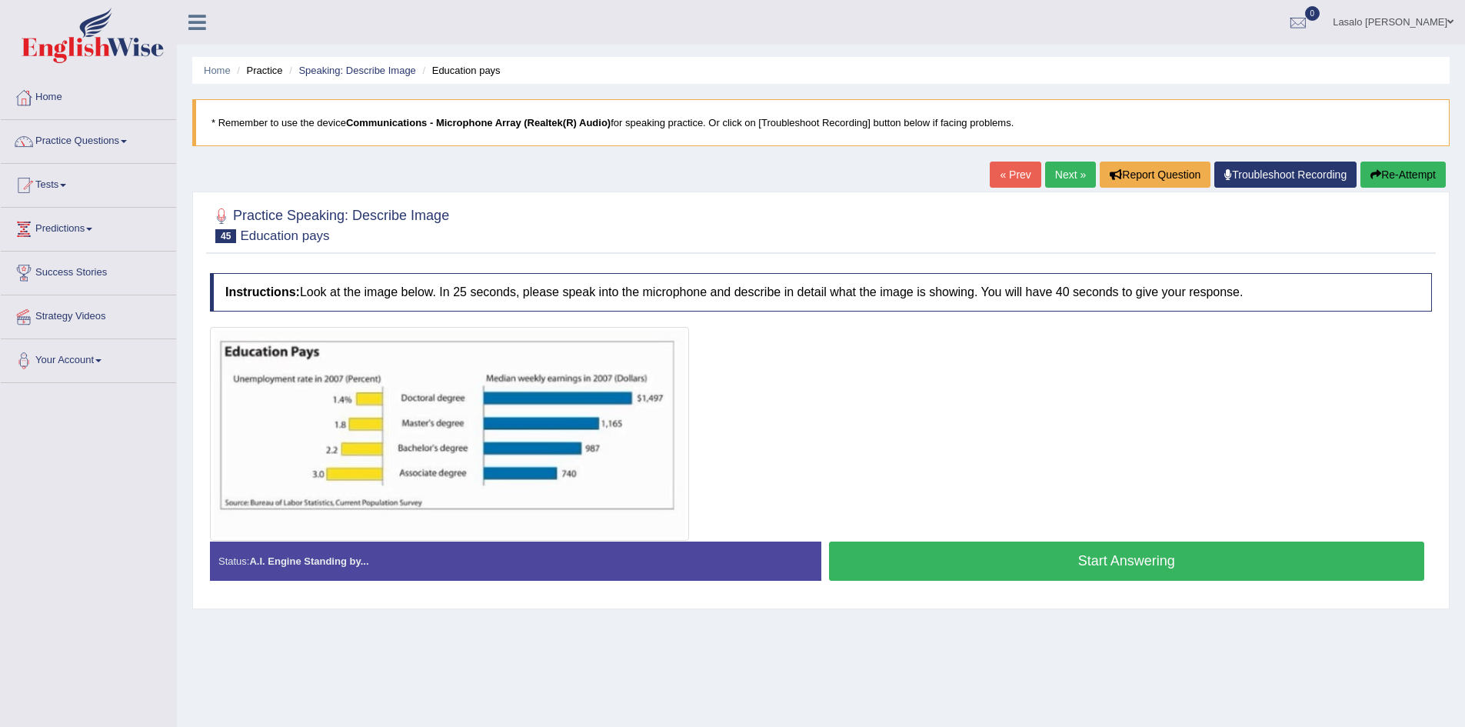
click at [1106, 561] on button "Start Answering" at bounding box center [1127, 561] width 596 height 39
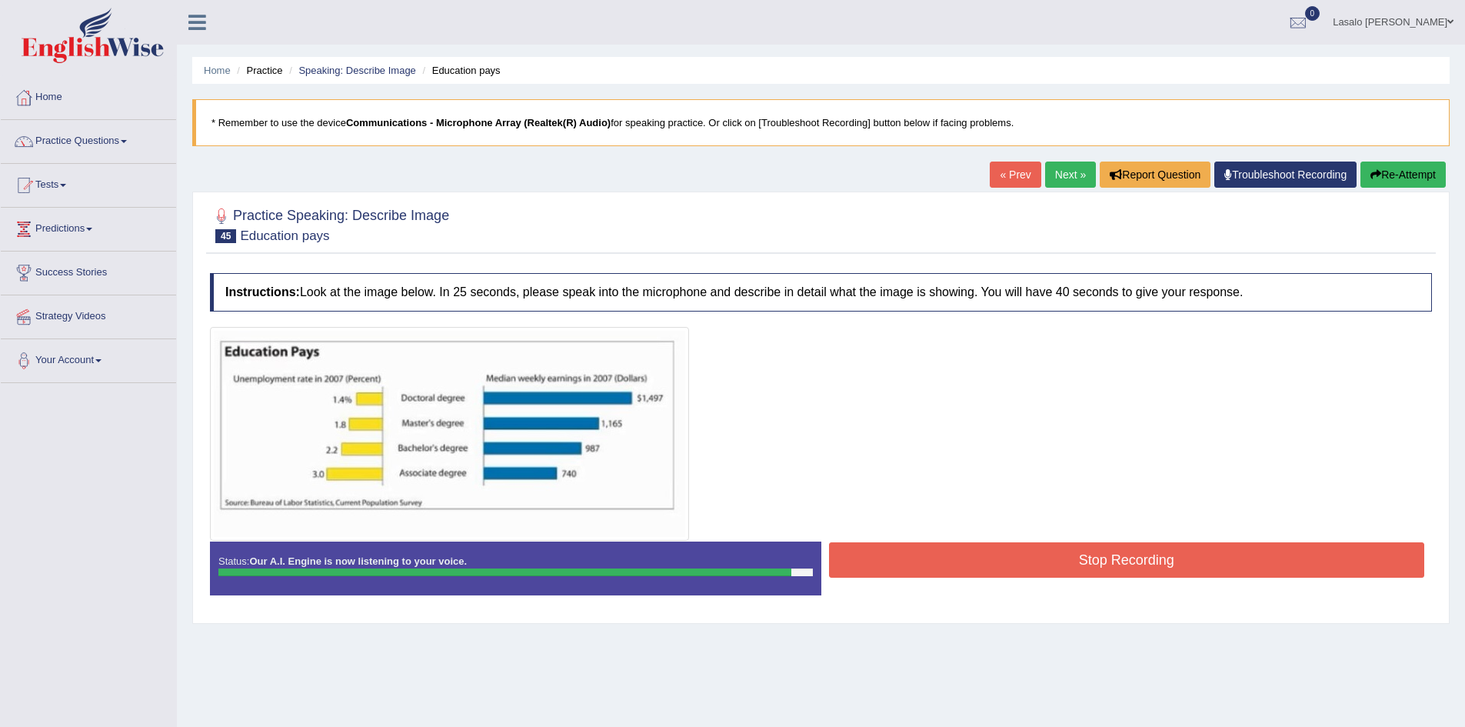
click at [1106, 562] on button "Stop Recording" at bounding box center [1127, 559] width 596 height 35
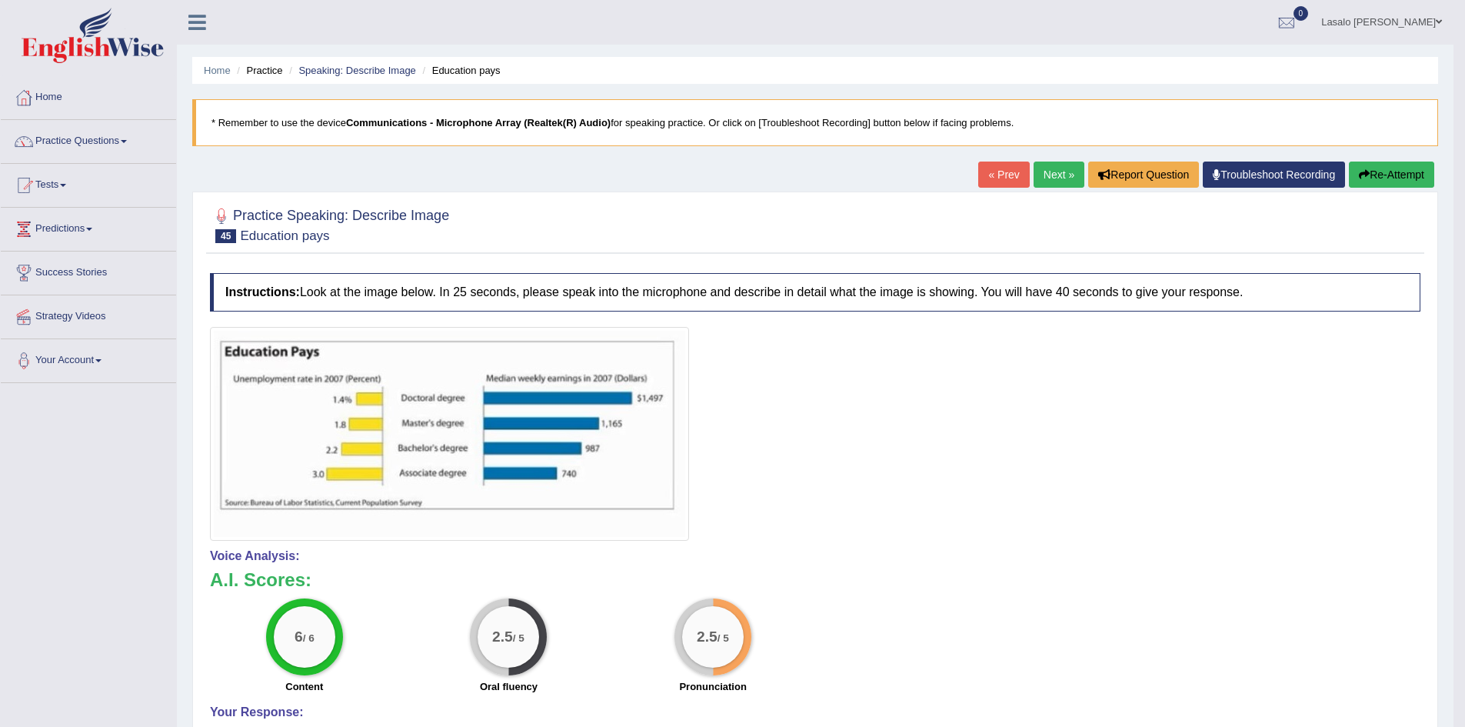
click at [1046, 177] on link "Next »" at bounding box center [1059, 175] width 51 height 26
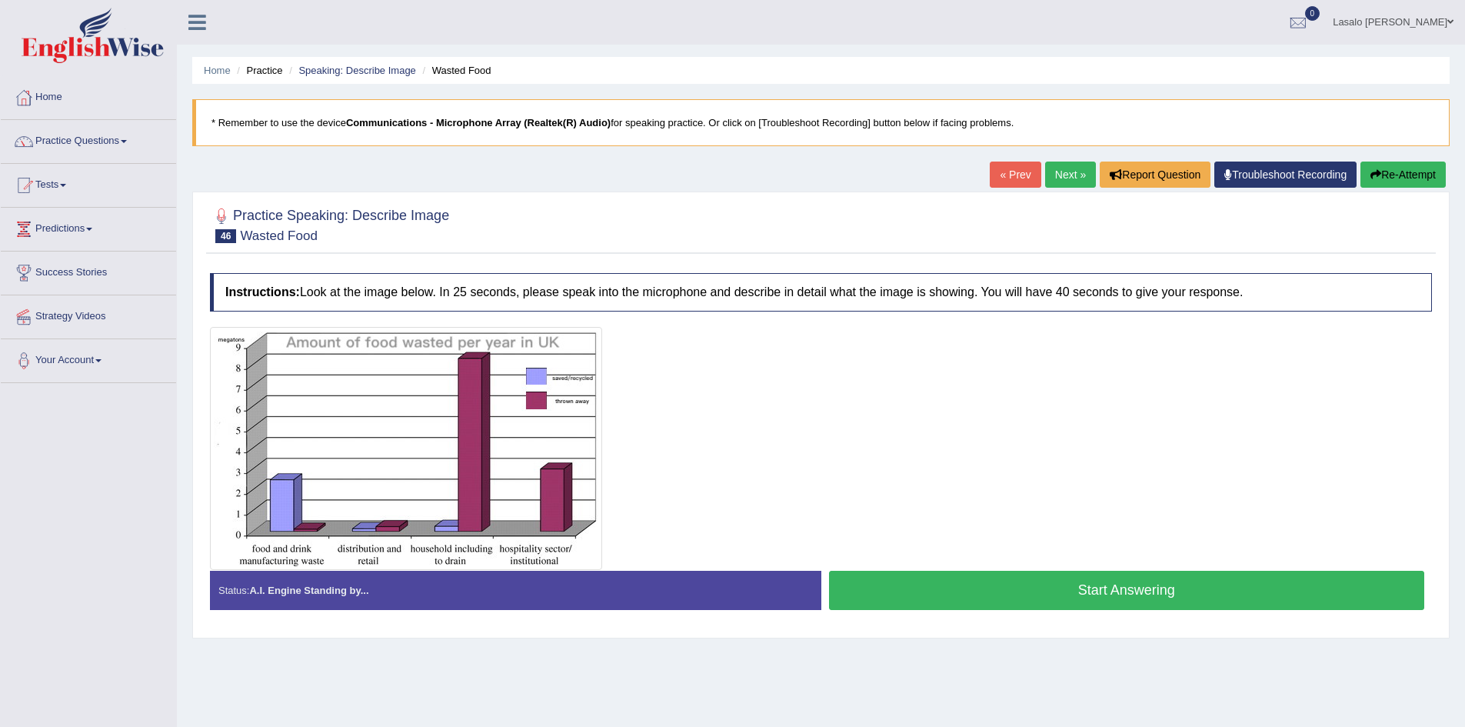
click at [1142, 593] on button "Start Answering" at bounding box center [1127, 590] width 596 height 39
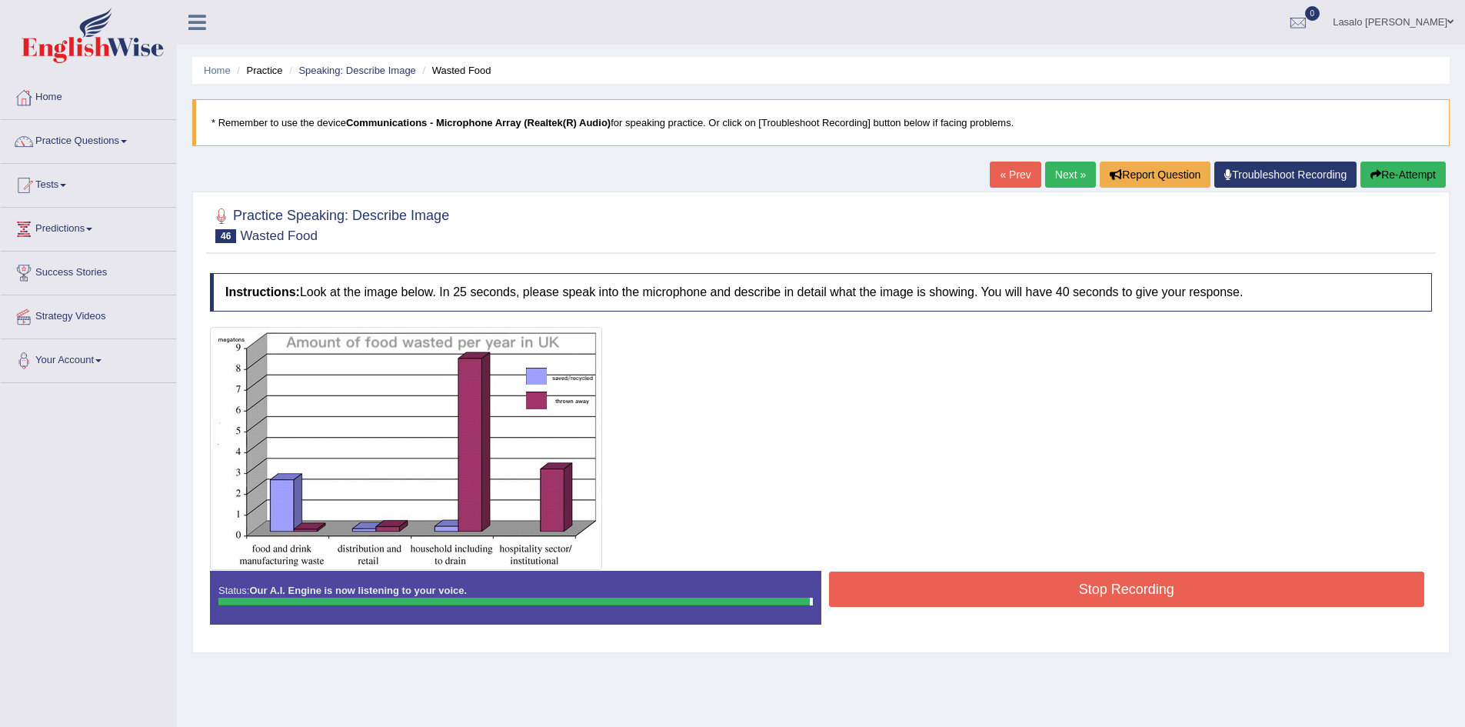
click at [1119, 589] on button "Stop Recording" at bounding box center [1127, 589] width 596 height 35
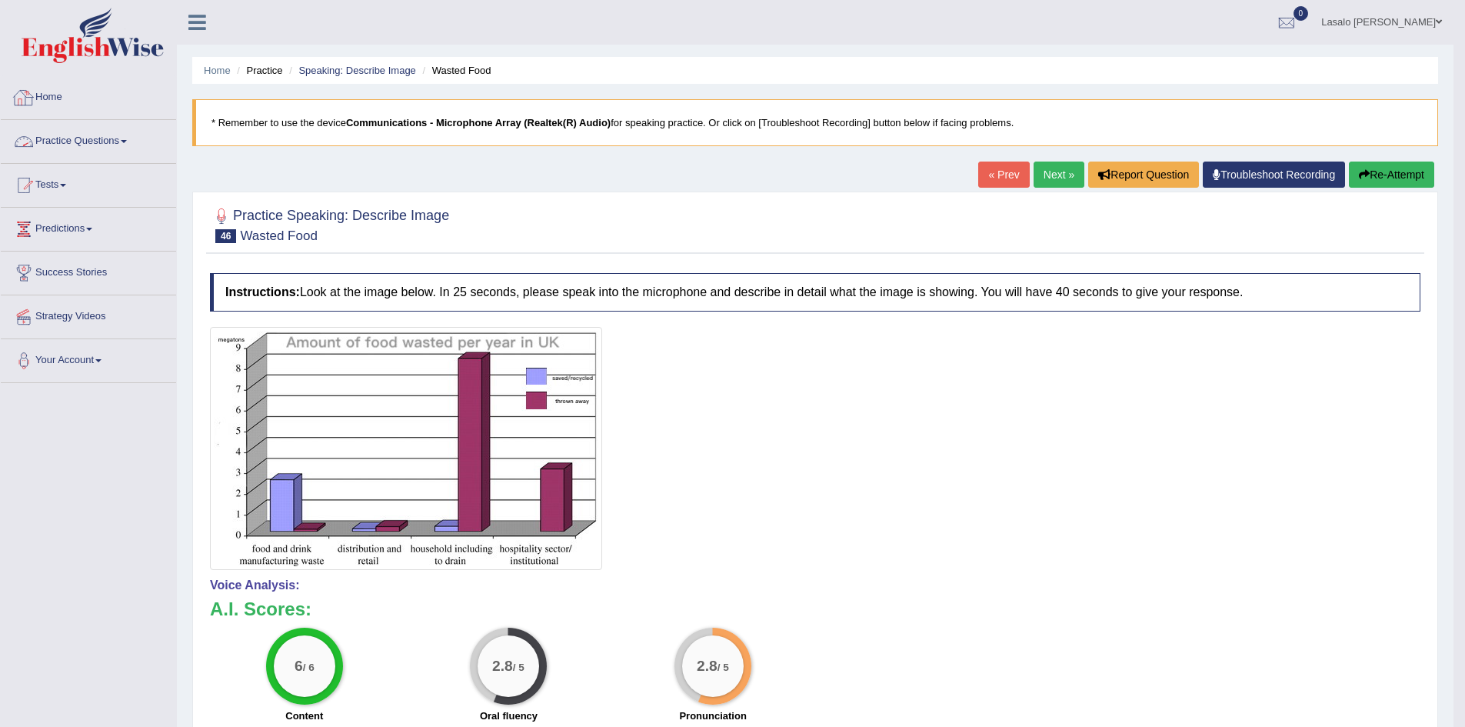
click at [115, 135] on link "Practice Questions" at bounding box center [88, 139] width 175 height 38
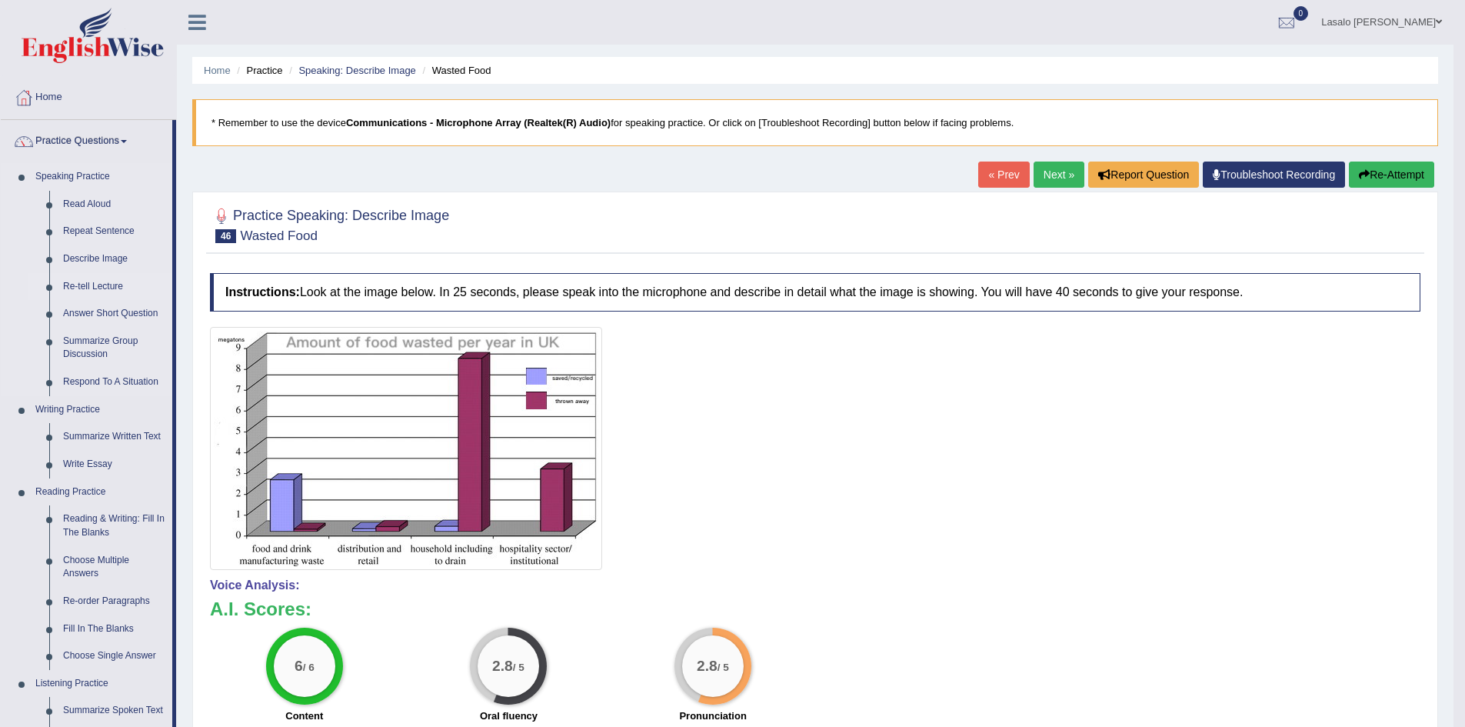
click at [100, 286] on link "Re-tell Lecture" at bounding box center [114, 287] width 116 height 28
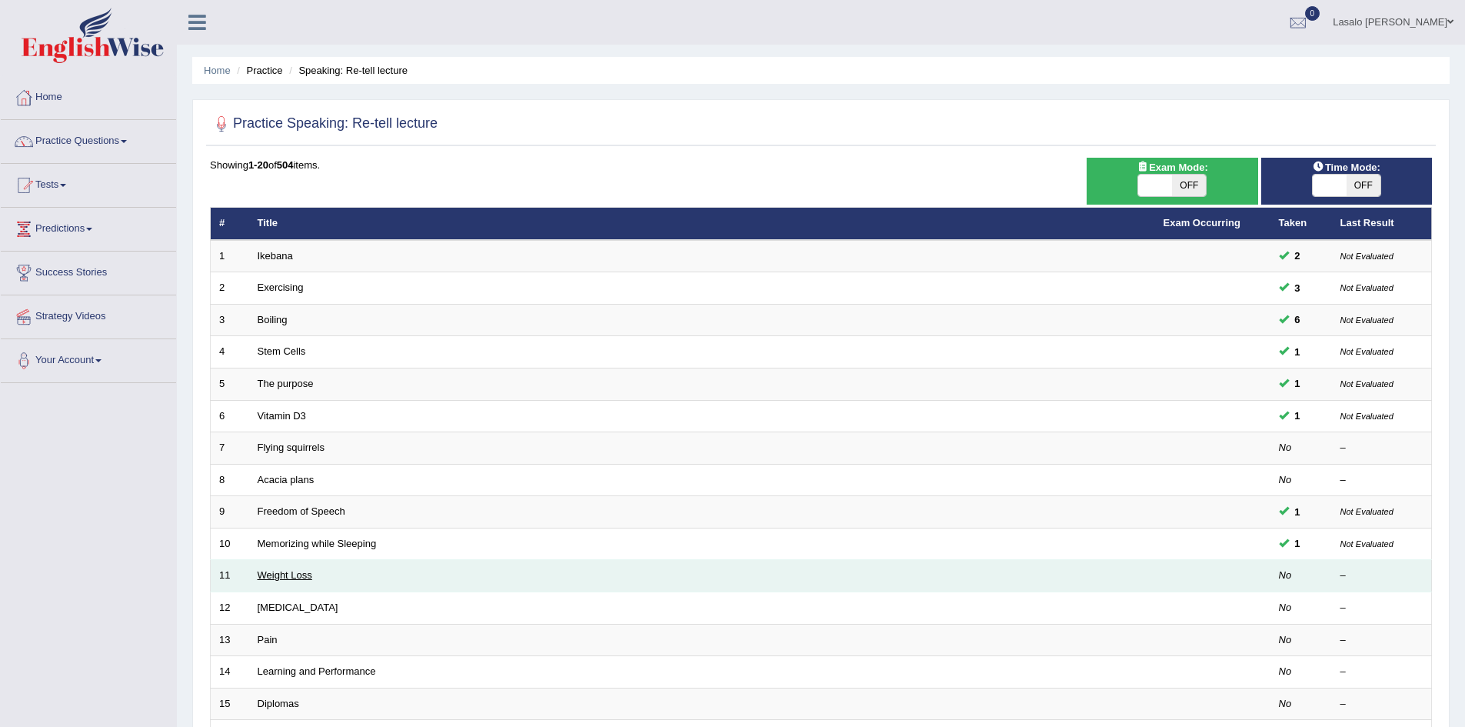
click at [289, 578] on link "Weight Loss" at bounding box center [285, 575] width 55 height 12
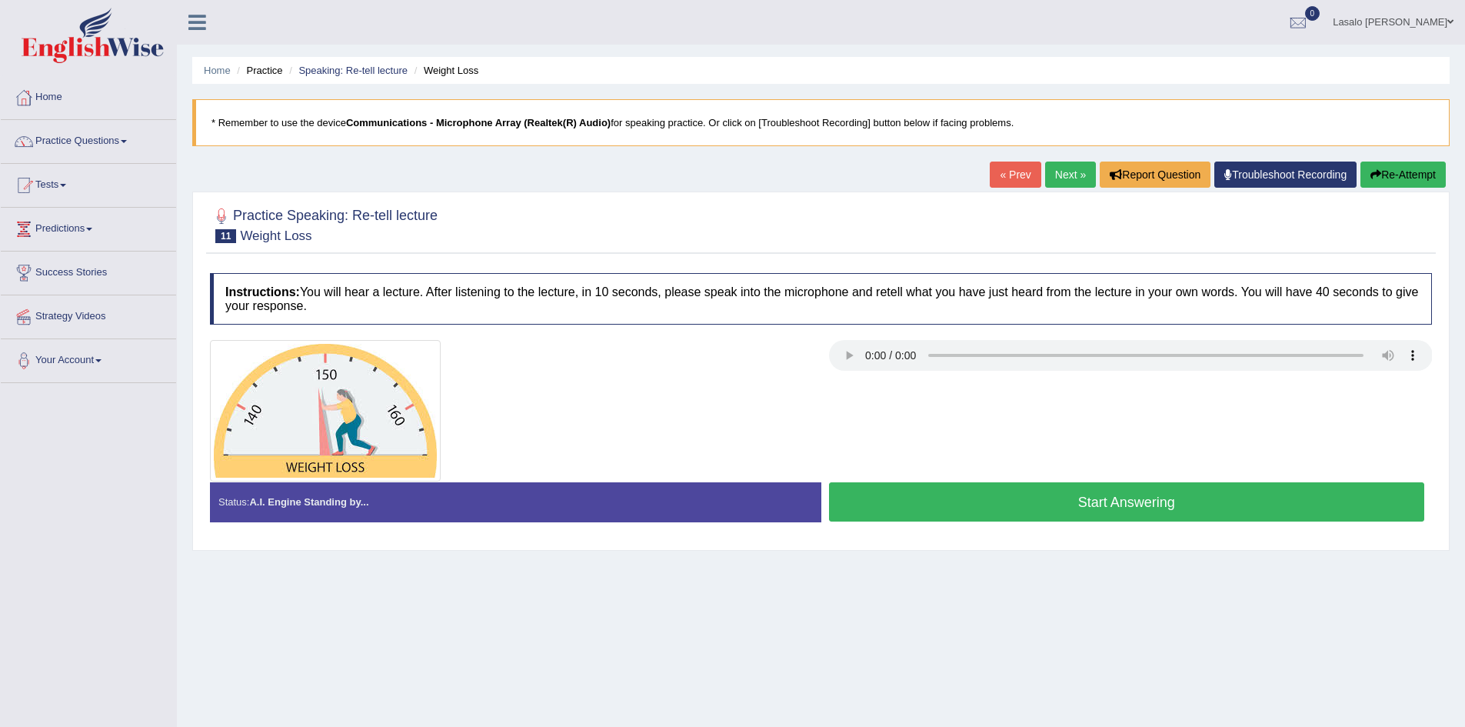
click at [1140, 498] on button "Start Answering" at bounding box center [1127, 501] width 596 height 39
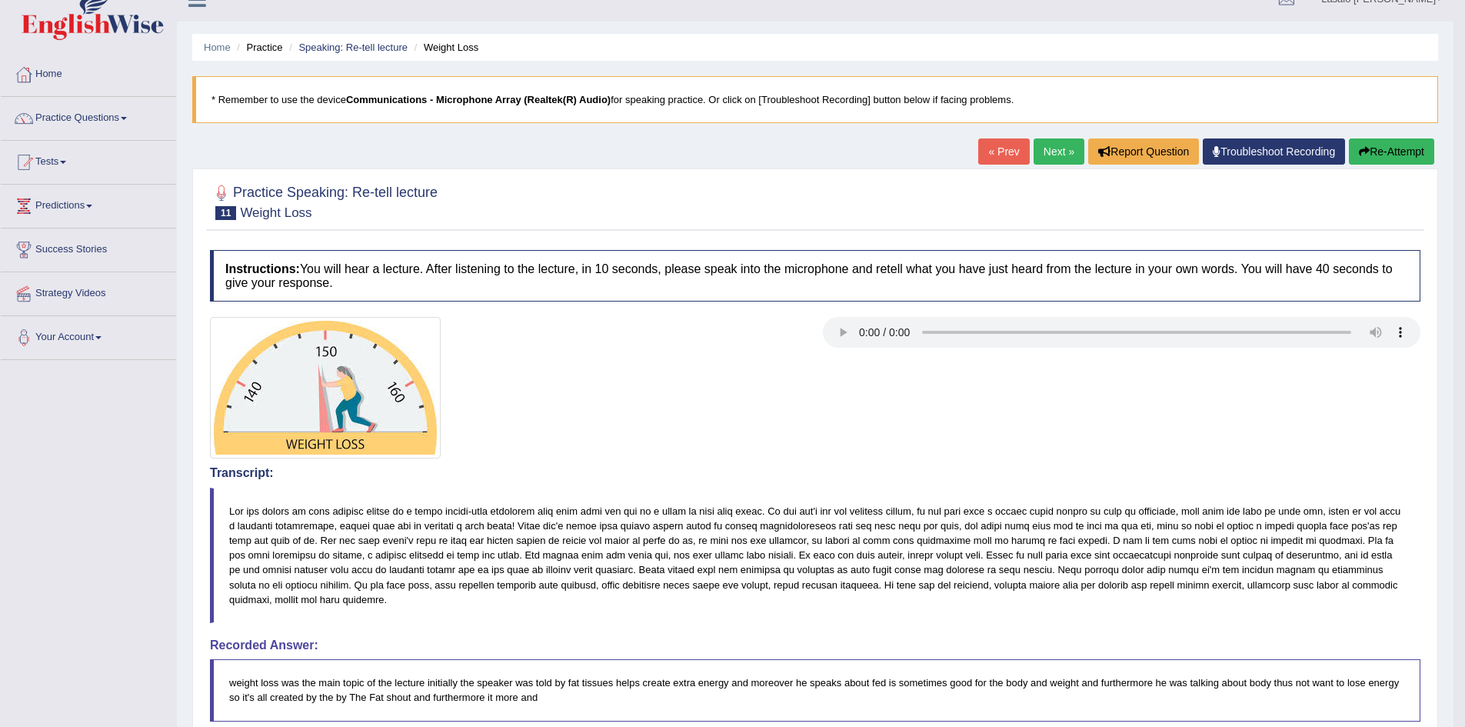
scroll to position [15, 0]
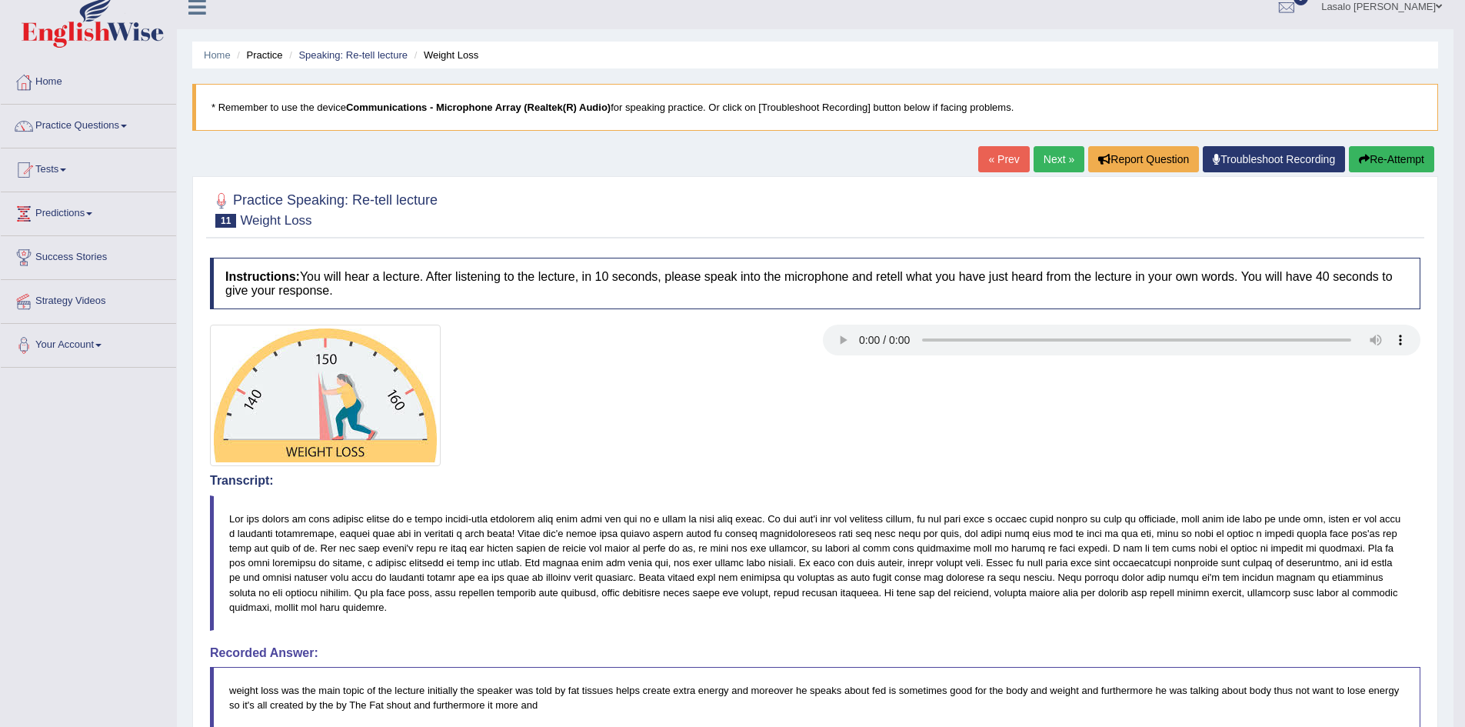
click at [1002, 161] on link "« Prev" at bounding box center [1003, 159] width 51 height 26
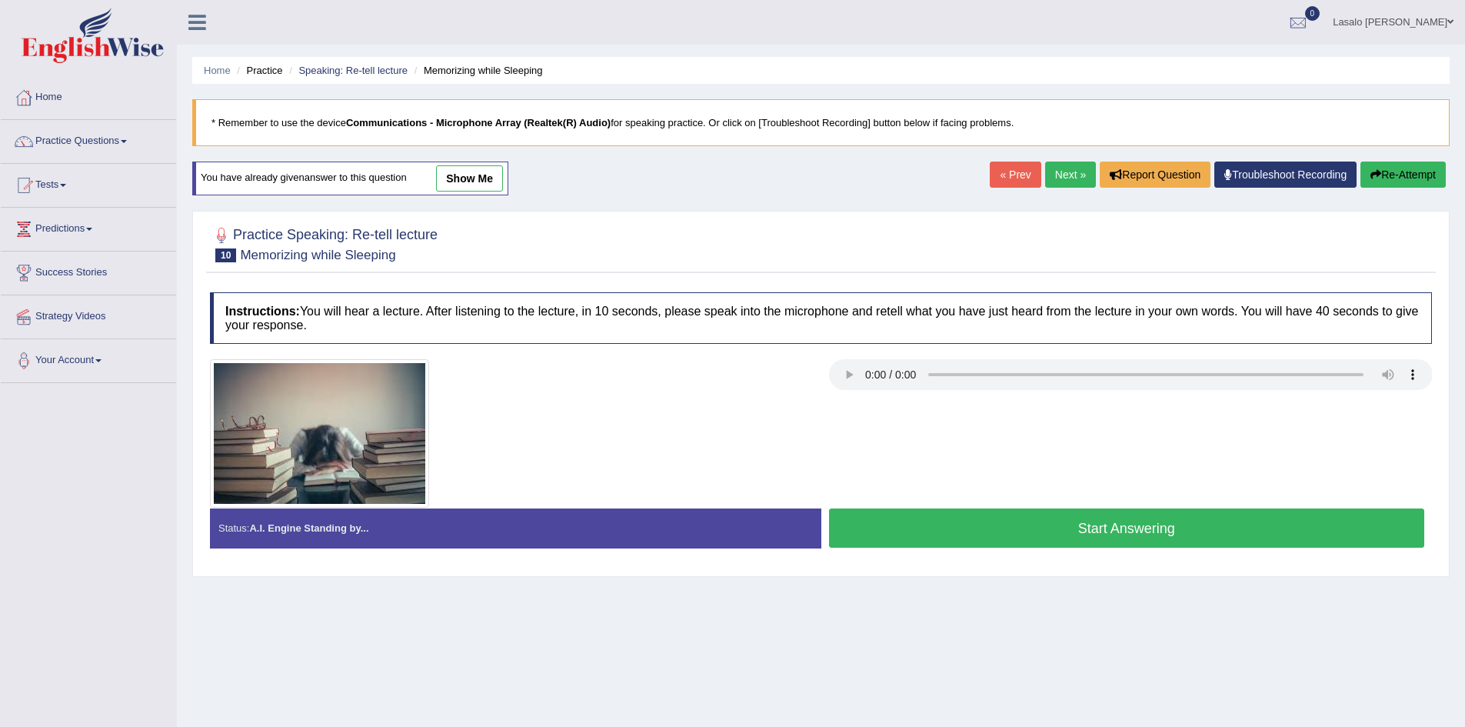
click at [1066, 180] on link "Next »" at bounding box center [1070, 175] width 51 height 26
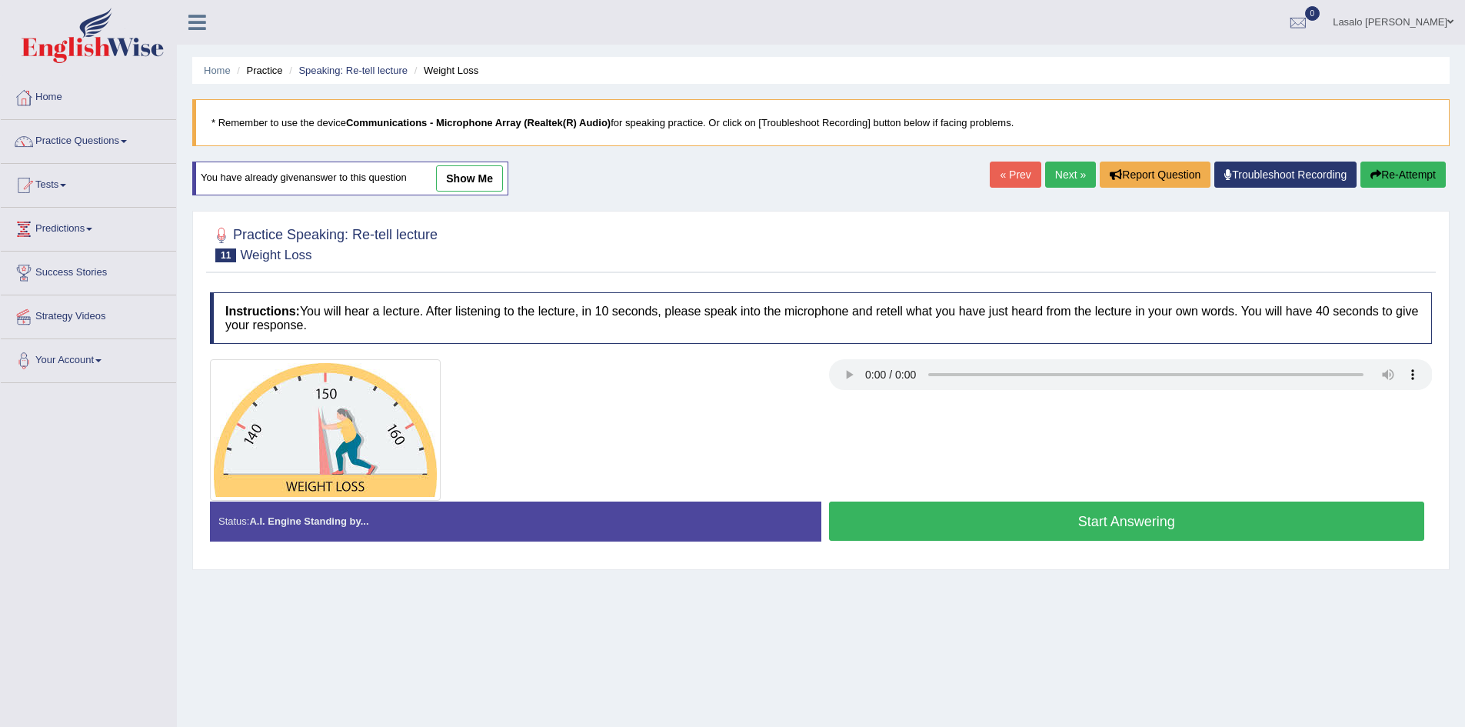
click at [1164, 521] on button "Start Answering" at bounding box center [1127, 521] width 596 height 39
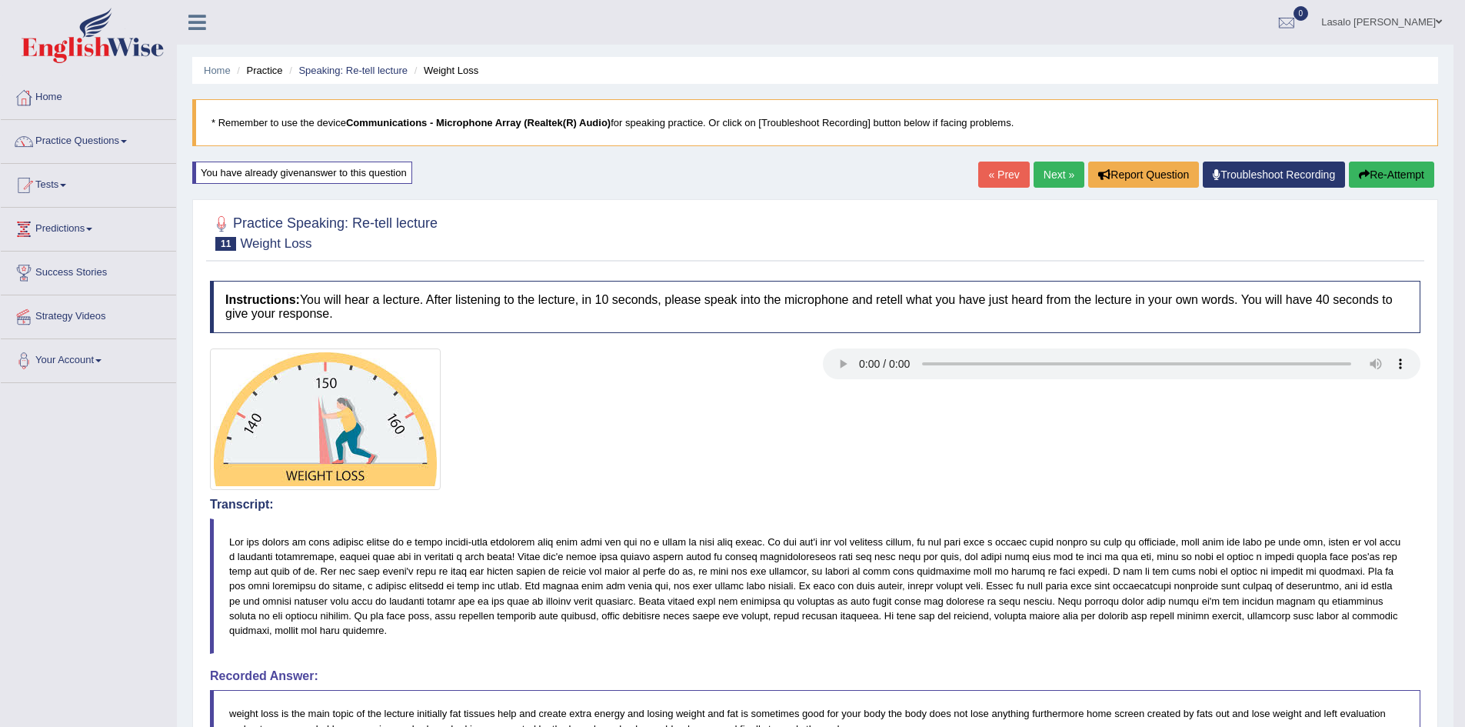
click at [1059, 173] on link "Next »" at bounding box center [1059, 175] width 51 height 26
